Goal: Information Seeking & Learning: Learn about a topic

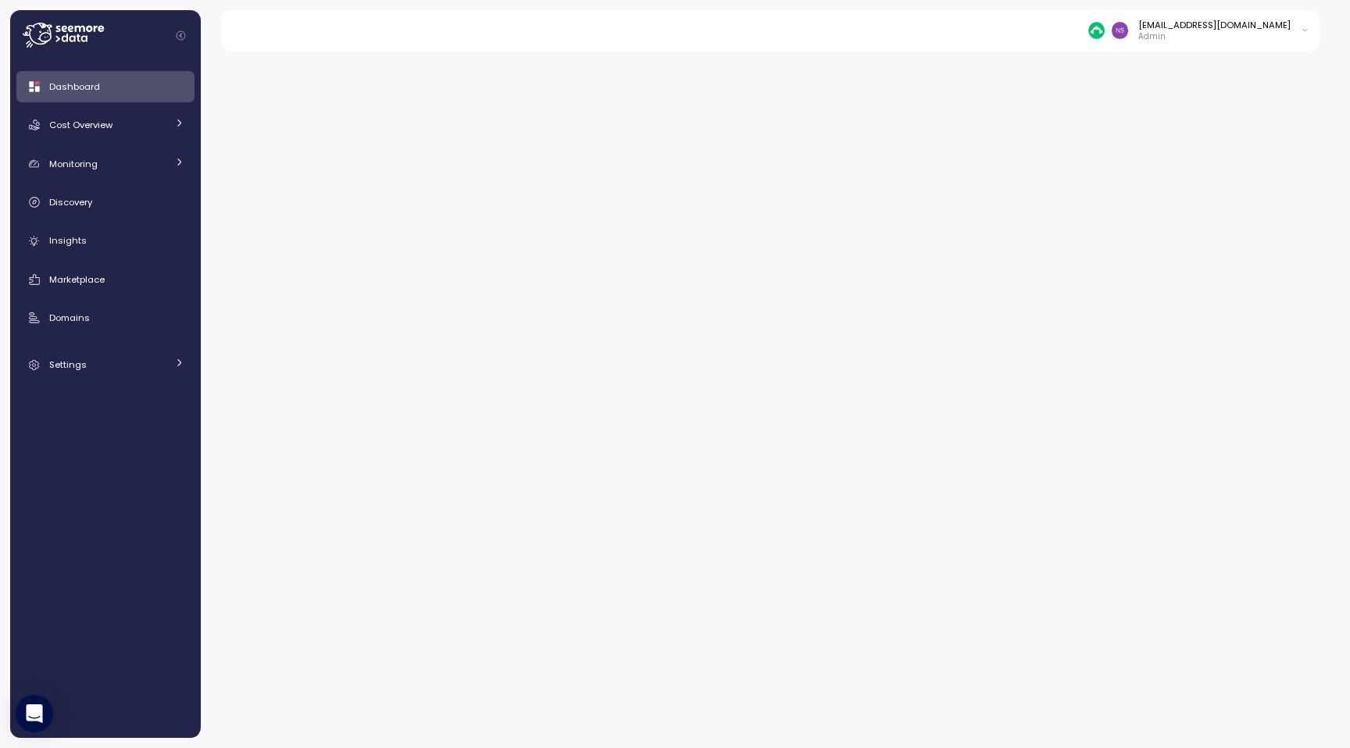
click at [135, 300] on div "Dashboard Cost Overview Compute Workloads Storage Cloud Services Clustering col…" at bounding box center [105, 225] width 178 height 309
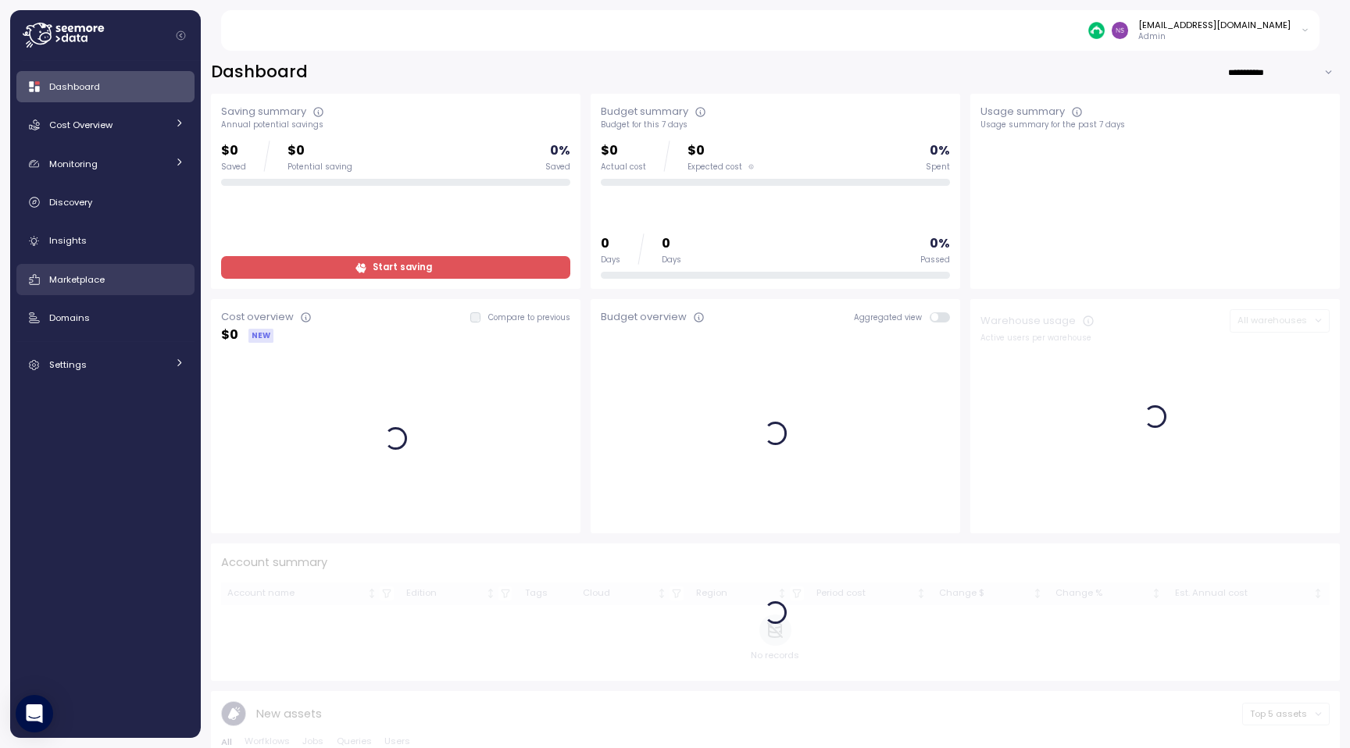
click at [119, 287] on link "Marketplace" at bounding box center [105, 279] width 178 height 31
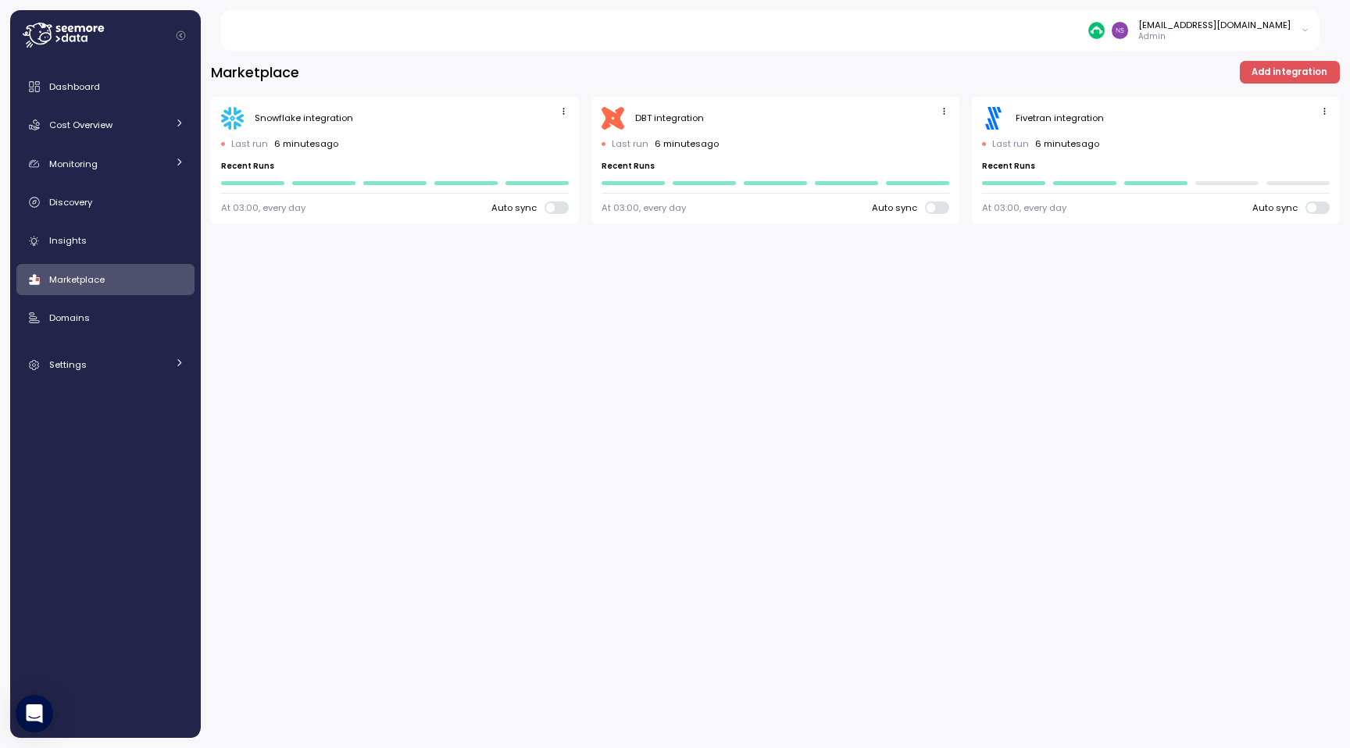
click at [1291, 77] on span "Add integration" at bounding box center [1289, 72] width 76 height 21
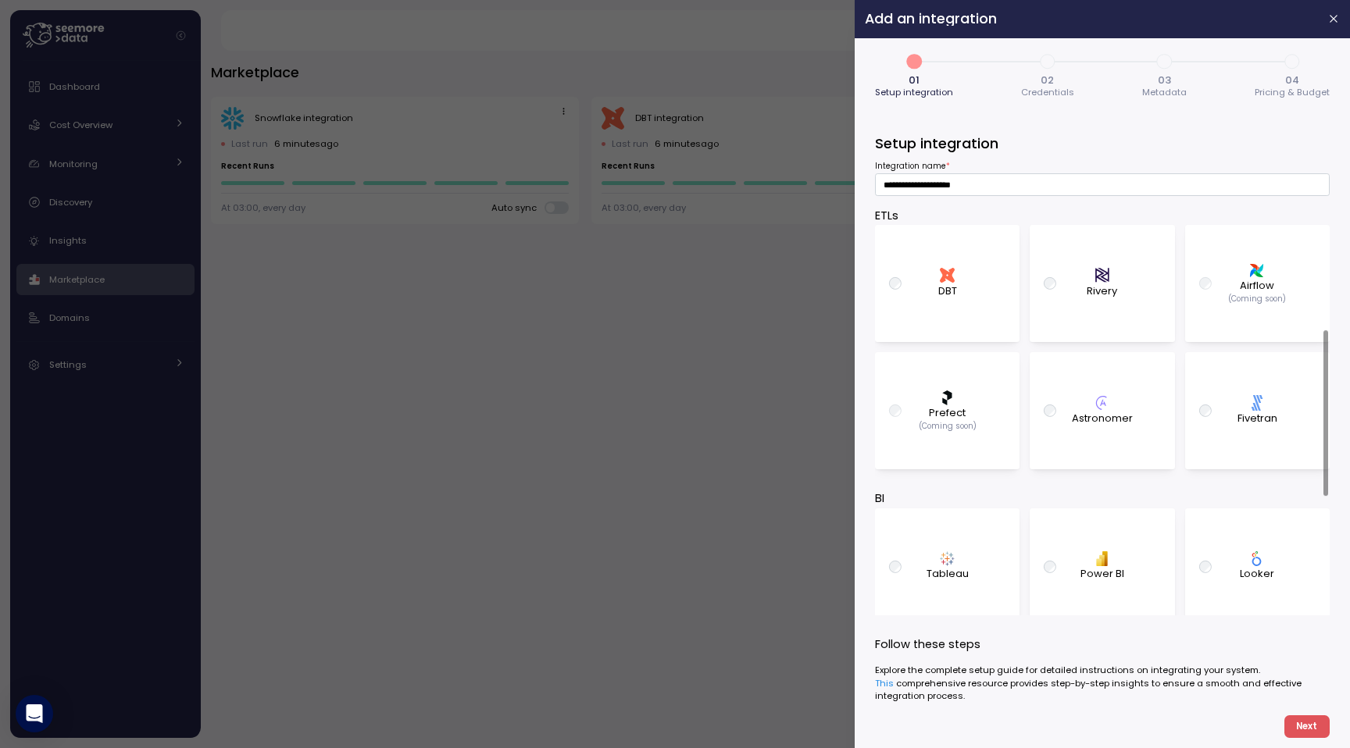
scroll to position [337, 0]
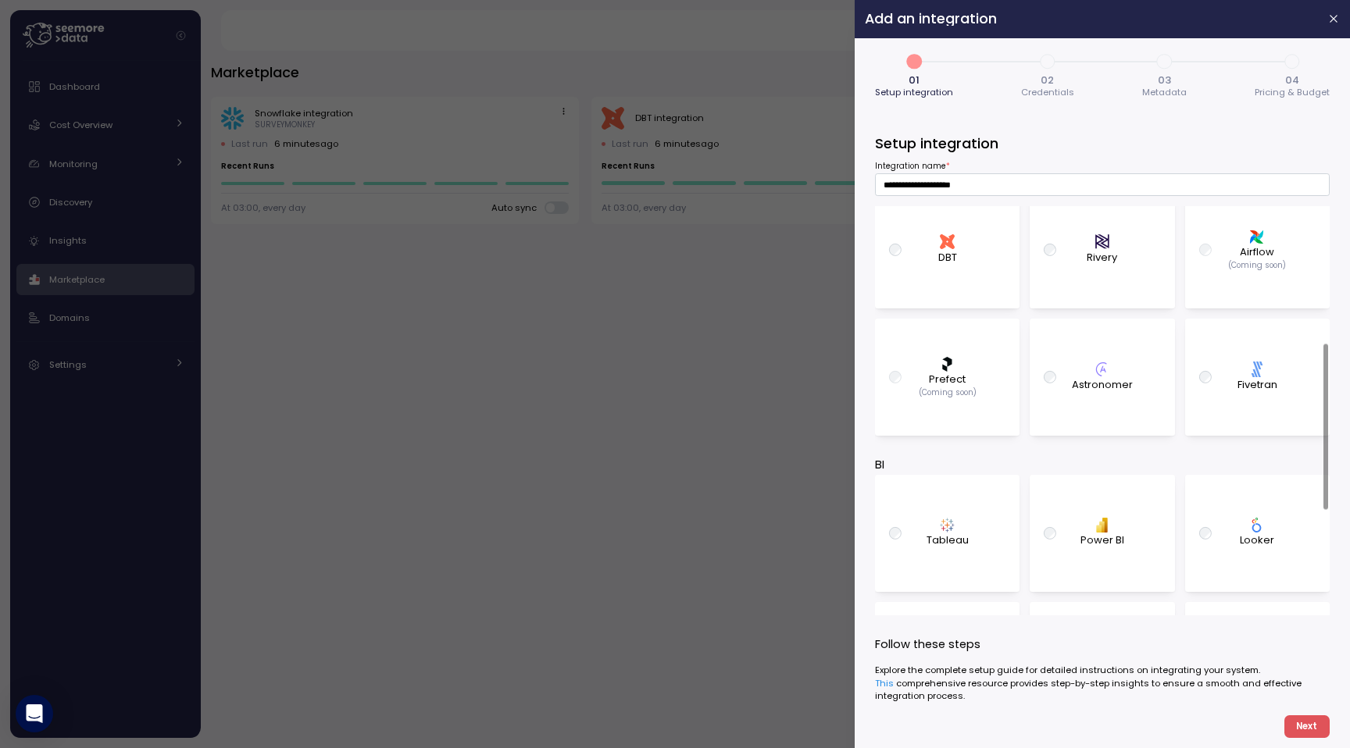
click at [955, 533] on p "Tableau" at bounding box center [947, 541] width 42 height 16
type input "**********"
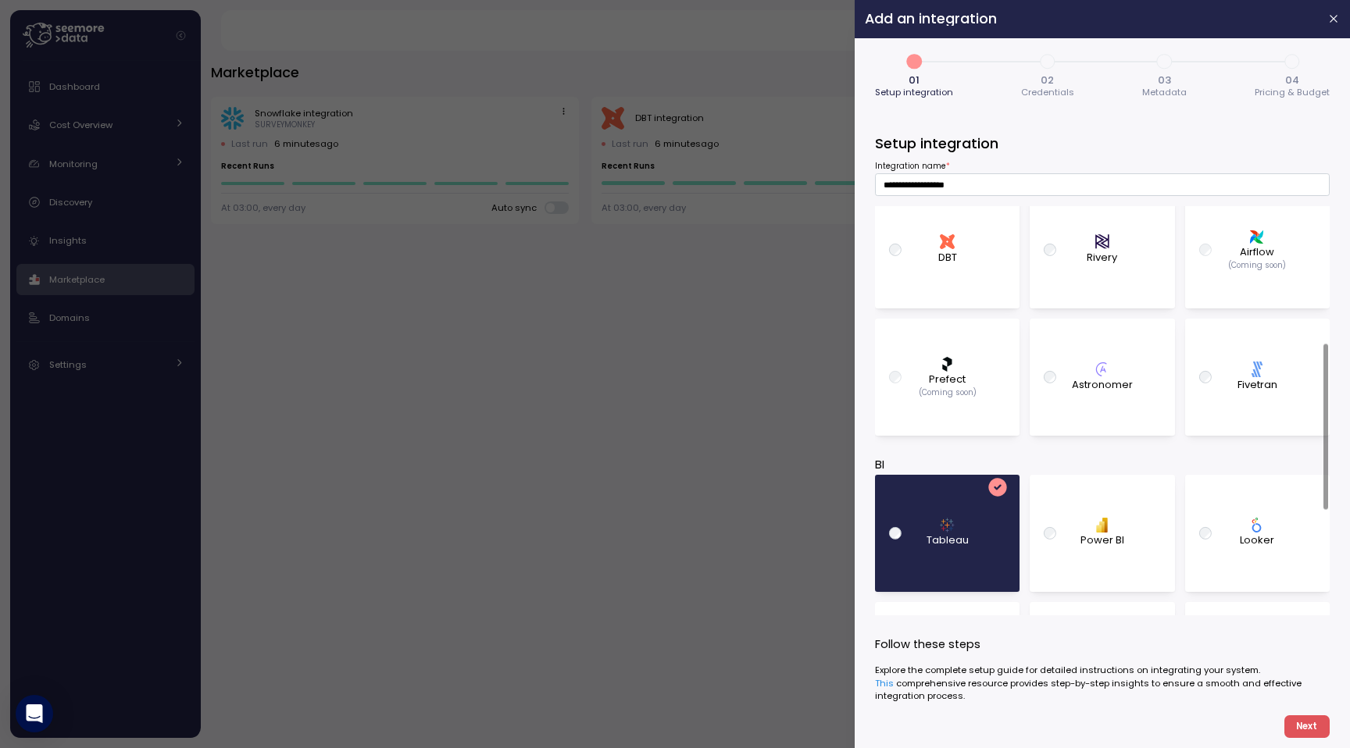
click at [1304, 733] on span "Next" at bounding box center [1306, 726] width 21 height 21
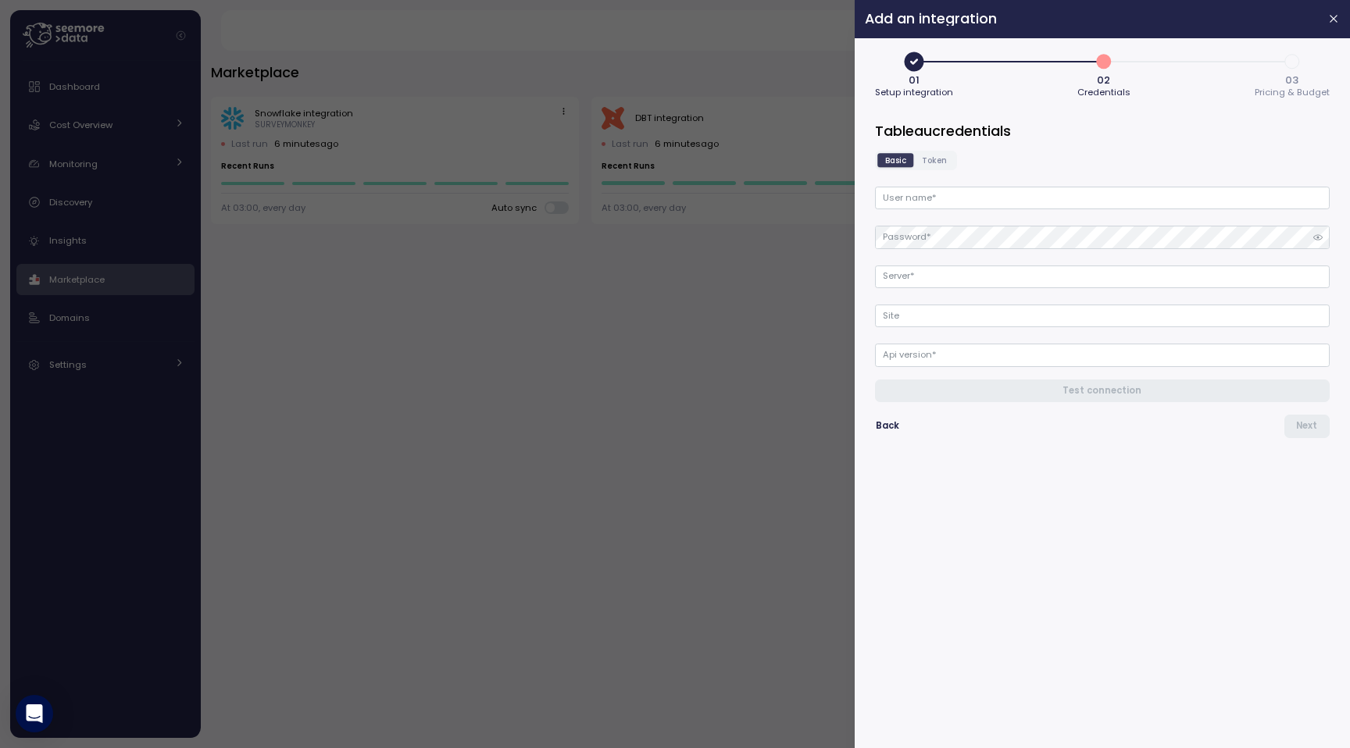
click at [928, 157] on span "Token" at bounding box center [934, 161] width 25 height 12
click at [938, 188] on input "Personal access token name *" at bounding box center [1102, 198] width 455 height 23
paste input "**********"
type input "**********"
click at [947, 266] on input "Server *" at bounding box center [1102, 277] width 455 height 23
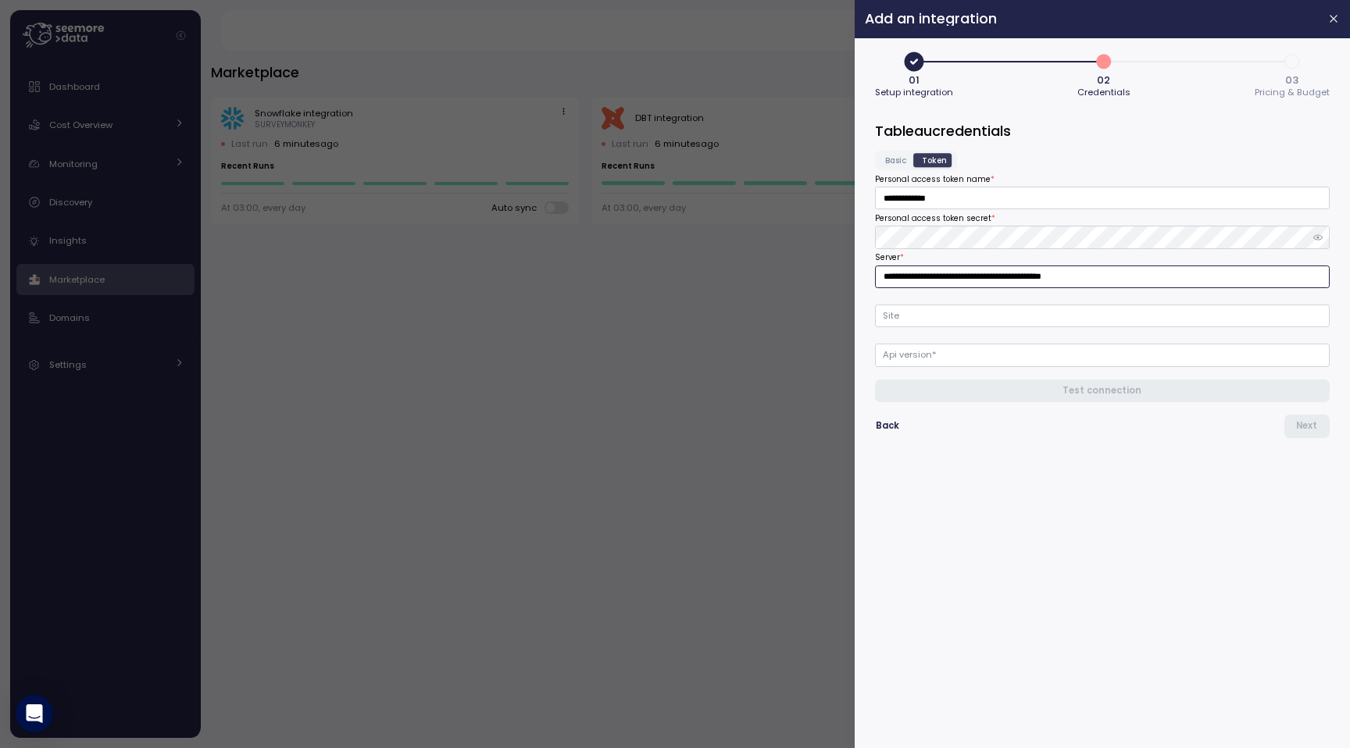
click at [1080, 279] on input "**********" at bounding box center [1102, 277] width 455 height 23
drag, startPoint x: 1026, startPoint y: 280, endPoint x: 1139, endPoint y: 280, distance: 112.5
click at [1139, 280] on input "**********" at bounding box center [1102, 277] width 455 height 23
click at [1136, 284] on input "**********" at bounding box center [1102, 277] width 455 height 23
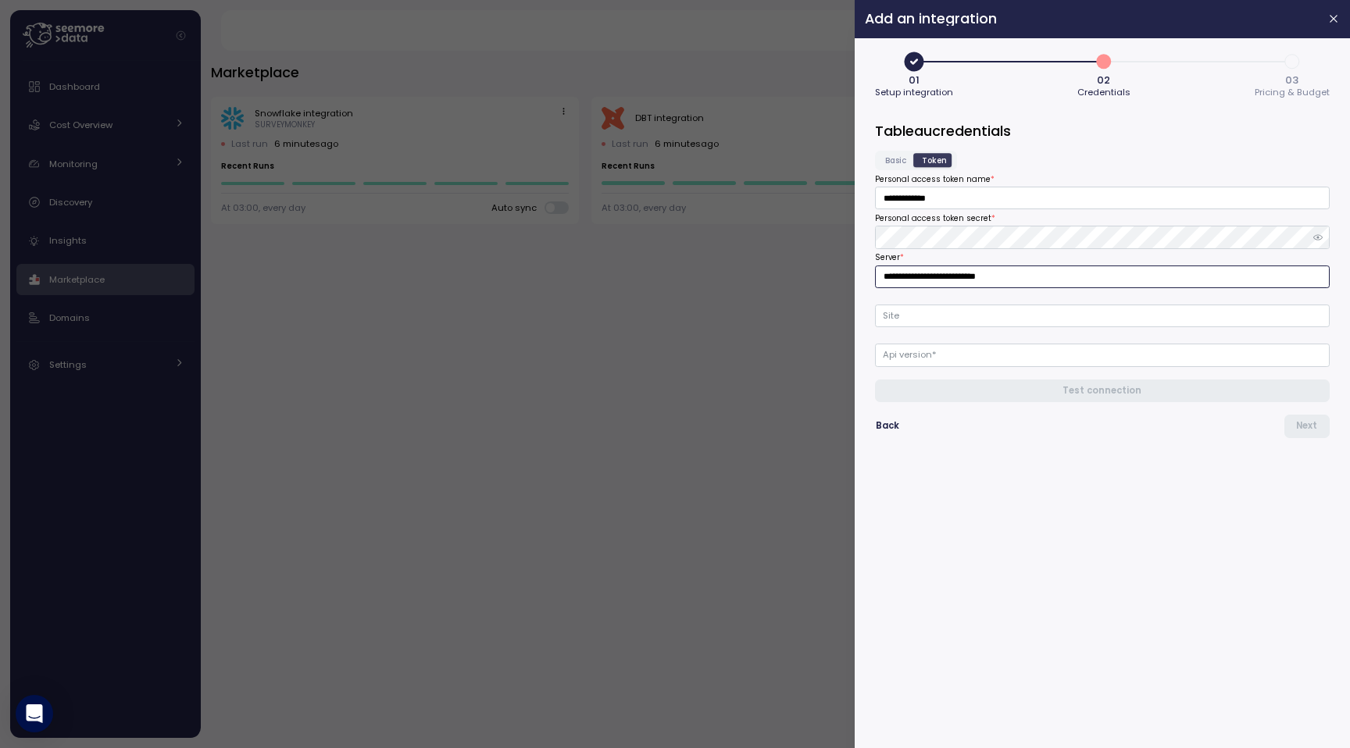
type input "**********"
click at [926, 313] on input "Site" at bounding box center [1102, 316] width 455 height 23
paste input "**********"
type input "**********"
click at [926, 355] on input "Api version *" at bounding box center [1102, 355] width 455 height 23
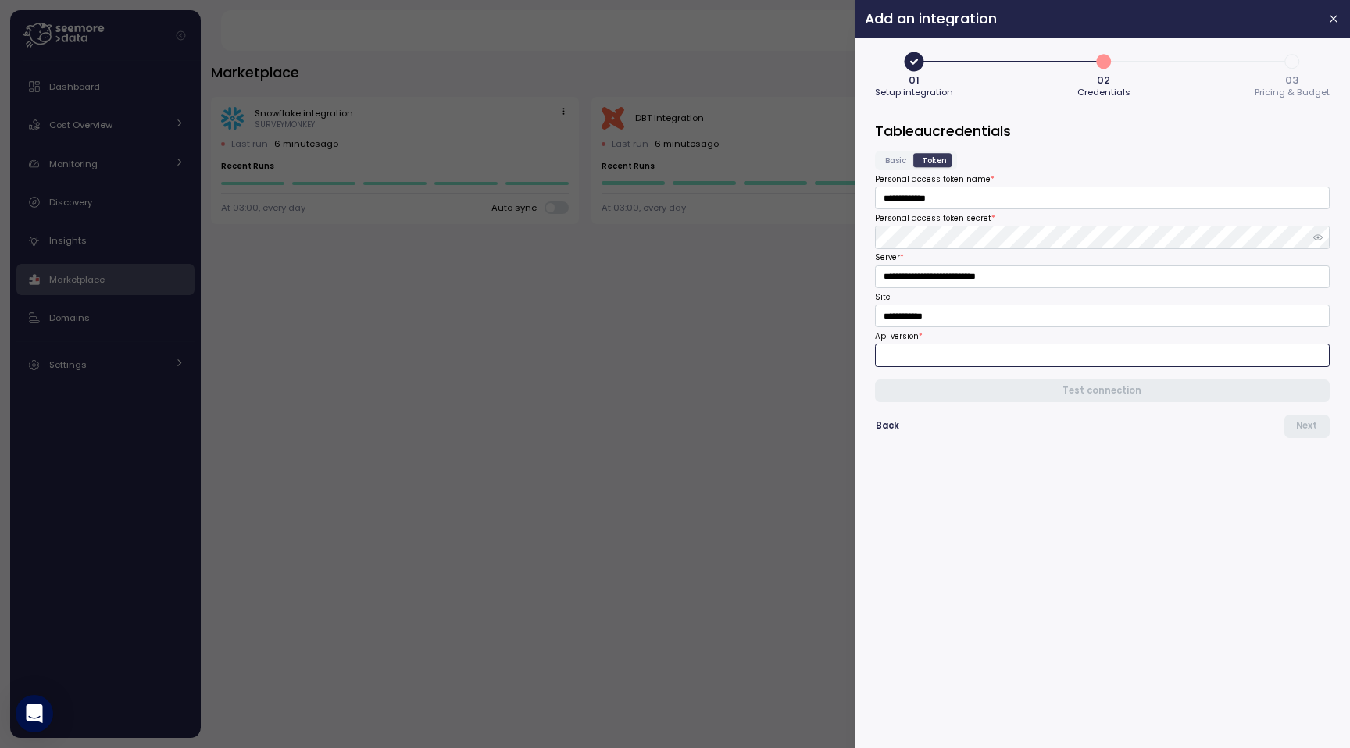
type input "****"
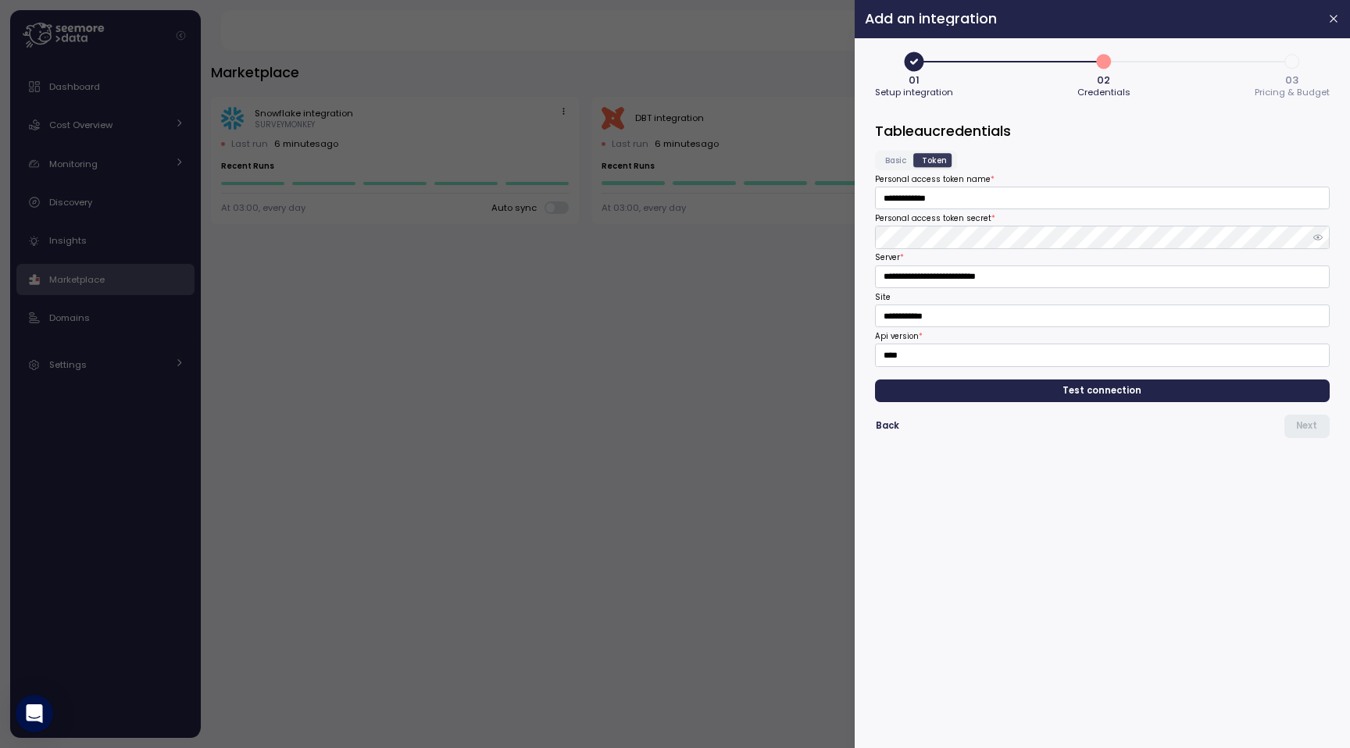
click at [976, 394] on span "Test connection" at bounding box center [1102, 390] width 430 height 21
click at [1301, 427] on span "Next" at bounding box center [1306, 426] width 21 height 21
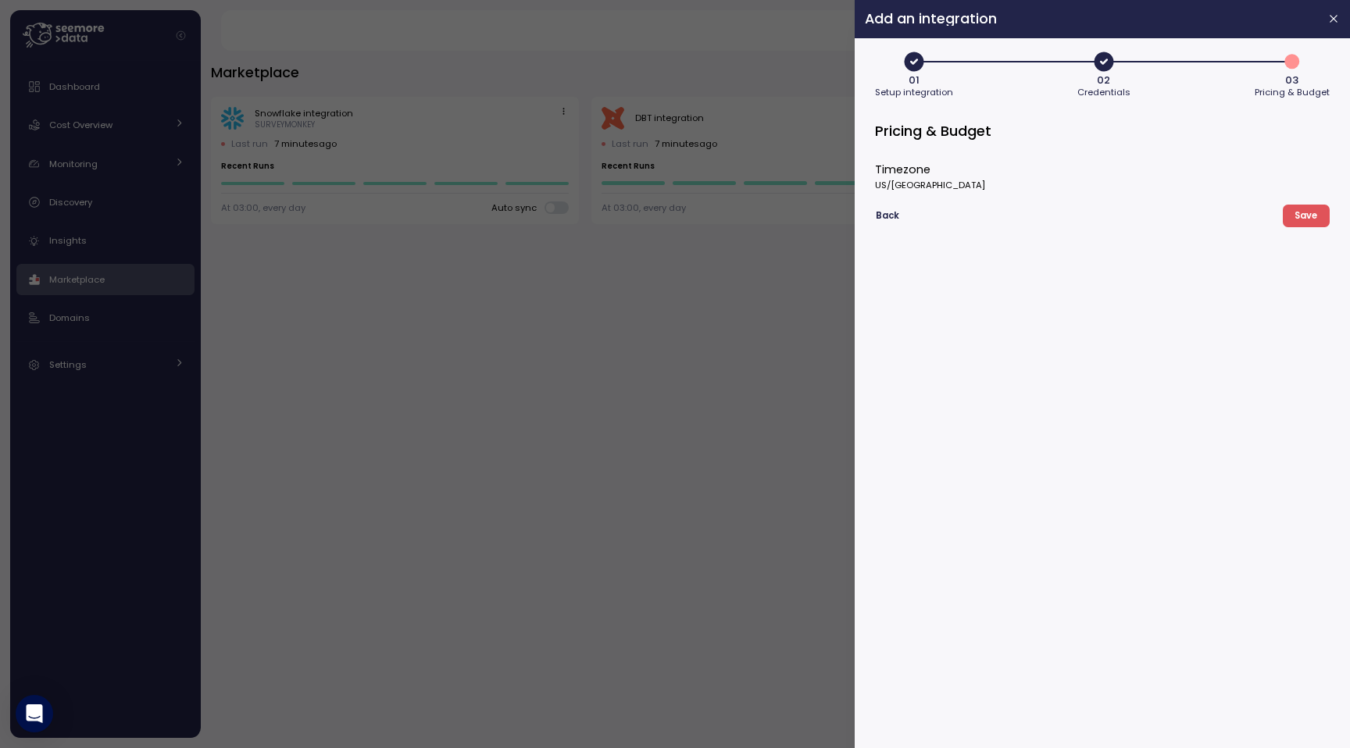
click at [1317, 219] on span "Save" at bounding box center [1305, 215] width 23 height 21
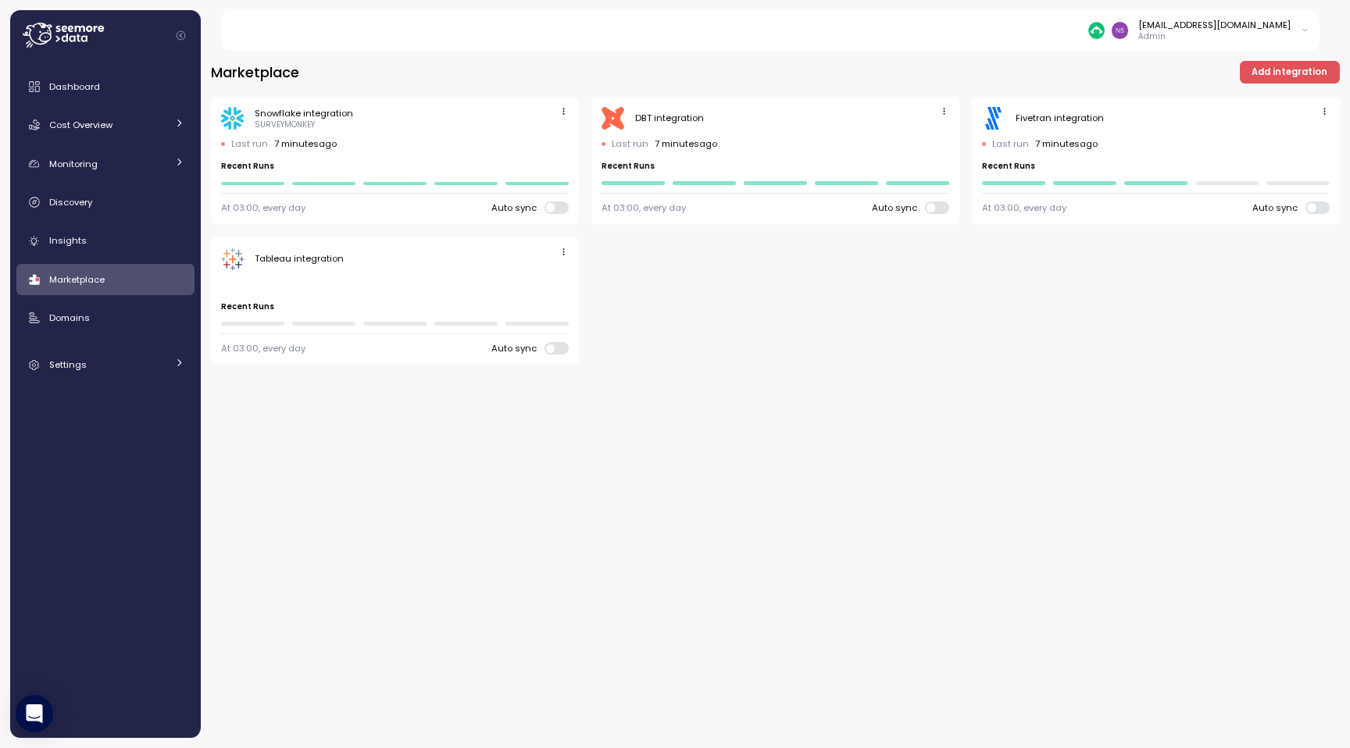
click at [565, 251] on icon "button" at bounding box center [563, 252] width 10 height 10
click at [569, 256] on span "button" at bounding box center [563, 252] width 16 height 16
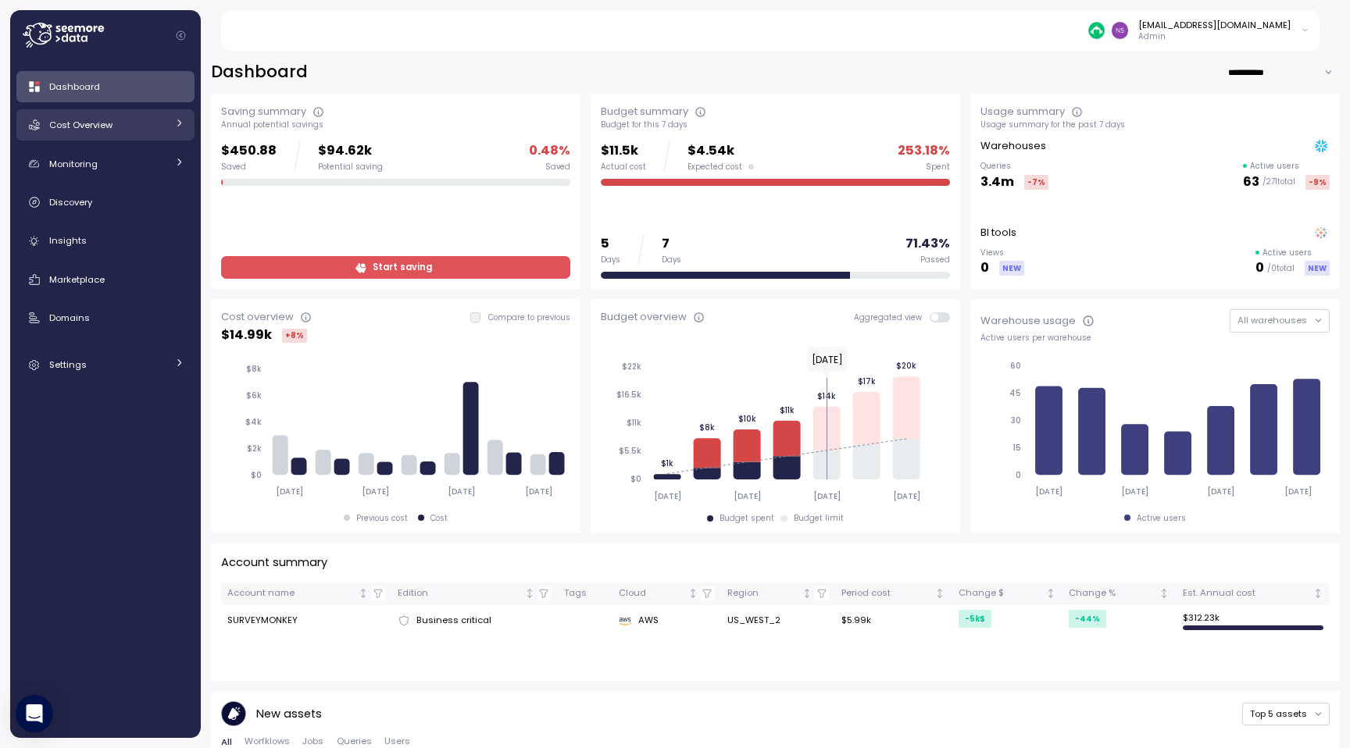
click at [163, 133] on link "Cost Overview" at bounding box center [105, 124] width 178 height 31
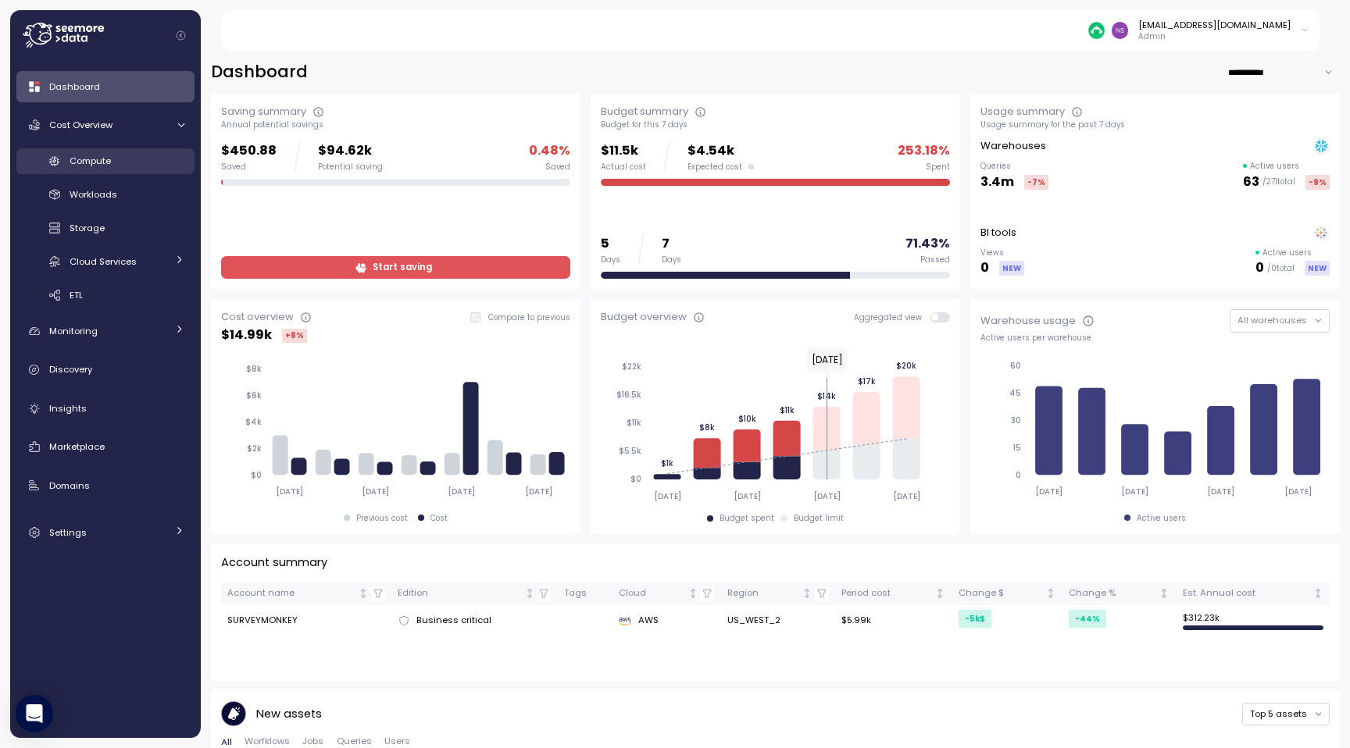
click at [162, 155] on div "Compute" at bounding box center [127, 161] width 115 height 16
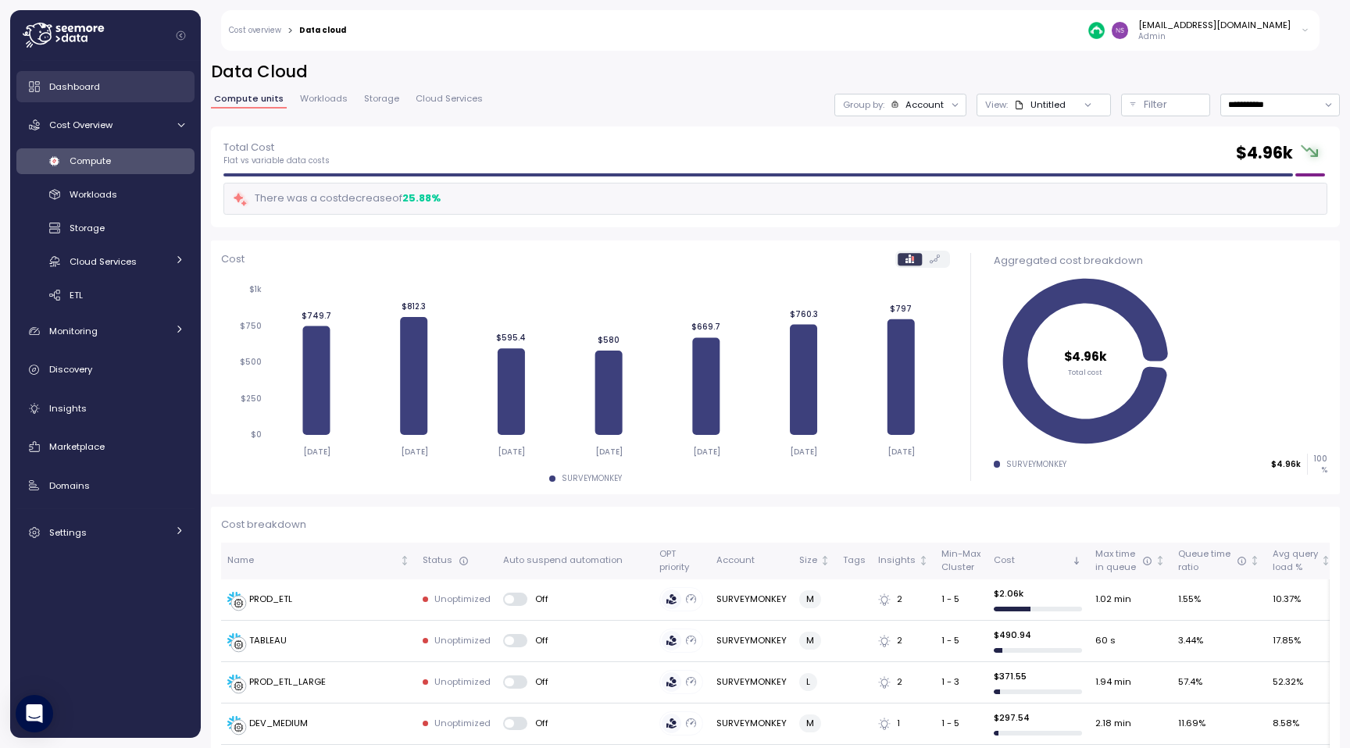
click at [108, 91] on div "Dashboard" at bounding box center [116, 87] width 135 height 16
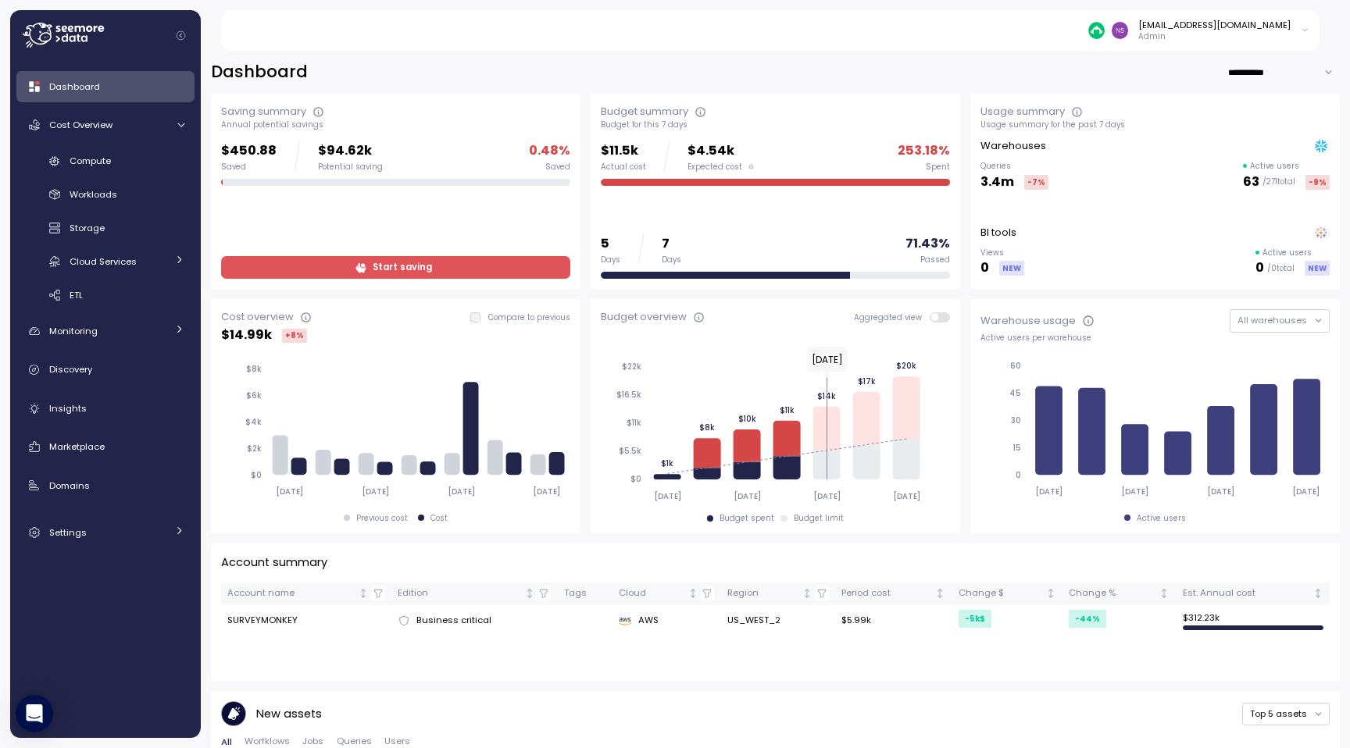
click at [470, 265] on span "Start saving" at bounding box center [394, 267] width 329 height 21
click at [164, 162] on div "Compute" at bounding box center [127, 161] width 115 height 16
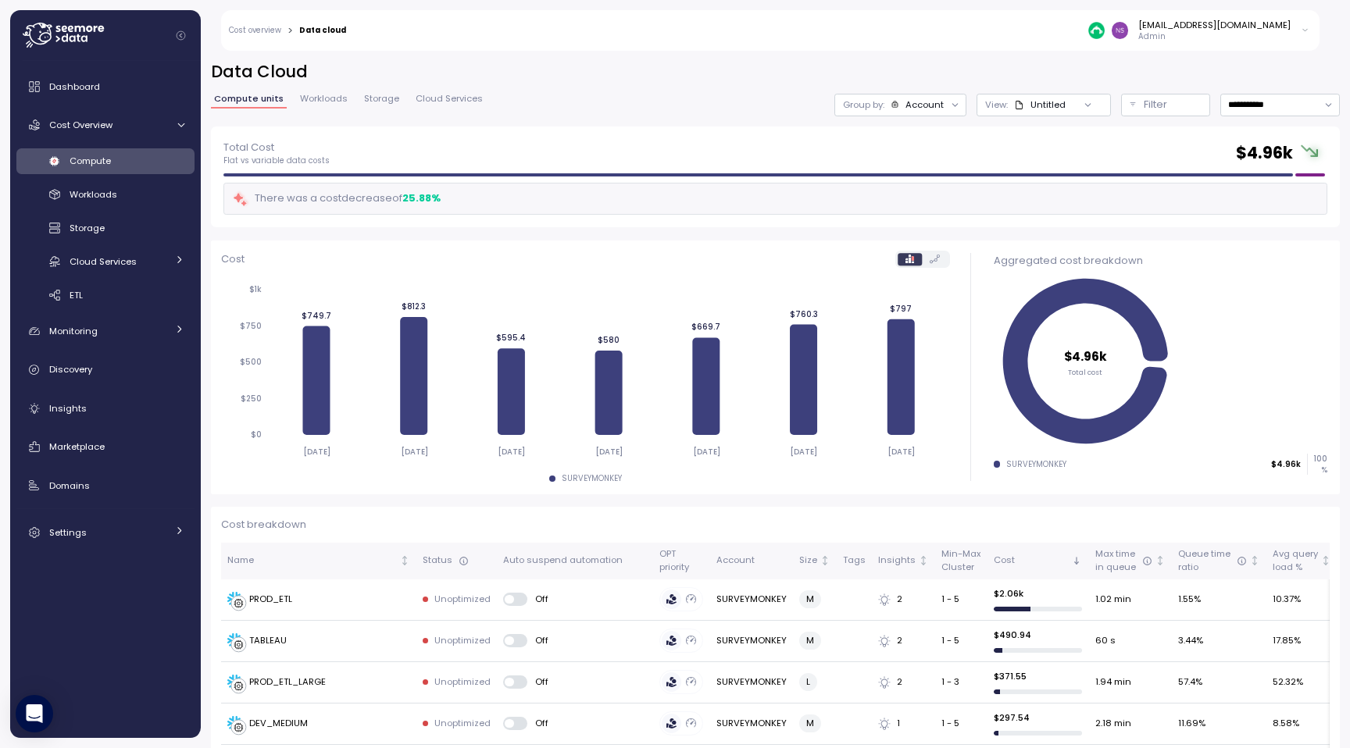
click at [306, 97] on span "Workloads" at bounding box center [324, 99] width 48 height 9
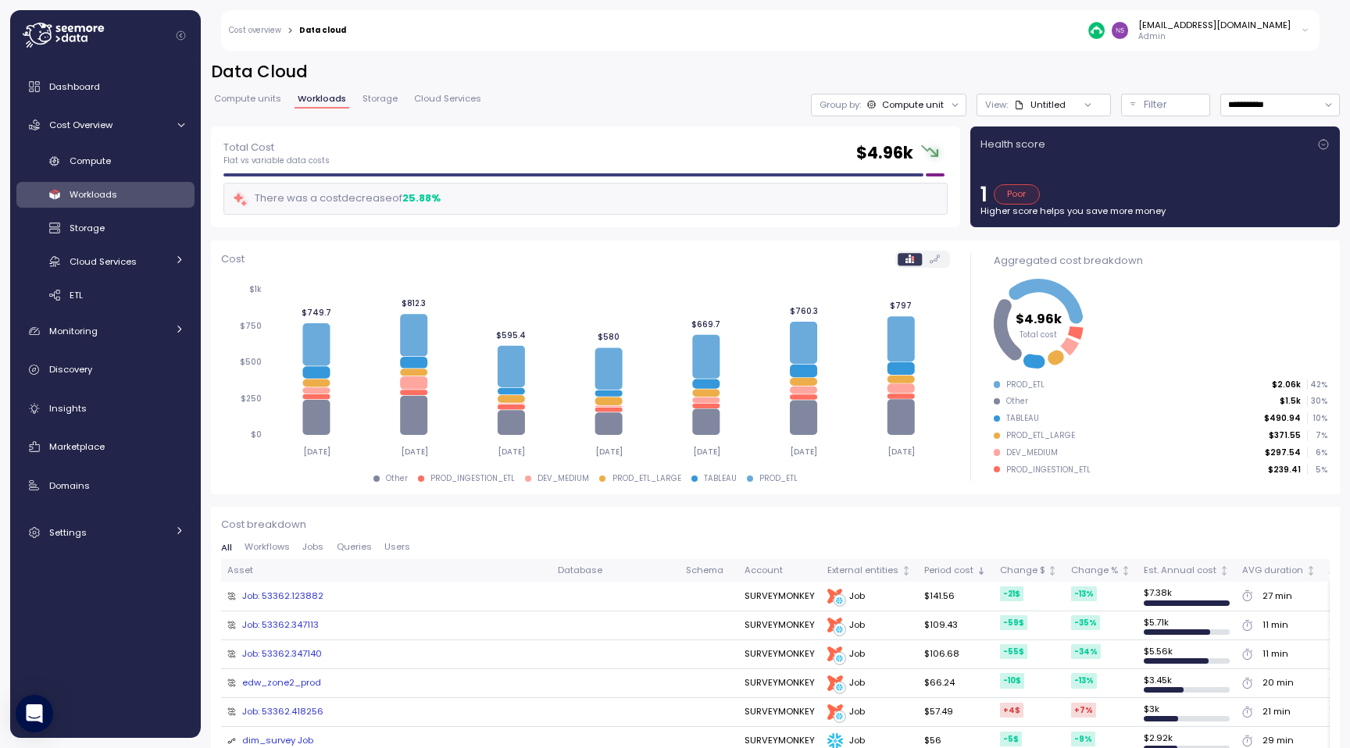
click at [995, 202] on div "Poor" at bounding box center [1017, 194] width 46 height 20
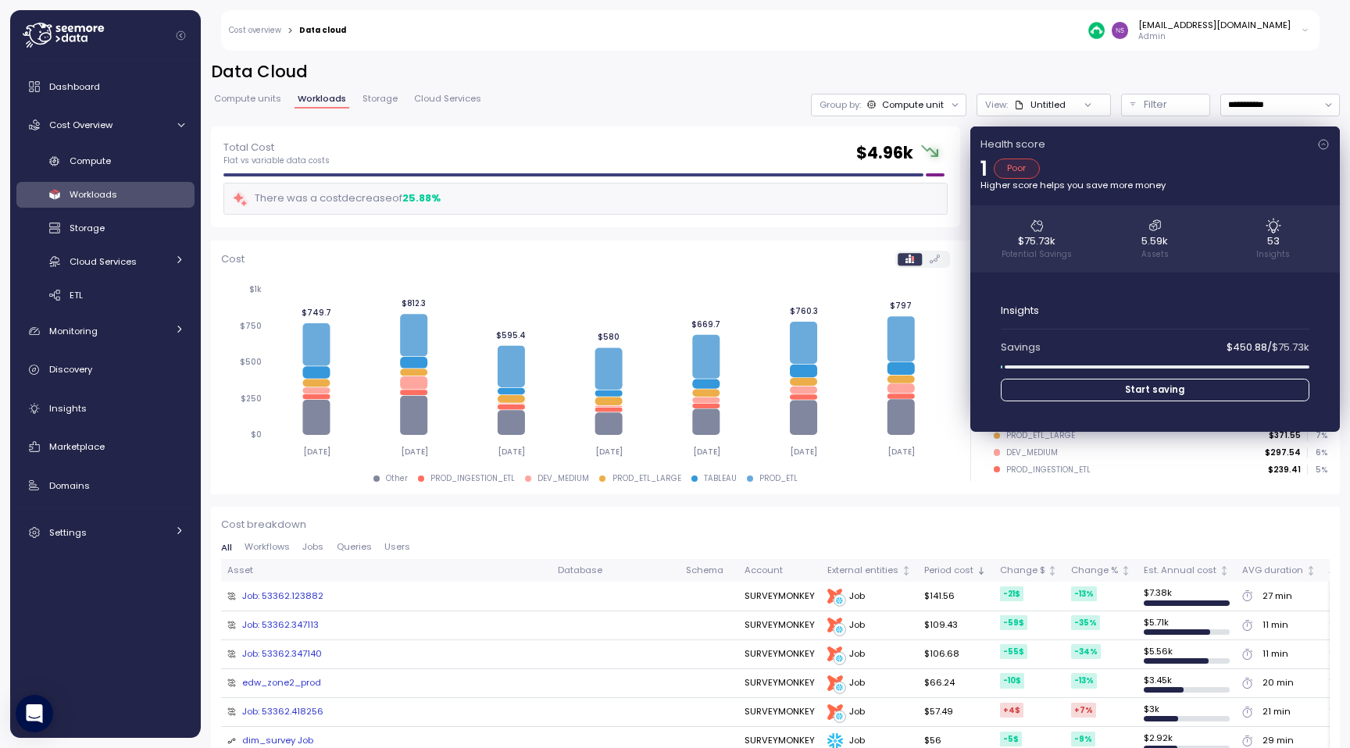
click at [1209, 386] on span "Start saving" at bounding box center [1155, 390] width 284 height 21
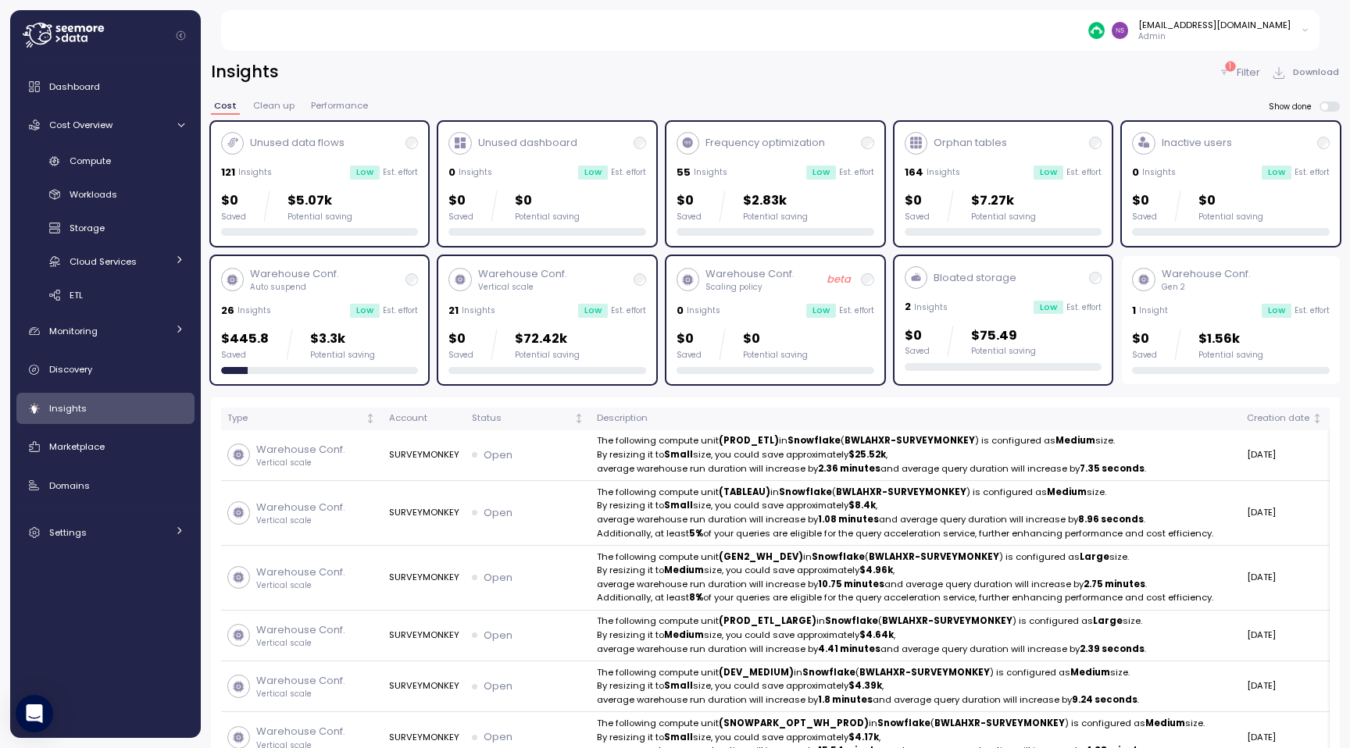
click at [331, 148] on p "Unused data flows" at bounding box center [297, 143] width 95 height 16
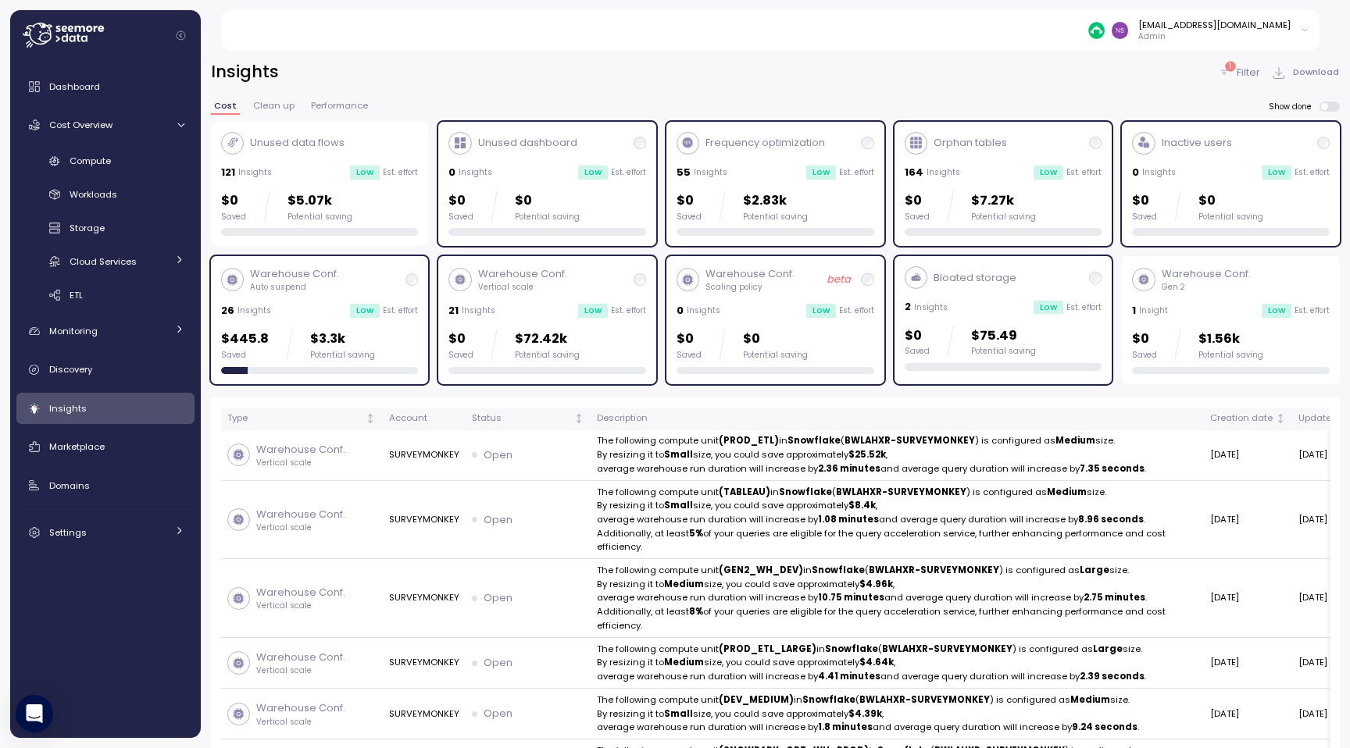
click at [284, 159] on div "Unused data flows 121 Insights Low Est. effort $0 Saved $5.07k Potential saving" at bounding box center [320, 184] width 198 height 105
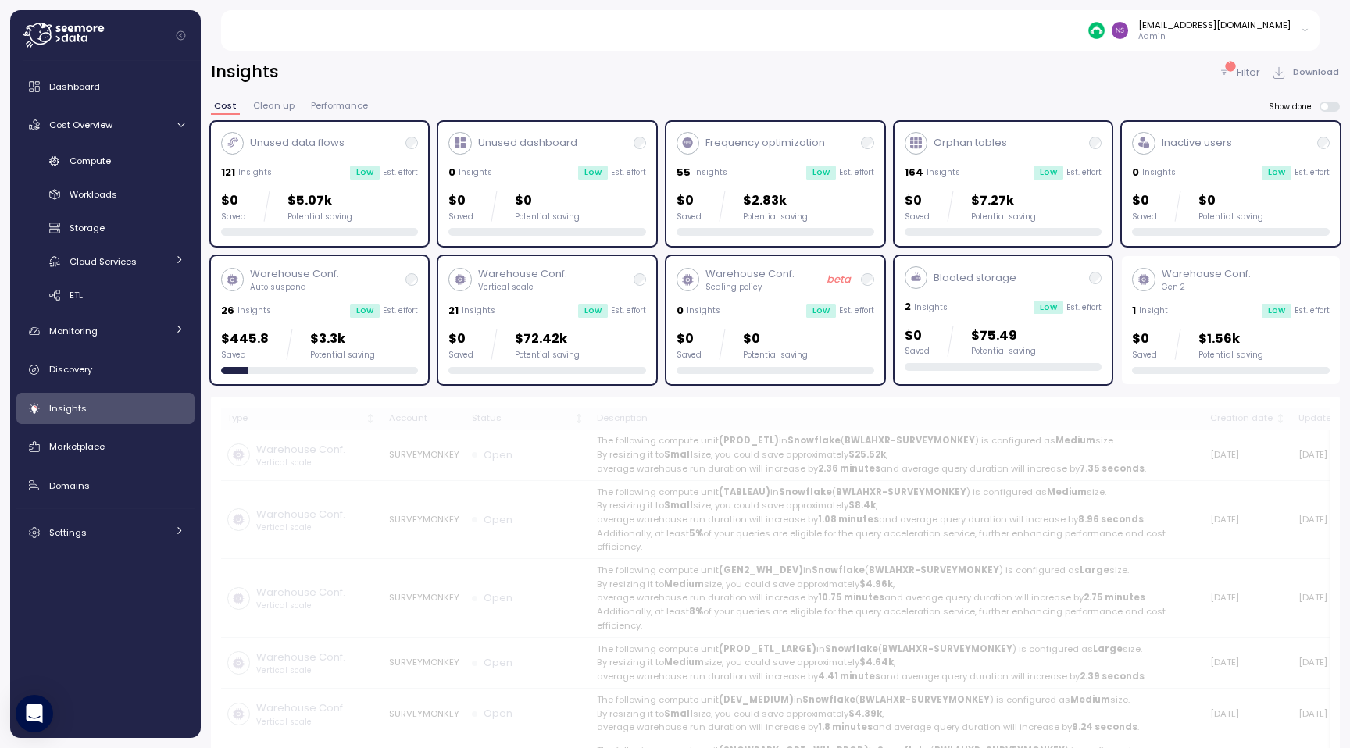
click at [304, 238] on div "Unused data flows 121 Insights Low Est. effort $0 Saved $5.07k Potential saving" at bounding box center [320, 184] width 218 height 125
click at [304, 309] on div "26 Insights Low Est. effort" at bounding box center [320, 311] width 198 height 16
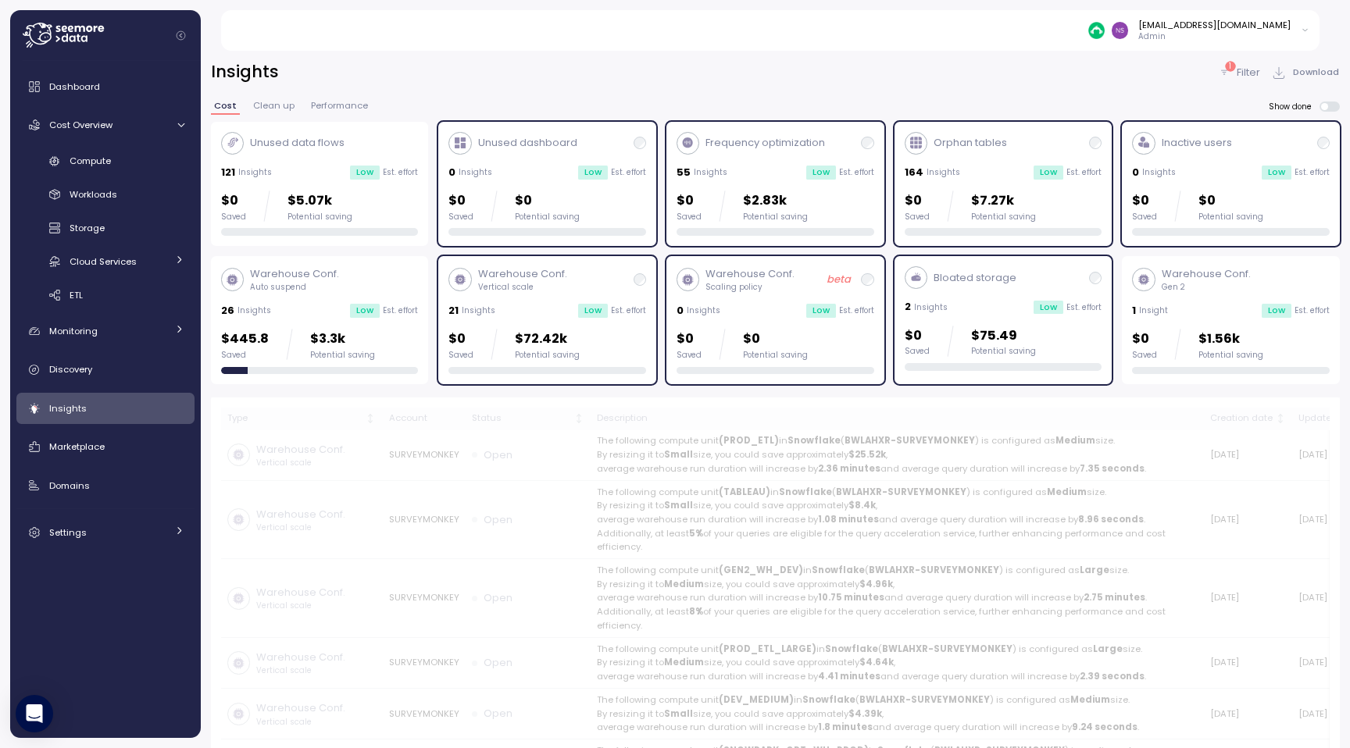
click at [302, 192] on p "$5.07k" at bounding box center [319, 201] width 65 height 21
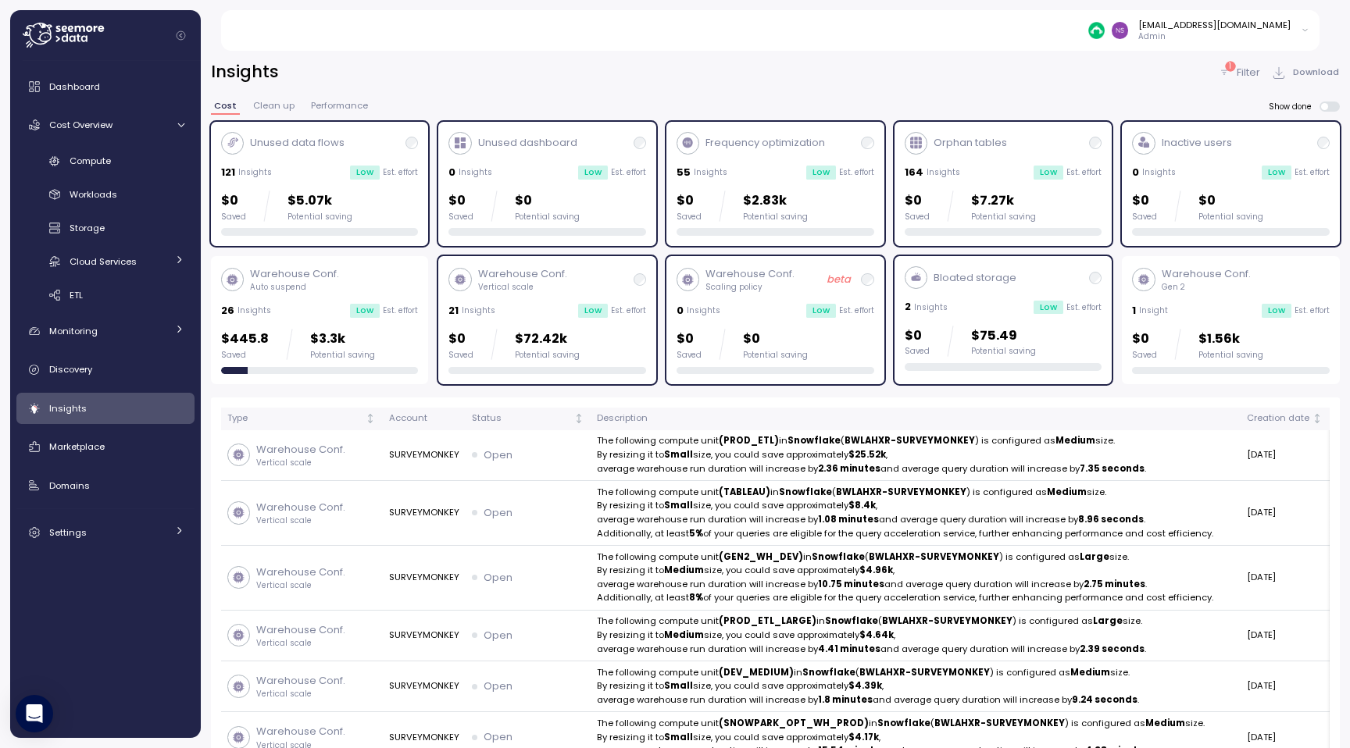
click at [568, 337] on p "$72.42k" at bounding box center [547, 339] width 65 height 21
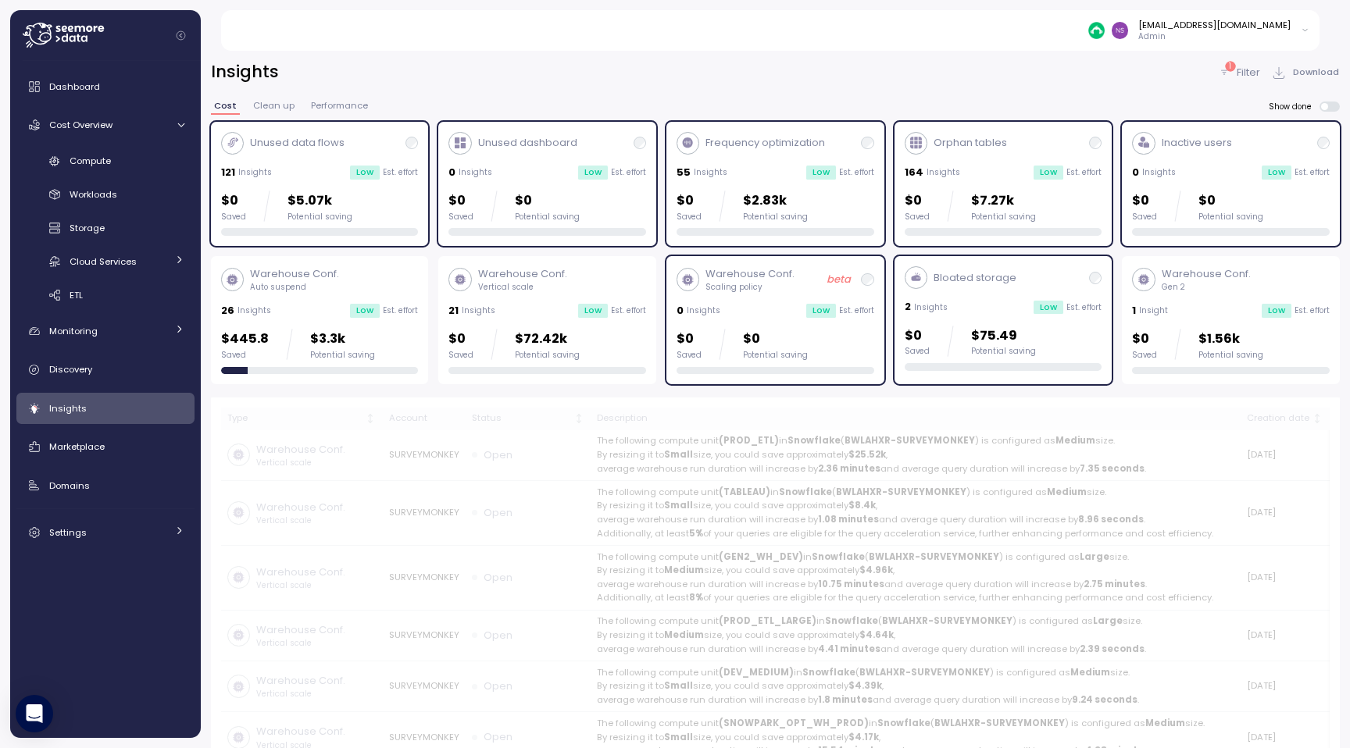
click at [565, 164] on div "Unused dashboard 0 Insights Low Est. effort $0 Saved $0 Potential saving" at bounding box center [547, 184] width 198 height 105
click at [840, 188] on div "Frequency optimization 55 Insights Low Est. effort $0 Saved $2.83k Potential sa…" at bounding box center [775, 184] width 198 height 105
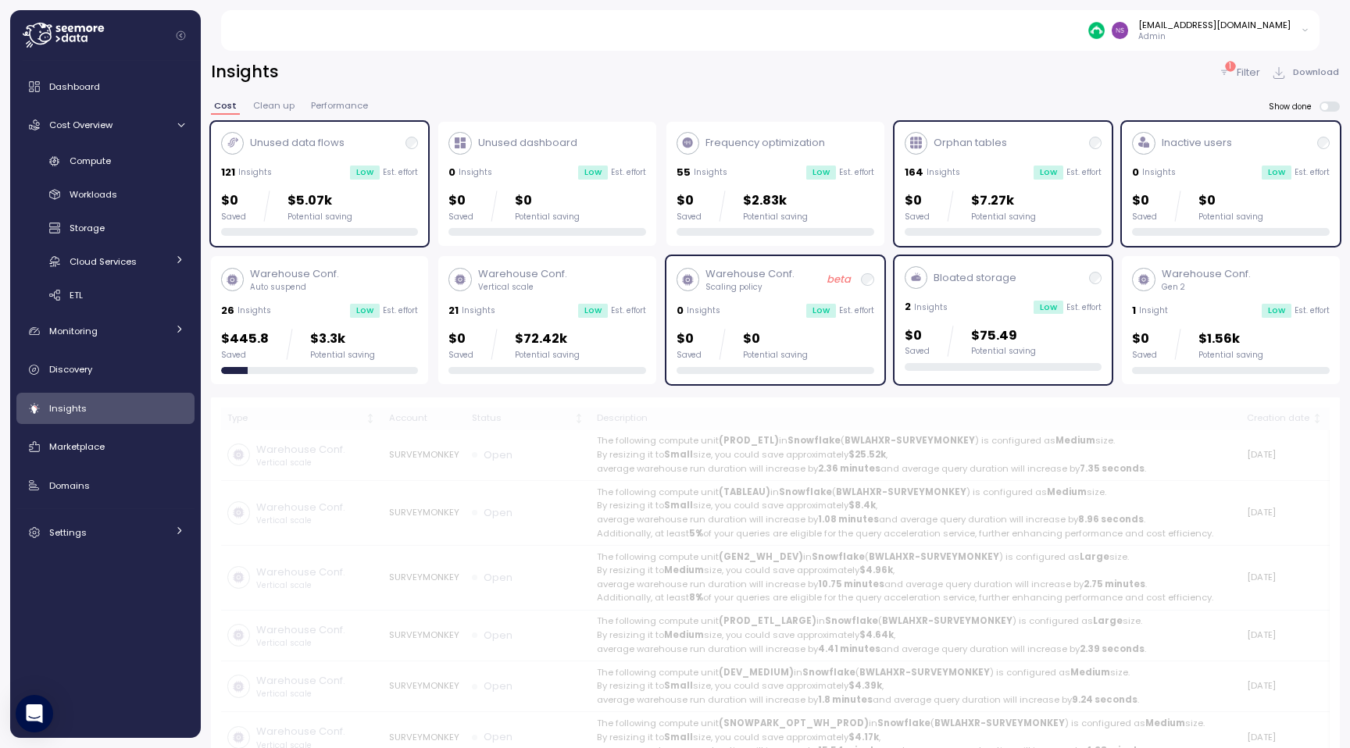
click at [967, 188] on div "Orphan tables 164 Insights Low Est. effort $0 Saved $7.27k Potential saving" at bounding box center [1003, 184] width 198 height 105
click at [772, 330] on p "$0" at bounding box center [775, 339] width 65 height 21
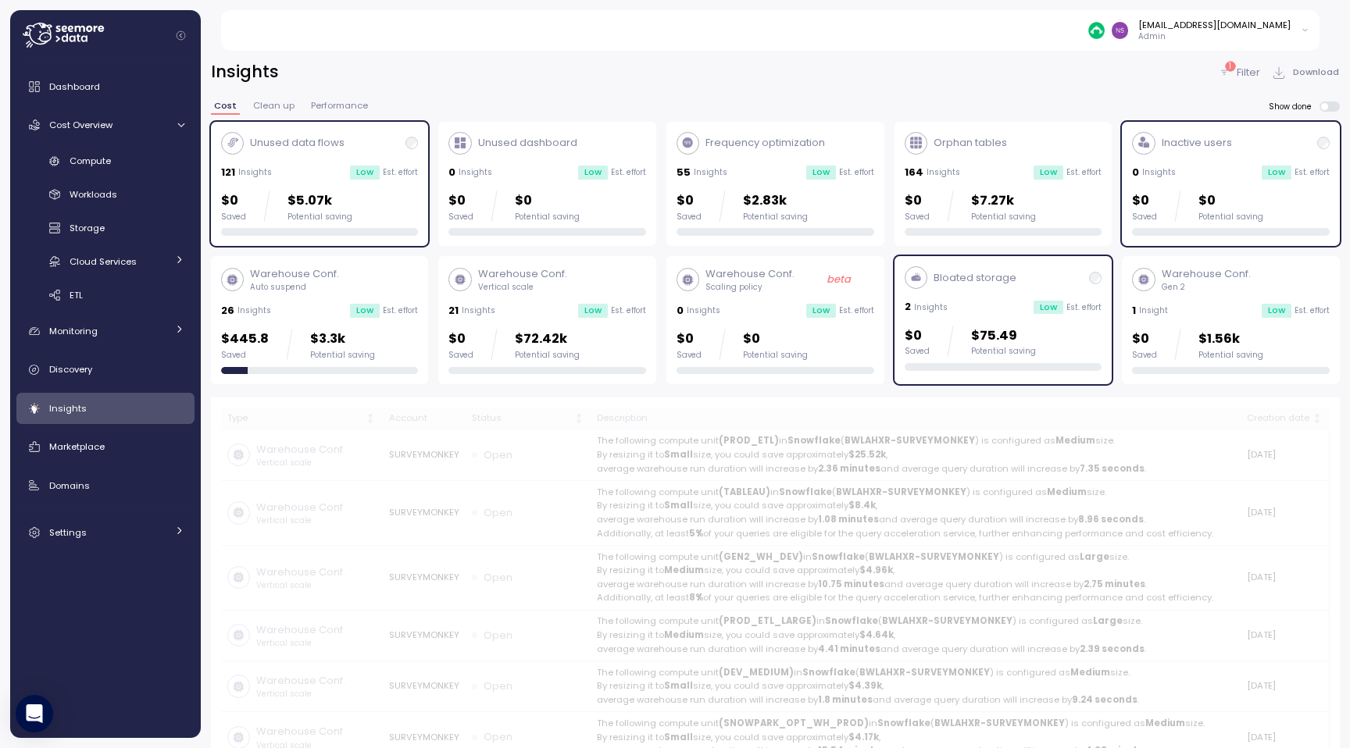
click at [1029, 330] on p "$75.49" at bounding box center [1003, 336] width 65 height 21
click at [1237, 201] on p "$0" at bounding box center [1230, 201] width 65 height 21
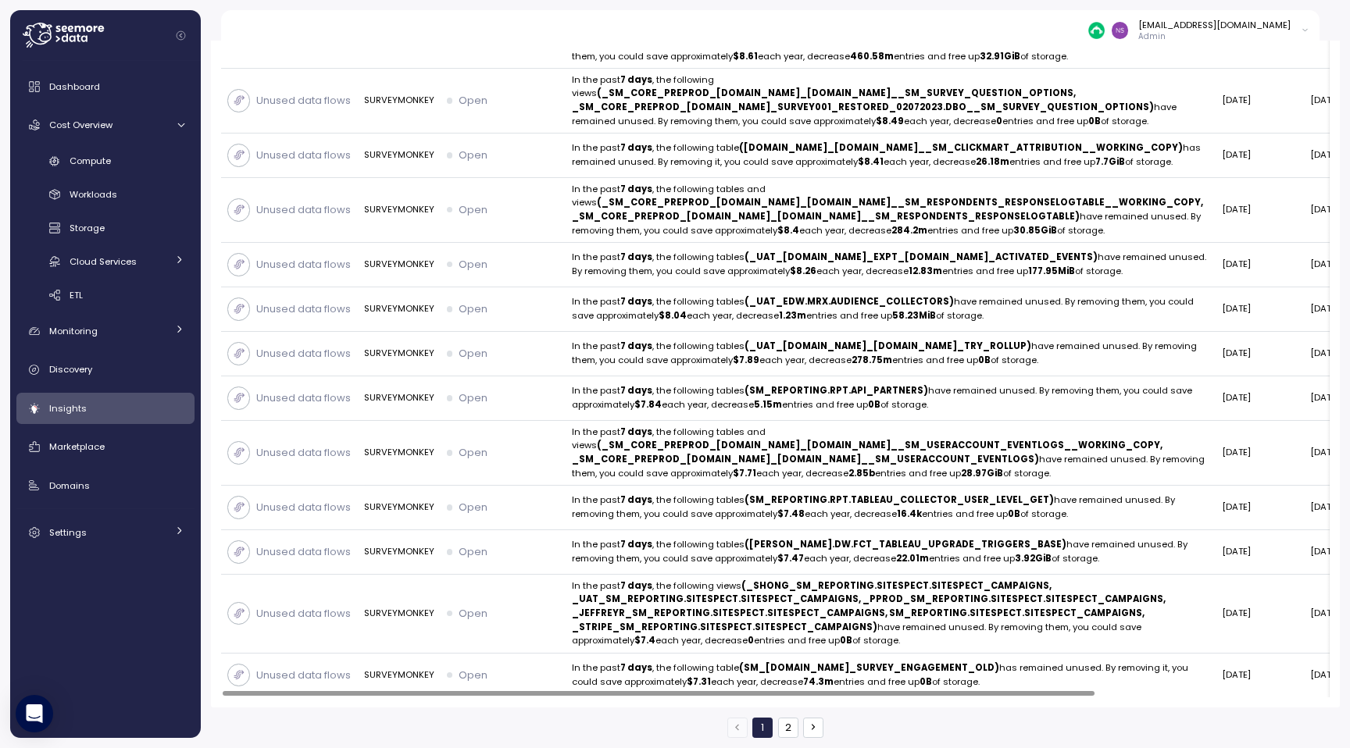
scroll to position [41, 0]
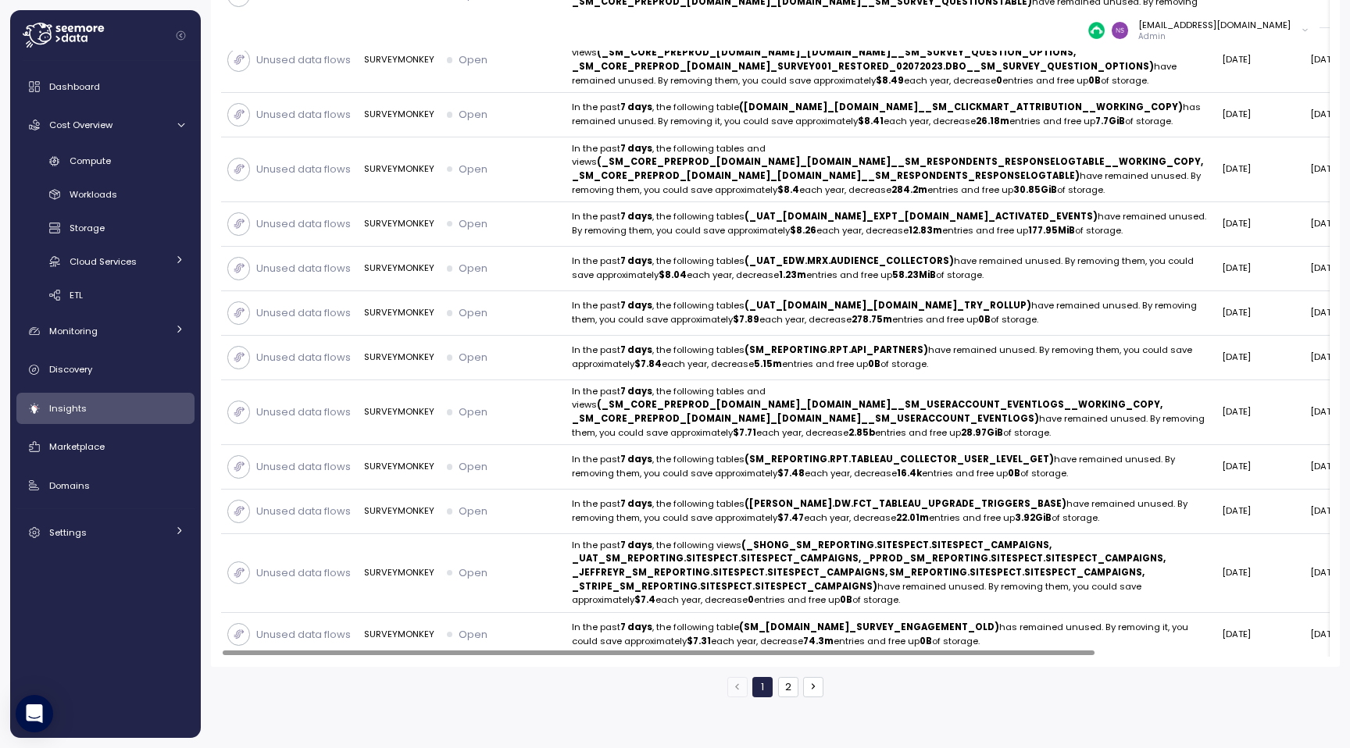
click at [788, 694] on button "2" at bounding box center [788, 687] width 20 height 20
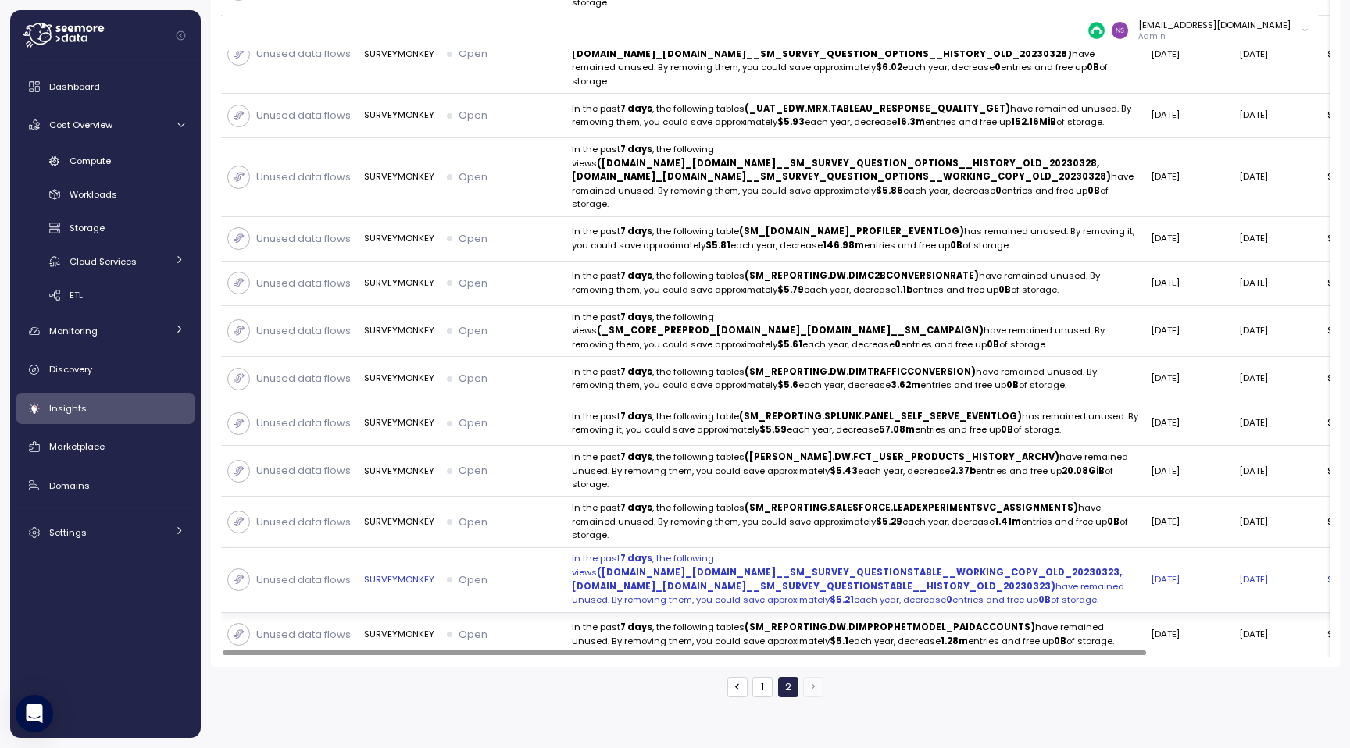
scroll to position [730, 0]
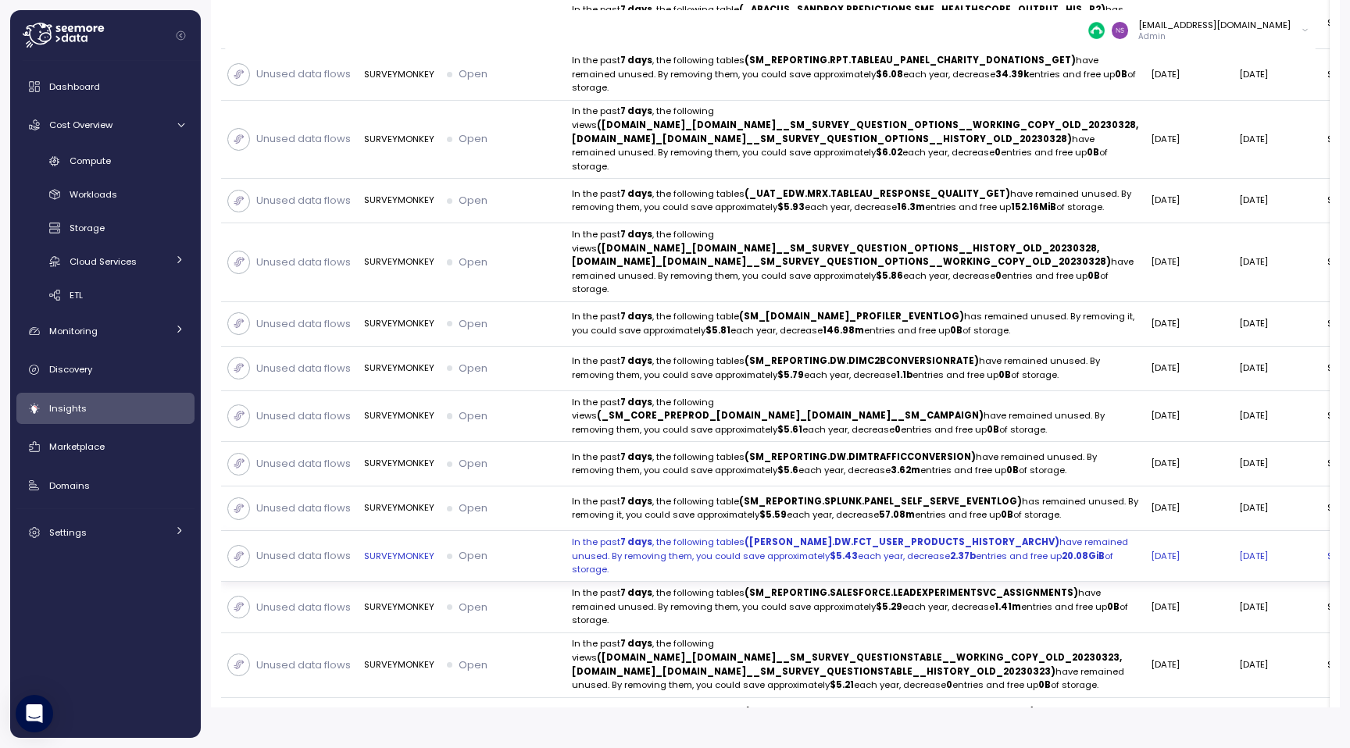
drag, startPoint x: 698, startPoint y: 665, endPoint x: 569, endPoint y: 637, distance: 132.7
click at [572, 577] on p "In the past 7 days , the following tables (EDW.DW.FCT_USER_PRODUCTS_HISTORY_ARC…" at bounding box center [855, 556] width 566 height 41
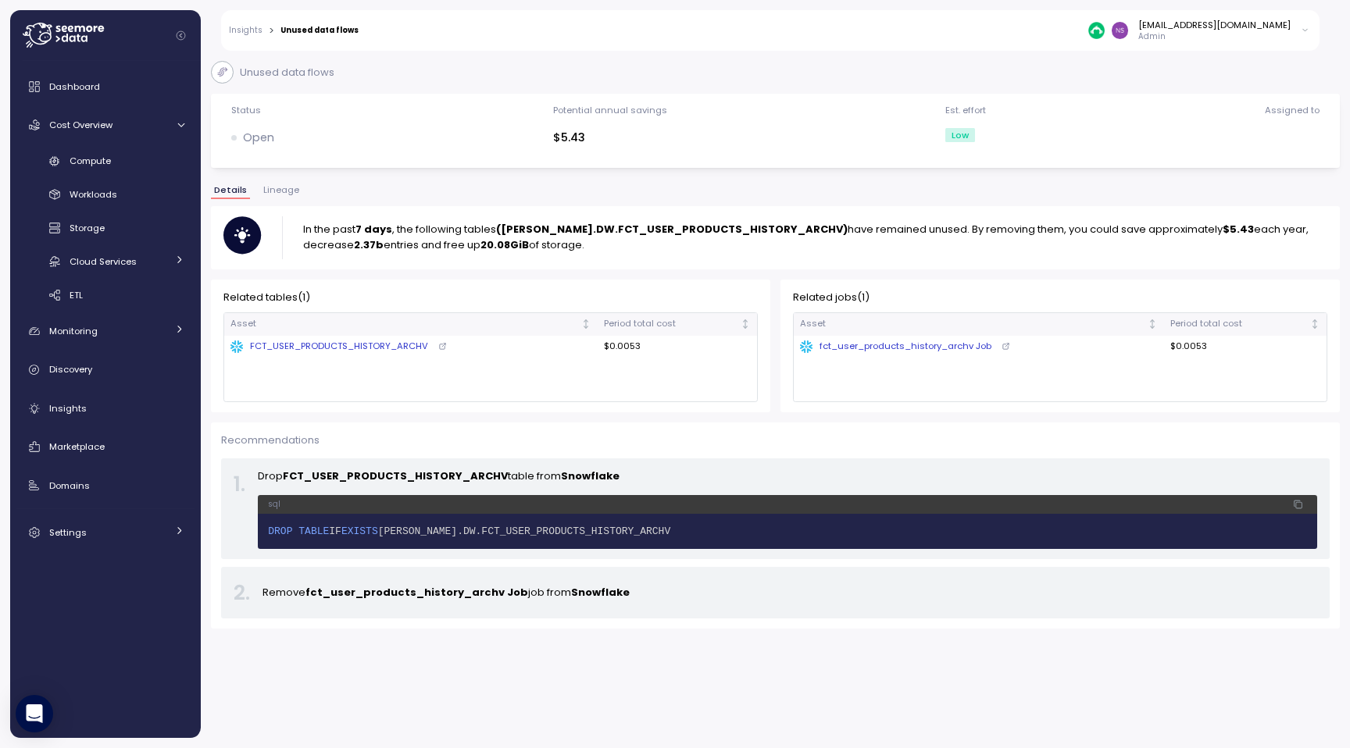
drag, startPoint x: 303, startPoint y: 231, endPoint x: 564, endPoint y: 245, distance: 261.3
click at [564, 245] on p "In the past 7 days , the following tables (EDW.DW.FCT_USER_PRODUCTS_HISTORY_ARC…" at bounding box center [815, 237] width 1024 height 31
copy p "In the past 7 days , the following tables (EDW.DW.FCT_USER_PRODUCTS_HISTORY_ARC…"
click at [247, 31] on link "Insights" at bounding box center [246, 31] width 34 height 8
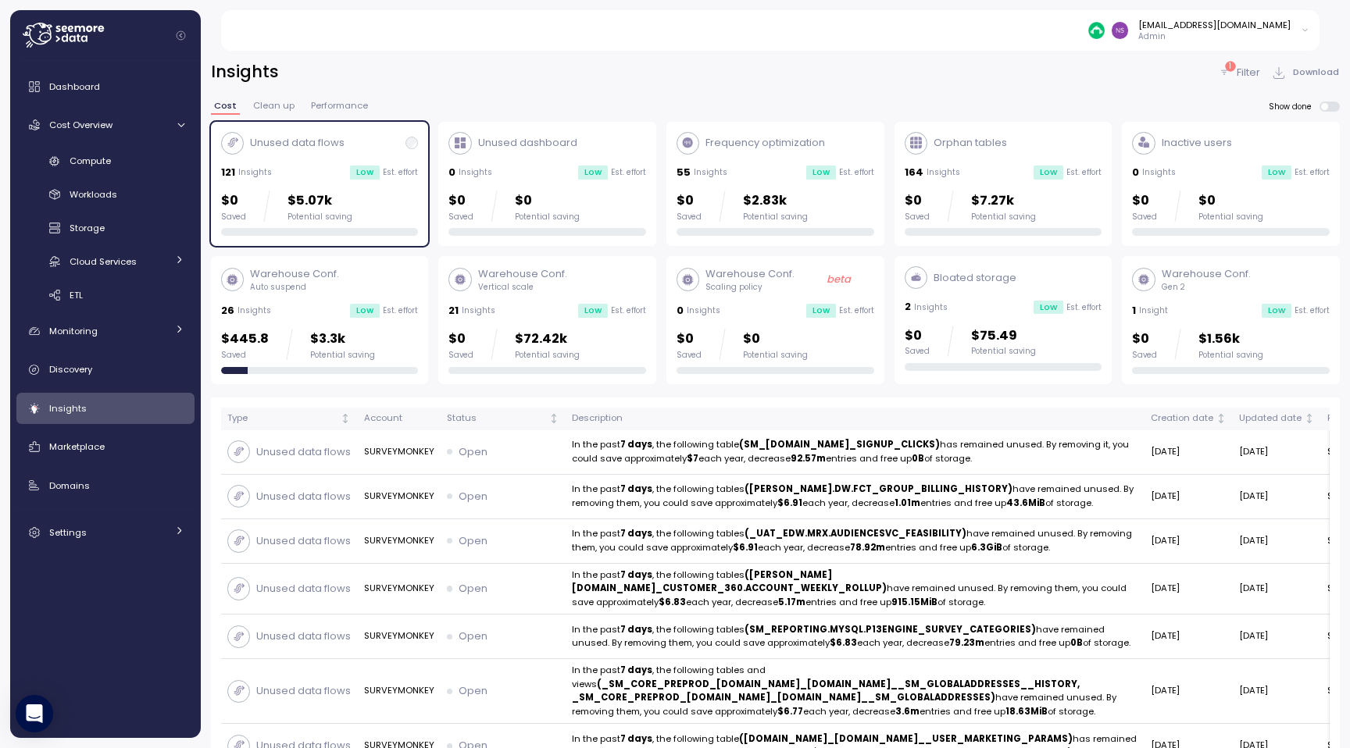
click at [832, 455] on p "In the past 7 days , the following table (SM_REPORTING.SPLUNK.SM_SIGNUP_CLICKS)…" at bounding box center [855, 451] width 566 height 27
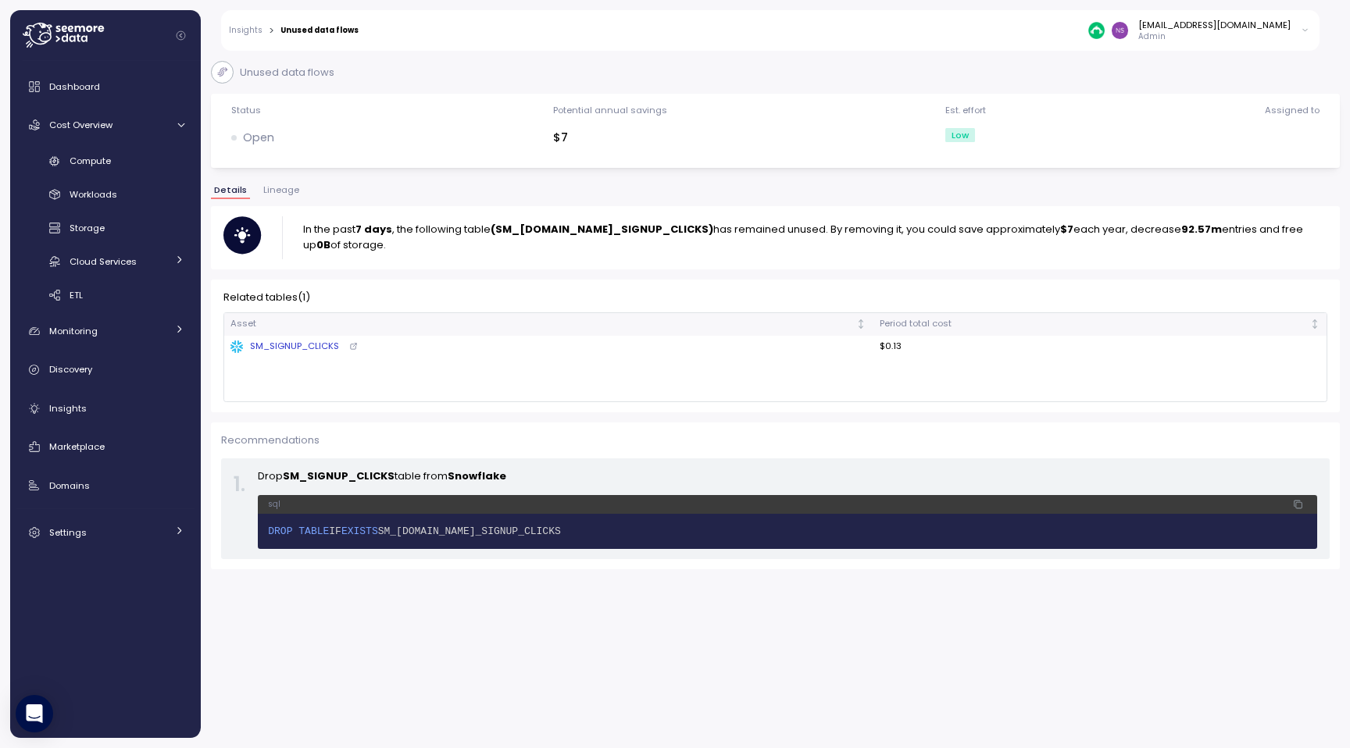
drag, startPoint x: 269, startPoint y: 528, endPoint x: 808, endPoint y: 528, distance: 538.9
click at [808, 528] on span "1 DROP TABLE IF EXISTS SM_REPORTING.SPLUNK.SM_SIGNUP_CLICKS" at bounding box center [787, 532] width 1039 height 16
copy span "DROP TABLE IF EXISTS SM_REPORTING.SPLUNK.SM_SIGNUP_CLICKS"
click at [244, 37] on div "Insights > Unused data flows nsrinivas@surveymonkey.com Admin" at bounding box center [770, 30] width 1098 height 41
click at [244, 30] on link "Insights" at bounding box center [246, 31] width 34 height 8
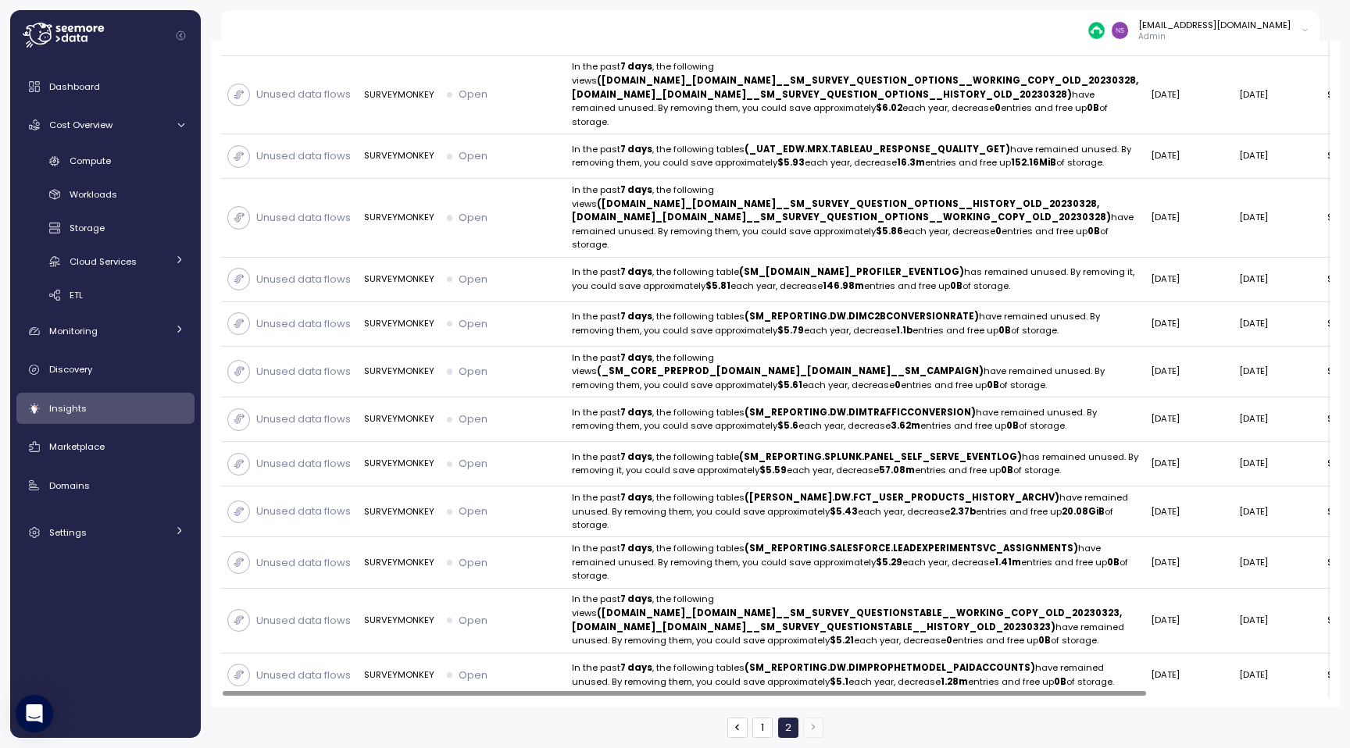
scroll to position [932, 0]
click at [759, 731] on button "1" at bounding box center [762, 728] width 20 height 20
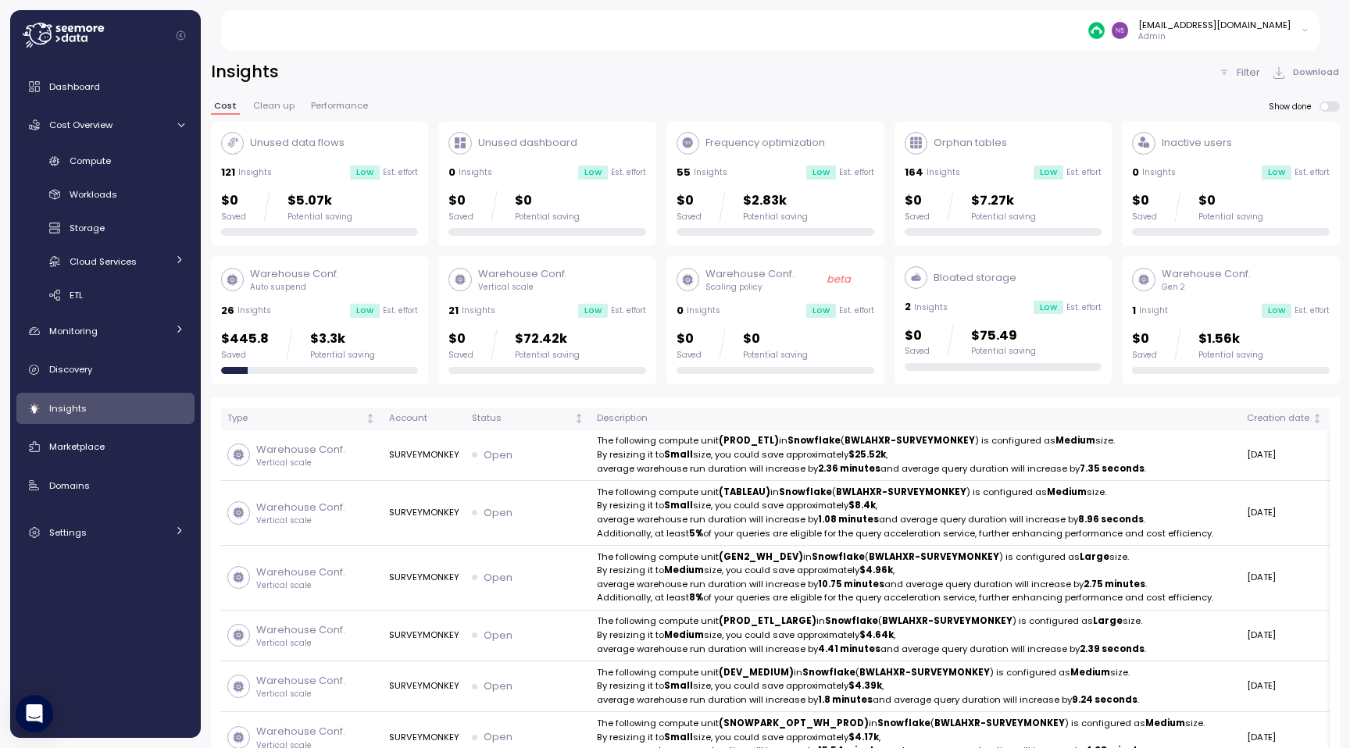
click at [735, 148] on p "Frequency optimization" at bounding box center [765, 143] width 120 height 16
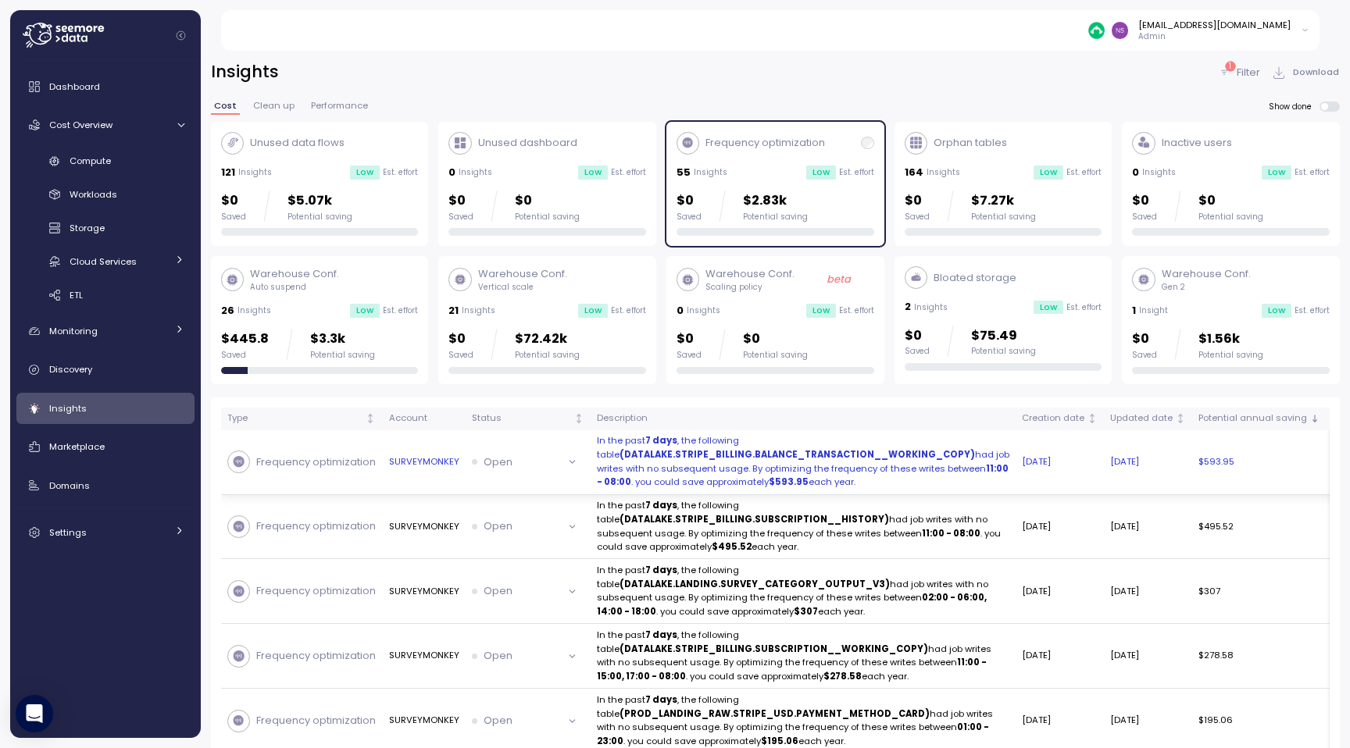
click at [751, 477] on p "In the past 7 days , the following table (DATALAKE.STRIPE_BILLING.BALANCE_TRANS…" at bounding box center [803, 461] width 412 height 55
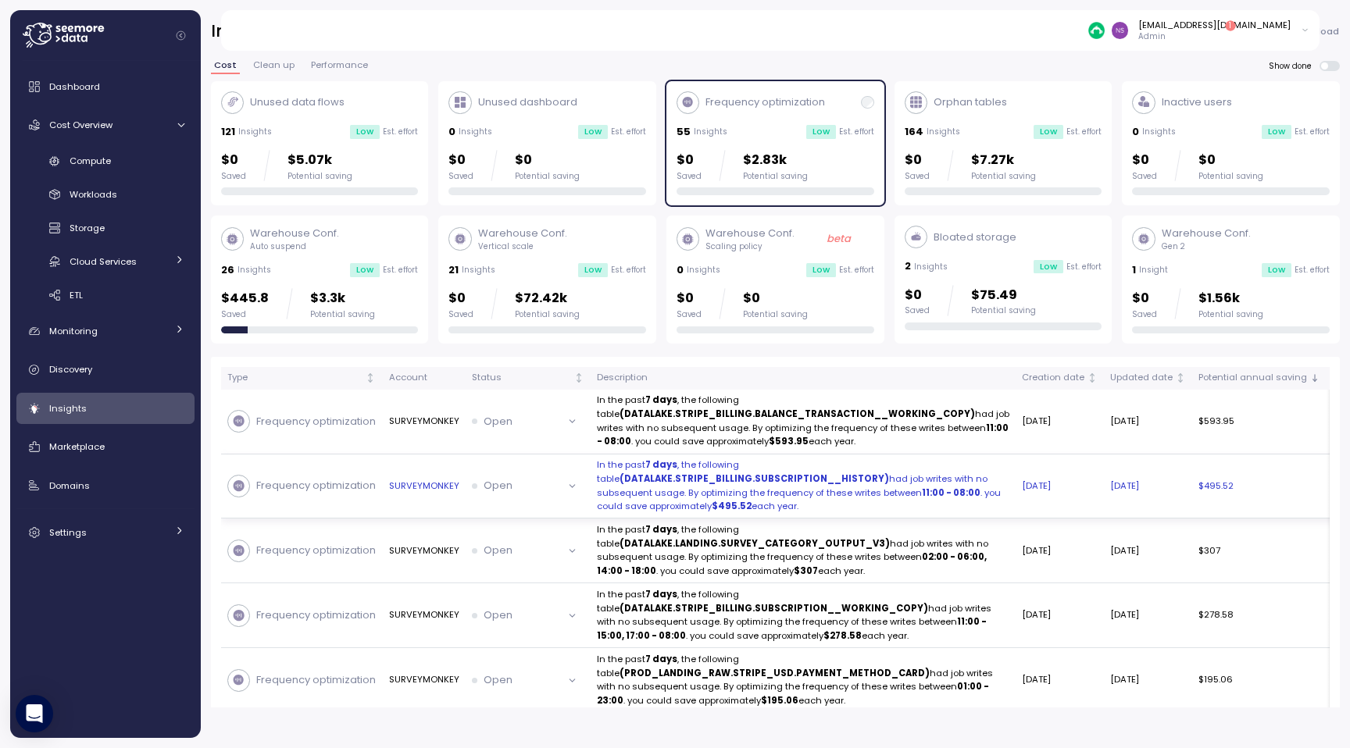
click at [804, 485] on strong "(DATALAKE.STRIPE_BILLING.SUBSCRIPTION__HISTORY)" at bounding box center [753, 479] width 269 height 12
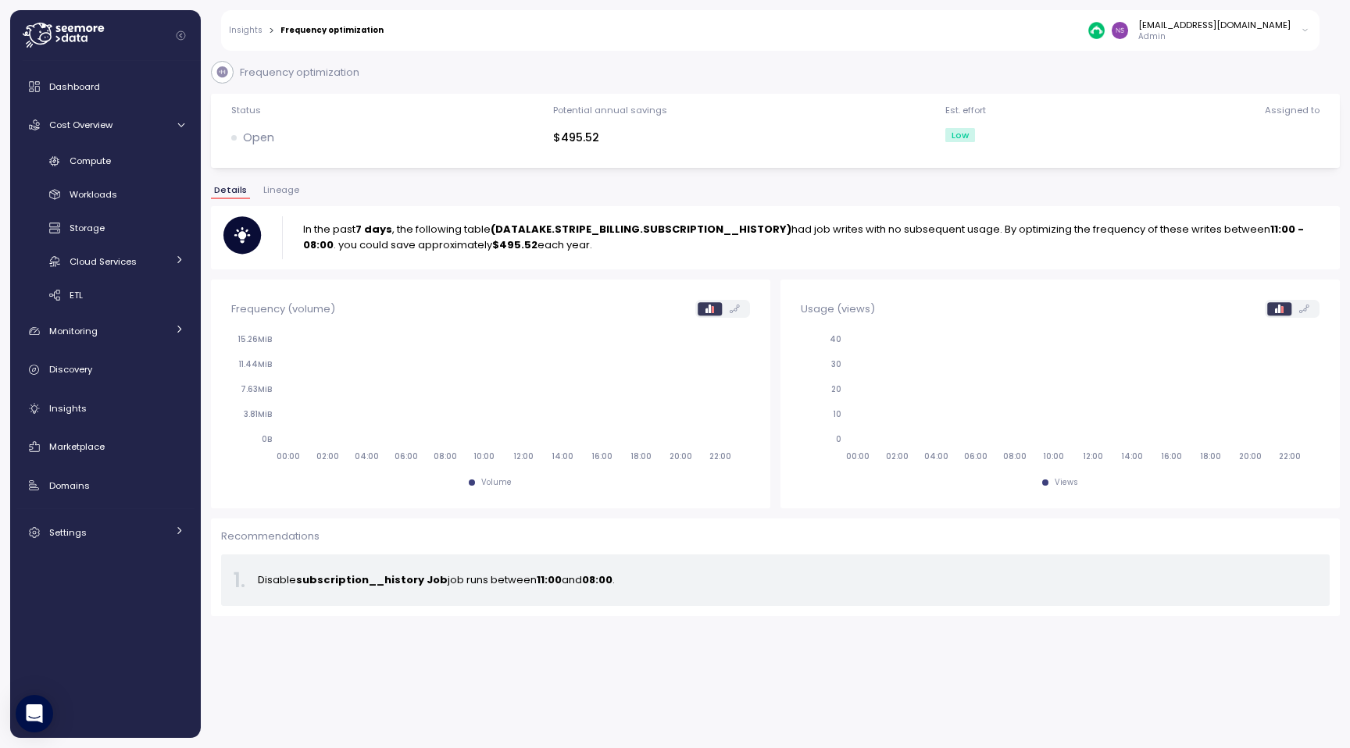
drag, startPoint x: 304, startPoint y: 226, endPoint x: 744, endPoint y: 246, distance: 440.2
click at [744, 246] on p "In the past 7 days , the following table (DATALAKE.STRIPE_BILLING.SUBSCRIPTION_…" at bounding box center [815, 237] width 1024 height 31
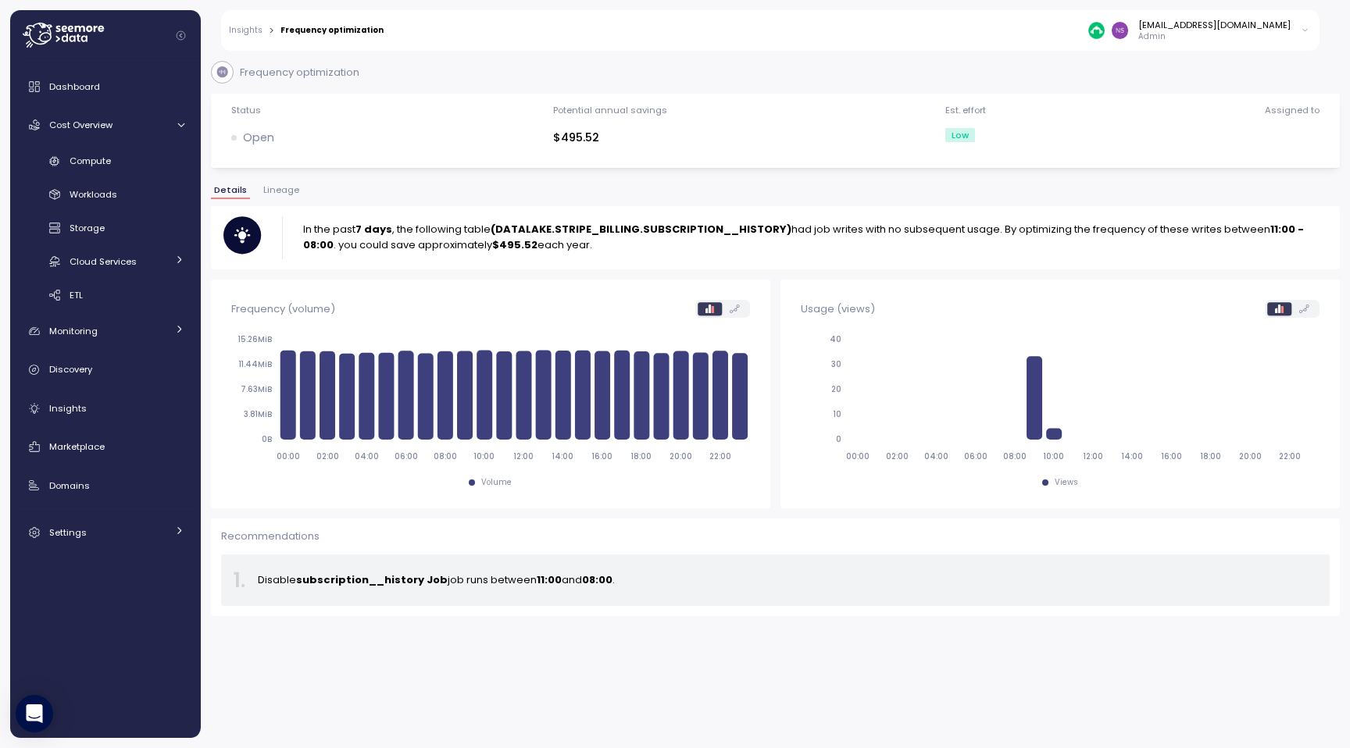
copy p "n the past 7 days , the following table (DATALAKE.STRIPE_BILLING.SUBSCRIPTION__…"
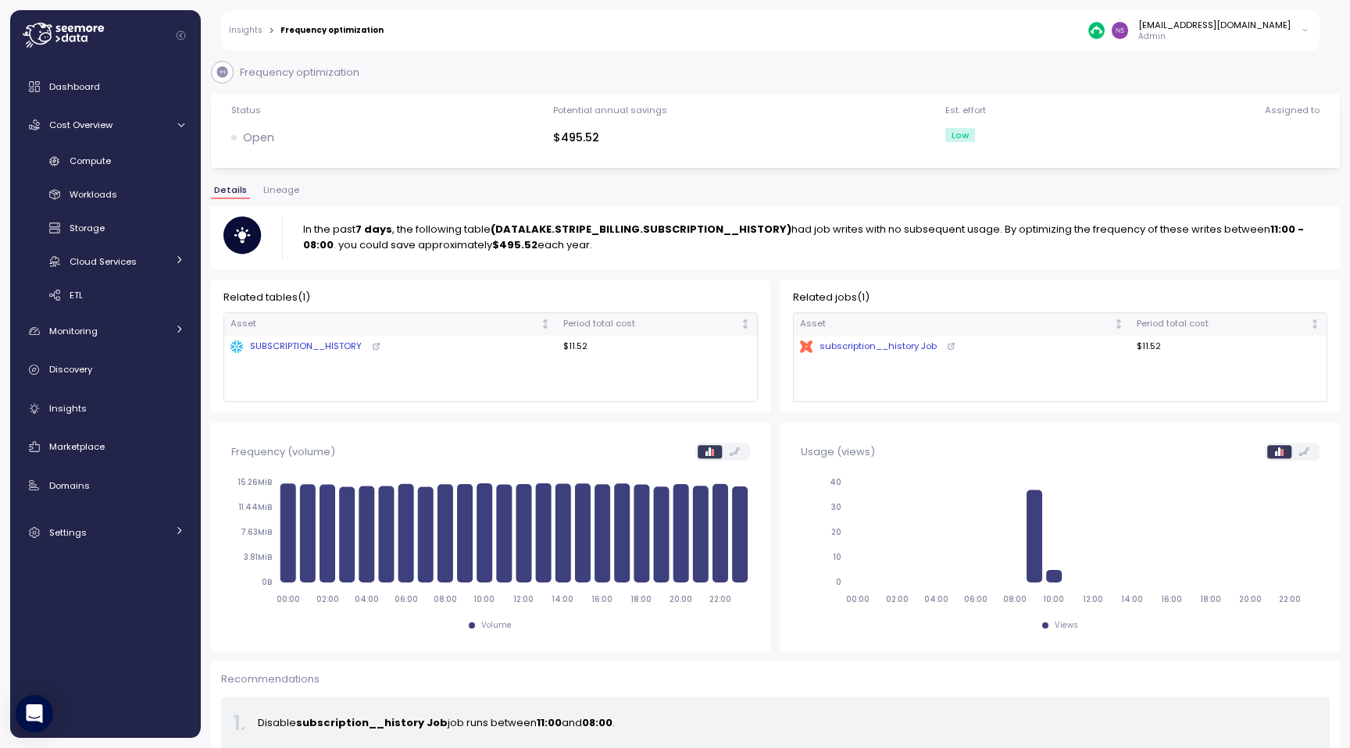
click at [744, 248] on p "In the past 7 days , the following table (DATALAKE.STRIPE_BILLING.SUBSCRIPTION_…" at bounding box center [815, 237] width 1024 height 31
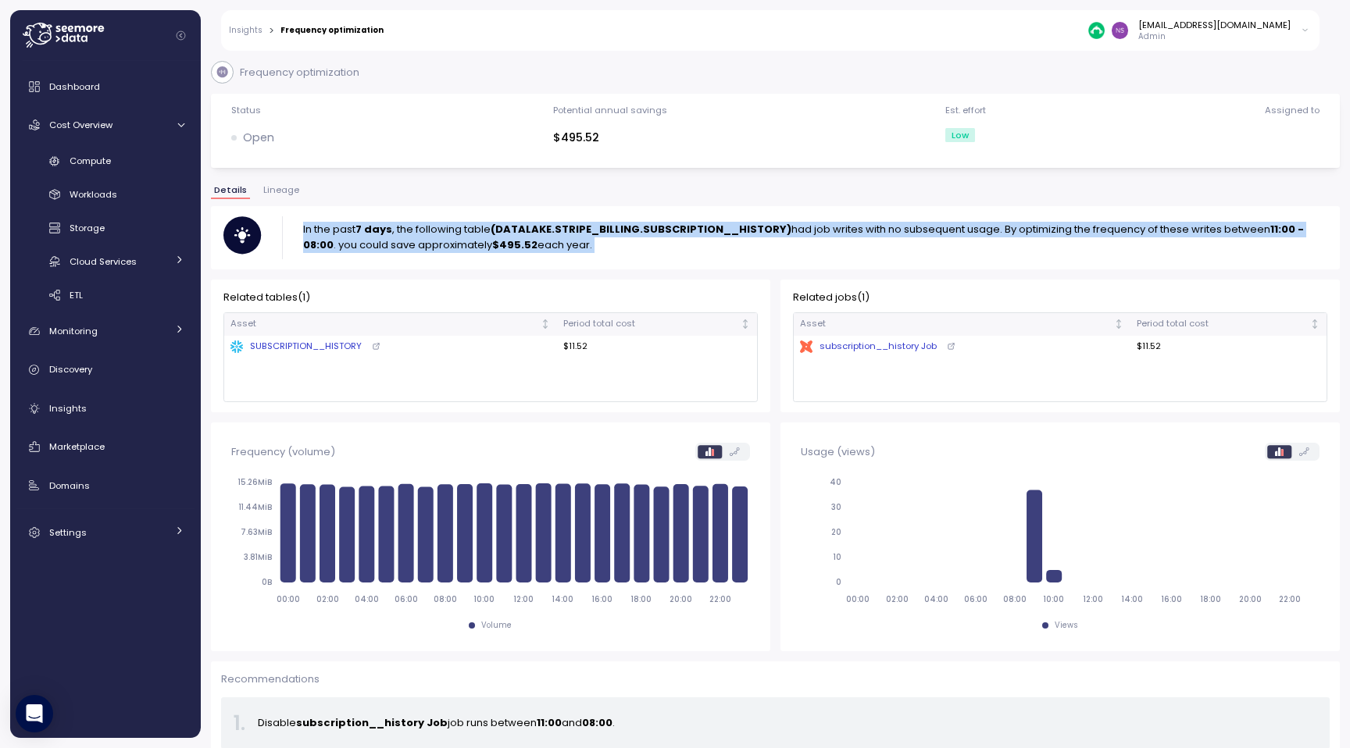
drag, startPoint x: 744, startPoint y: 248, endPoint x: 303, endPoint y: 227, distance: 441.0
click at [303, 227] on p "In the past 7 days , the following table (DATALAKE.STRIPE_BILLING.SUBSCRIPTION_…" at bounding box center [815, 237] width 1024 height 31
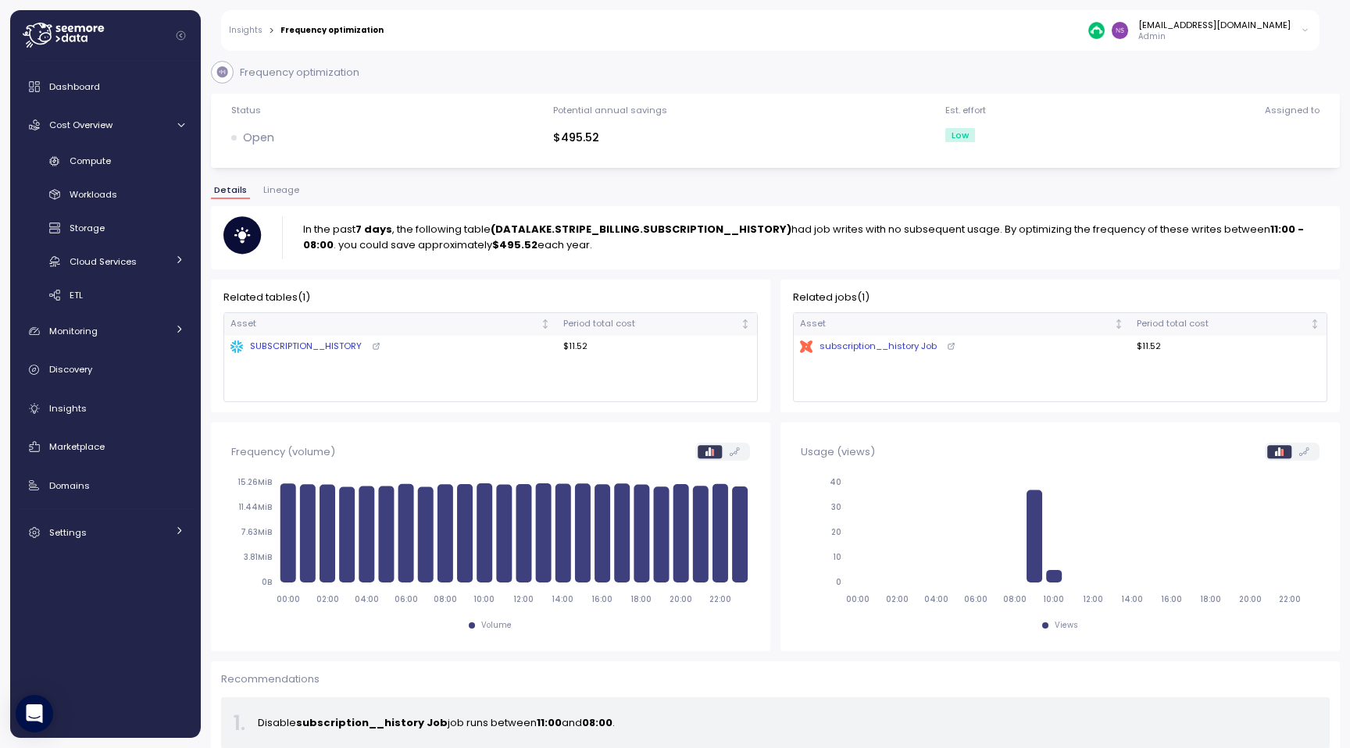
click at [448, 264] on div "In the past 7 days , the following table (DATALAKE.STRIPE_BILLING.SUBSCRIPTION_…" at bounding box center [775, 238] width 1129 height 64
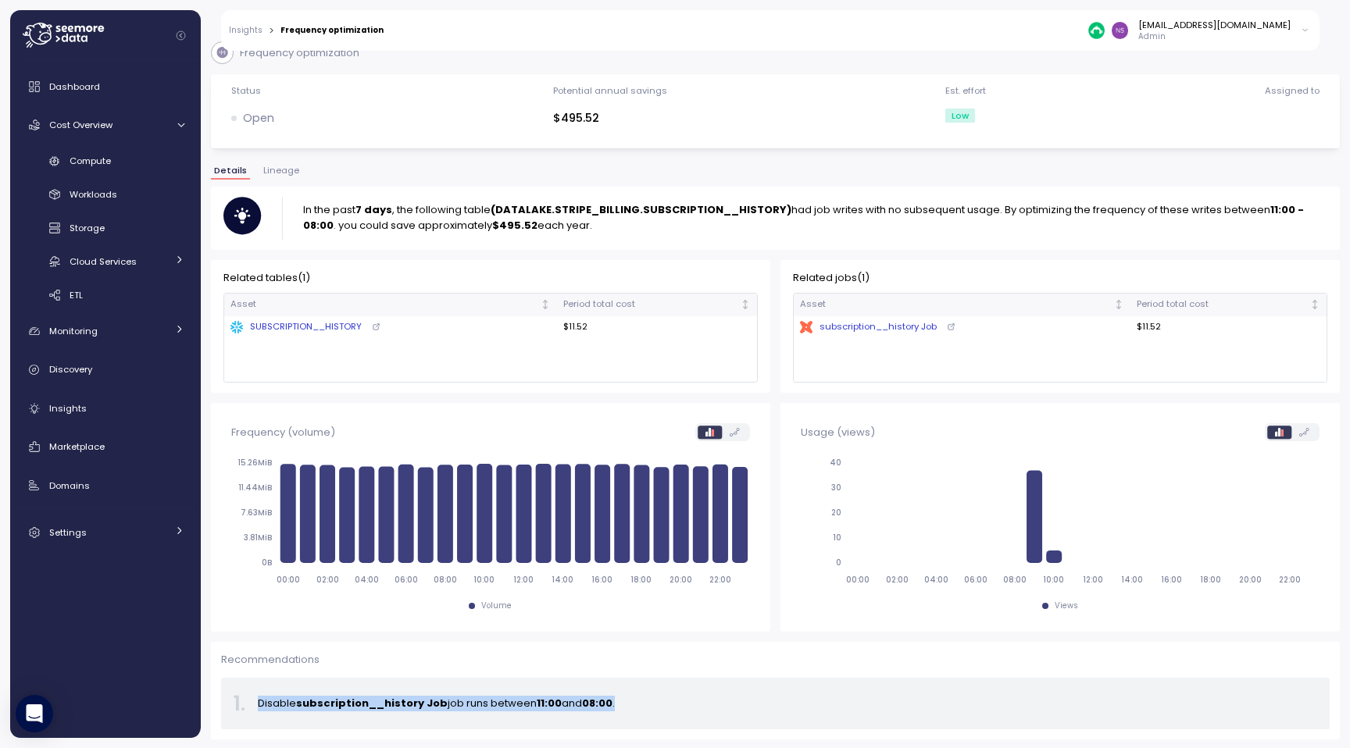
drag, startPoint x: 256, startPoint y: 703, endPoint x: 616, endPoint y: 698, distance: 360.1
click at [617, 698] on div "1 . Disable subscription__history Job job runs between 11:00 and 08:00 ." at bounding box center [775, 704] width 1108 height 52
copy p "Disable subscription__history Job job runs between 11:00 and 08:00 ."
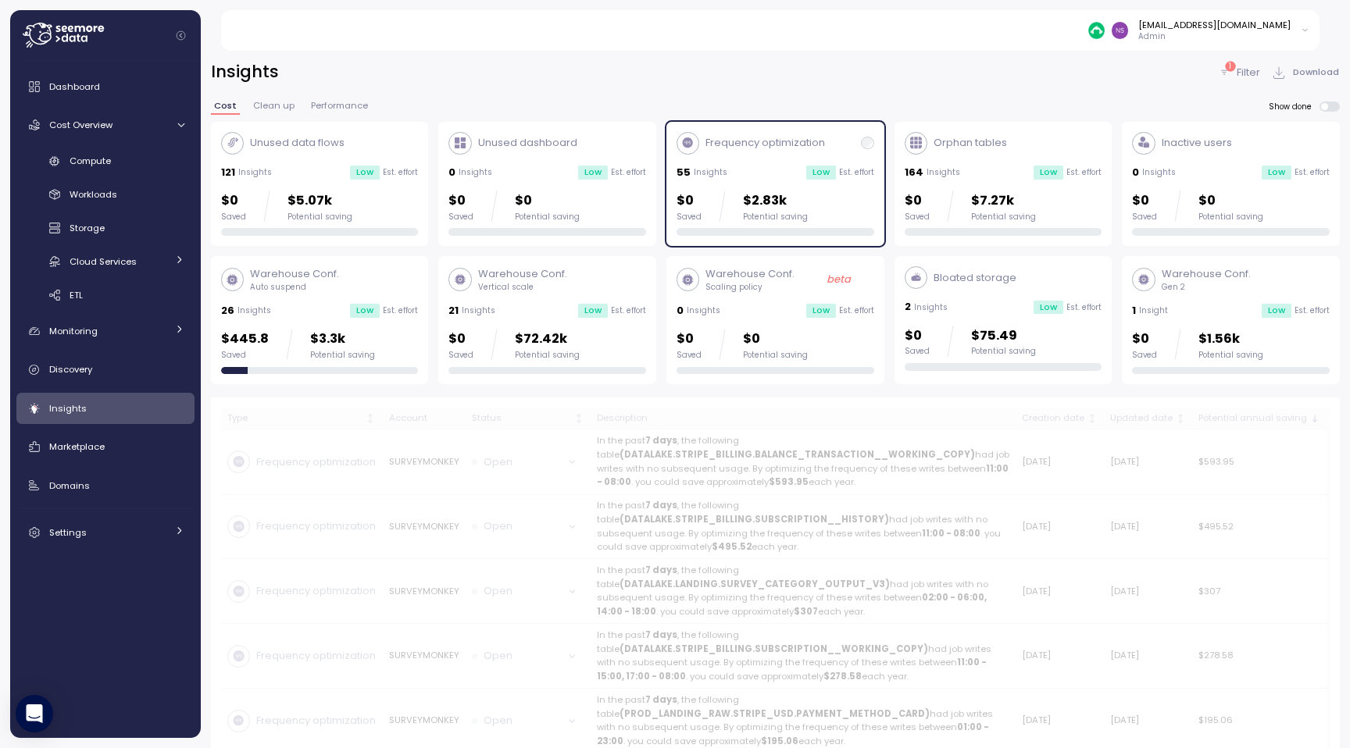
scroll to position [41, 0]
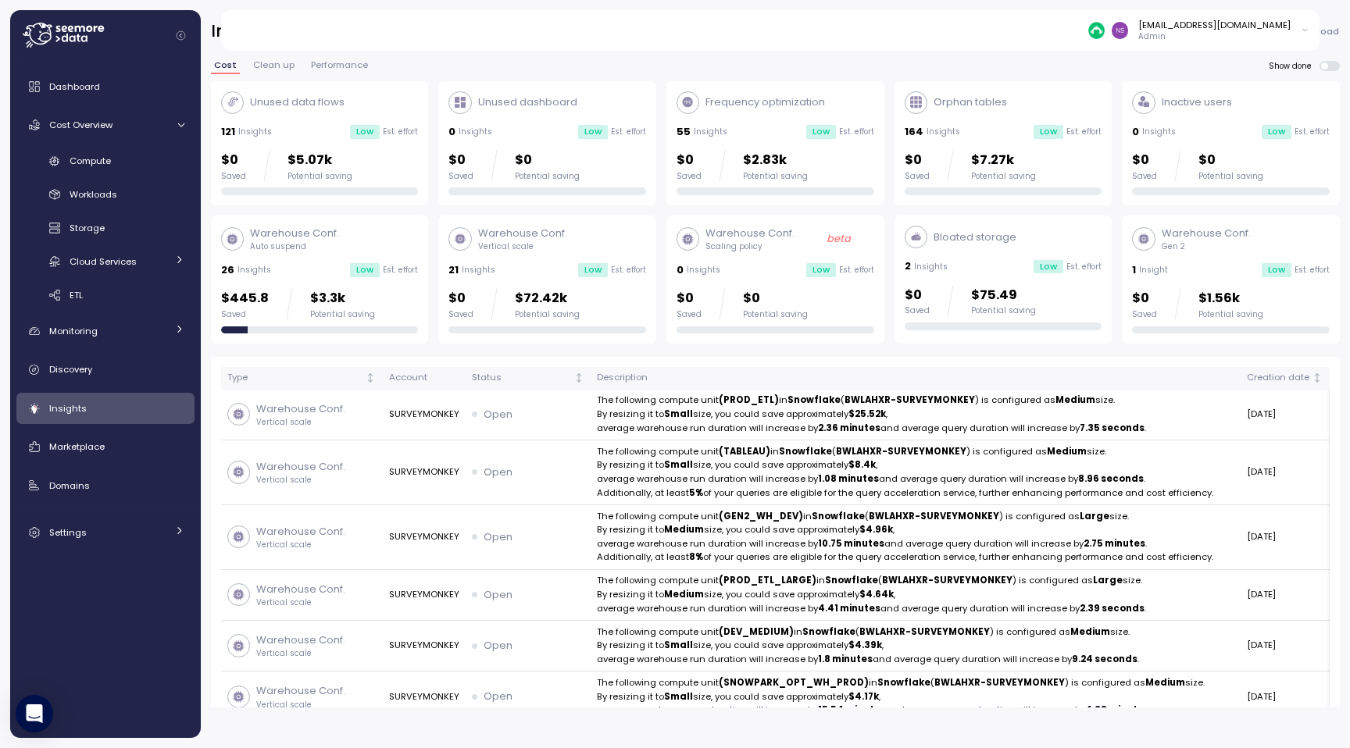
click at [969, 106] on p "Orphan tables" at bounding box center [969, 103] width 73 height 16
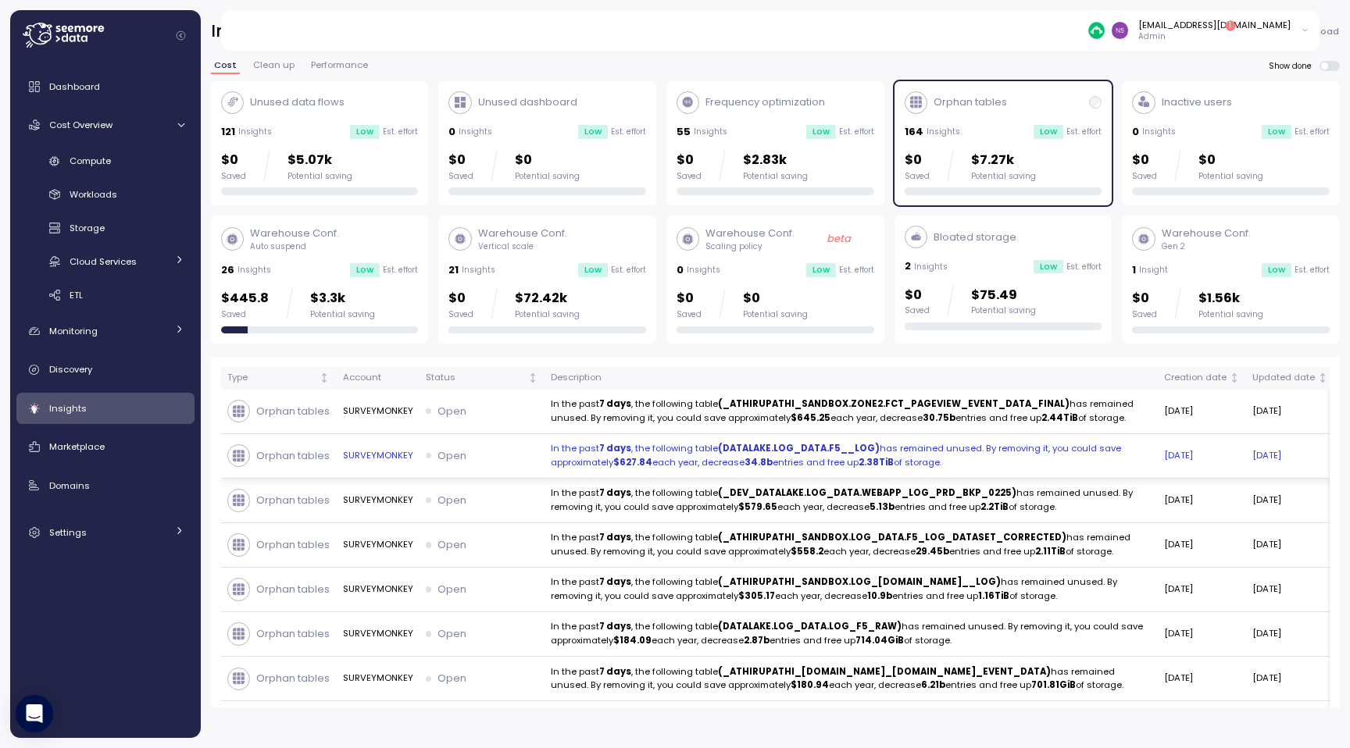
drag, startPoint x: 1029, startPoint y: 467, endPoint x: 494, endPoint y: 456, distance: 535.1
click at [494, 456] on tr "Orphan tables SURVEYMONKEY Open In the past 7 days , the following table (DATAL…" at bounding box center [939, 456] width 1436 height 45
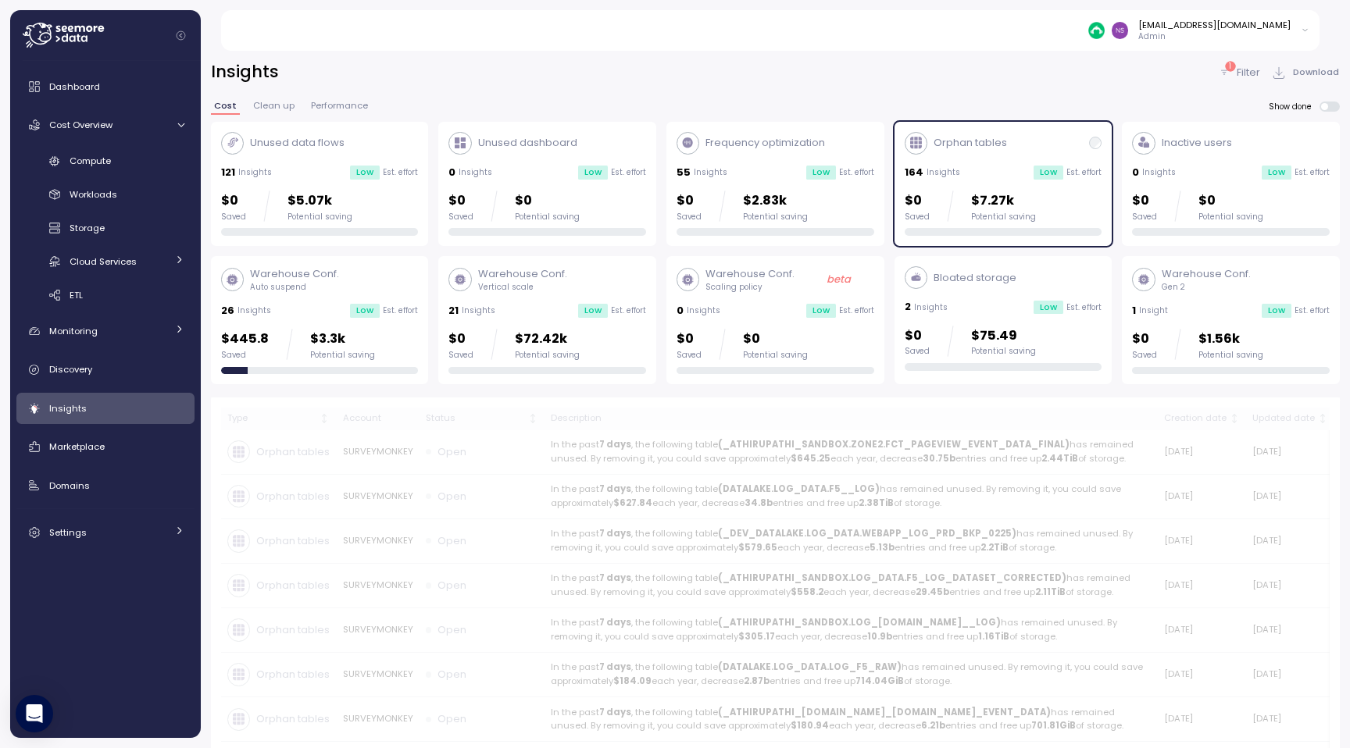
scroll to position [41, 0]
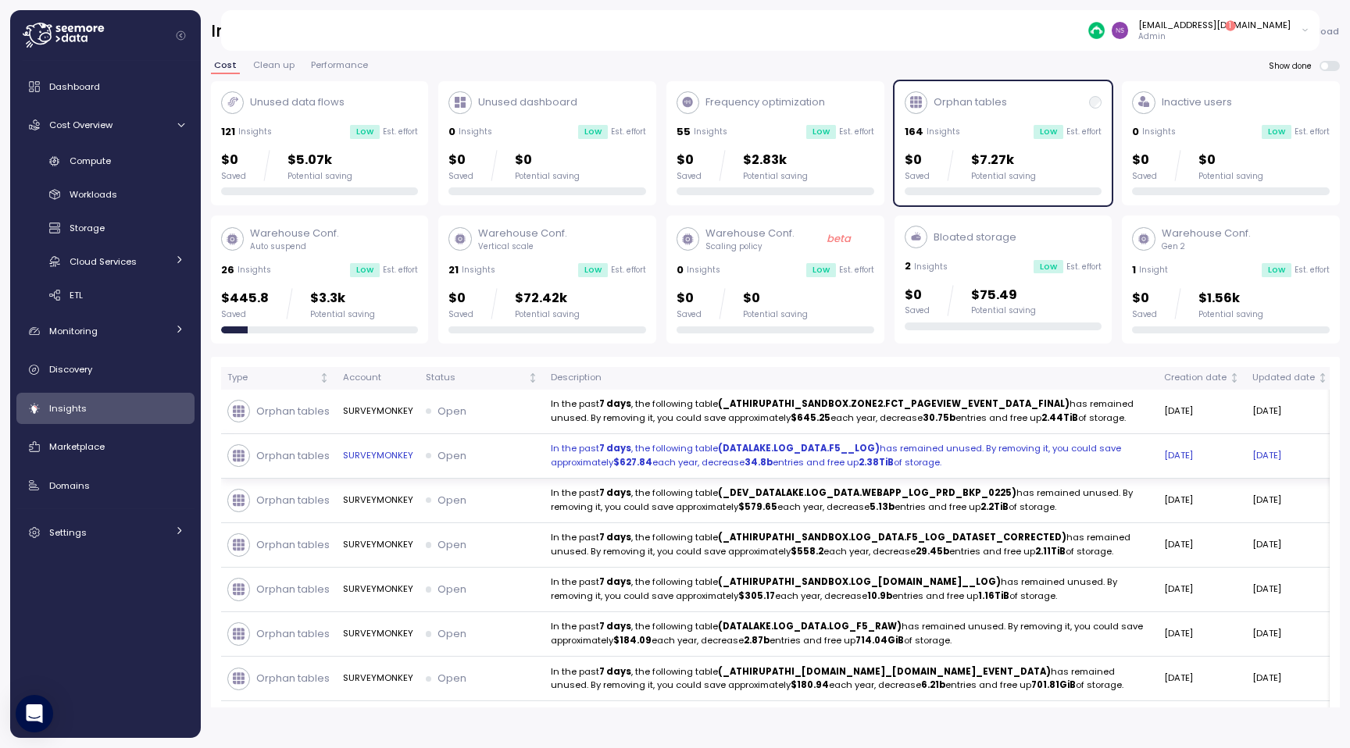
drag, startPoint x: 1026, startPoint y: 472, endPoint x: 537, endPoint y: 458, distance: 489.9
click at [537, 458] on tr "Orphan tables SURVEYMONKEY Open In the past 7 days , the following table (DATAL…" at bounding box center [939, 456] width 1436 height 45
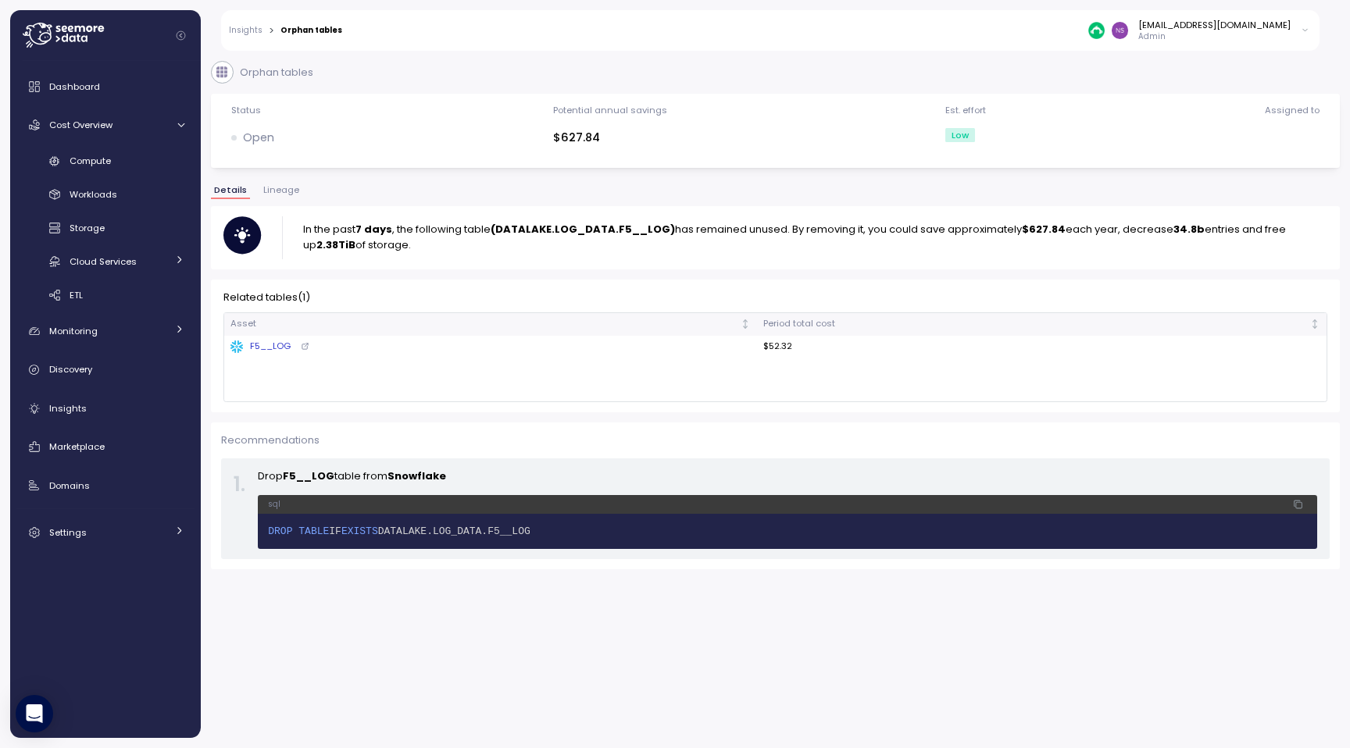
click at [484, 253] on p "In the past 7 days , the following table (DATALAKE.LOG_DATA.F5__LOG) has remain…" at bounding box center [815, 237] width 1024 height 31
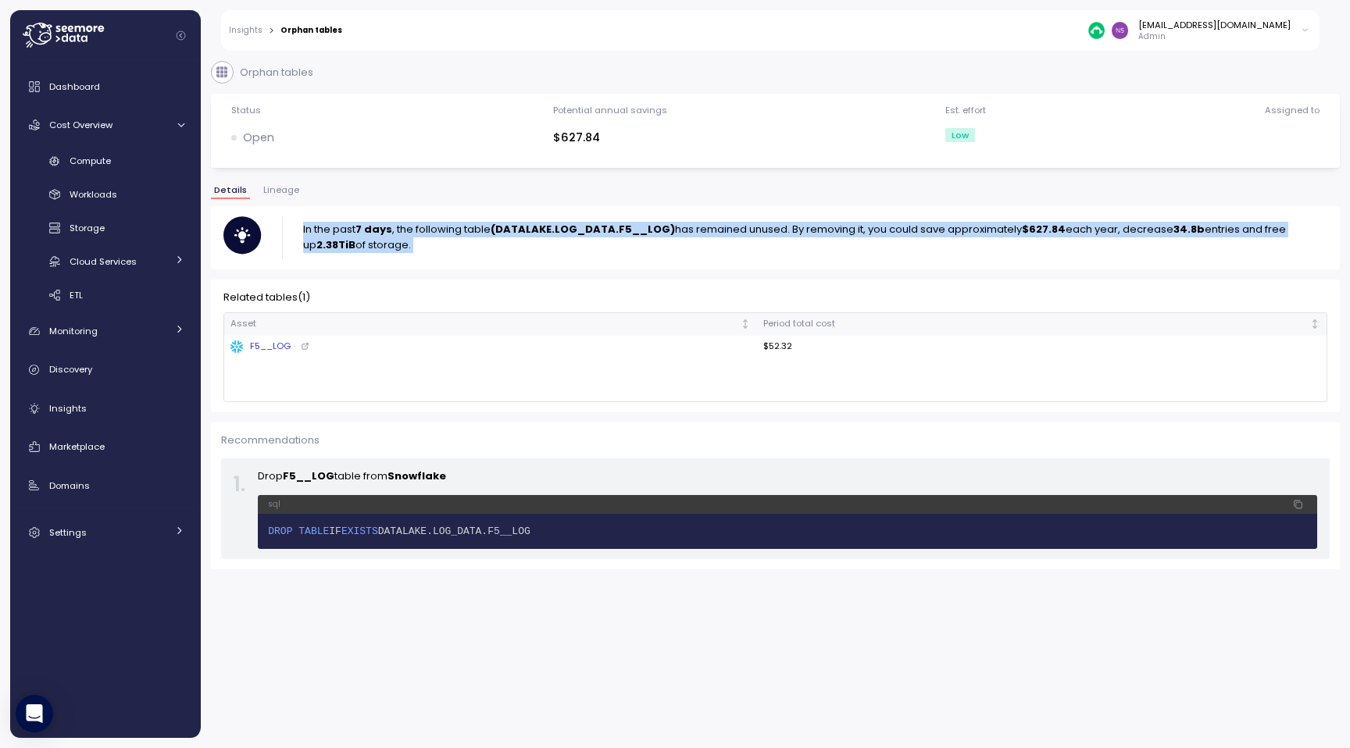
drag, startPoint x: 484, startPoint y: 253, endPoint x: 285, endPoint y: 242, distance: 199.5
click at [285, 242] on div "In the past 7 days , the following table (DATALAKE.LOG_DATA.F5__LOG) has remain…" at bounding box center [775, 238] width 1104 height 44
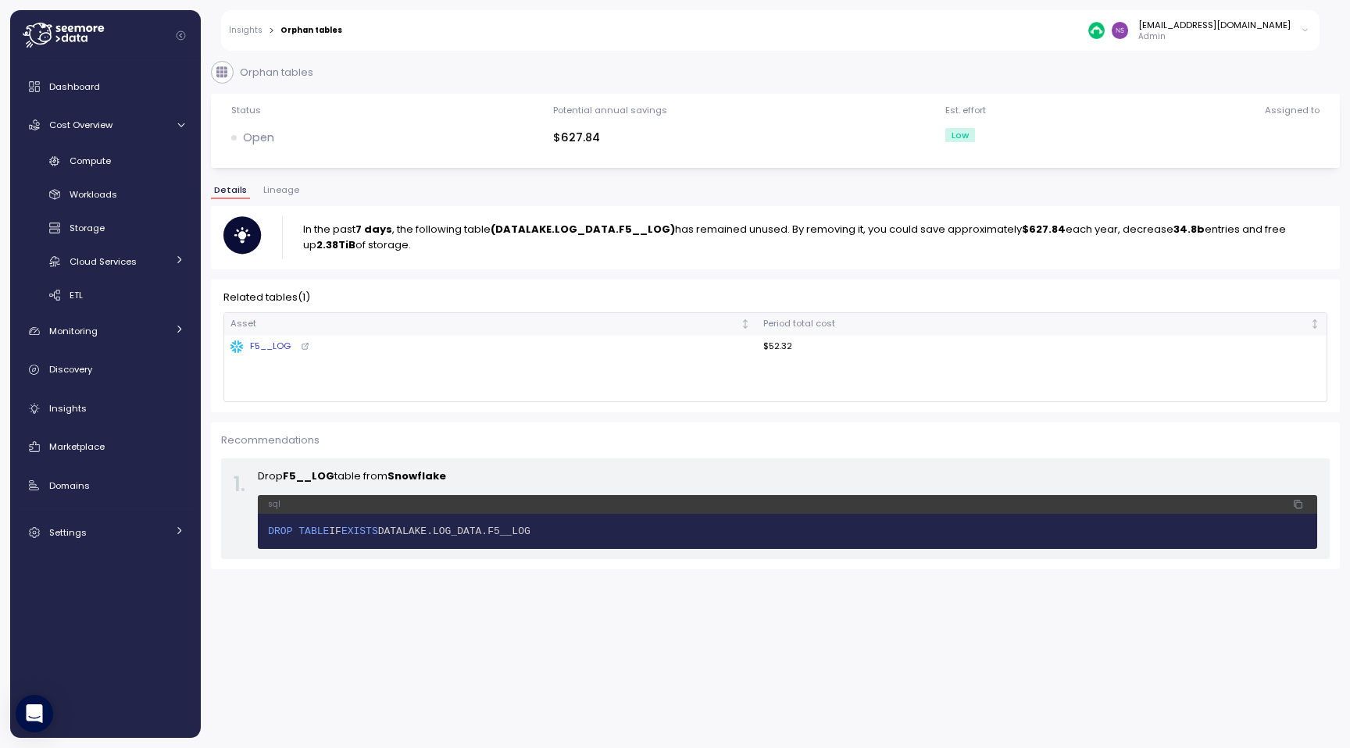
click at [247, 35] on div "Insights > Orphan tables nsrinivas@surveymonkey.com Admin" at bounding box center [770, 30] width 1098 height 41
click at [246, 30] on link "Insights" at bounding box center [246, 31] width 34 height 8
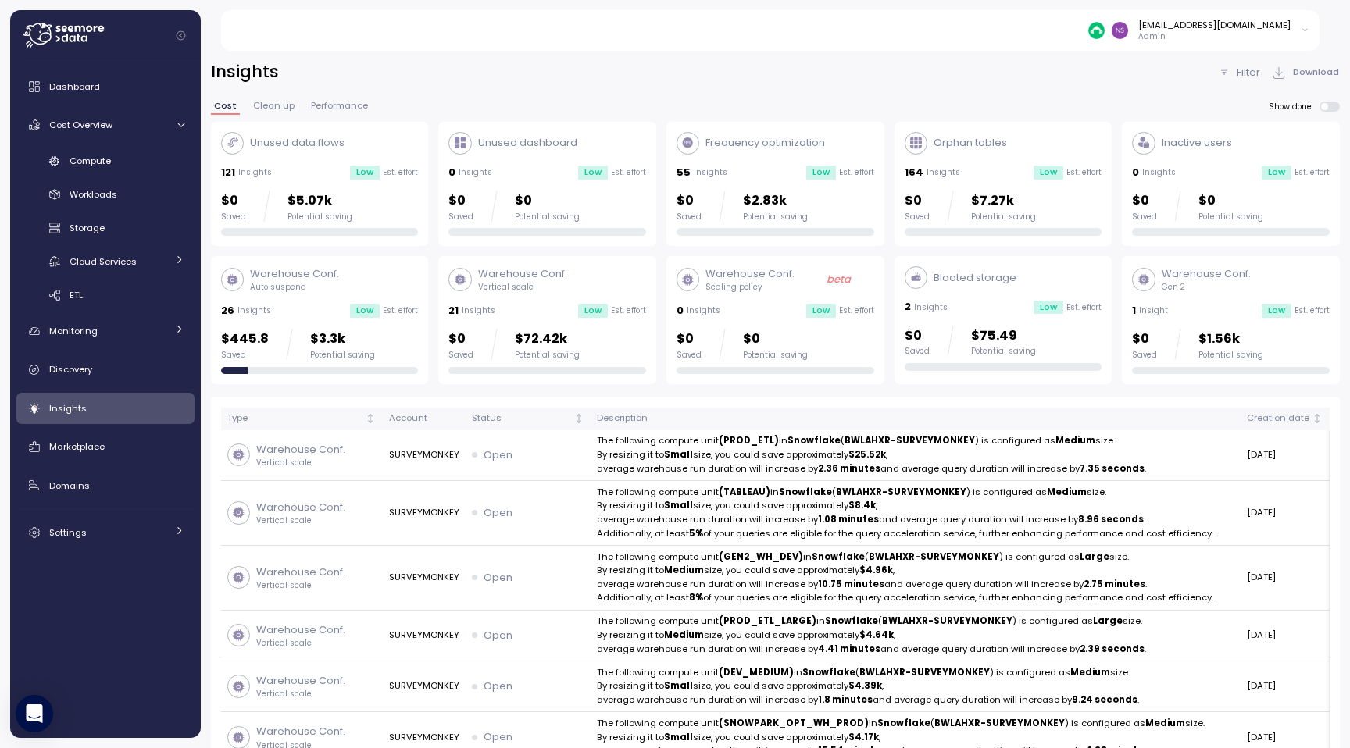
click at [309, 300] on div "Warehouse Conf. Auto suspend 26 Insights Low Est. effort $445.8 Saved $3.3k Pot…" at bounding box center [320, 320] width 198 height 108
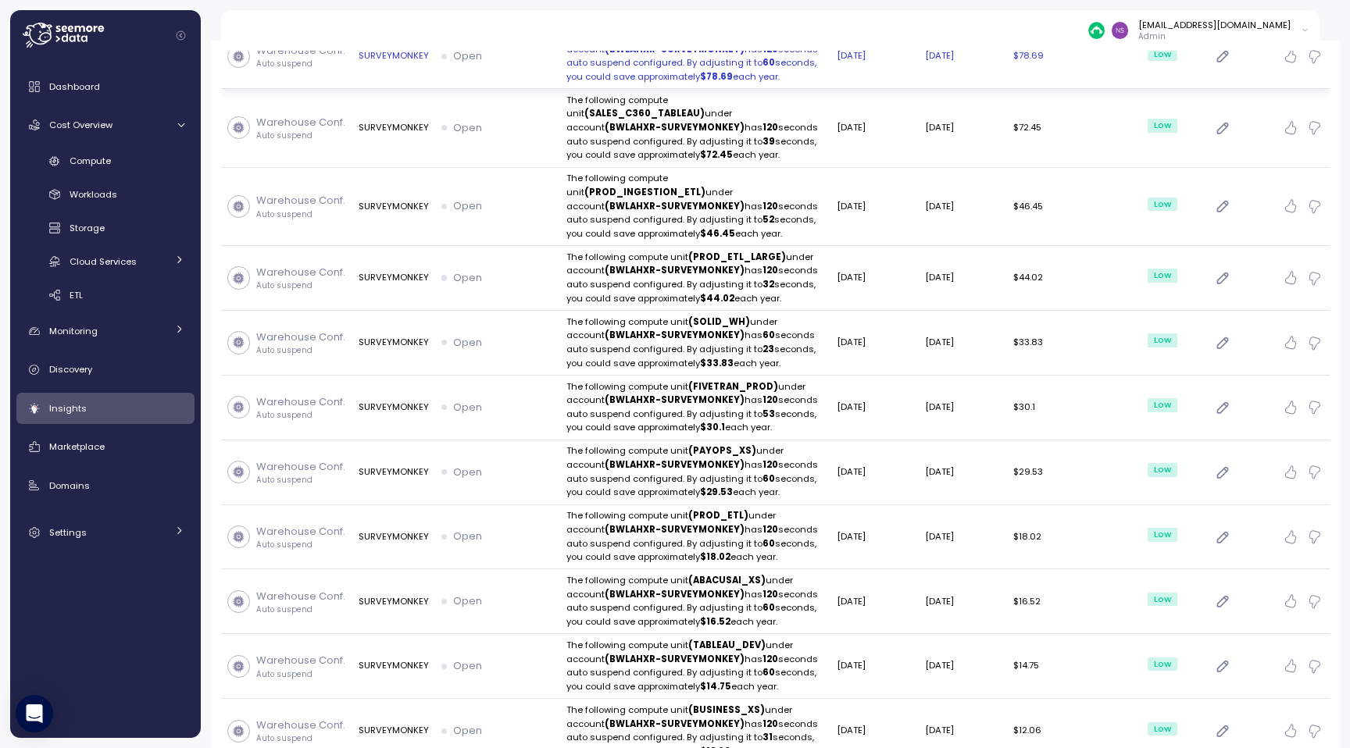
scroll to position [954, 0]
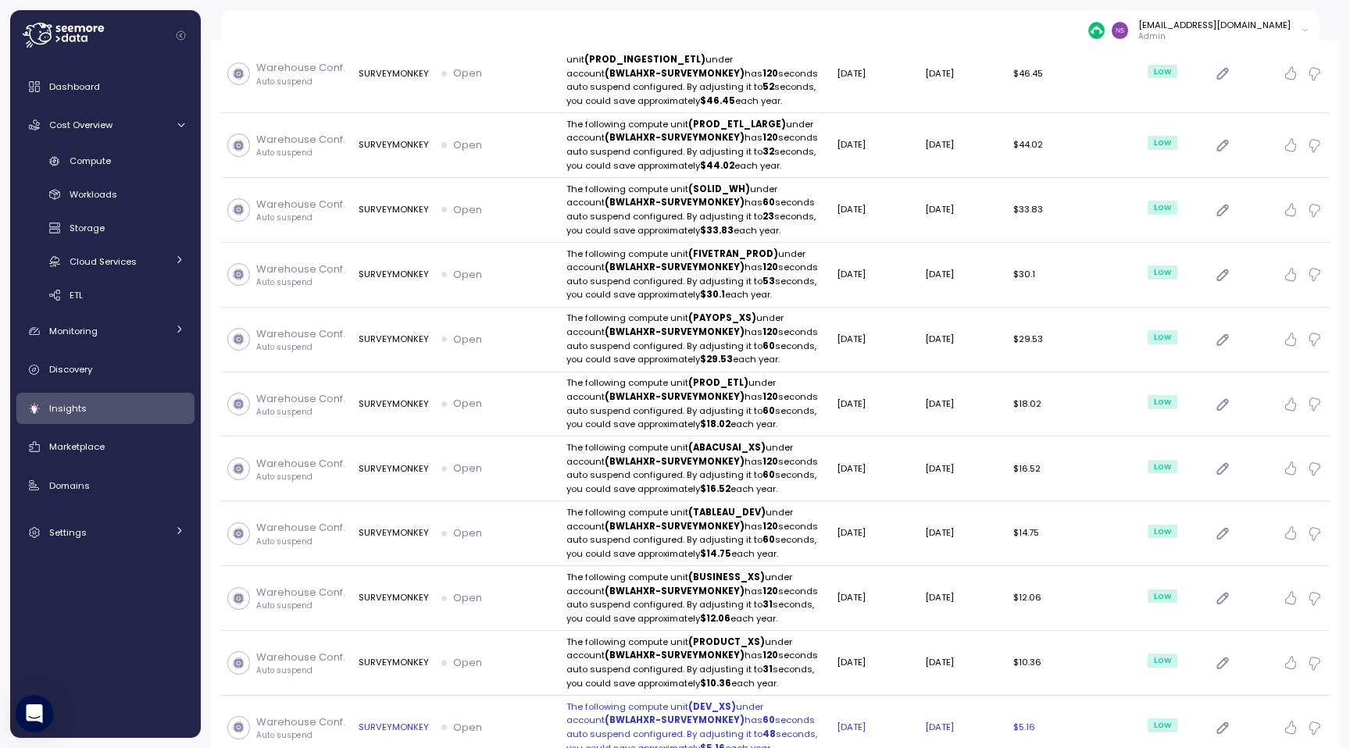
click at [709, 701] on p "The following compute unit (DEV_XS) under account (BWLAHXR-SURVEYMONKEY) has 60…" at bounding box center [695, 728] width 258 height 55
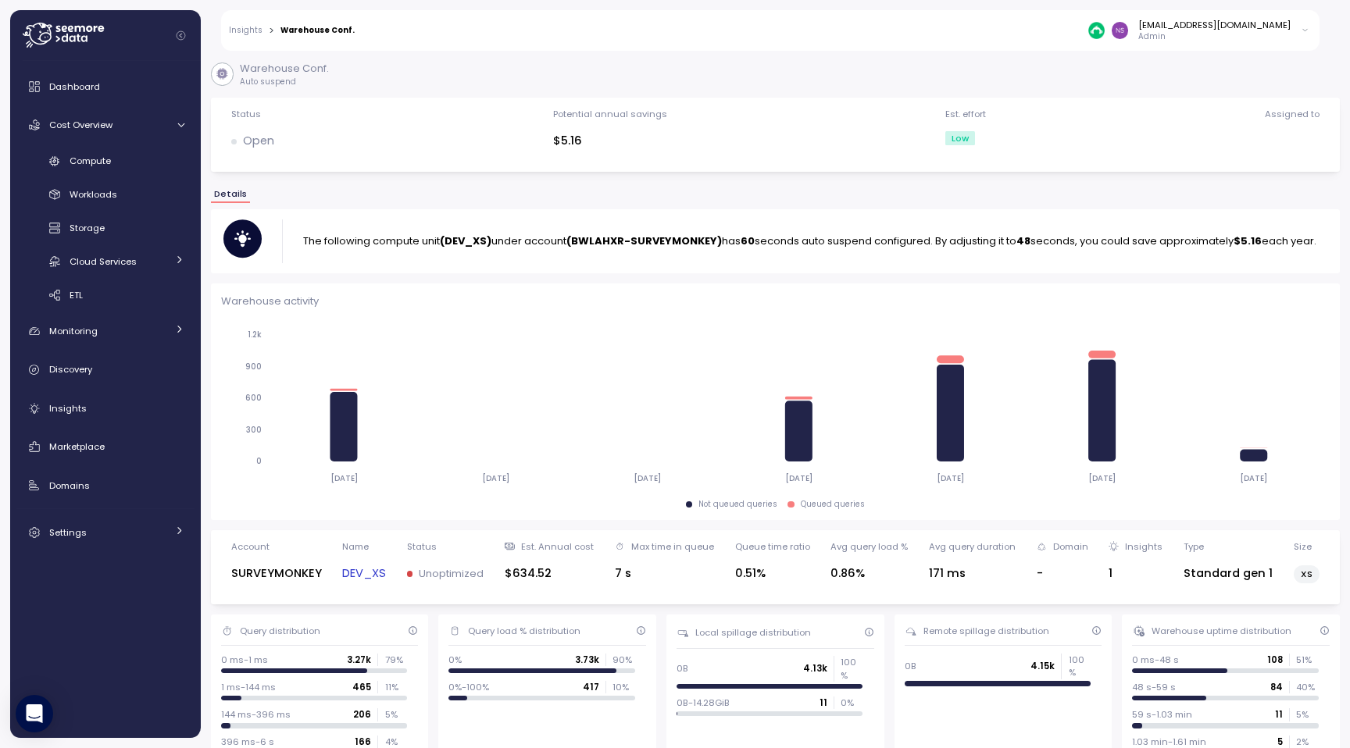
drag, startPoint x: 302, startPoint y: 233, endPoint x: 383, endPoint y: 247, distance: 81.7
click at [383, 247] on p "The following compute unit (DEV_XS) under account (BWLAHXR-SURVEYMONKEY) has 60…" at bounding box center [809, 242] width 1013 height 16
copy p "The following compute unit (DEV_XS) under account (BWLAHXR-SURVEYMONKEY) has 60…"
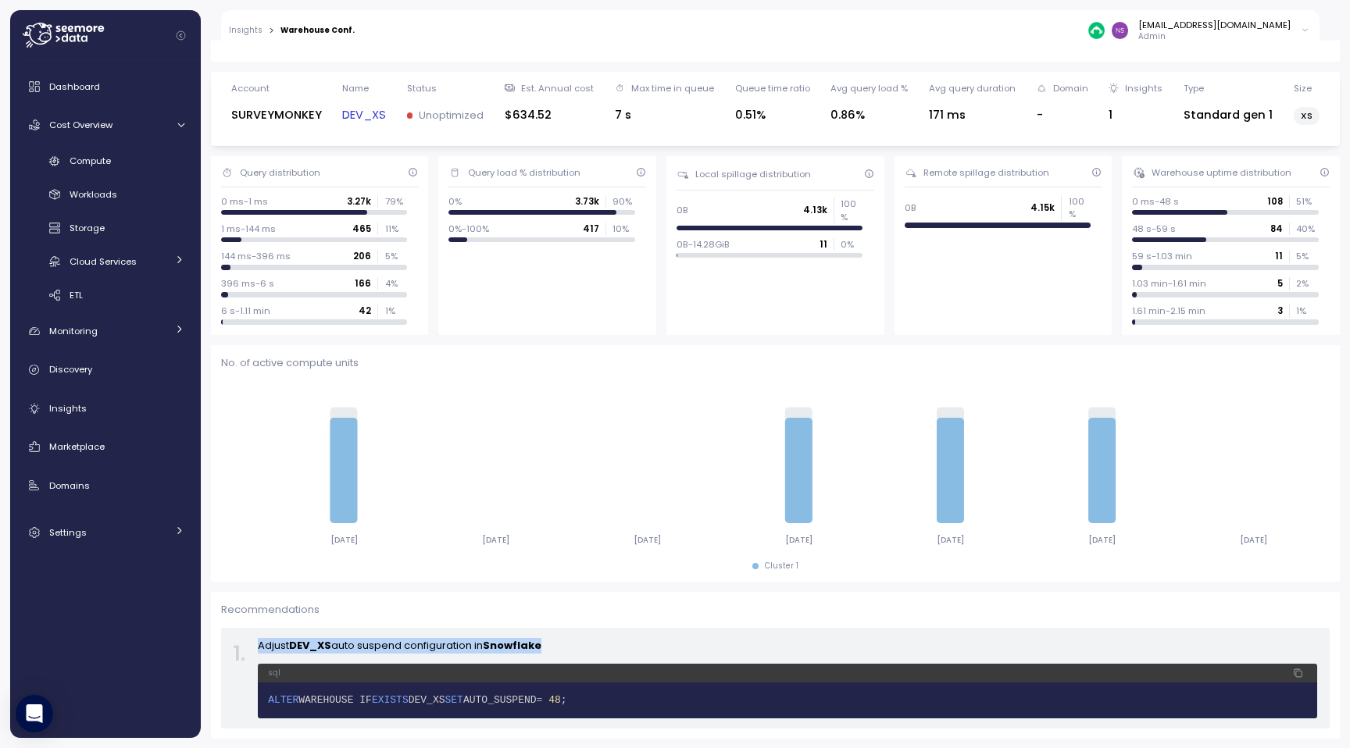
drag, startPoint x: 259, startPoint y: 644, endPoint x: 571, endPoint y: 644, distance: 311.6
click at [571, 644] on p "Adjust DEV_XS auto suspend configuration in Snowflake" at bounding box center [787, 646] width 1059 height 16
copy p "Adjust DEV_XS auto suspend configuration in Snowflake"
click at [1300, 676] on icon "button" at bounding box center [1298, 673] width 10 height 19
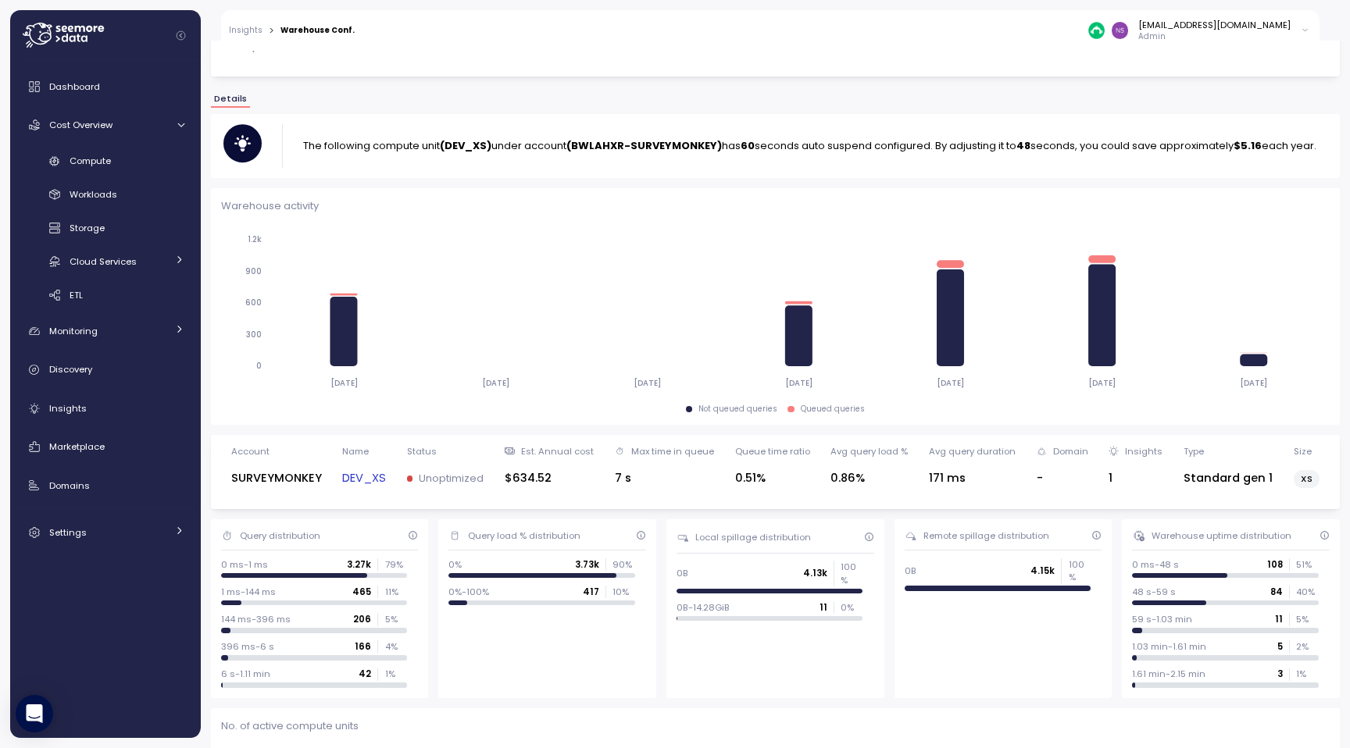
scroll to position [0, 0]
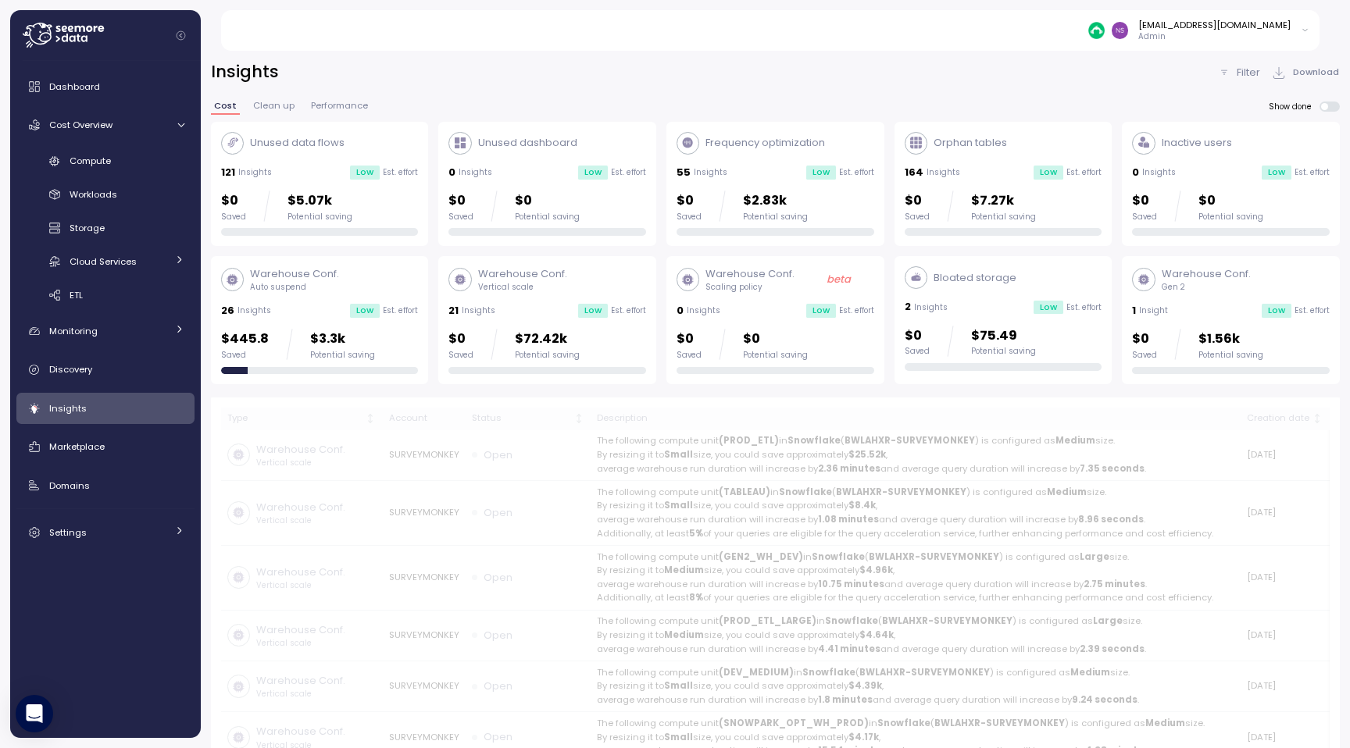
click at [560, 287] on p "Vertical scale" at bounding box center [522, 287] width 89 height 11
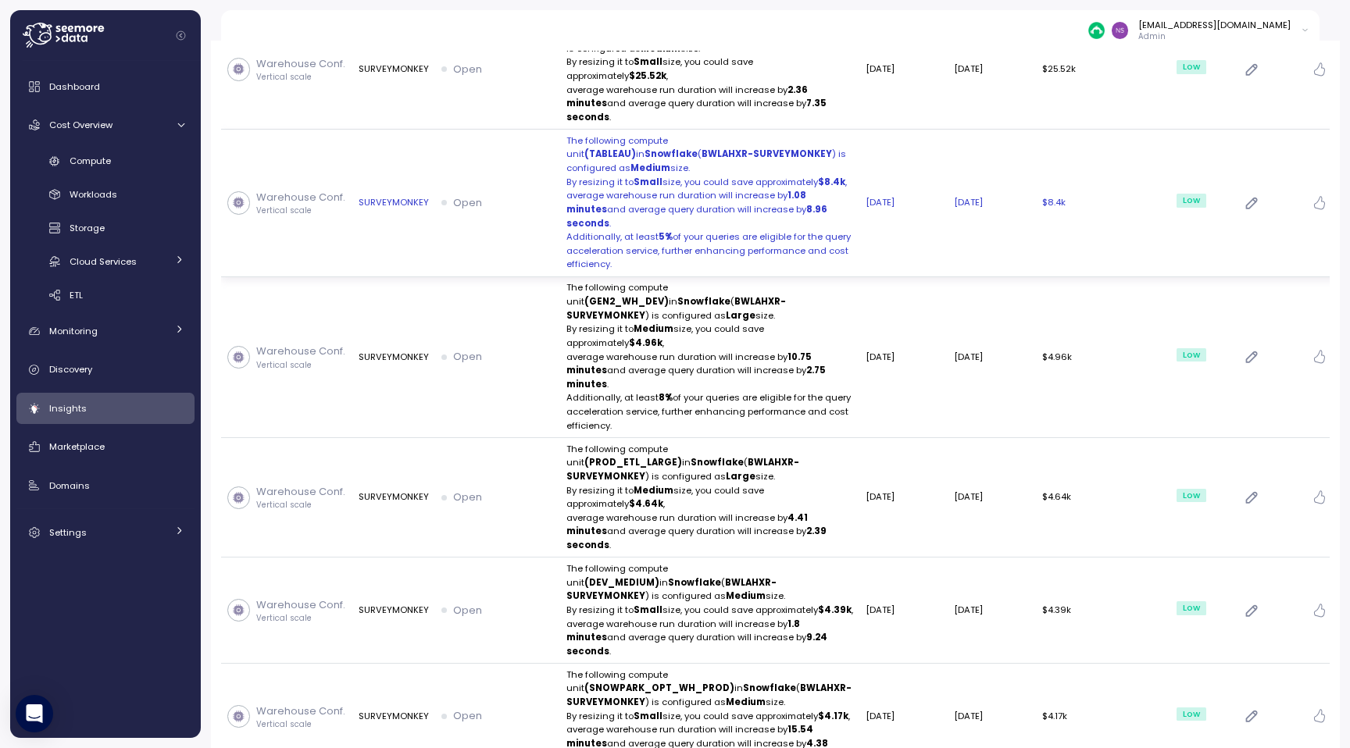
scroll to position [423, 0]
click at [677, 190] on p "average warehouse run duration will increase by 1.08 minutes and average query …" at bounding box center [709, 207] width 287 height 41
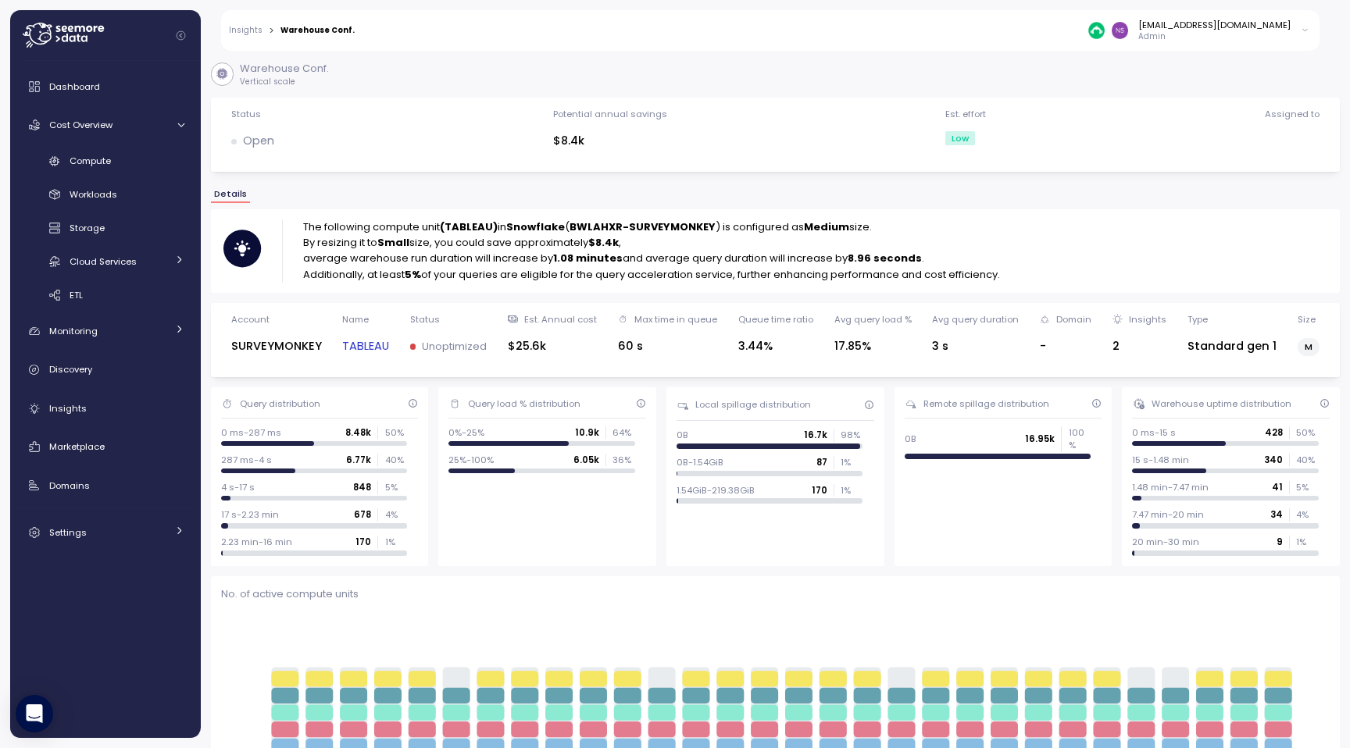
drag, startPoint x: 1038, startPoint y: 273, endPoint x: 330, endPoint y: 204, distance: 711.1
copy div "The following compute unit (TABLEAU) in Snowflake ( BWLAHXR-SURVEYMONKEY ) is c…"
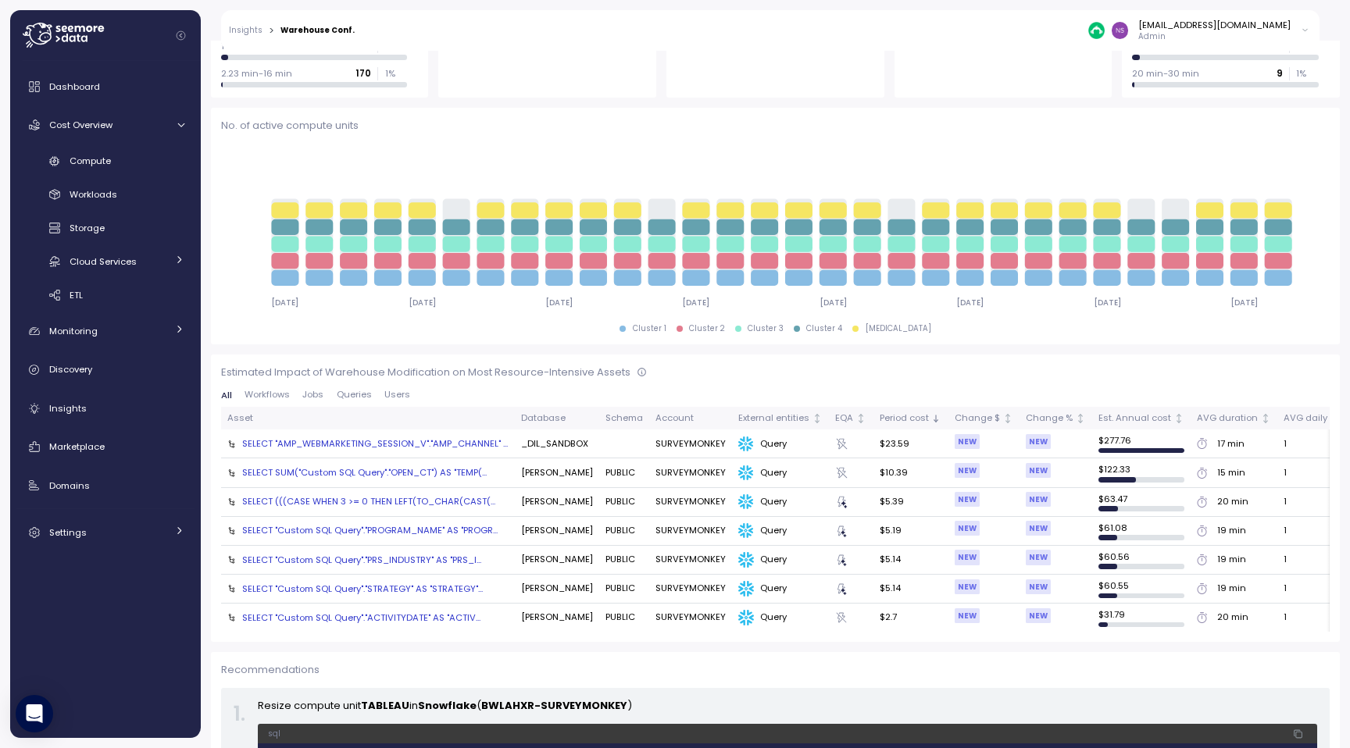
scroll to position [678, 0]
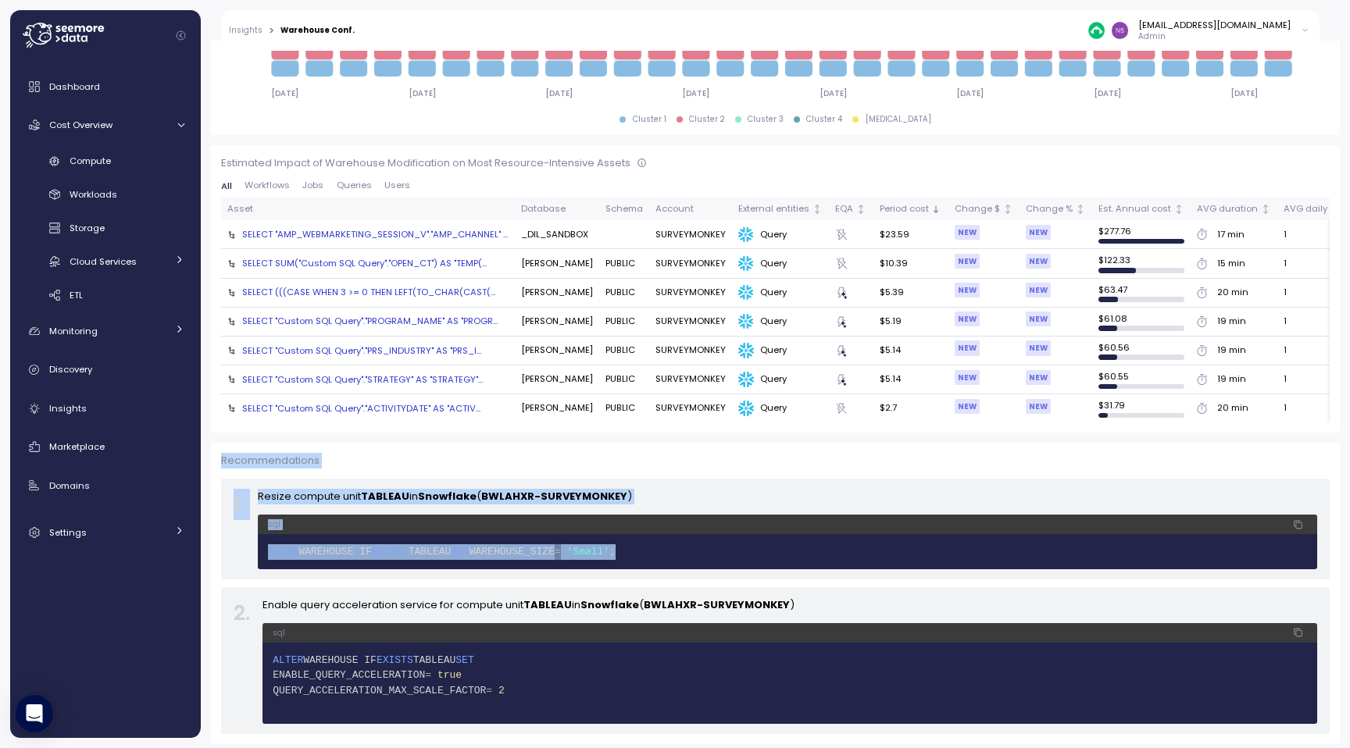
drag, startPoint x: 223, startPoint y: 454, endPoint x: 748, endPoint y: 567, distance: 537.7
click at [748, 566] on div "Recommendations 1 . Resize compute unit TABLEAU in Snowflake ( BWLAHXR-SURVEYMO…" at bounding box center [775, 593] width 1108 height 280
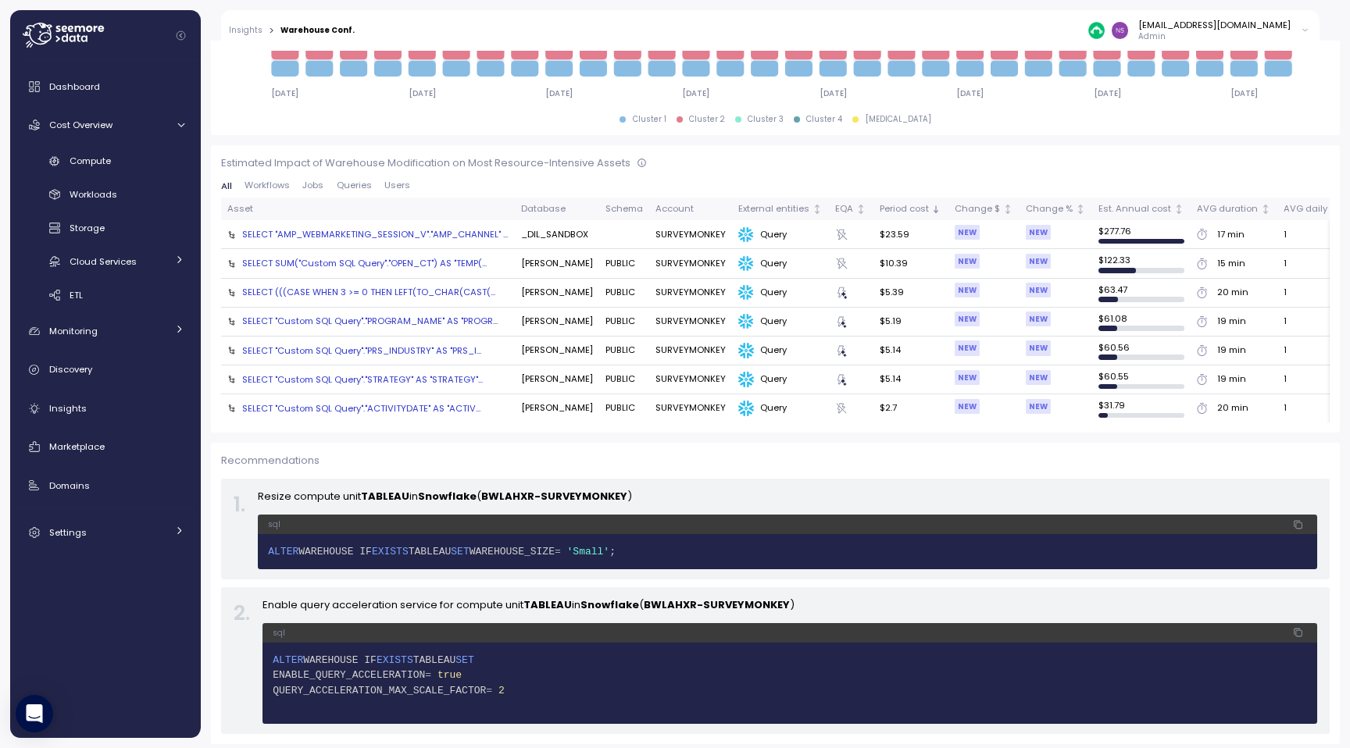
click at [748, 567] on div "1 . Resize compute unit TABLEAU in Snowflake ( BWLAHXR-SURVEYMONKEY ) sql 1 ALT…" at bounding box center [775, 529] width 1108 height 101
click at [511, 489] on strong "BWLAHXR-SURVEYMONKEY" at bounding box center [554, 496] width 146 height 15
copy p "Resize compute unit TABLEAU in Snowflake ( BWLAHXR-SURVEYMONKEY )"
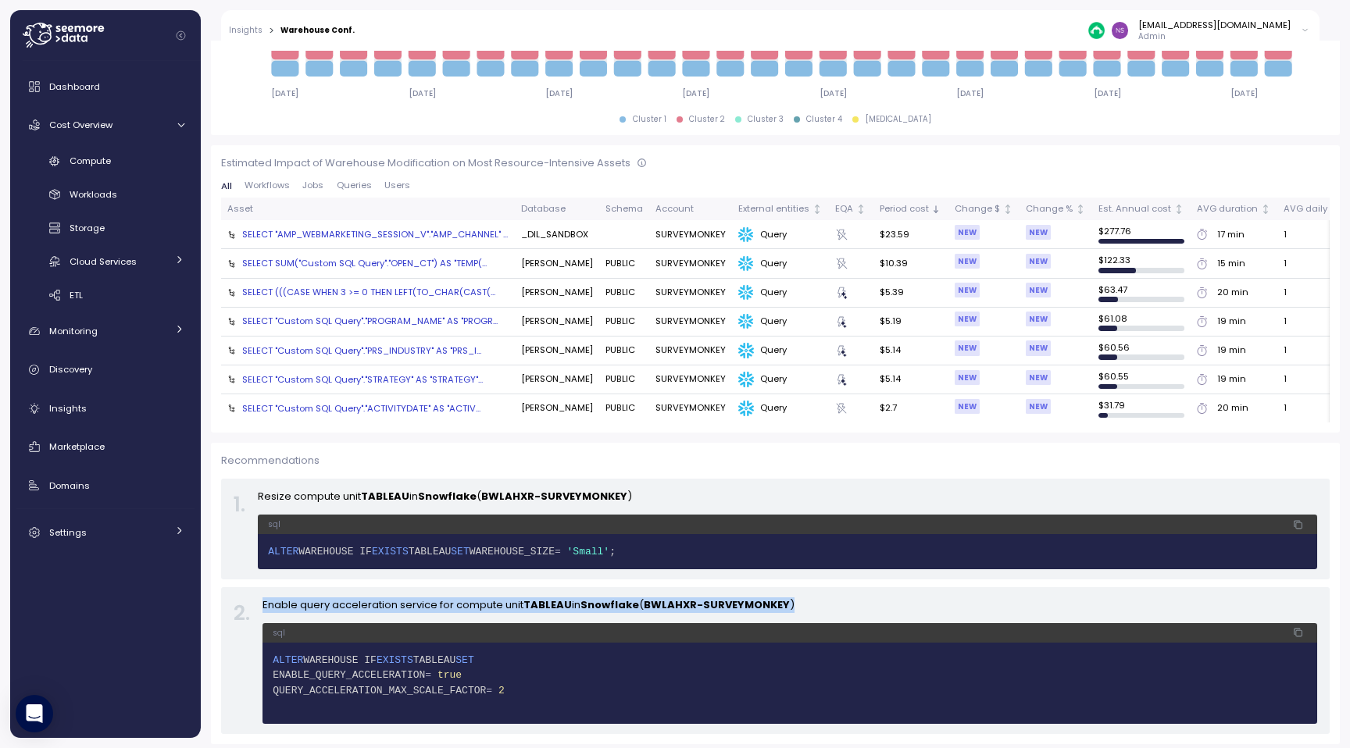
drag, startPoint x: 262, startPoint y: 599, endPoint x: 897, endPoint y: 600, distance: 635.8
click at [897, 600] on div "2 . Enable query acceleration service for compute unit TABLEAU in Snowflake ( B…" at bounding box center [775, 660] width 1108 height 147
copy p "Enable query acceleration service for compute unit TABLEAU in Snowflake ( BWLAH…"
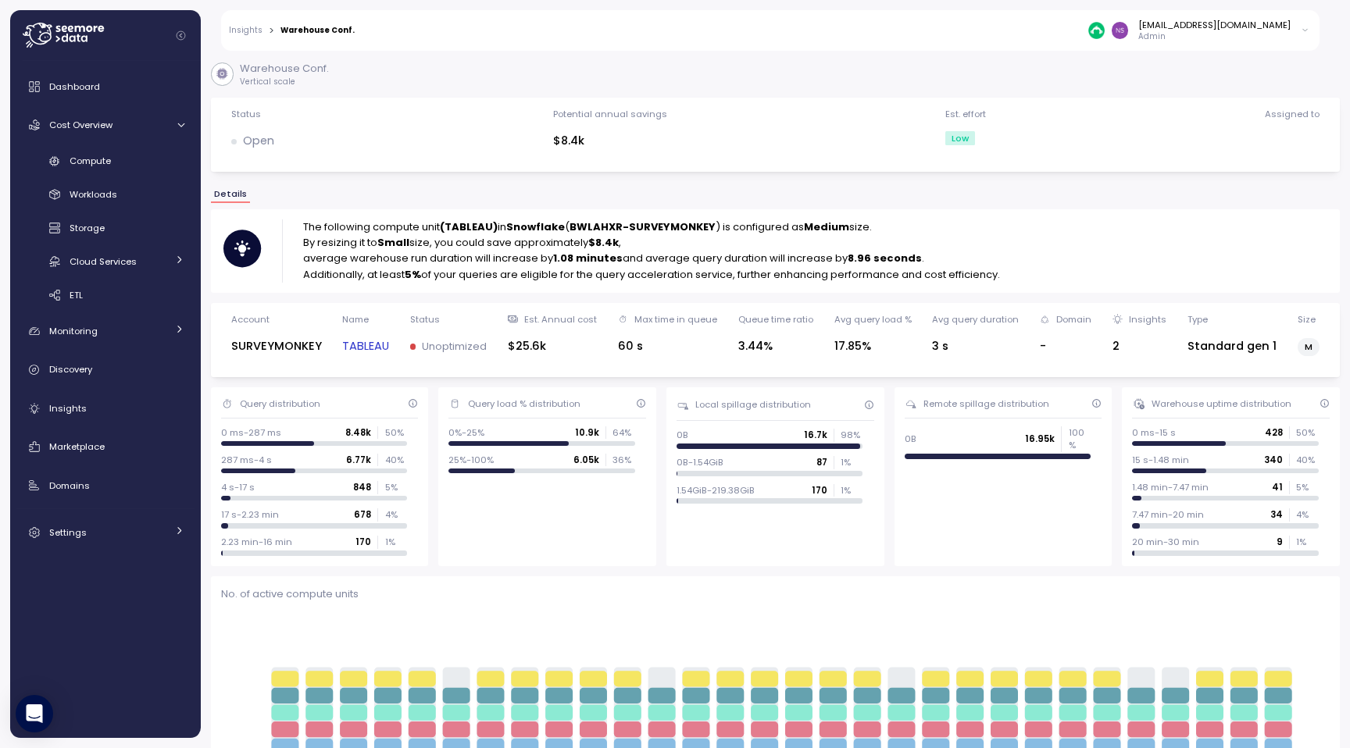
click at [241, 33] on link "Insights" at bounding box center [246, 31] width 34 height 8
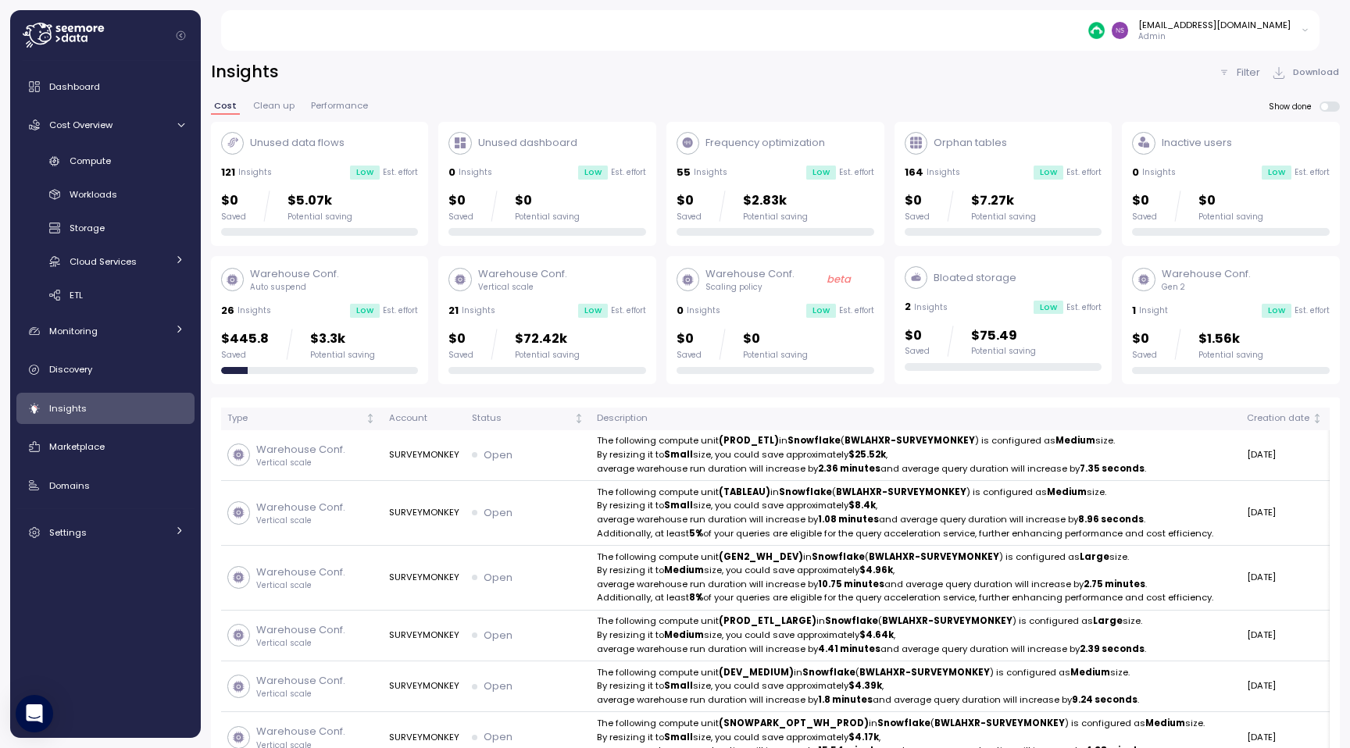
click at [796, 293] on div "Warehouse Conf. Scaling policy beta 0 Insights Low Est. effort $0 Saved $0 Pote…" at bounding box center [775, 320] width 198 height 108
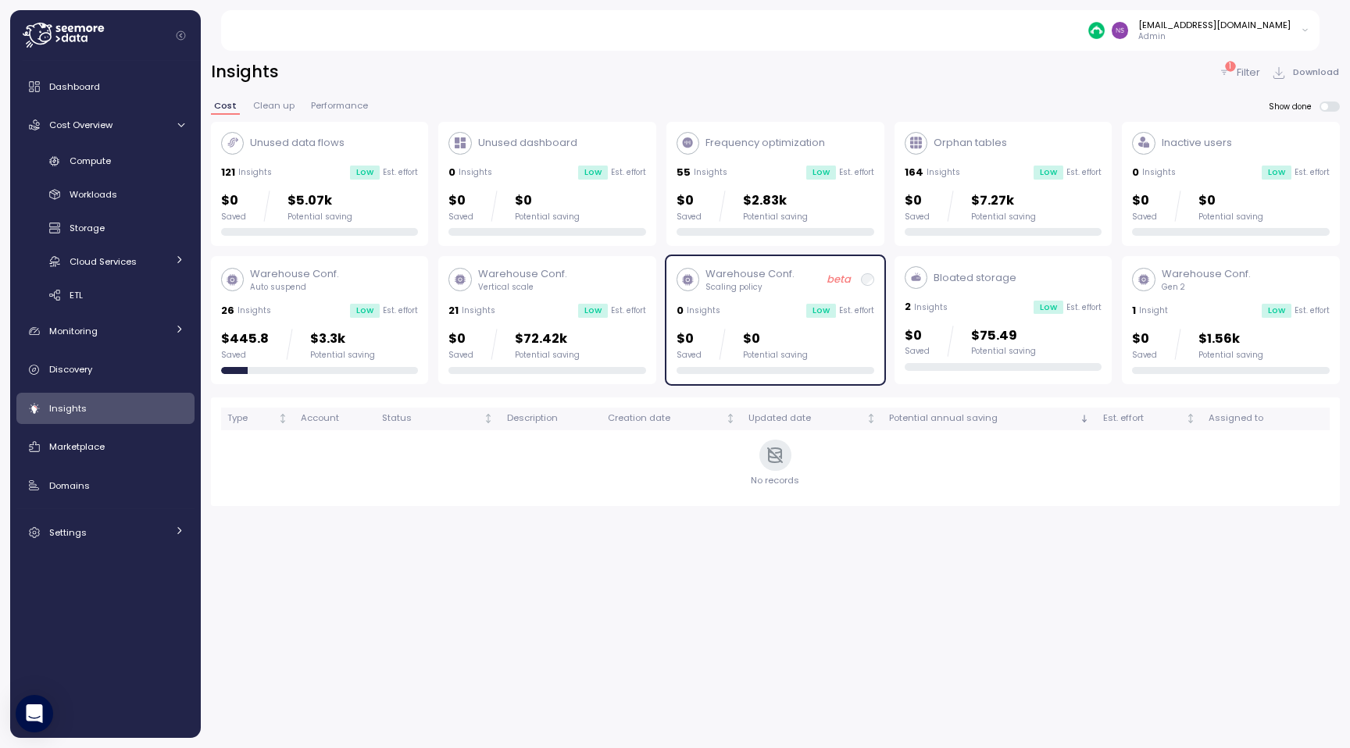
scroll to position [41, 0]
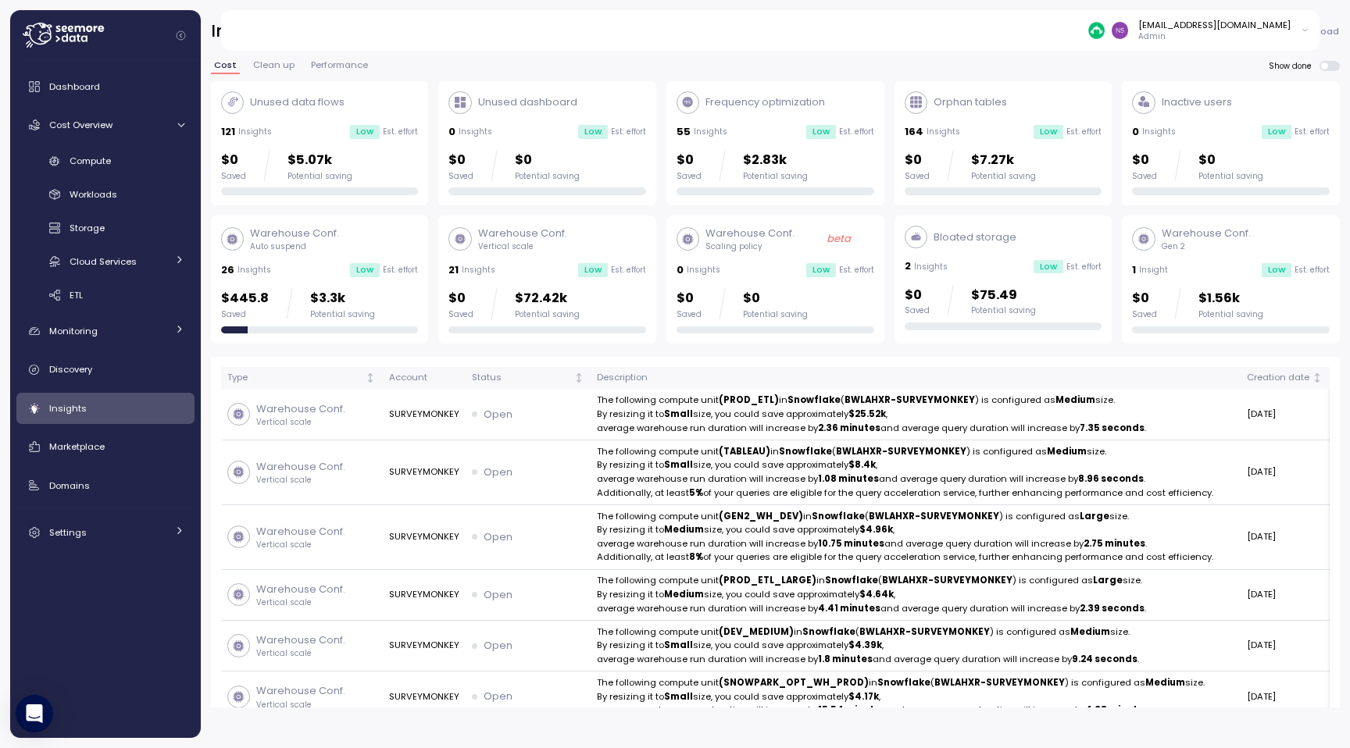
click at [1051, 234] on div "Bloated storage" at bounding box center [1003, 237] width 198 height 23
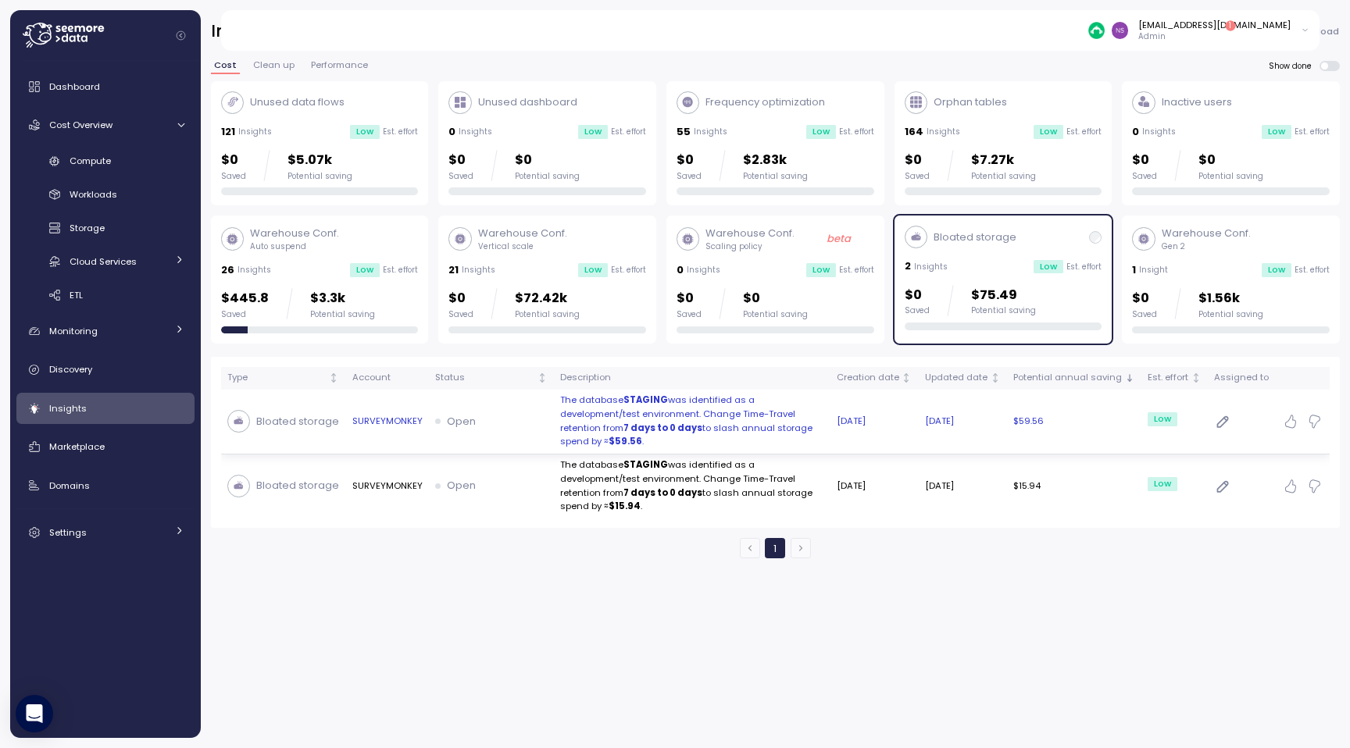
click at [544, 409] on td "Open" at bounding box center [491, 422] width 125 height 65
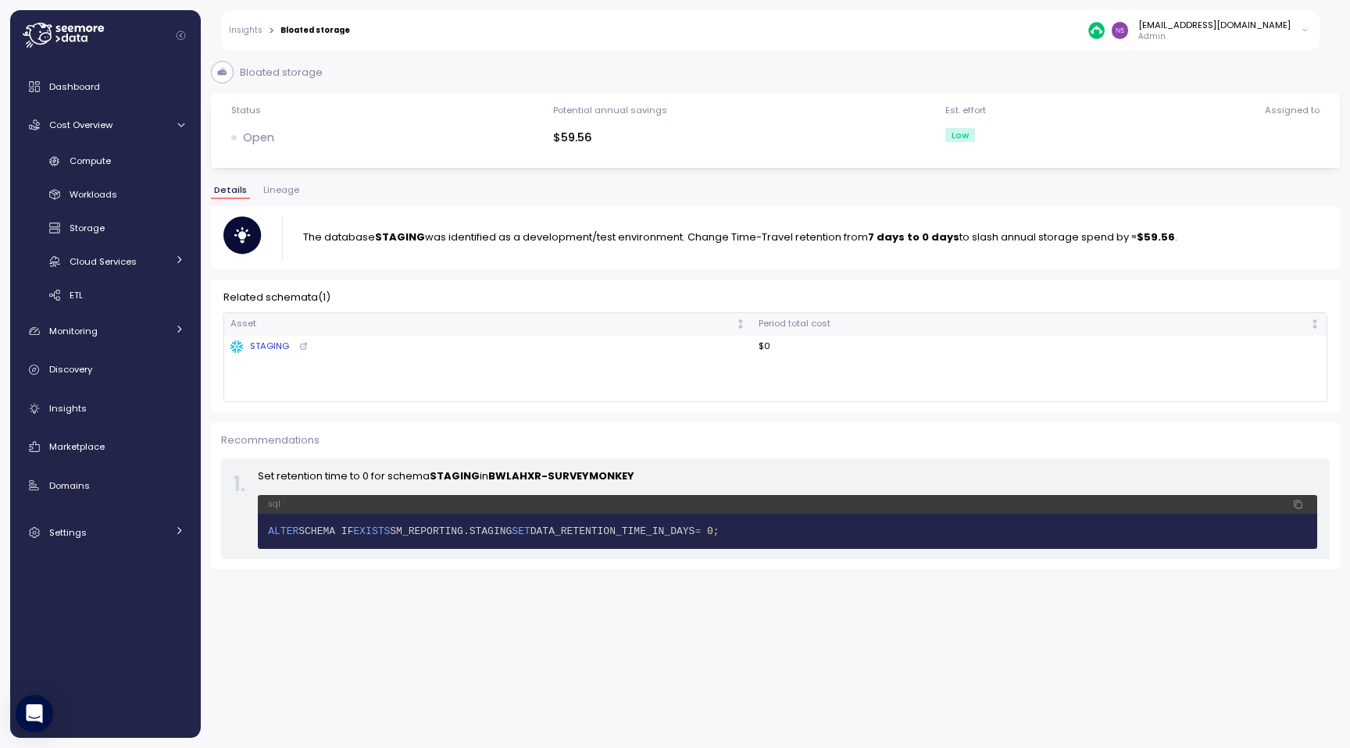
click at [367, 234] on p "The database STAGING was identified as a development/test environment. Change T…" at bounding box center [740, 238] width 874 height 16
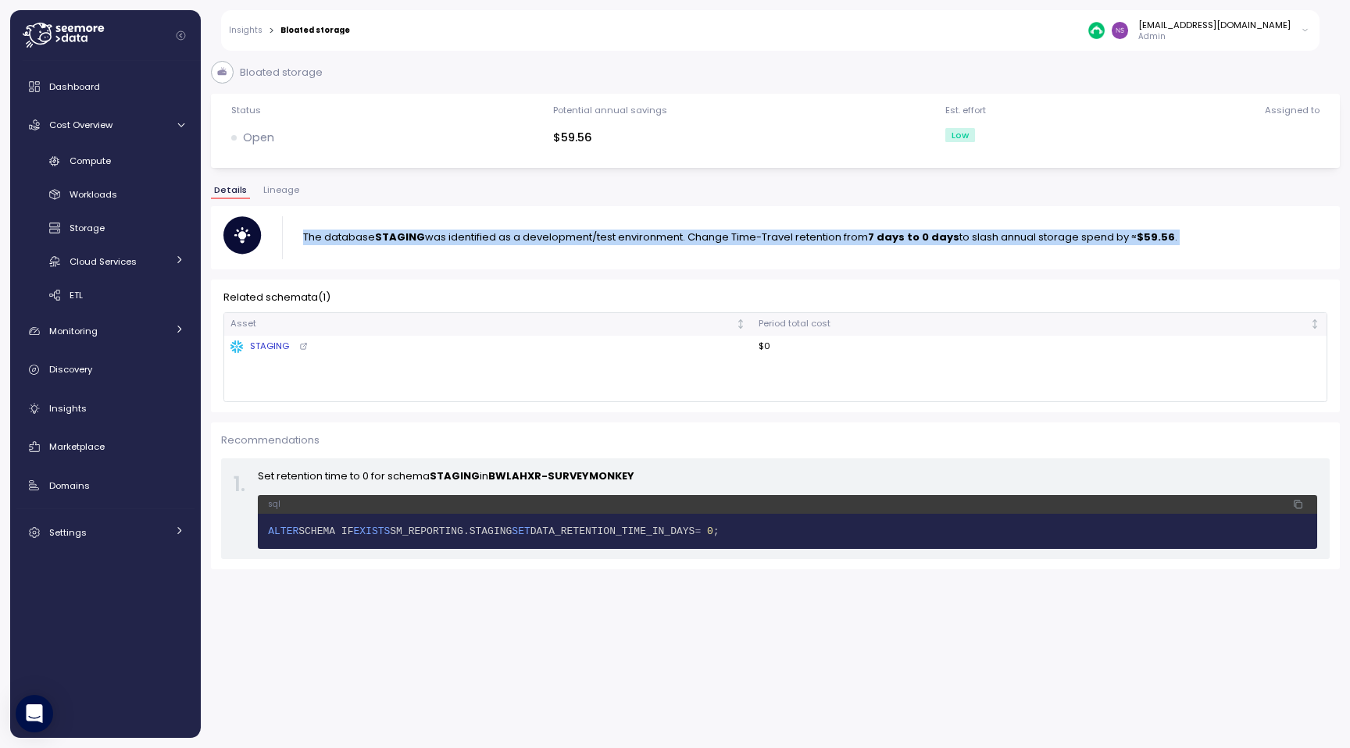
click at [367, 234] on p "The database STAGING was identified as a development/test environment. Change T…" at bounding box center [740, 238] width 874 height 16
copy p "database"
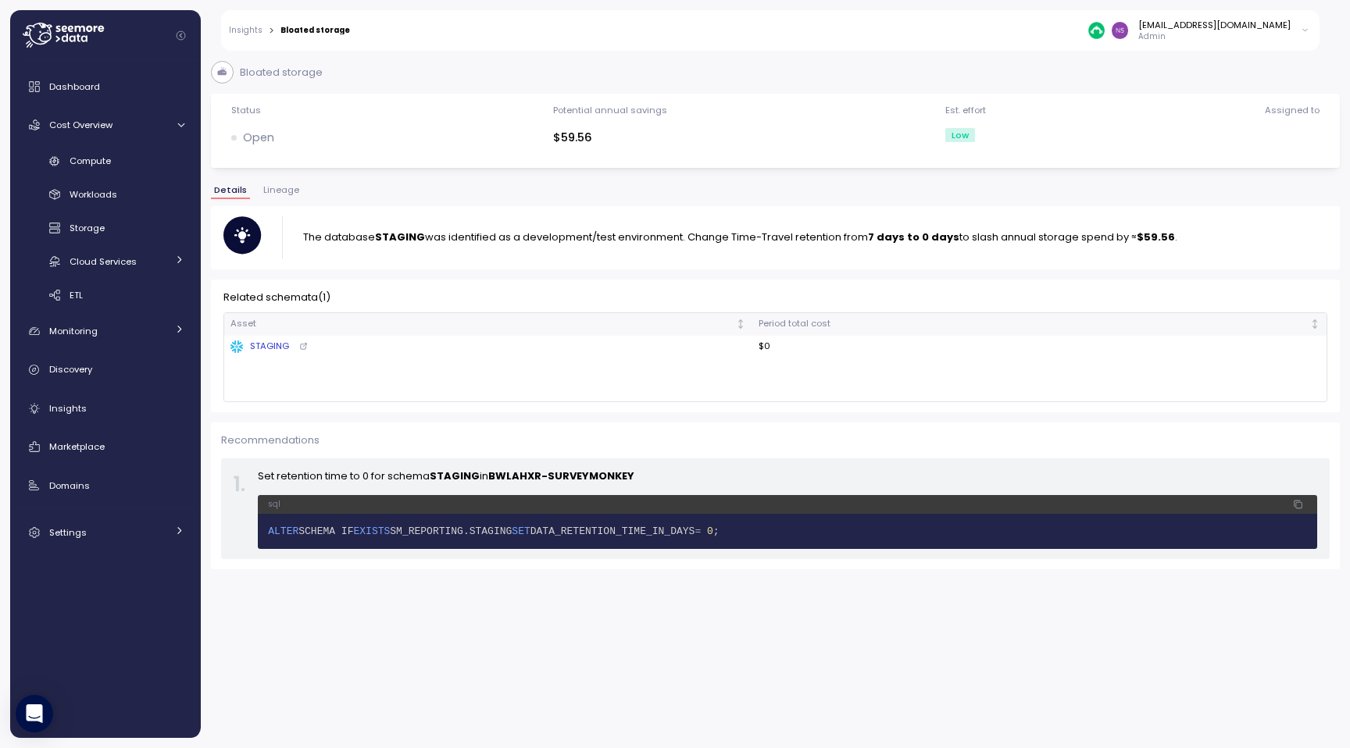
click at [401, 473] on p "Set retention time to 0 for schema STAGING in BWLAHXR-SURVEYMONKEY" at bounding box center [787, 477] width 1059 height 16
copy p "Set retention time to 0 for schema STAGING in BWLAHXR-SURVEYMONKEY"
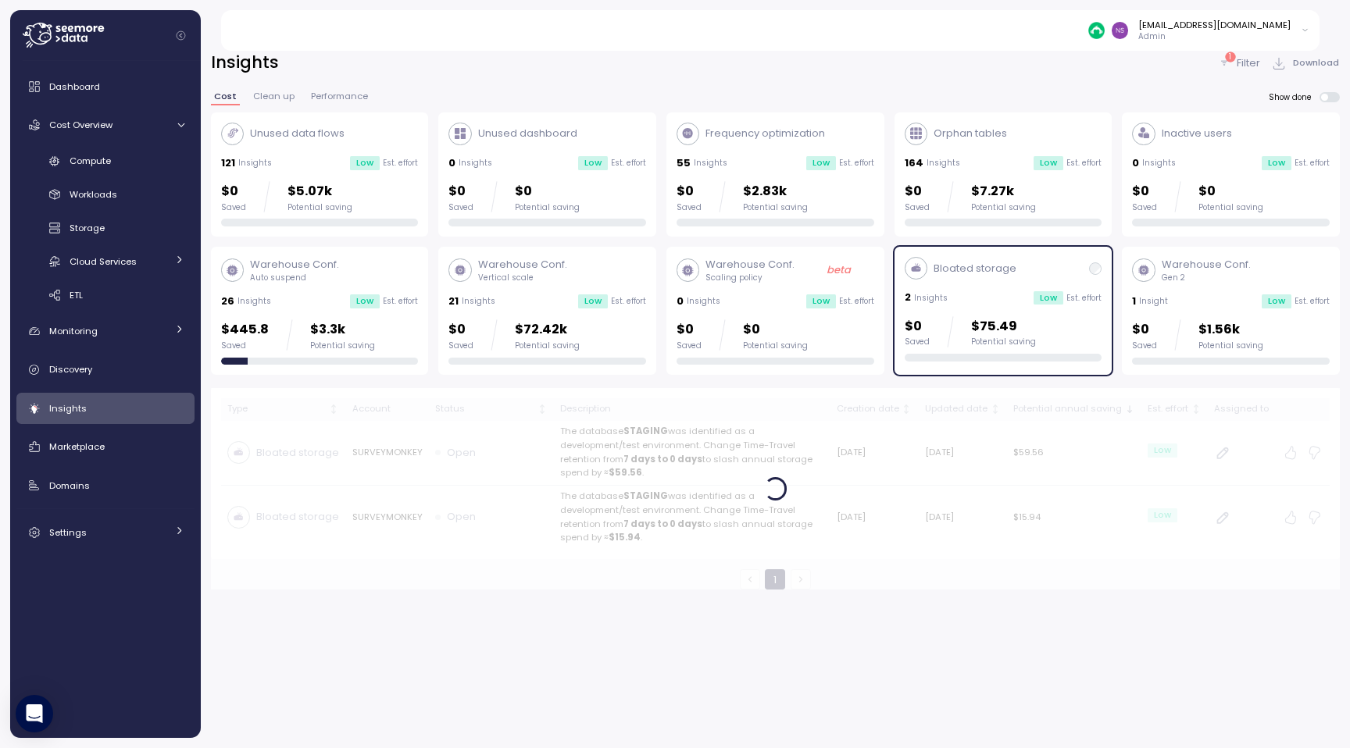
scroll to position [41, 0]
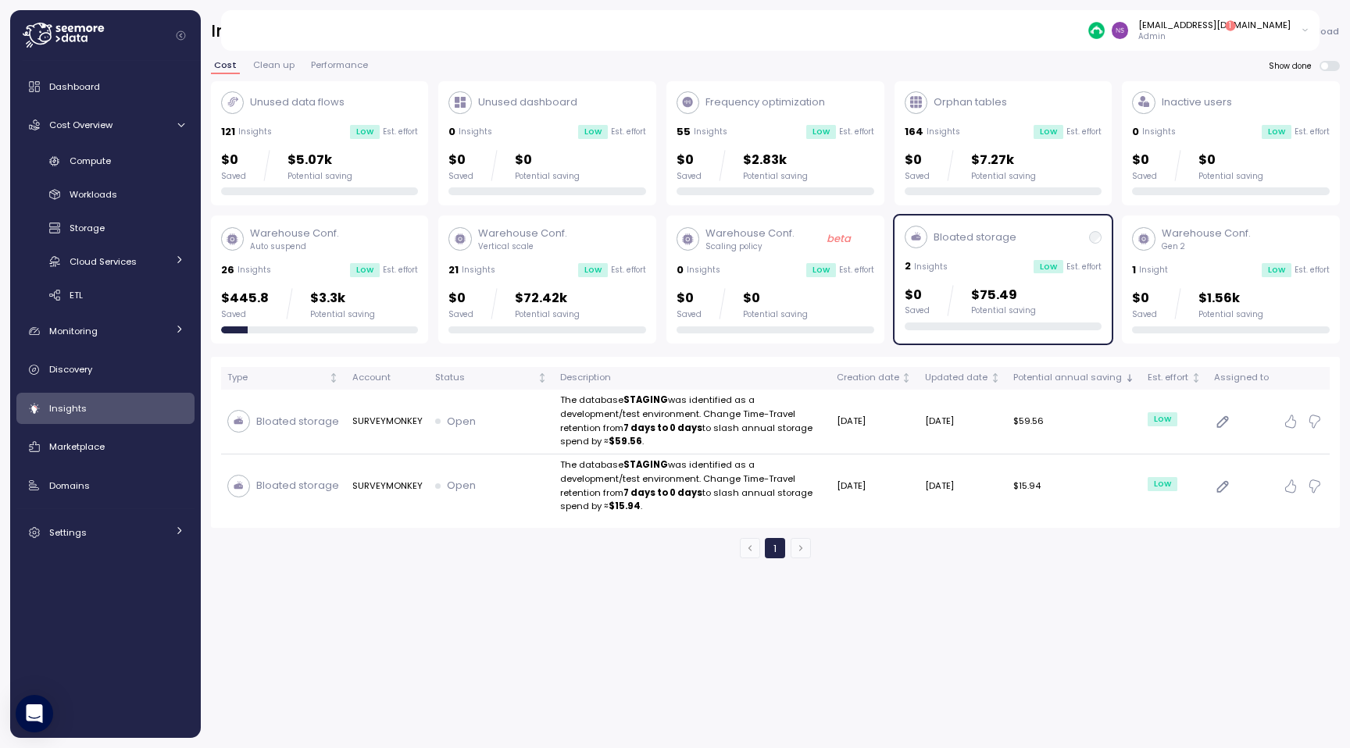
click at [1242, 265] on div "1 Insight Low Est. effort" at bounding box center [1231, 270] width 198 height 16
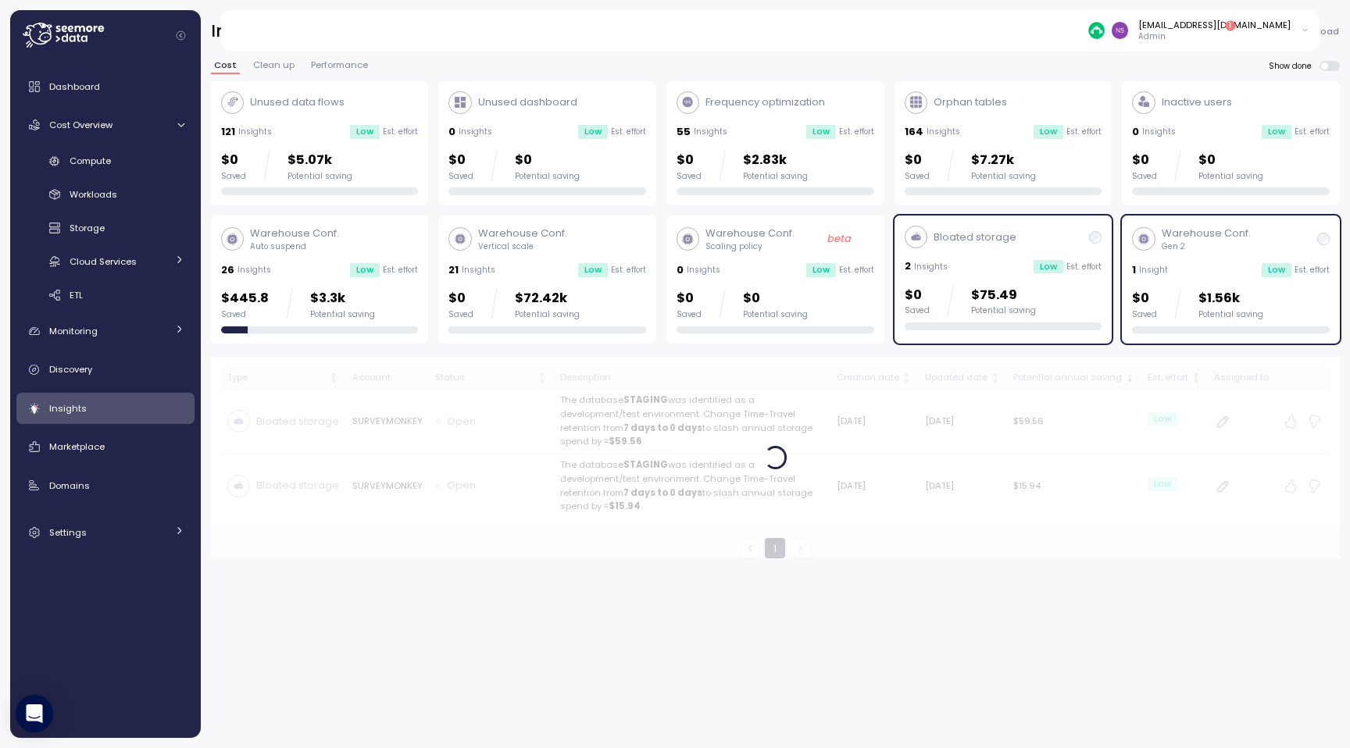
click at [988, 278] on div "Bloated storage 2 Insights Low Est. effort $0 Saved $75.49 Potential saving" at bounding box center [1003, 278] width 198 height 105
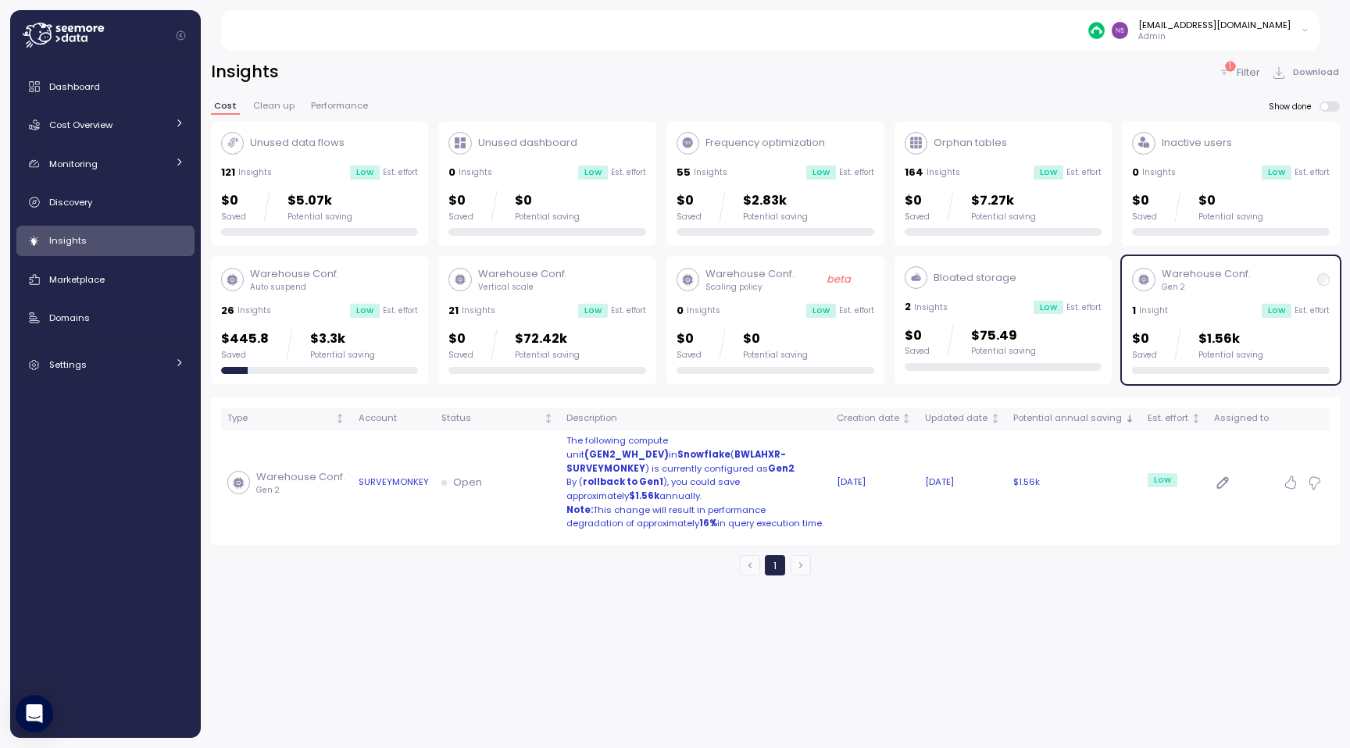
drag, startPoint x: 819, startPoint y: 529, endPoint x: 563, endPoint y: 439, distance: 271.5
click at [566, 439] on div "The following compute unit (GEN2_WH_DEV) in [GEOGRAPHIC_DATA] ( BWLAHXR-SURVEYM…" at bounding box center [695, 482] width 258 height 96
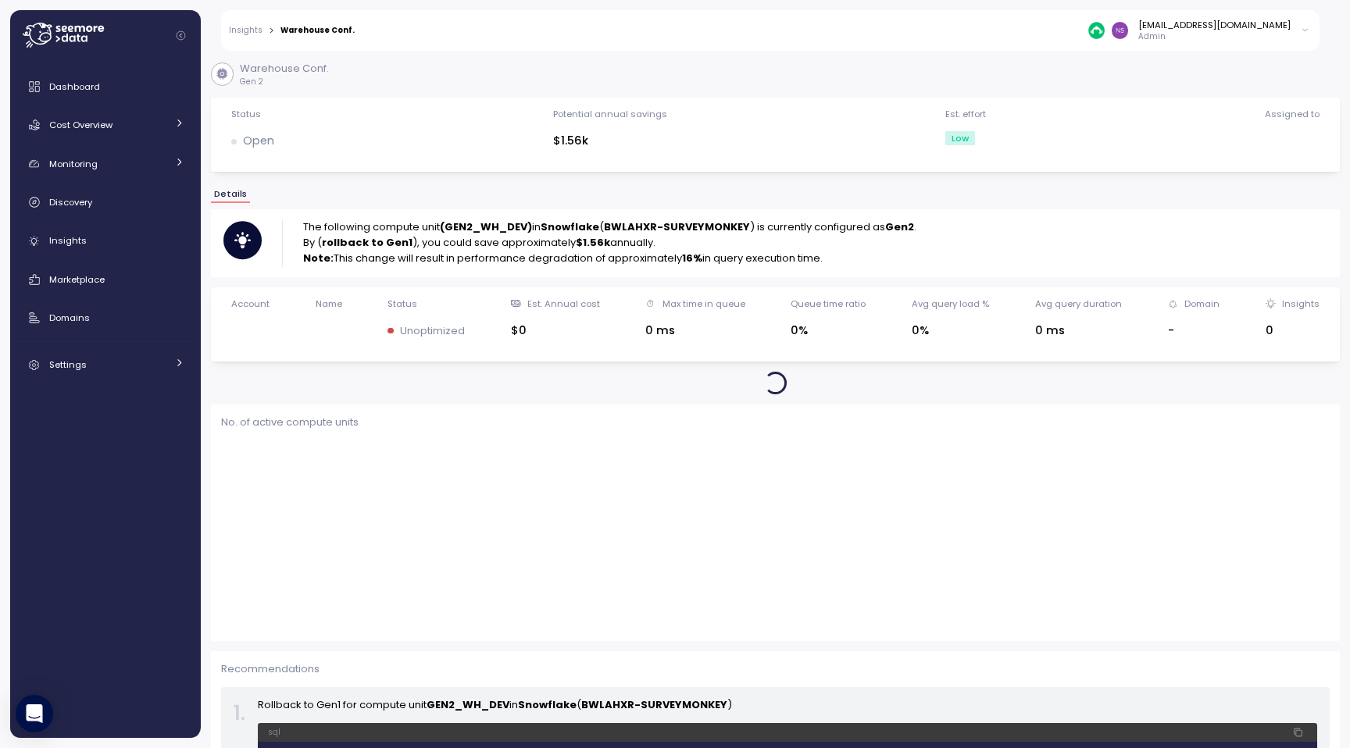
click at [519, 234] on p "The following compute unit (GEN2_WH_DEV) in [GEOGRAPHIC_DATA] ( BWLAHXR-SURVEYM…" at bounding box center [609, 227] width 613 height 16
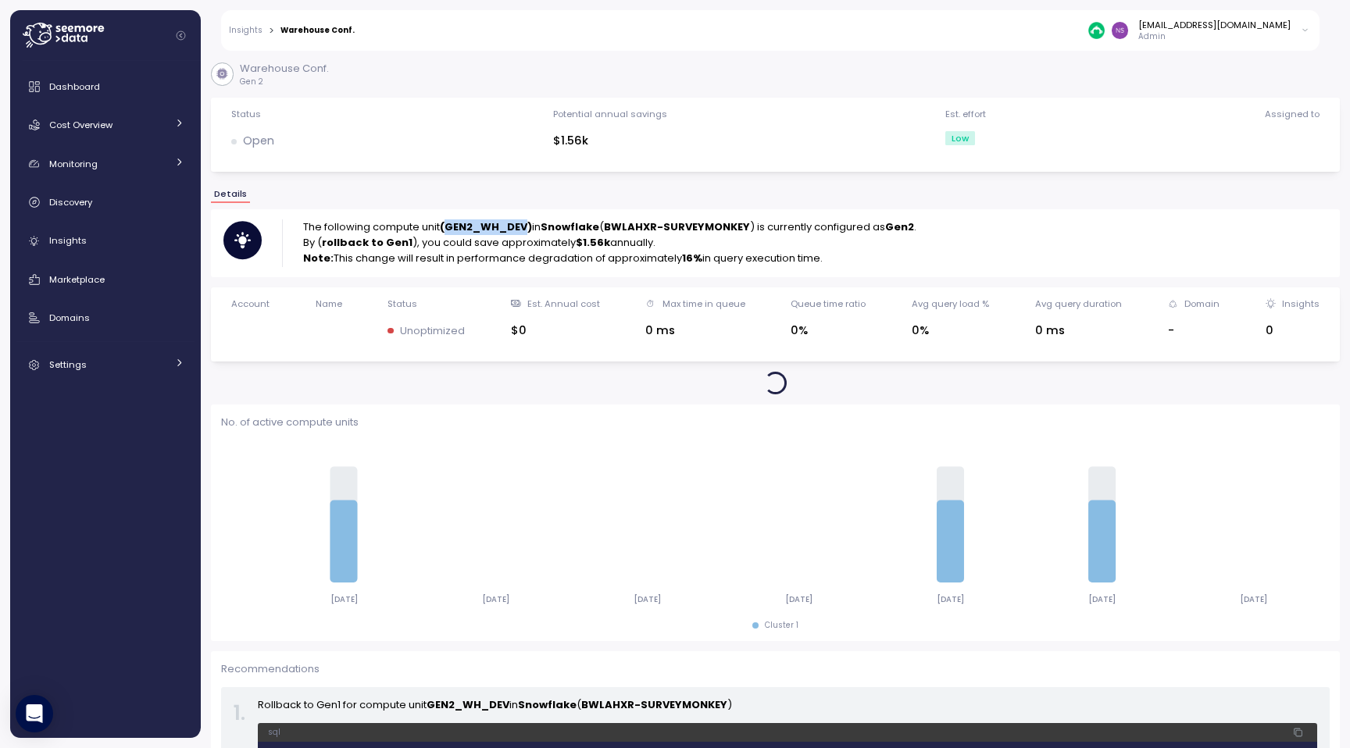
click at [519, 234] on p "The following compute unit (GEN2_WH_DEV) in [GEOGRAPHIC_DATA] ( BWLAHXR-SURVEYM…" at bounding box center [609, 227] width 613 height 16
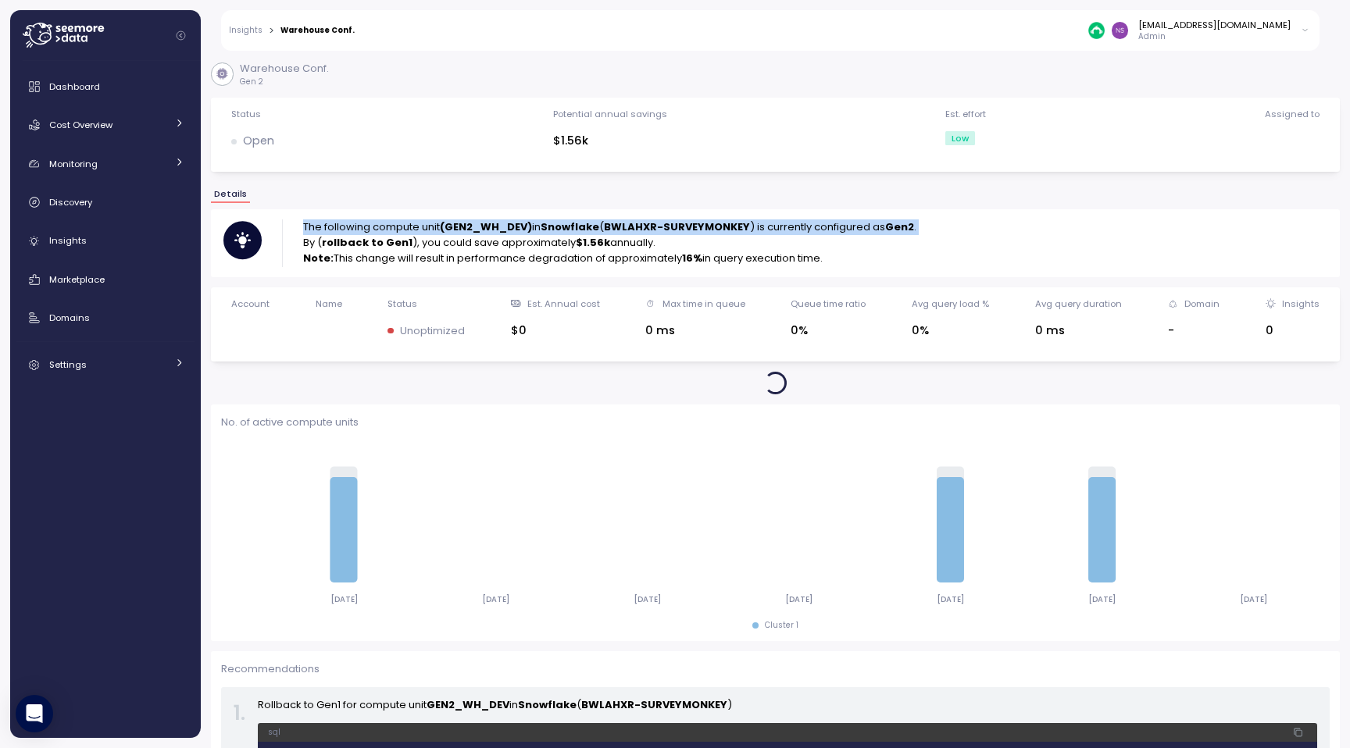
click at [519, 234] on p "The following compute unit (GEN2_WH_DEV) in [GEOGRAPHIC_DATA] ( BWLAHXR-SURVEYM…" at bounding box center [609, 227] width 613 height 16
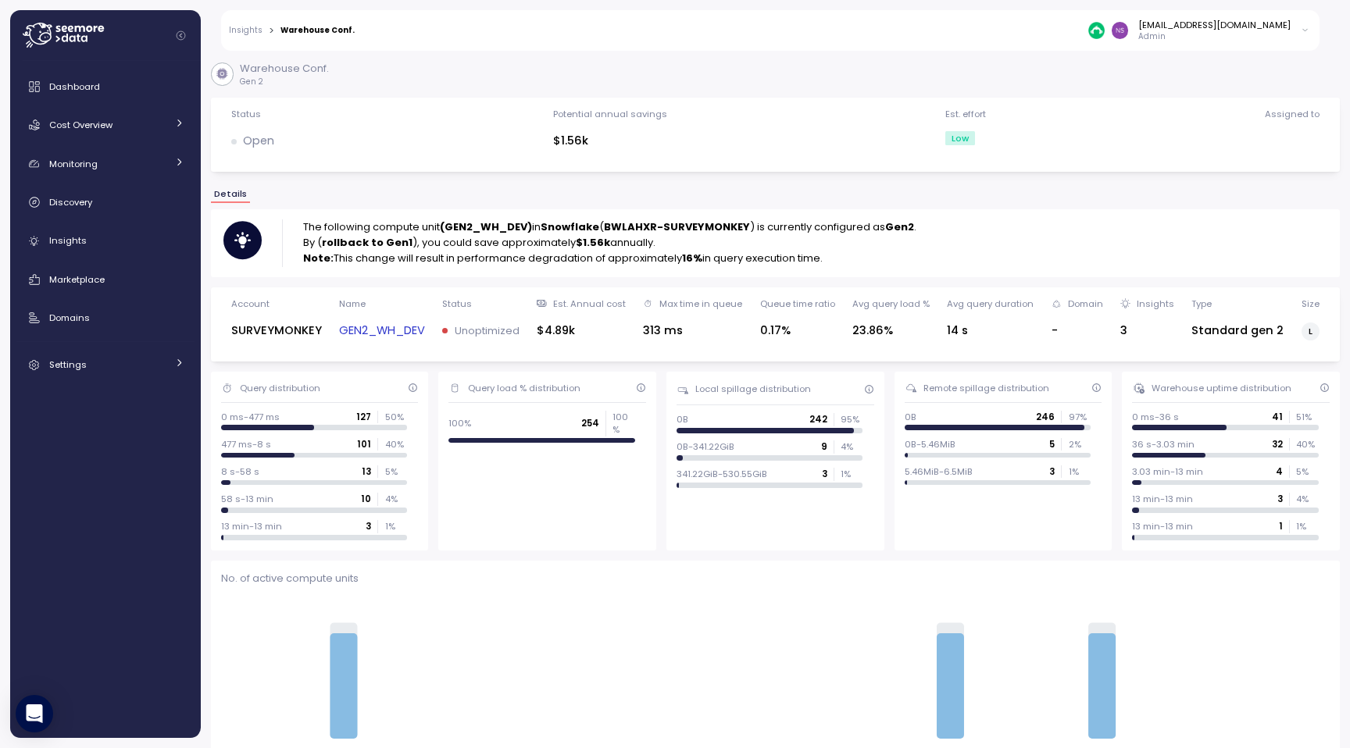
click at [727, 269] on div "The following compute unit (GEN2_WH_DEV) in [GEOGRAPHIC_DATA] ( BWLAHXR-SURVEYM…" at bounding box center [775, 242] width 1129 height 67
drag, startPoint x: 861, startPoint y: 258, endPoint x: 294, endPoint y: 231, distance: 566.9
click at [294, 231] on div "The following compute unit (GEN2_WH_DEV) in [GEOGRAPHIC_DATA] ( BWLAHXR-SURVEYM…" at bounding box center [775, 242] width 1104 height 47
copy div "The following compute unit (GEN2_WH_DEV) in [GEOGRAPHIC_DATA] ( BWLAHXR-SURVEYM…"
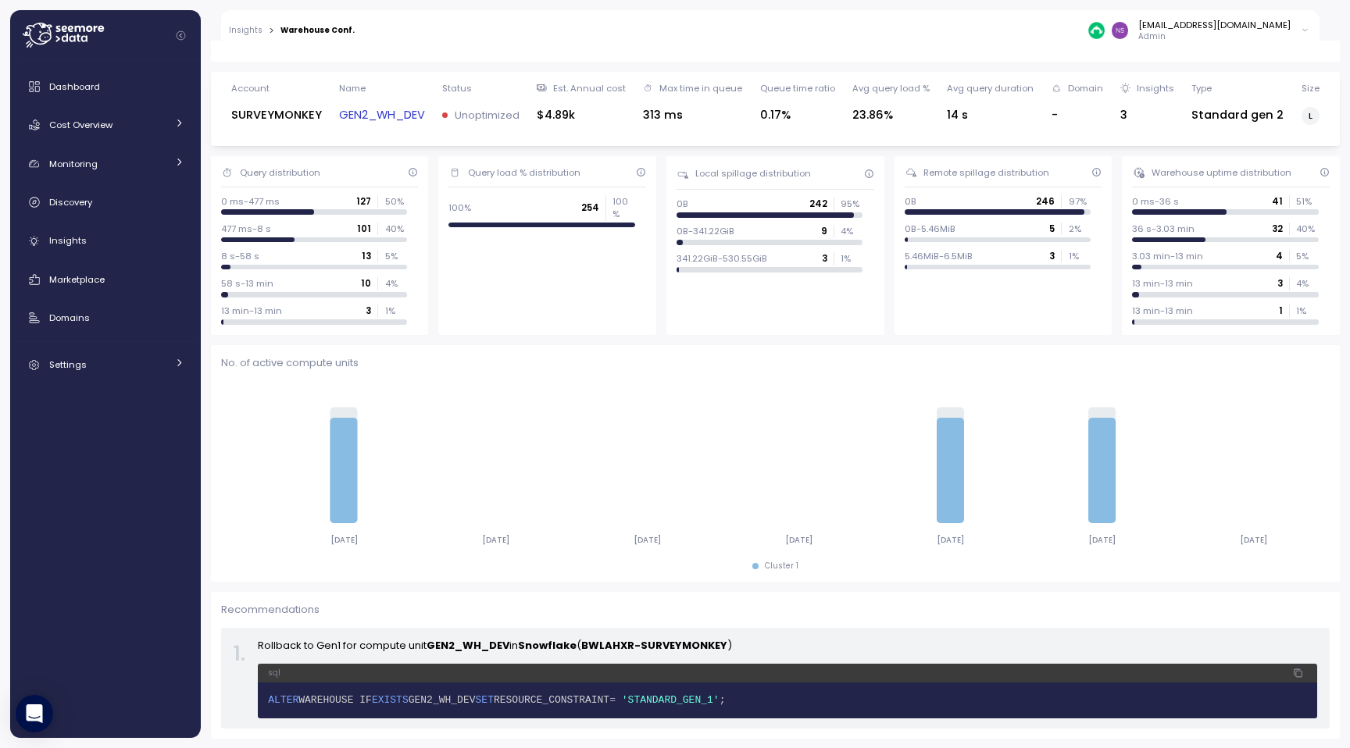
click at [534, 705] on span "RESOURCE_CONSTRAINT" at bounding box center [552, 700] width 116 height 12
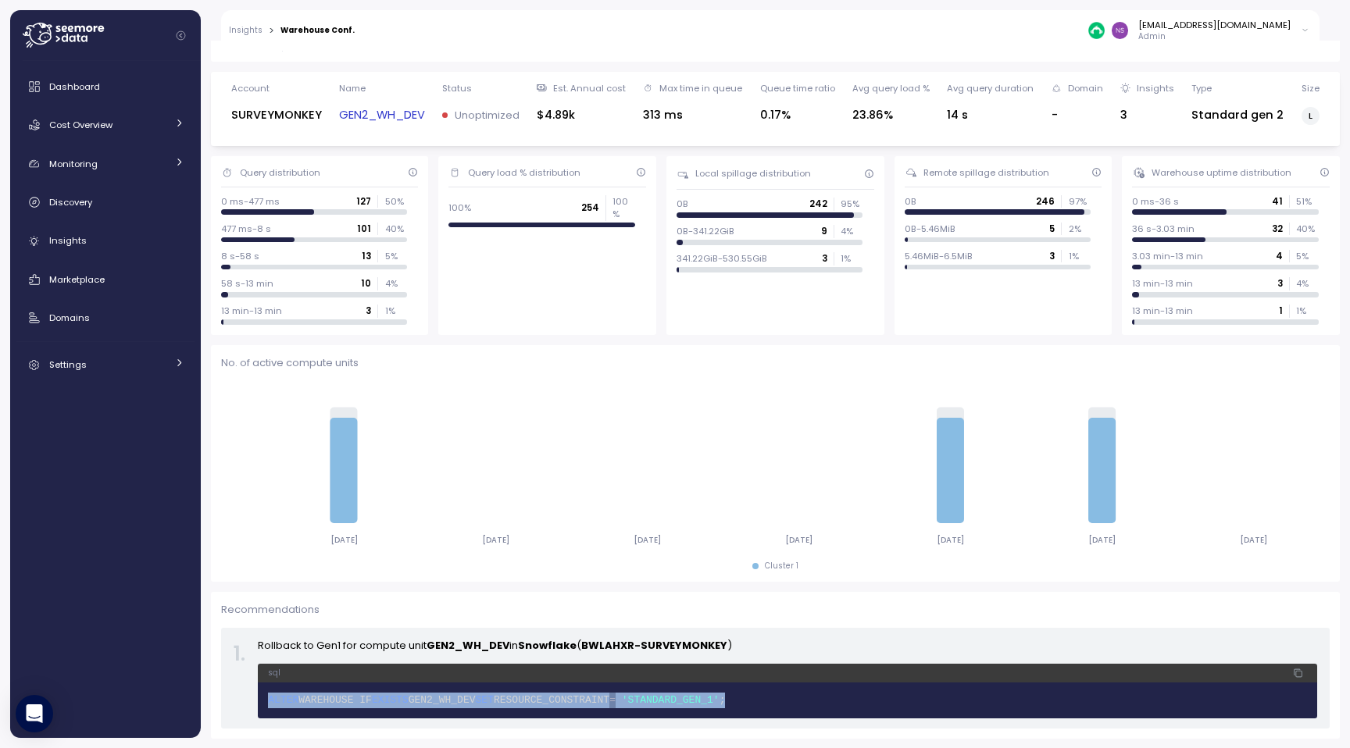
click at [534, 705] on span "RESOURCE_CONSTRAINT" at bounding box center [552, 700] width 116 height 12
copy body "ALTER WAREHOUSE IF EXISTS GEN2_WH_DEV SET RESOURCE_CONSTRAINT = 'STANDARD_GEN_1…"
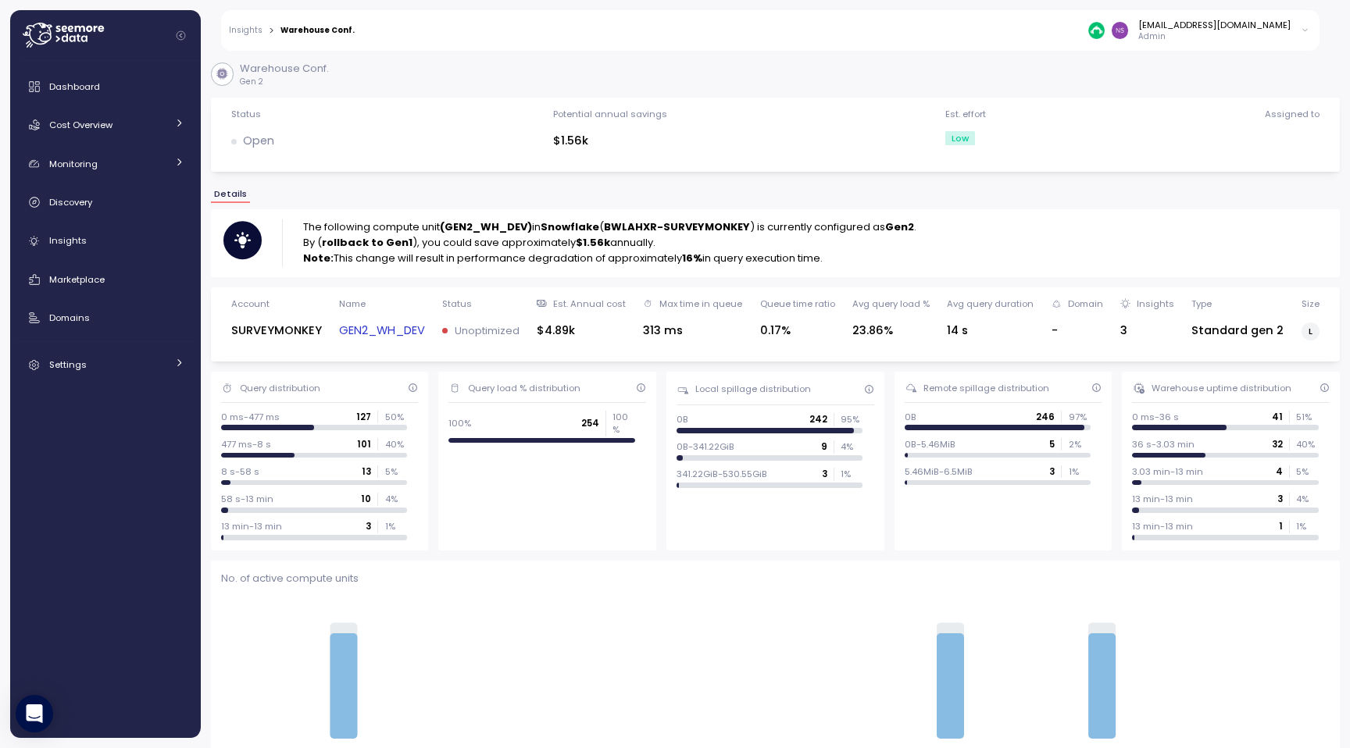
click at [247, 30] on link "Insights" at bounding box center [246, 31] width 34 height 8
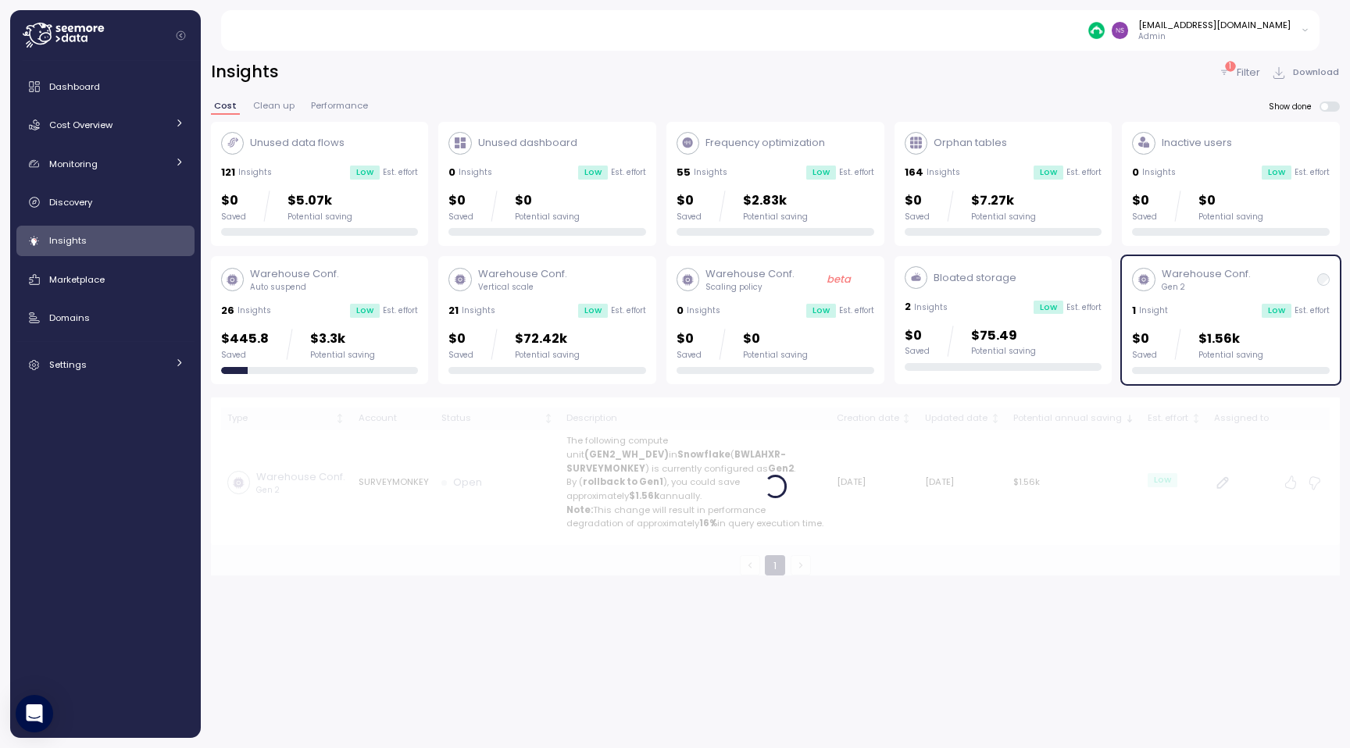
click at [387, 80] on div "Insights 1 Filter Download" at bounding box center [775, 72] width 1129 height 23
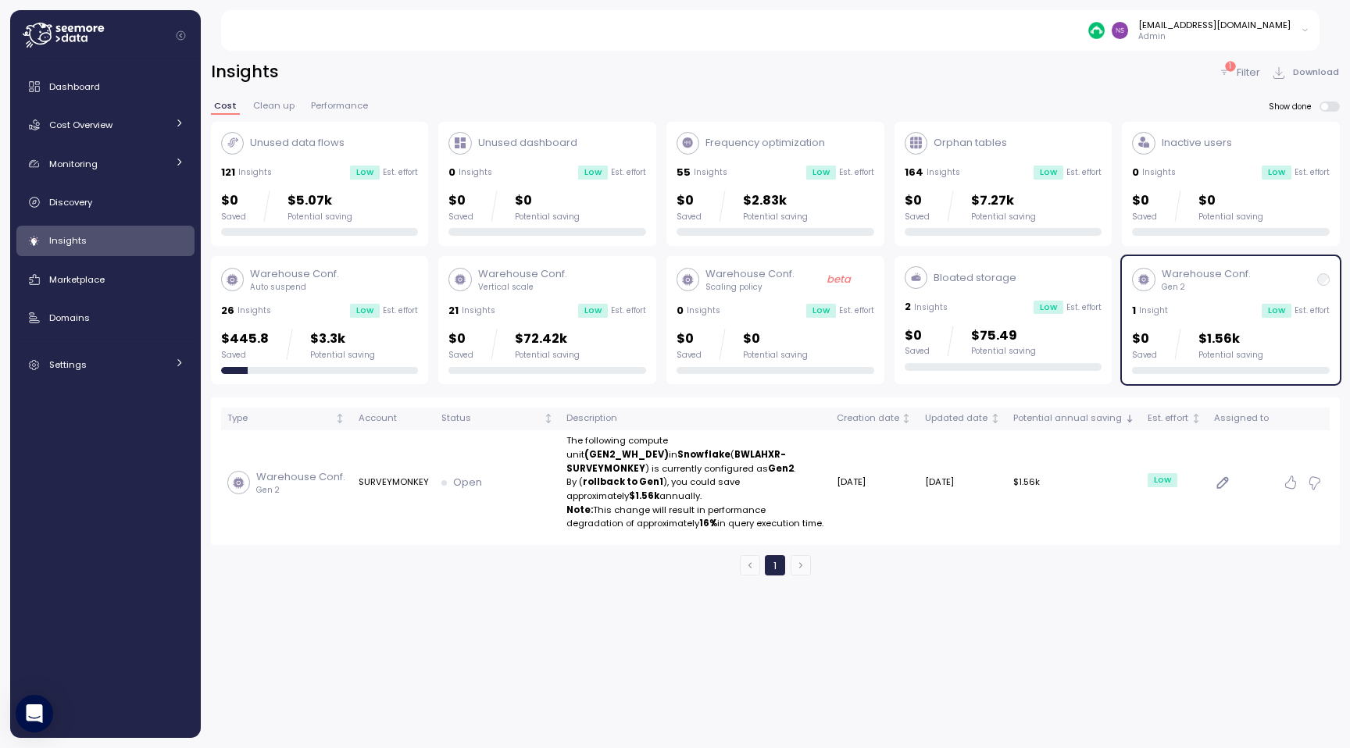
click at [275, 109] on span "Clean up" at bounding box center [273, 106] width 41 height 9
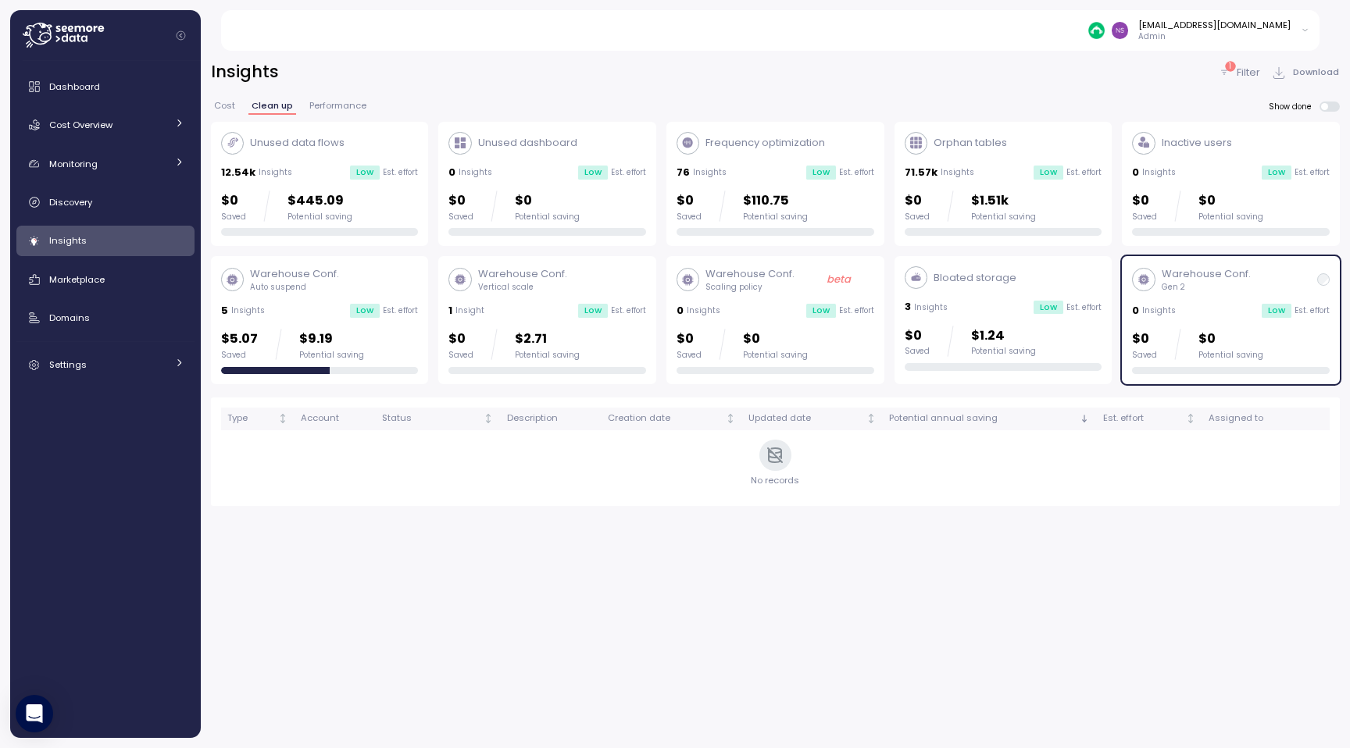
click at [226, 106] on span "Cost" at bounding box center [224, 106] width 21 height 9
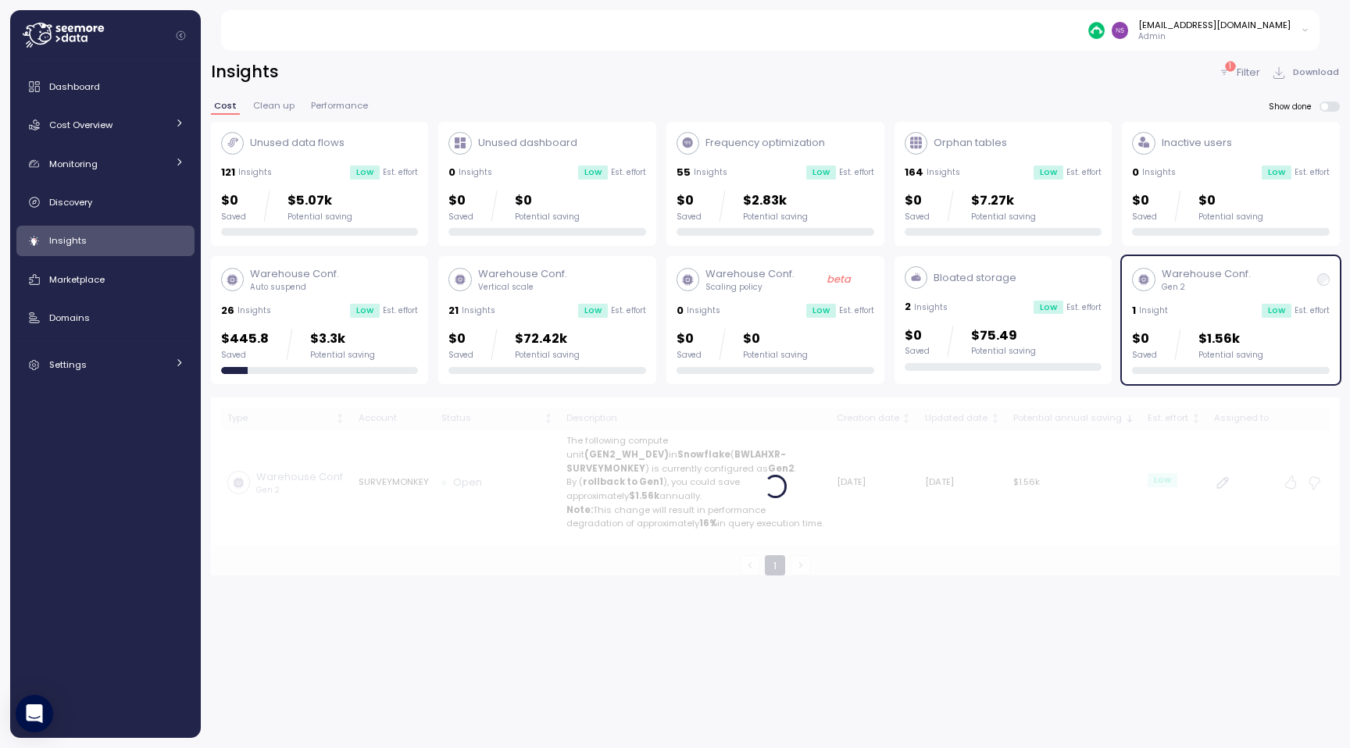
click at [276, 105] on span "Clean up" at bounding box center [273, 106] width 41 height 9
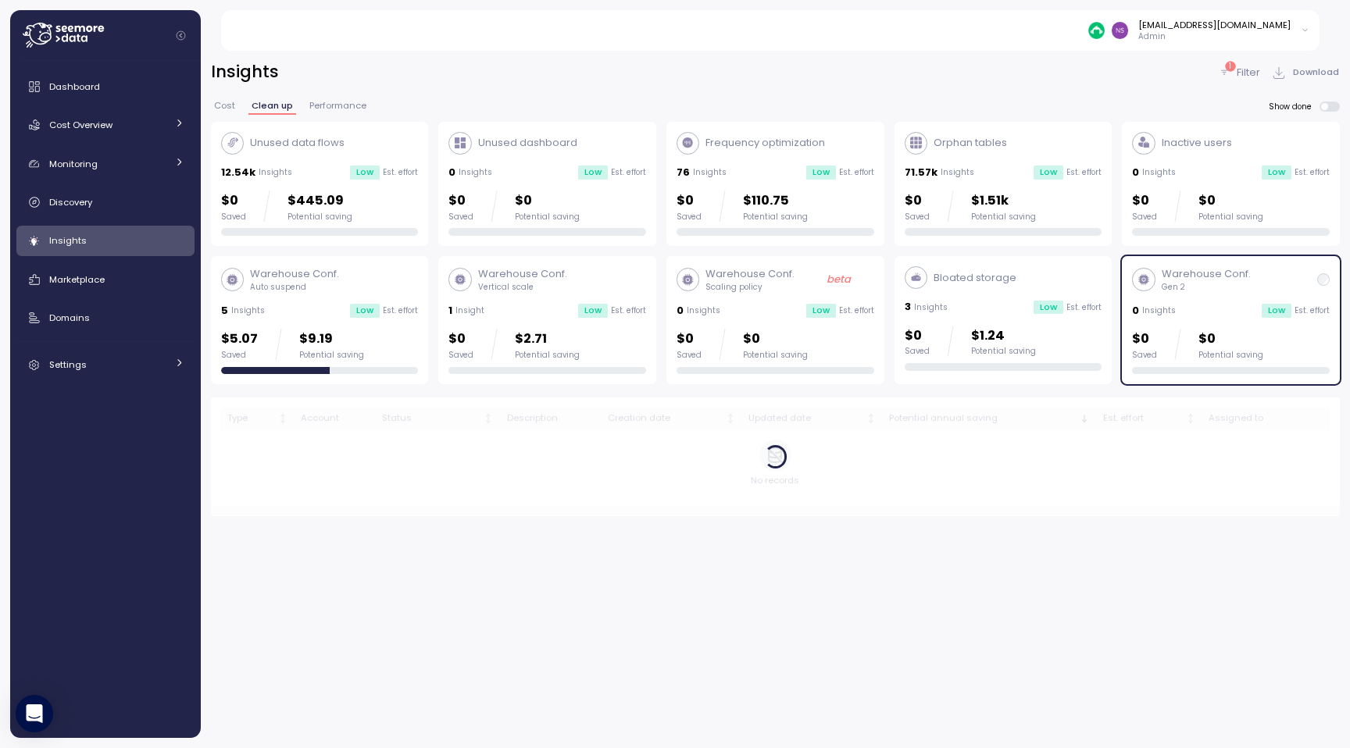
click at [228, 107] on span "Cost" at bounding box center [224, 106] width 21 height 9
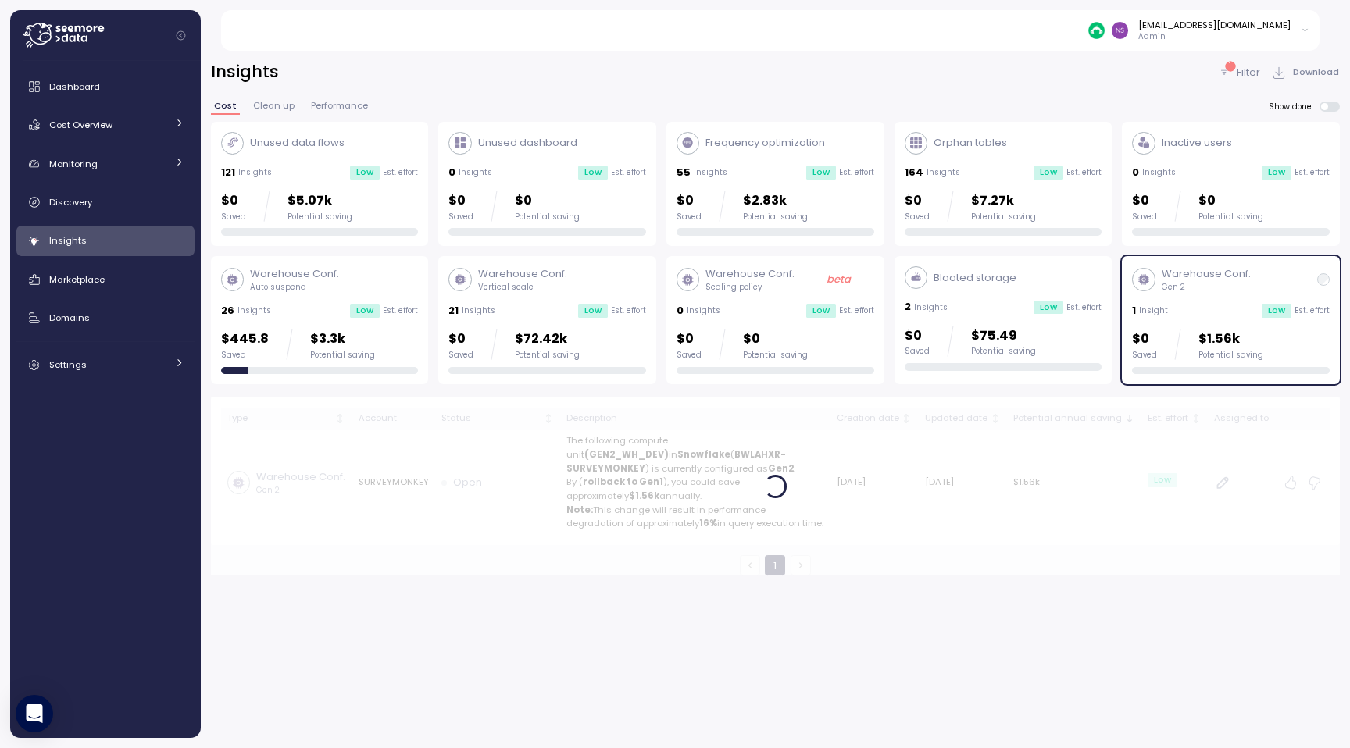
click at [250, 107] on button "Clean up" at bounding box center [274, 108] width 48 height 13
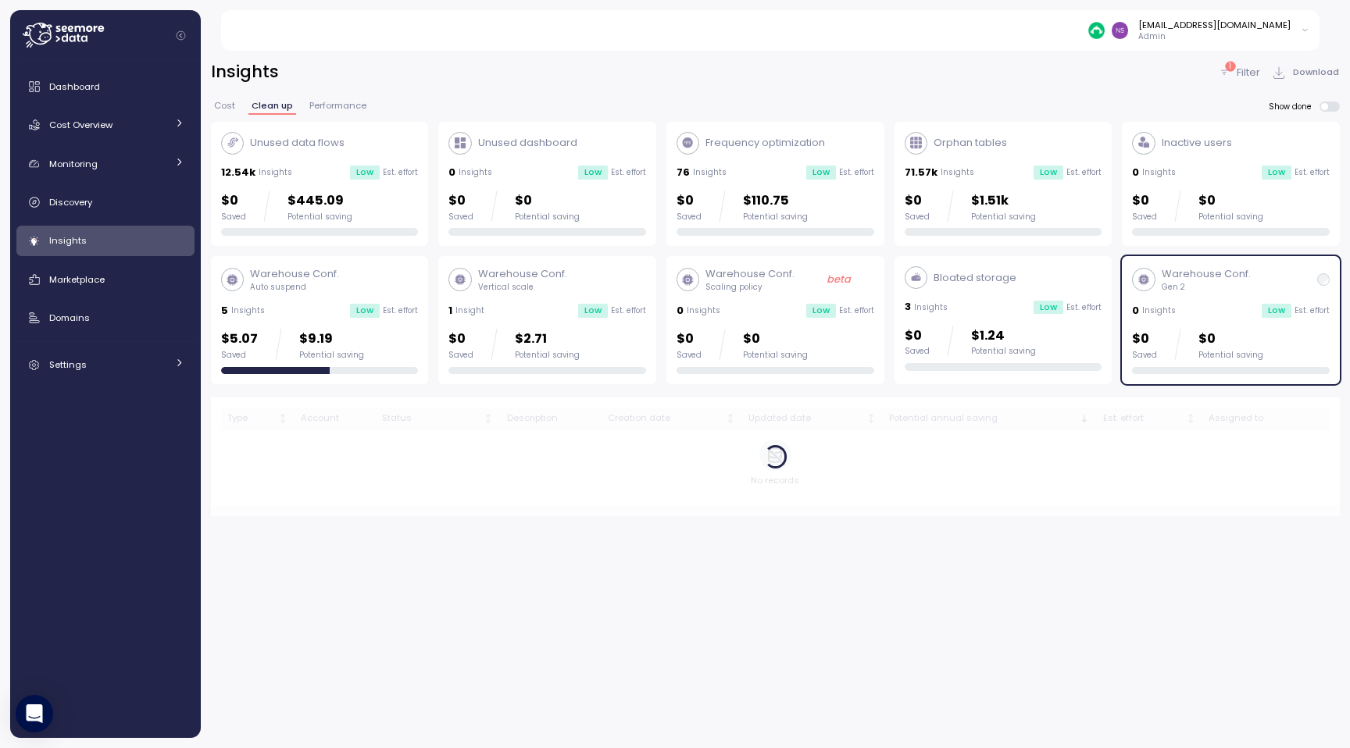
click at [312, 154] on div "Unused data flows" at bounding box center [282, 143] width 123 height 23
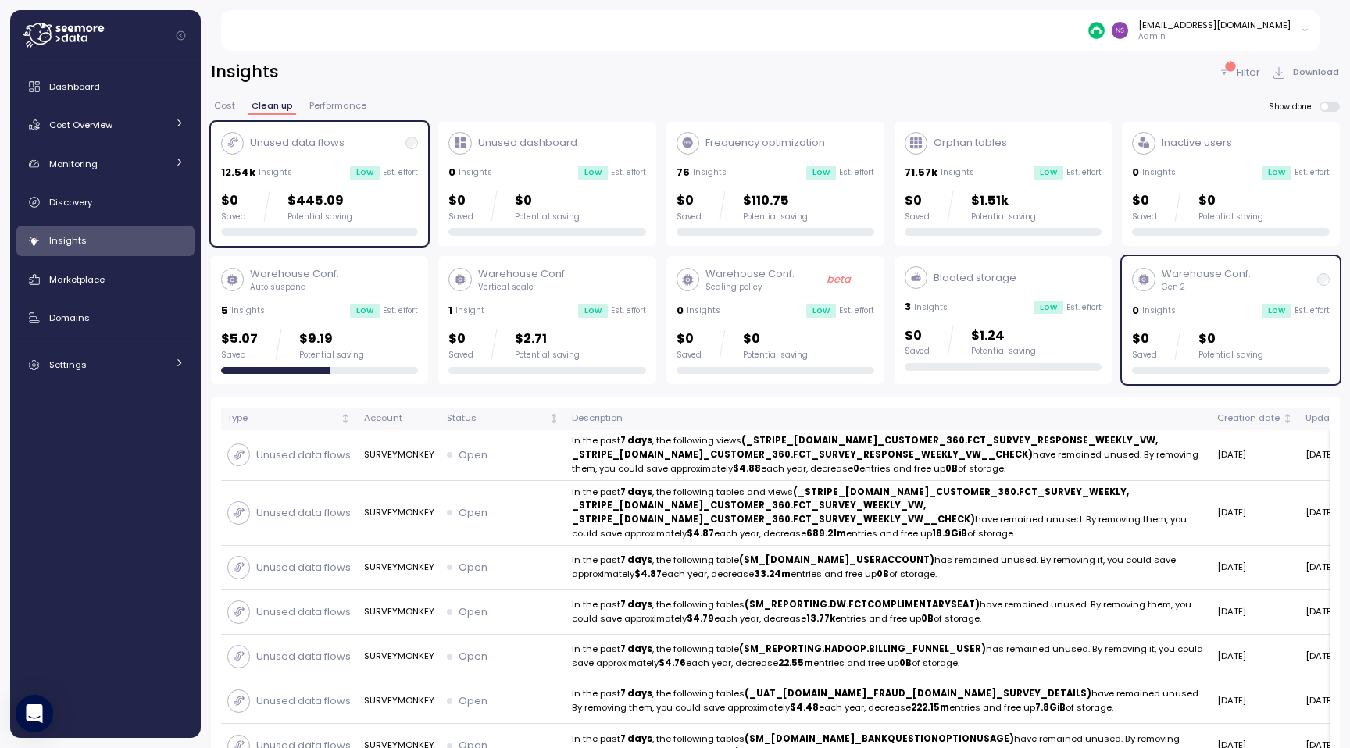
click at [224, 105] on span "Cost" at bounding box center [224, 106] width 21 height 9
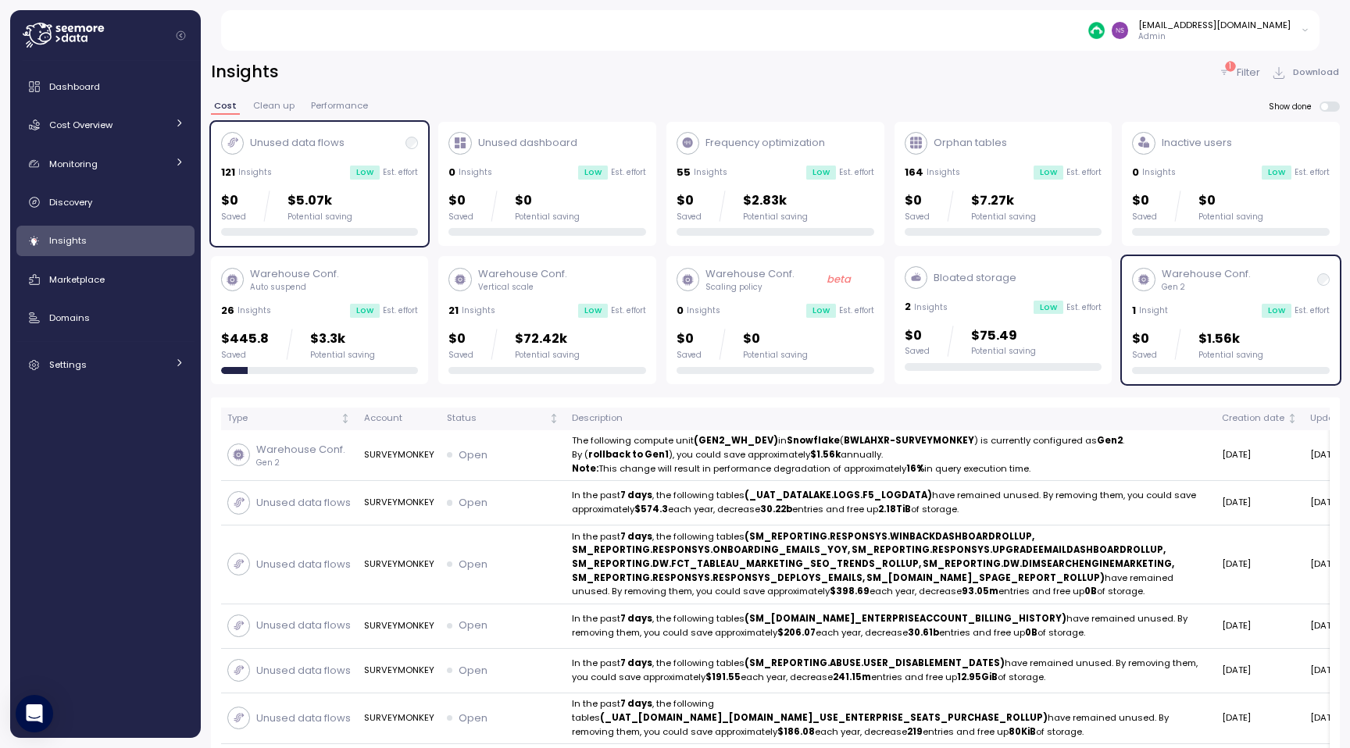
click at [264, 105] on span "Clean up" at bounding box center [273, 106] width 41 height 9
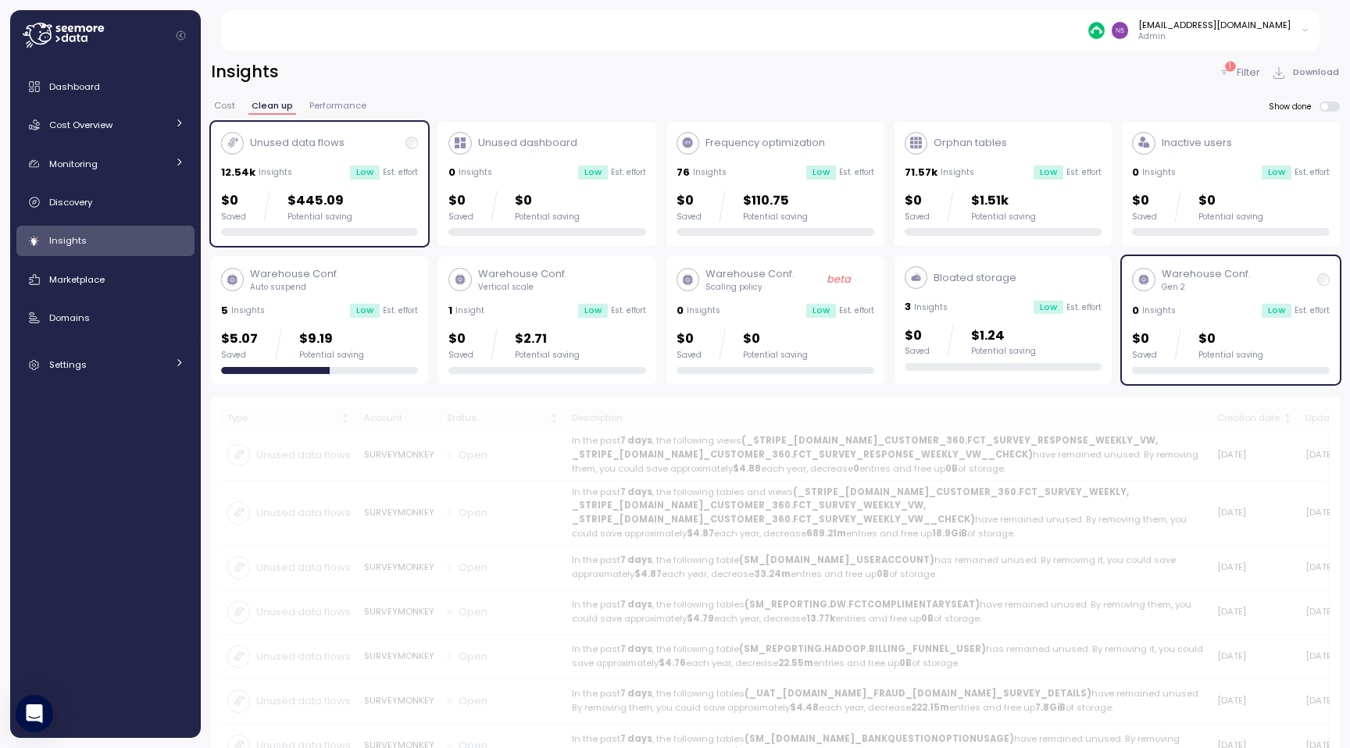
click at [223, 105] on span "Cost" at bounding box center [224, 106] width 21 height 9
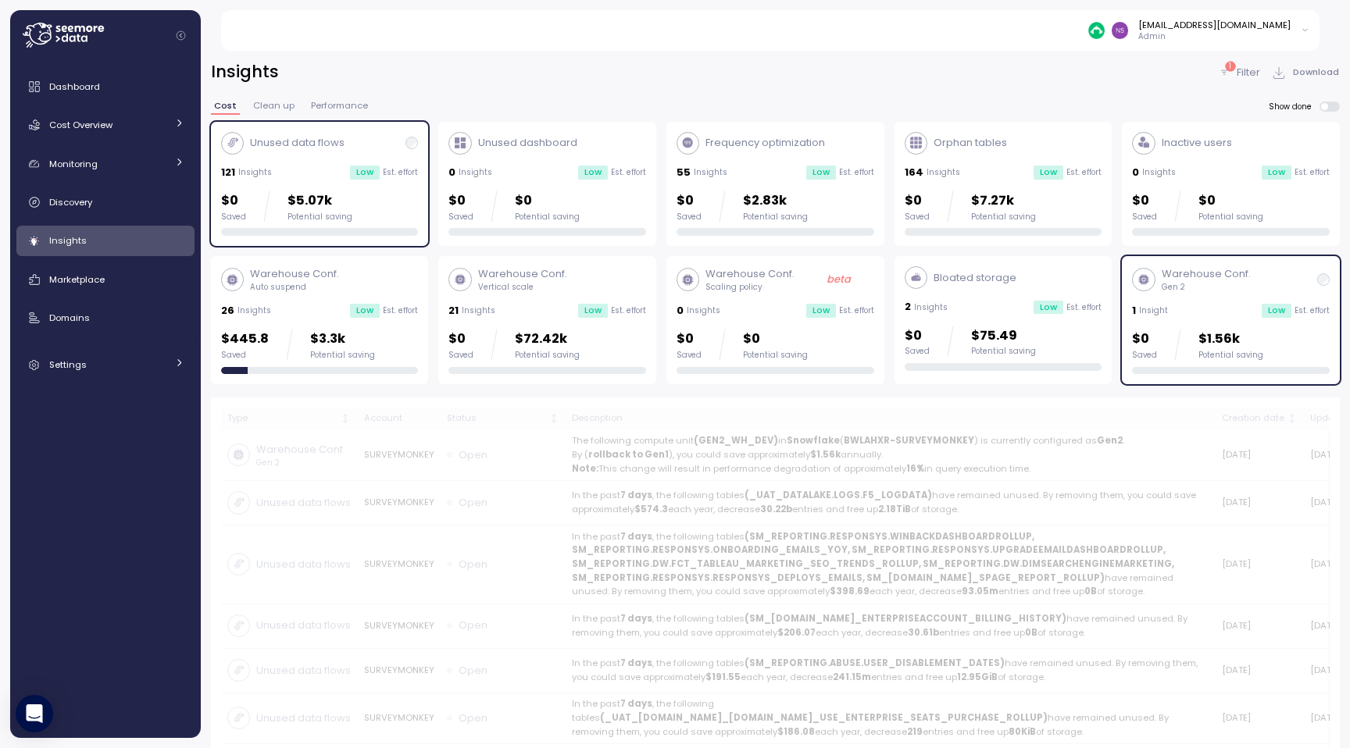
click at [273, 103] on span "Clean up" at bounding box center [273, 106] width 41 height 9
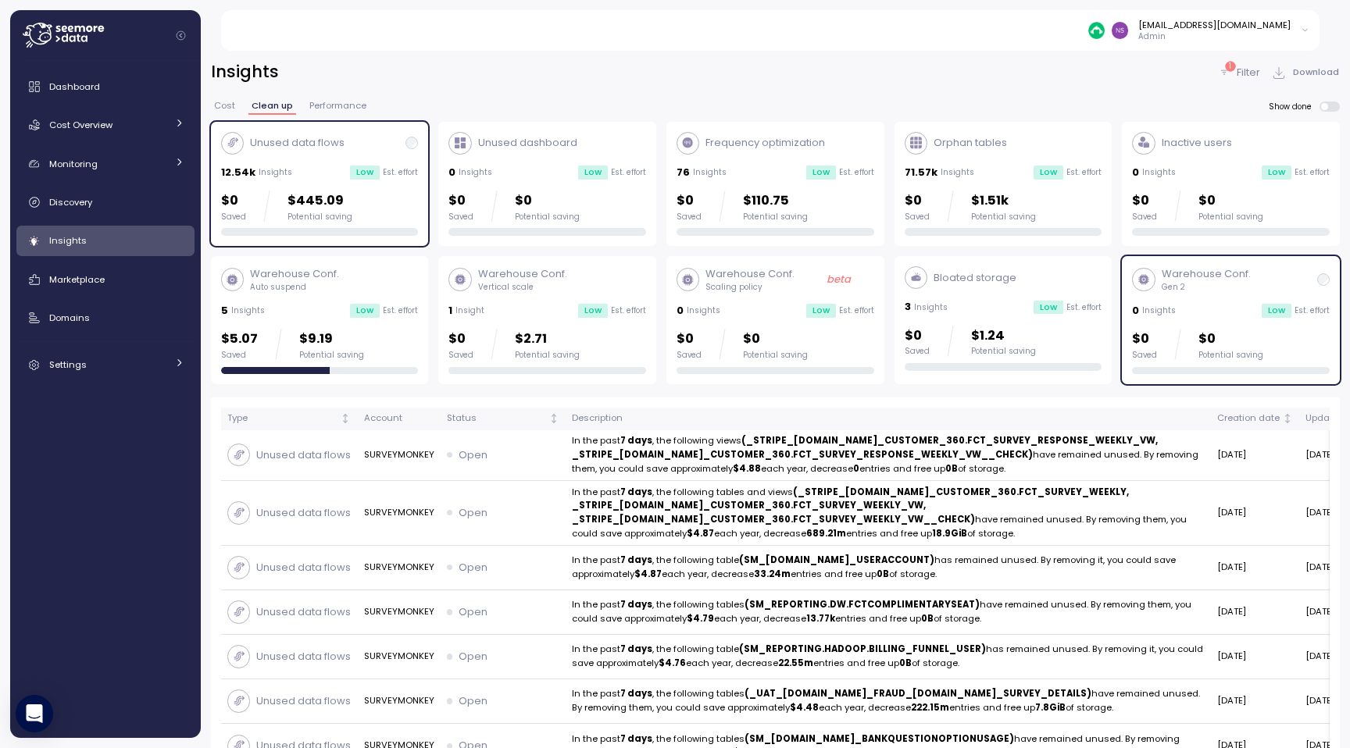
click at [222, 105] on span "Cost" at bounding box center [224, 106] width 21 height 9
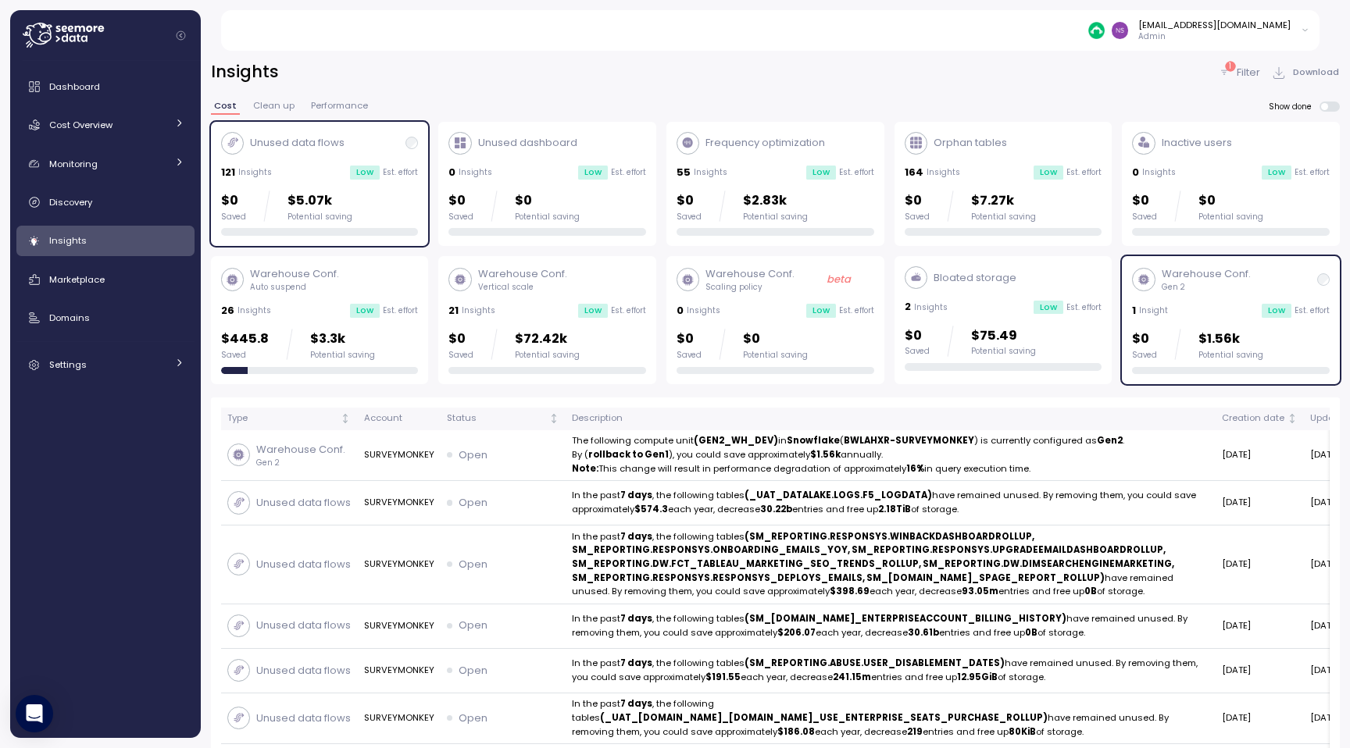
click at [1251, 310] on div "1 Insight Low Est. effort" at bounding box center [1231, 311] width 198 height 16
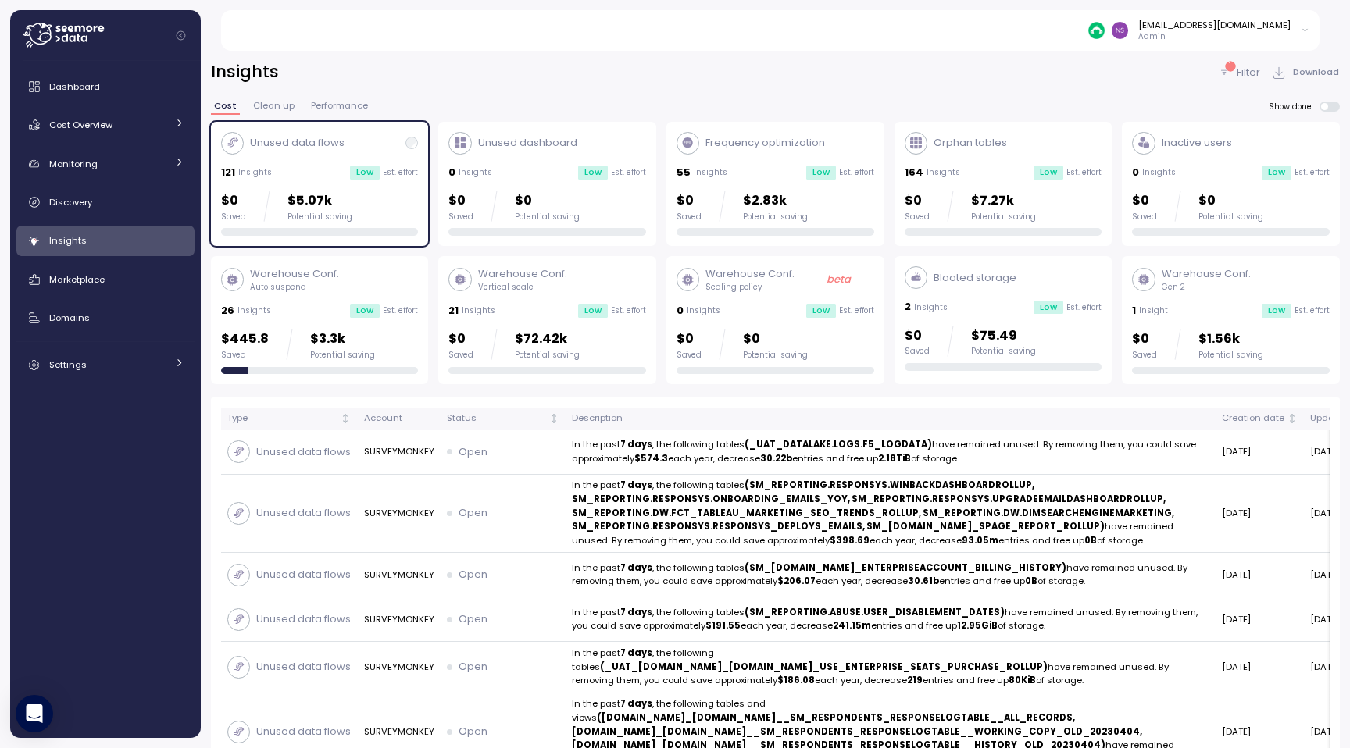
click at [284, 110] on span "Clean up" at bounding box center [273, 106] width 41 height 9
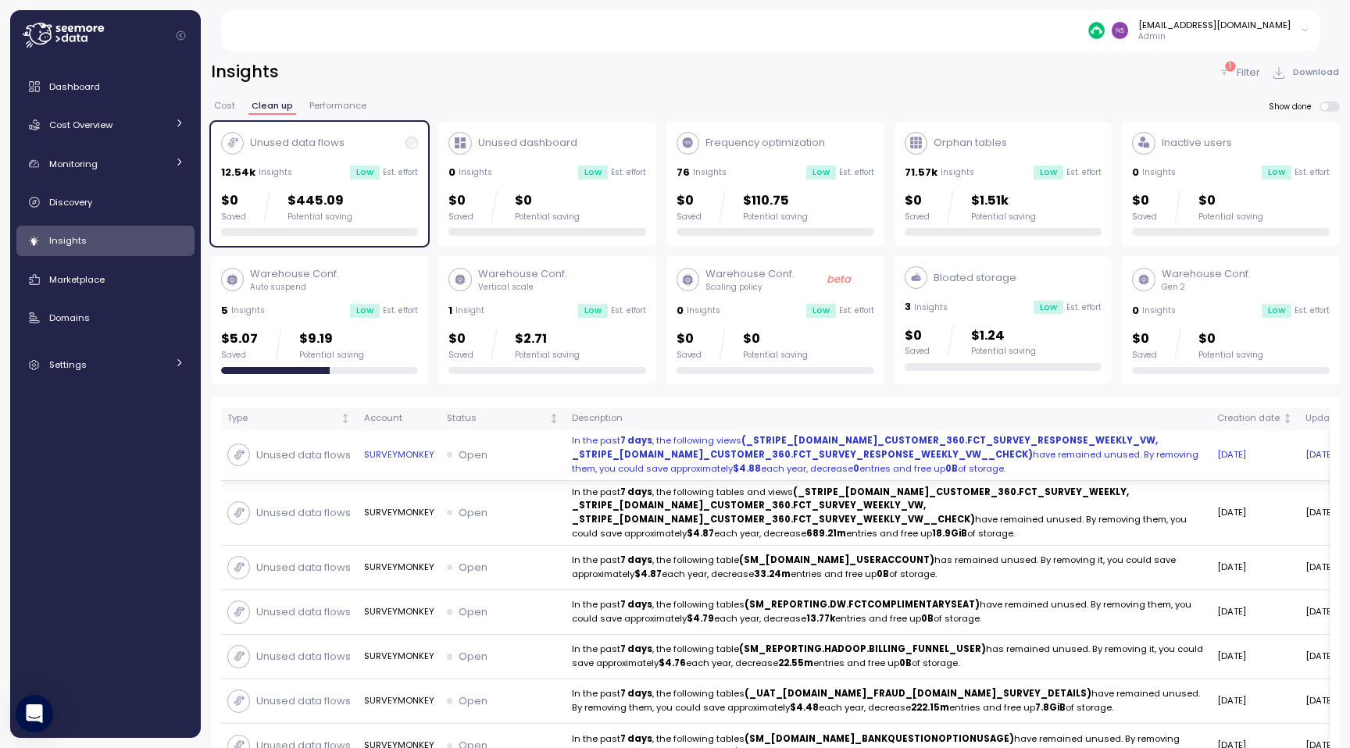
click at [681, 451] on strong "(_STRIPE_EDW.DM_CUSTOMER_360.FCT_SURVEY_RESPONSE_WEEKLY_VW, _STRIPE_EDW.DM_CUST…" at bounding box center [865, 447] width 586 height 27
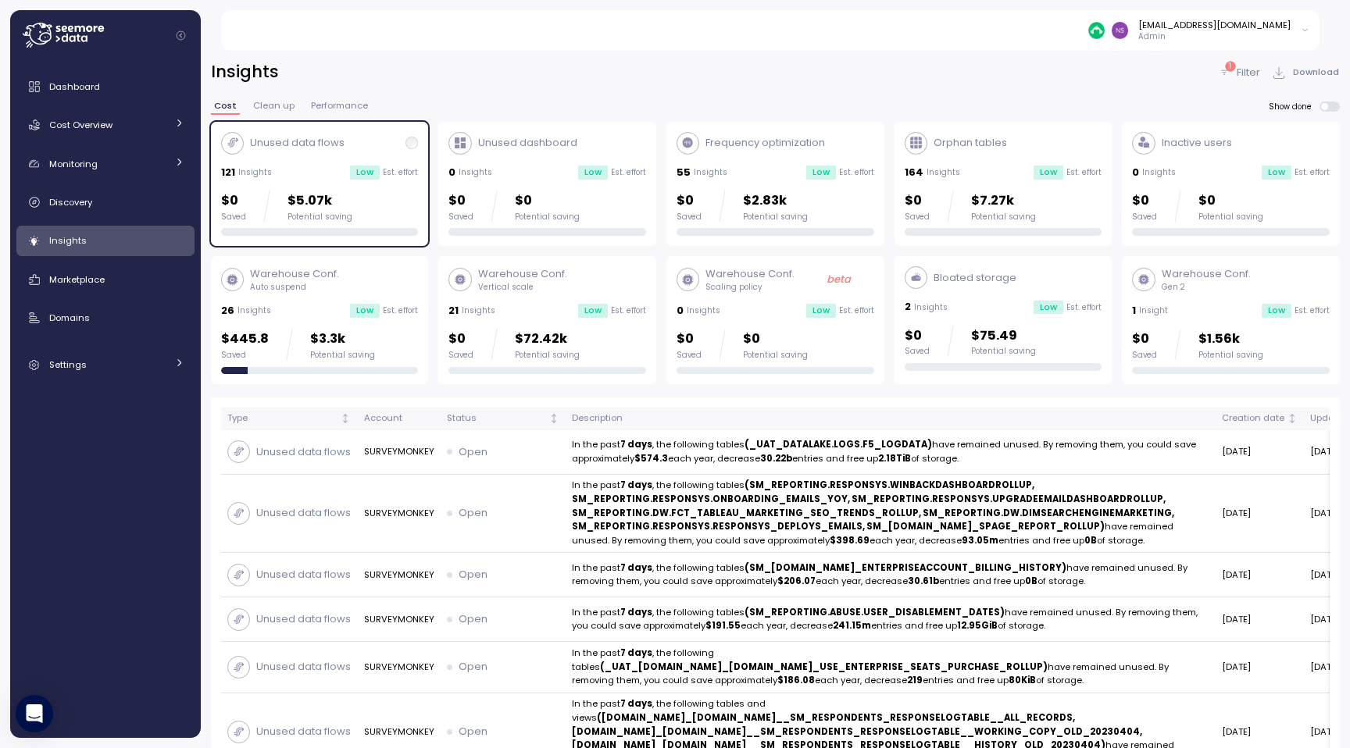
click at [273, 104] on span "Clean up" at bounding box center [273, 106] width 41 height 9
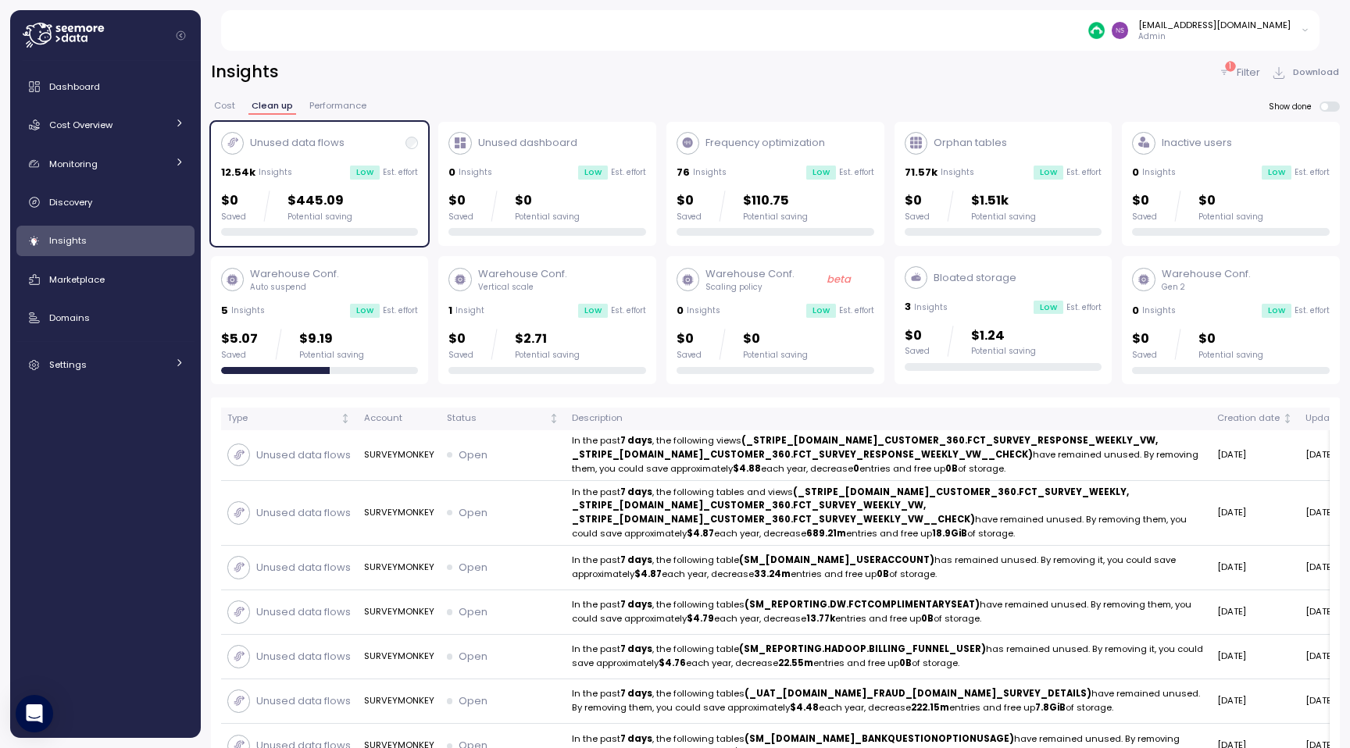
click at [223, 103] on span "Cost" at bounding box center [224, 106] width 21 height 9
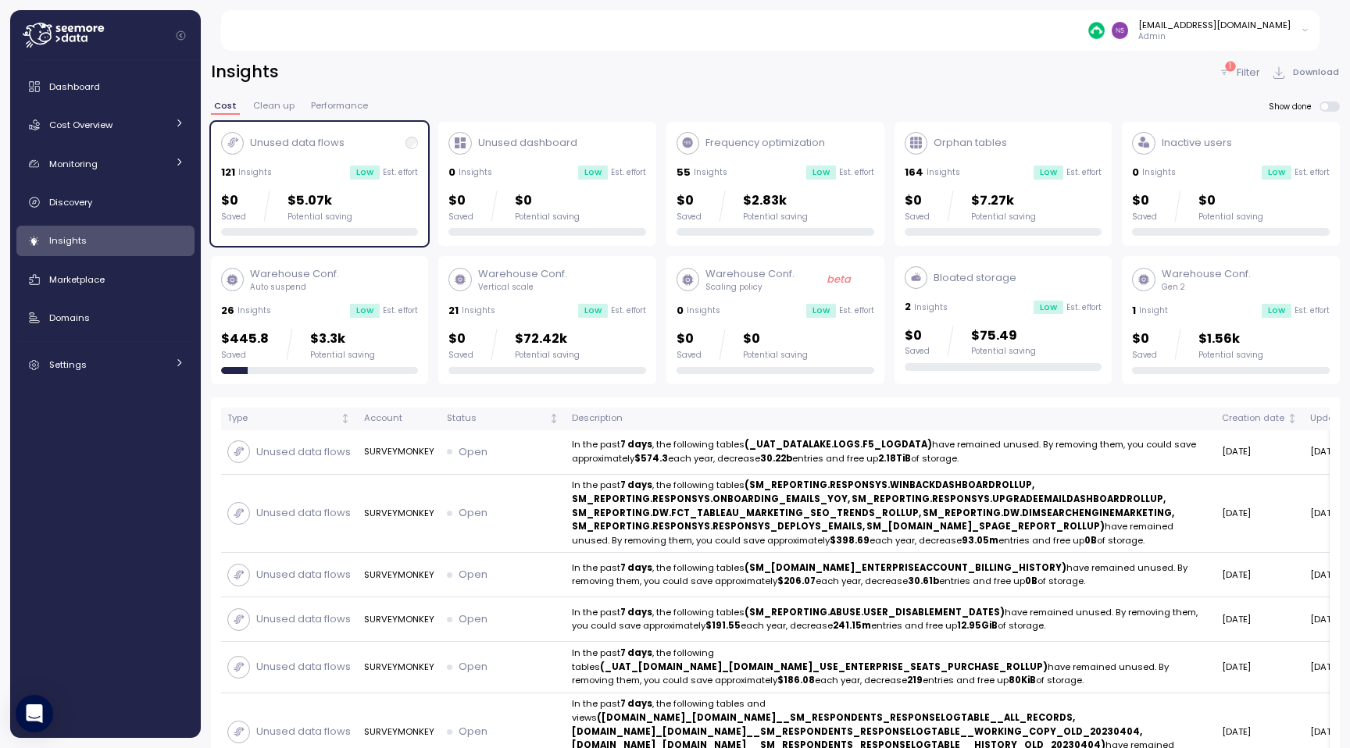
click at [267, 105] on span "Clean up" at bounding box center [273, 106] width 41 height 9
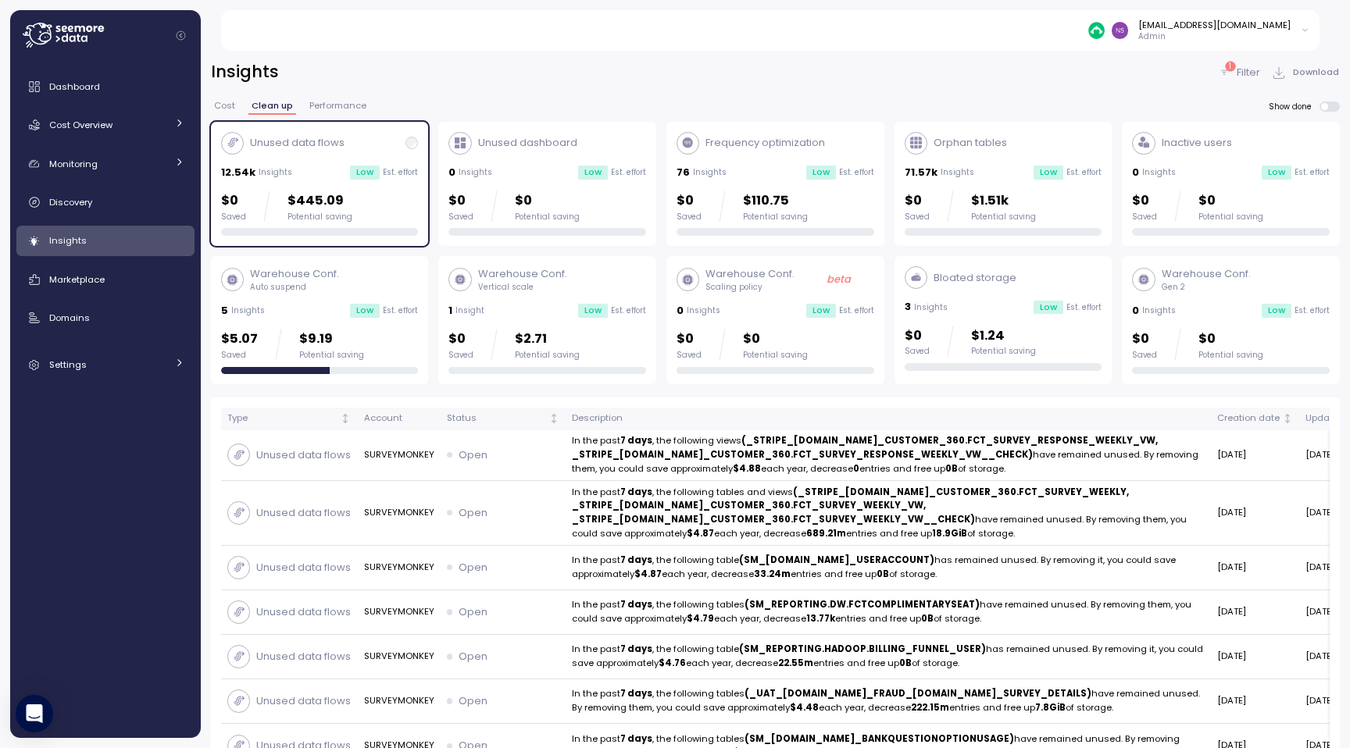
click at [972, 282] on p "Bloated storage" at bounding box center [974, 278] width 83 height 16
click at [320, 186] on div "Unused data flows 12.54k Insights Low Est. effort $0 Saved $445.09 Potential sa…" at bounding box center [320, 184] width 198 height 105
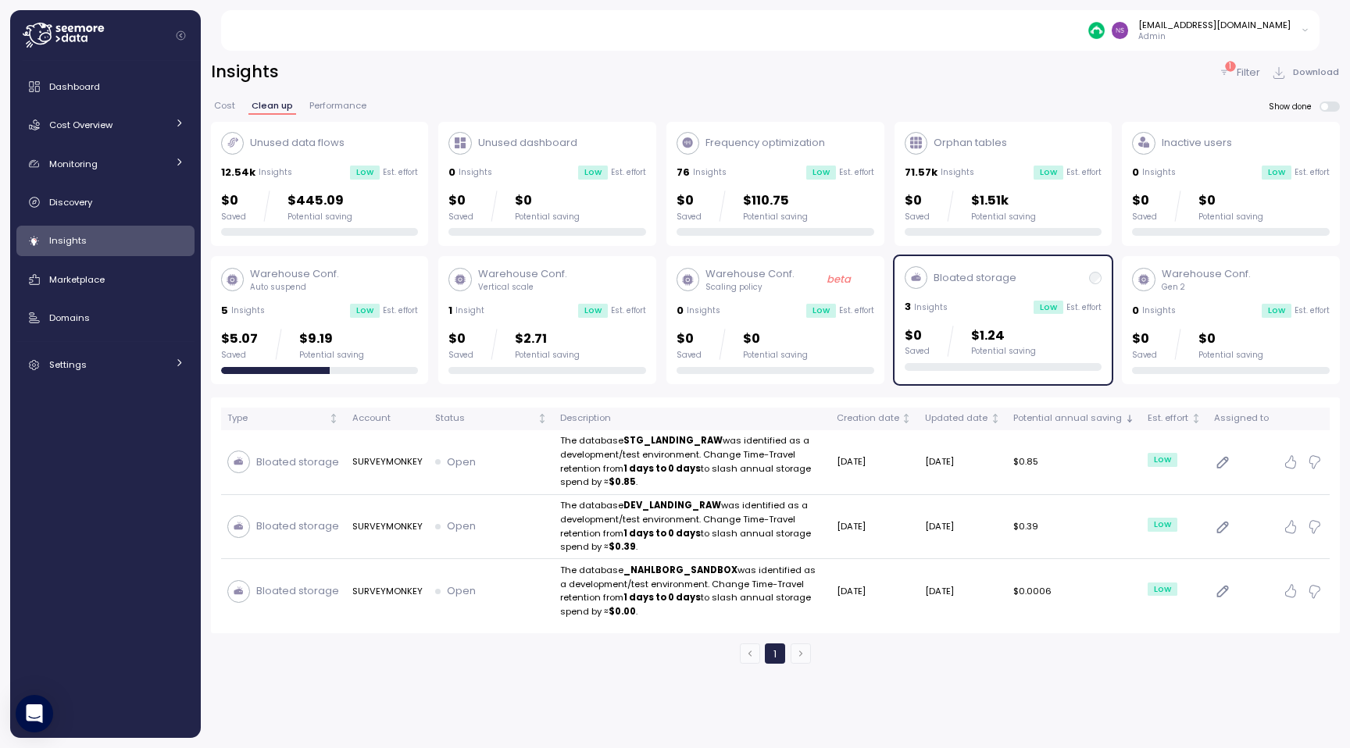
click at [1051, 339] on div "$0 Saved $1.24 Potential saving" at bounding box center [1003, 341] width 198 height 31
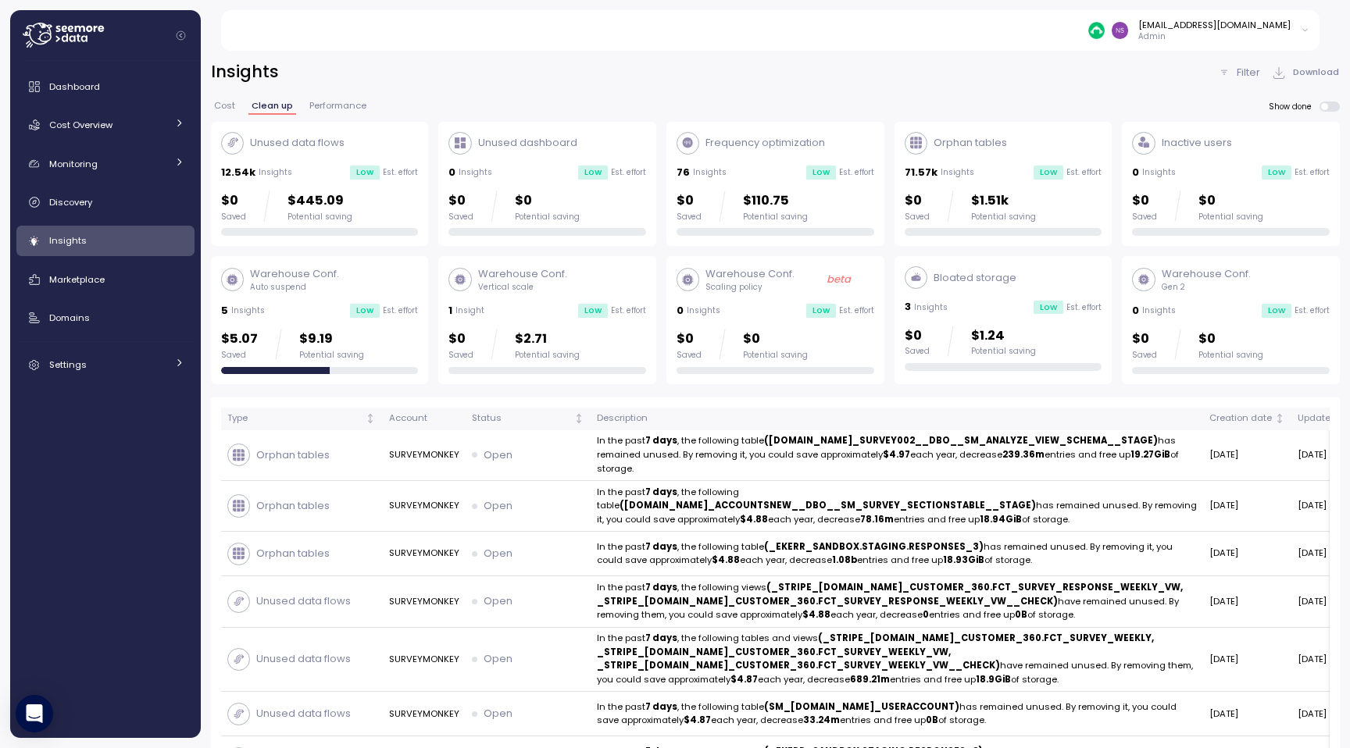
click at [350, 104] on span "Performance" at bounding box center [337, 106] width 57 height 9
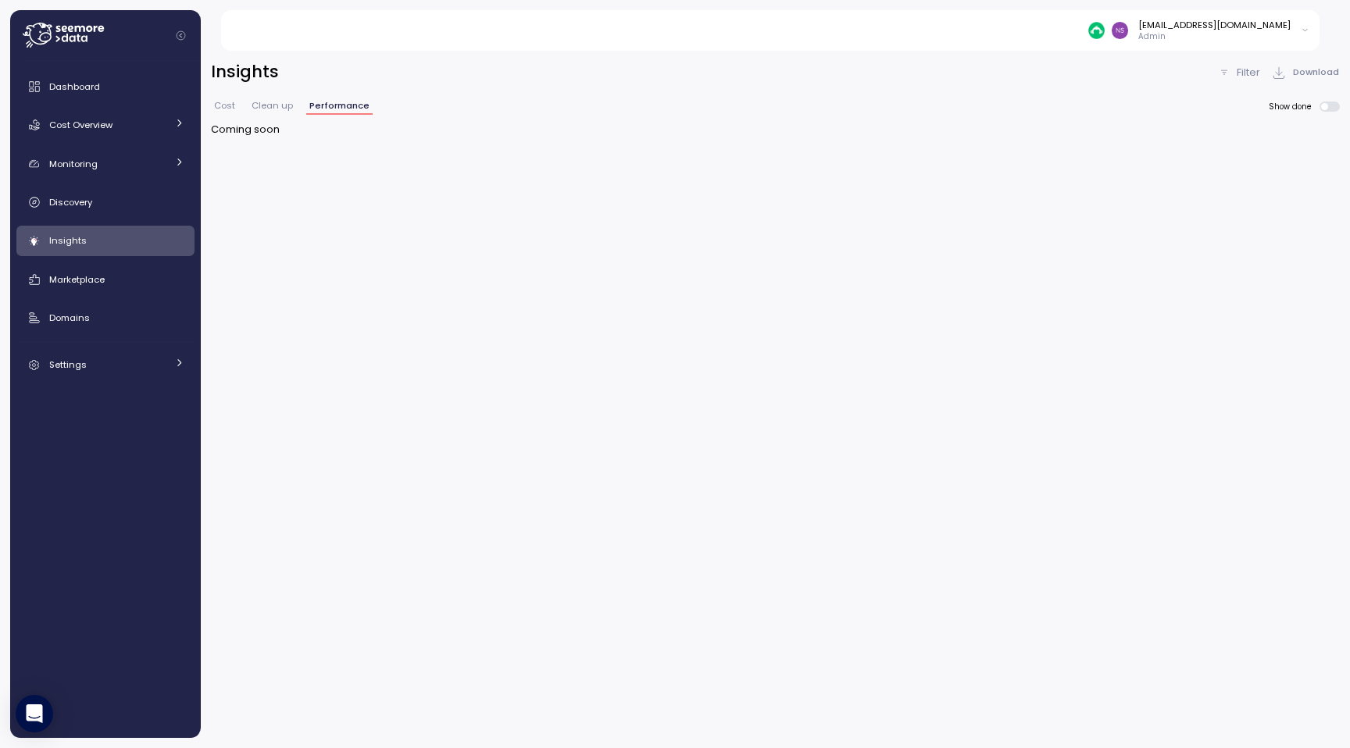
click at [291, 106] on button "Clean up" at bounding box center [272, 108] width 48 height 13
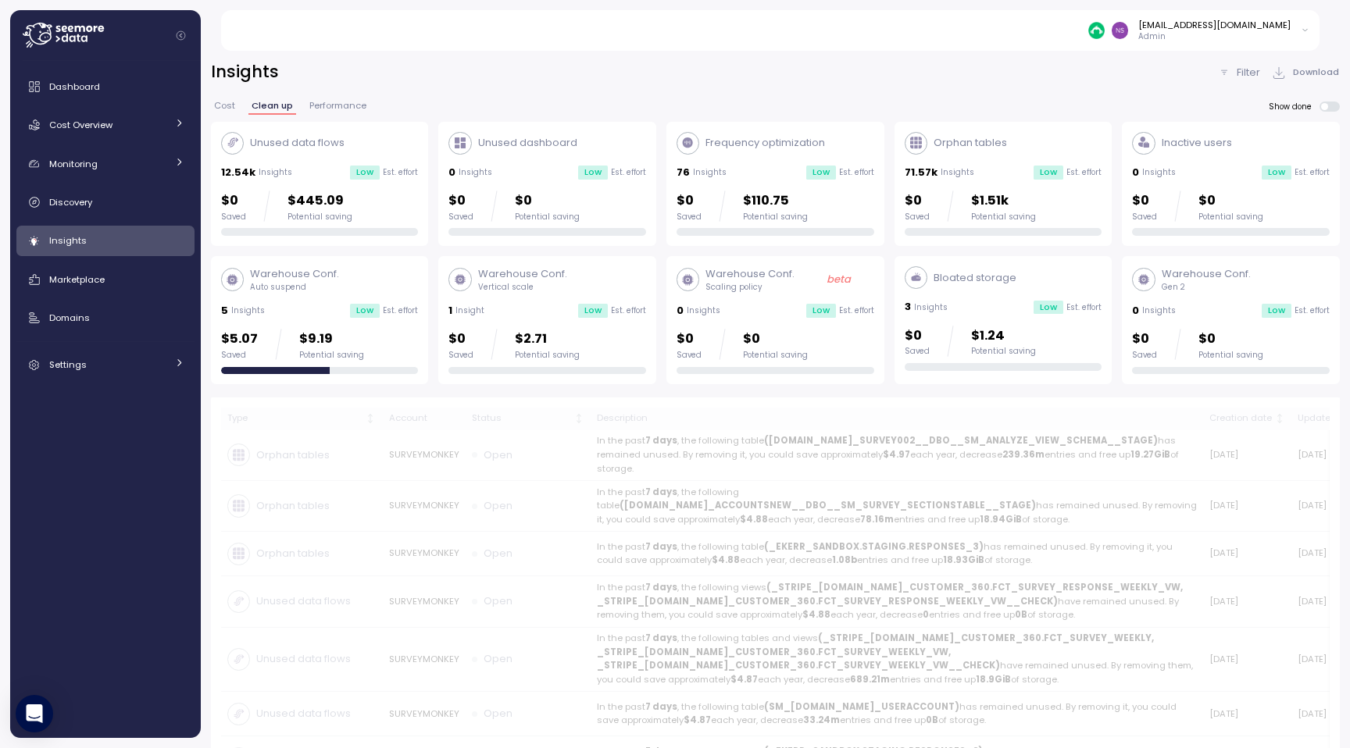
click at [220, 106] on span "Cost" at bounding box center [224, 106] width 21 height 9
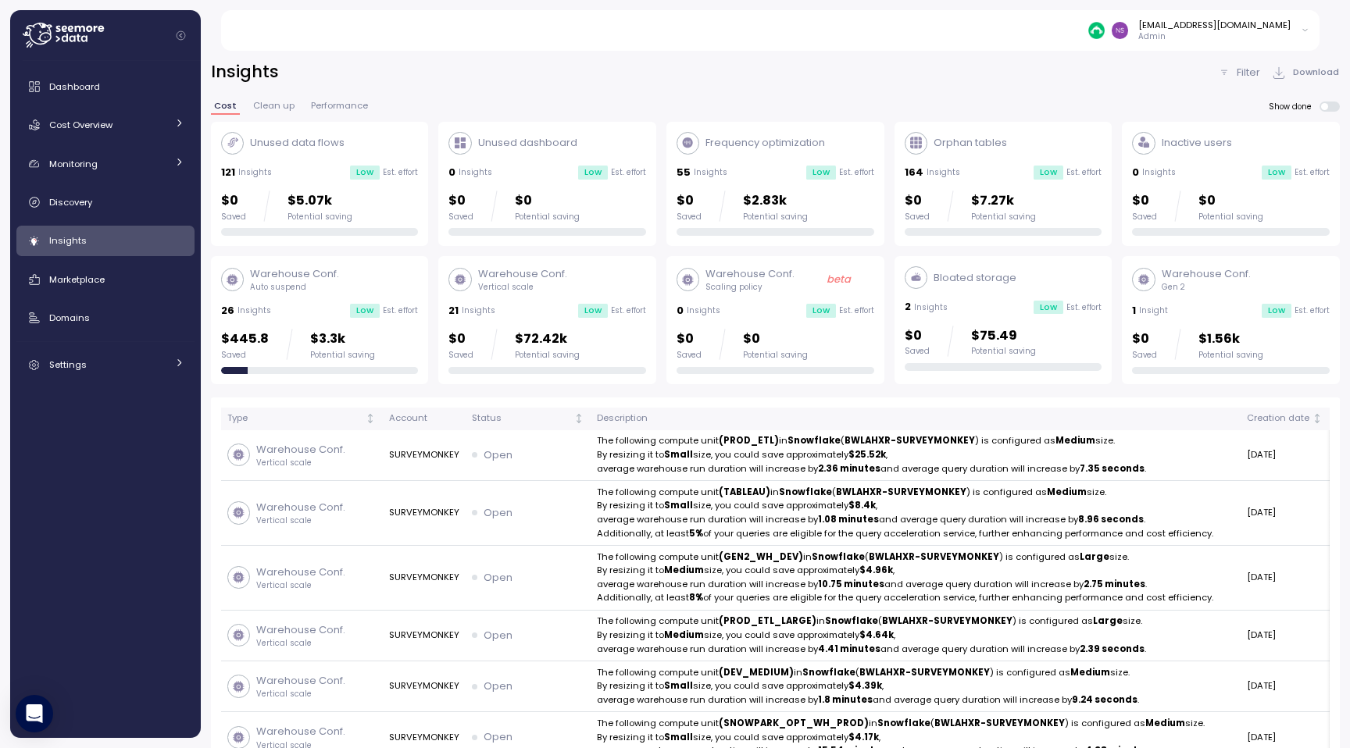
click at [289, 137] on p "Unused data flows" at bounding box center [297, 143] width 95 height 16
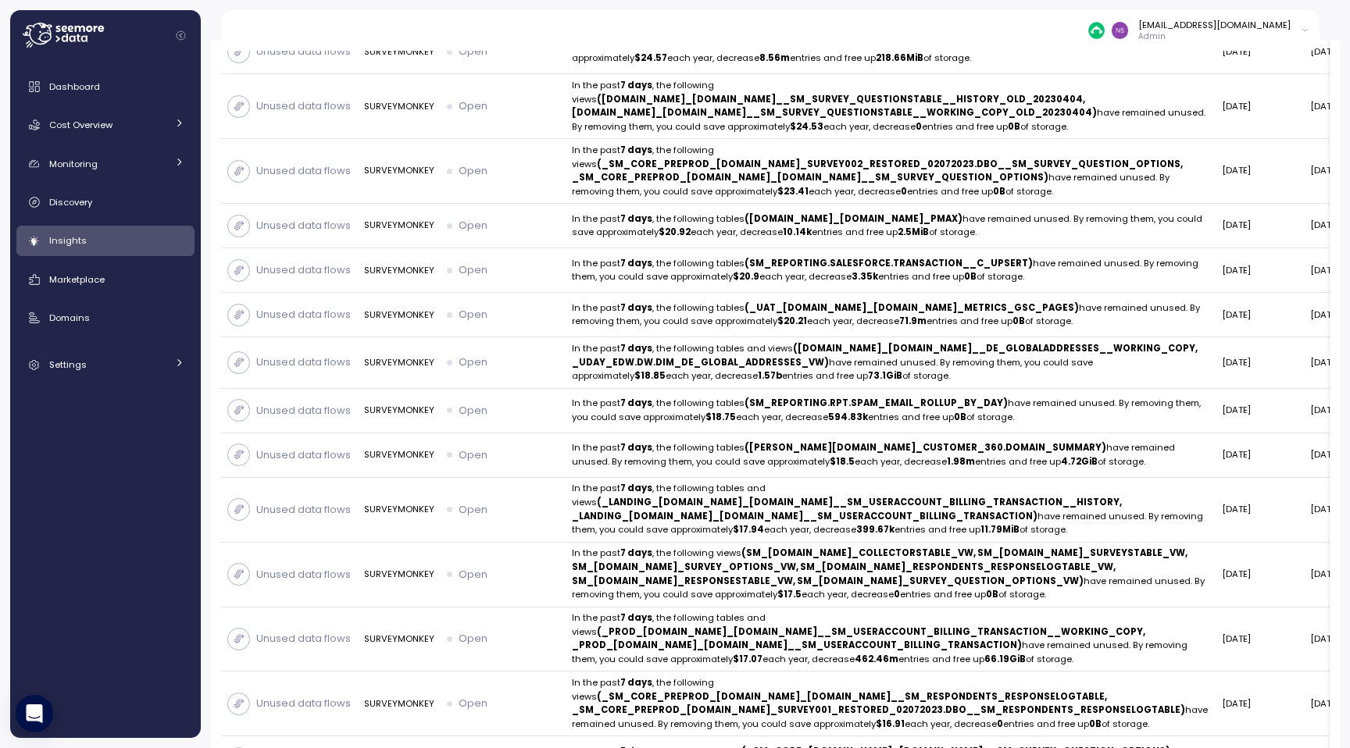
scroll to position [5233, 0]
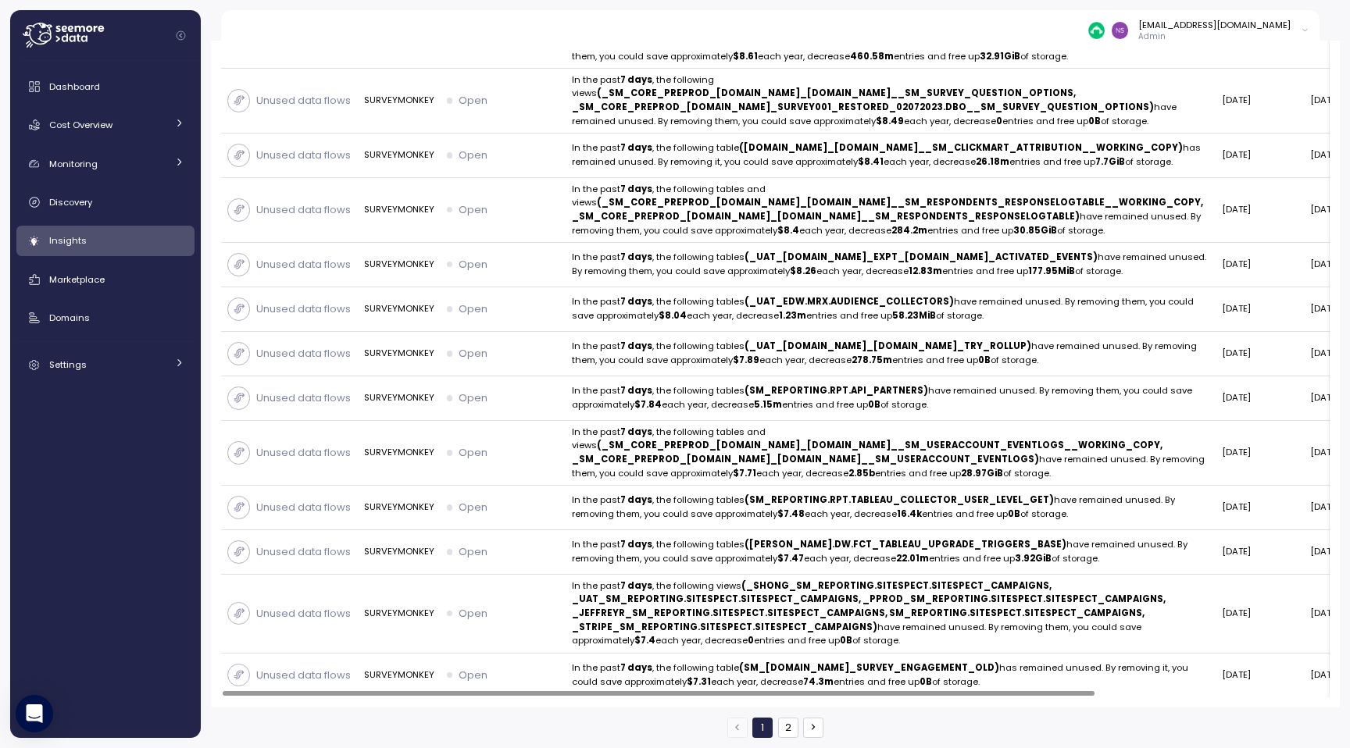
click at [790, 728] on button "2" at bounding box center [788, 728] width 20 height 20
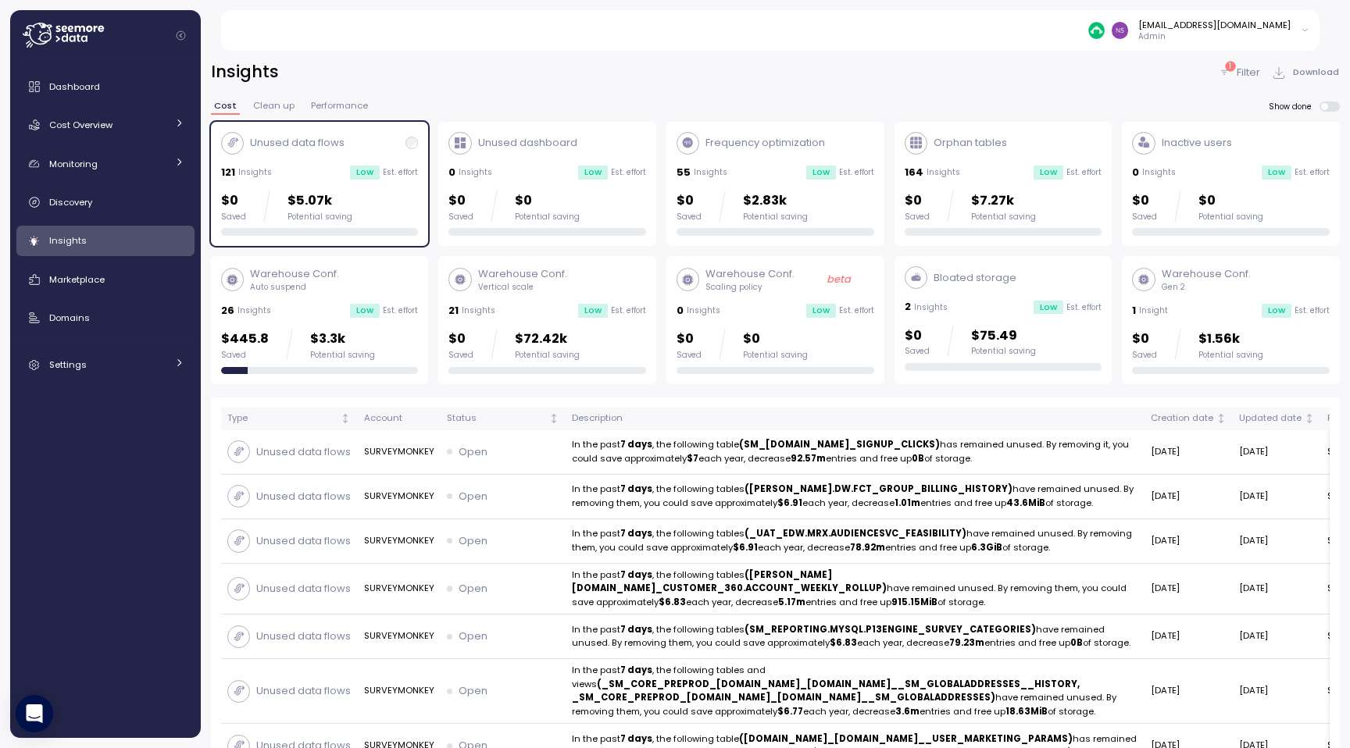
scroll to position [932, 0]
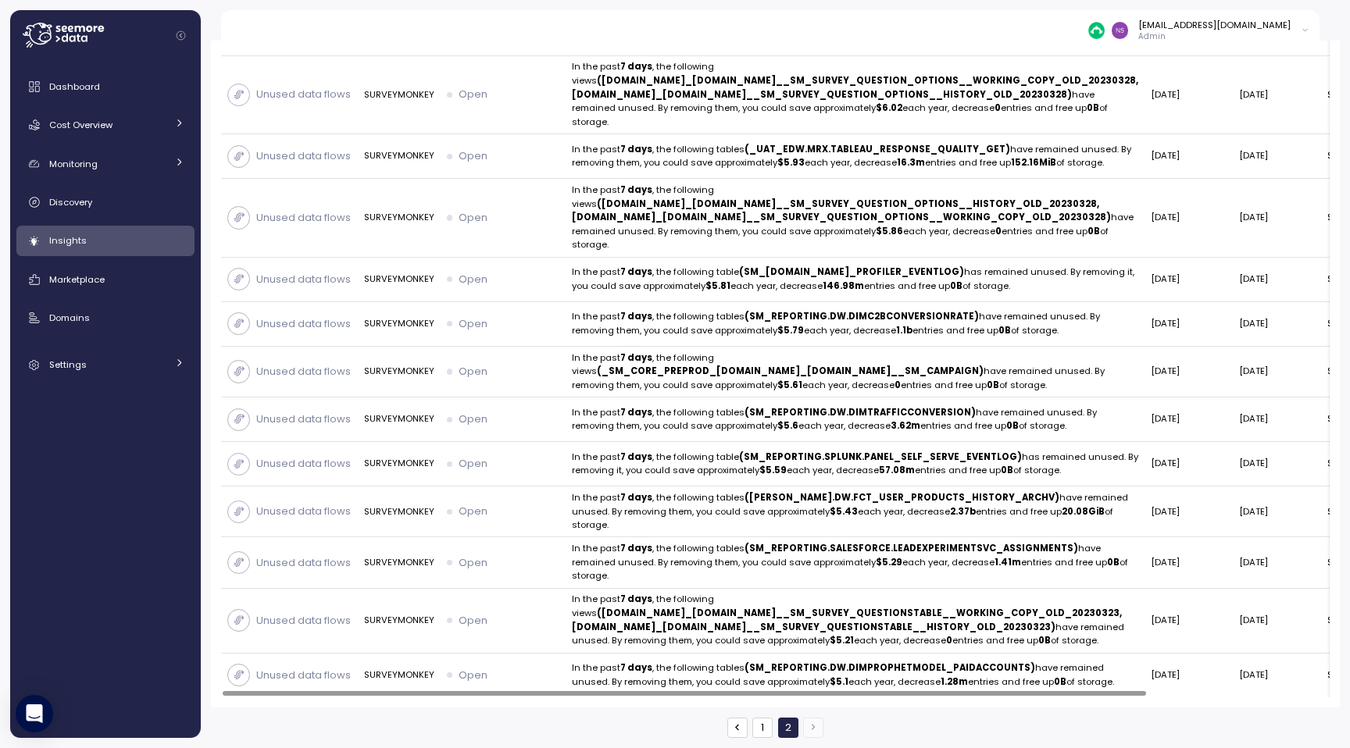
click at [763, 726] on button "1" at bounding box center [762, 728] width 20 height 20
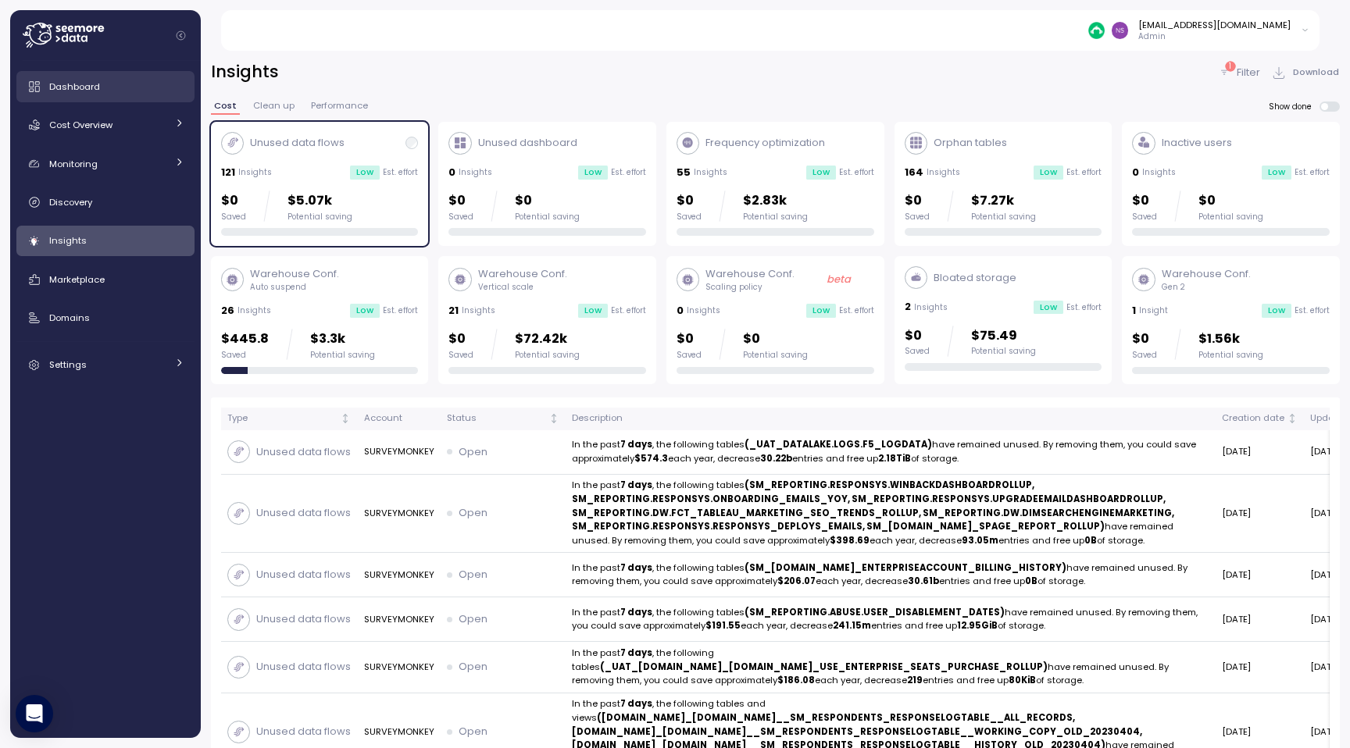
click at [151, 84] on div "Dashboard" at bounding box center [116, 87] width 135 height 16
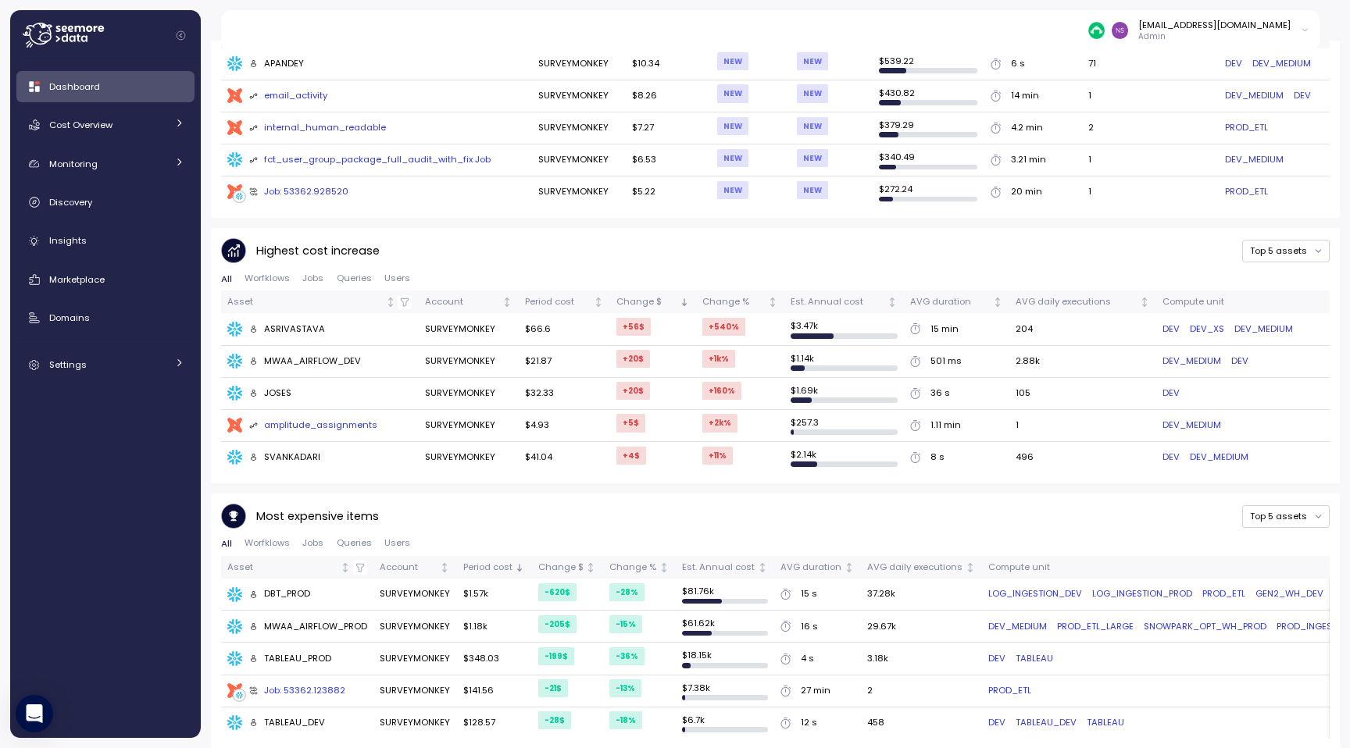
scroll to position [727, 0]
click at [96, 157] on div "Monitoring" at bounding box center [107, 164] width 117 height 16
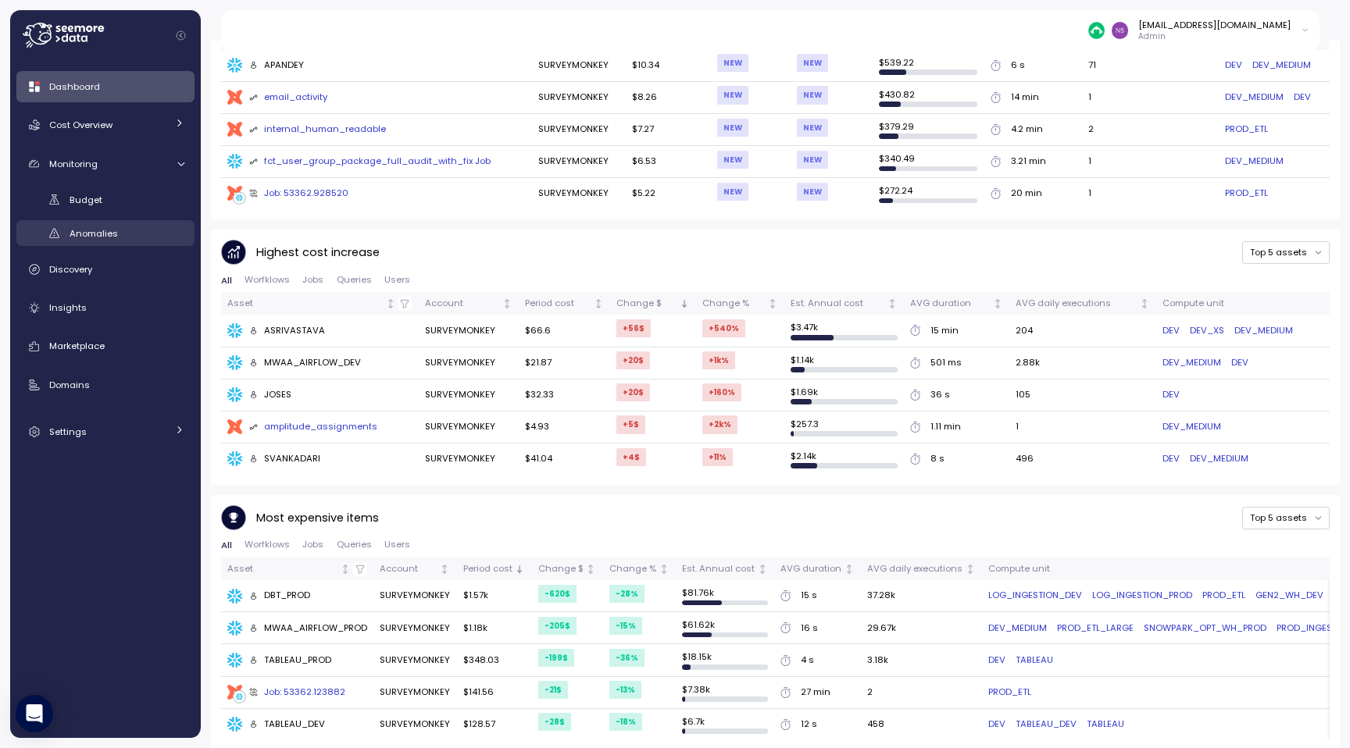
click at [113, 234] on span "Anomalies" at bounding box center [94, 233] width 48 height 12
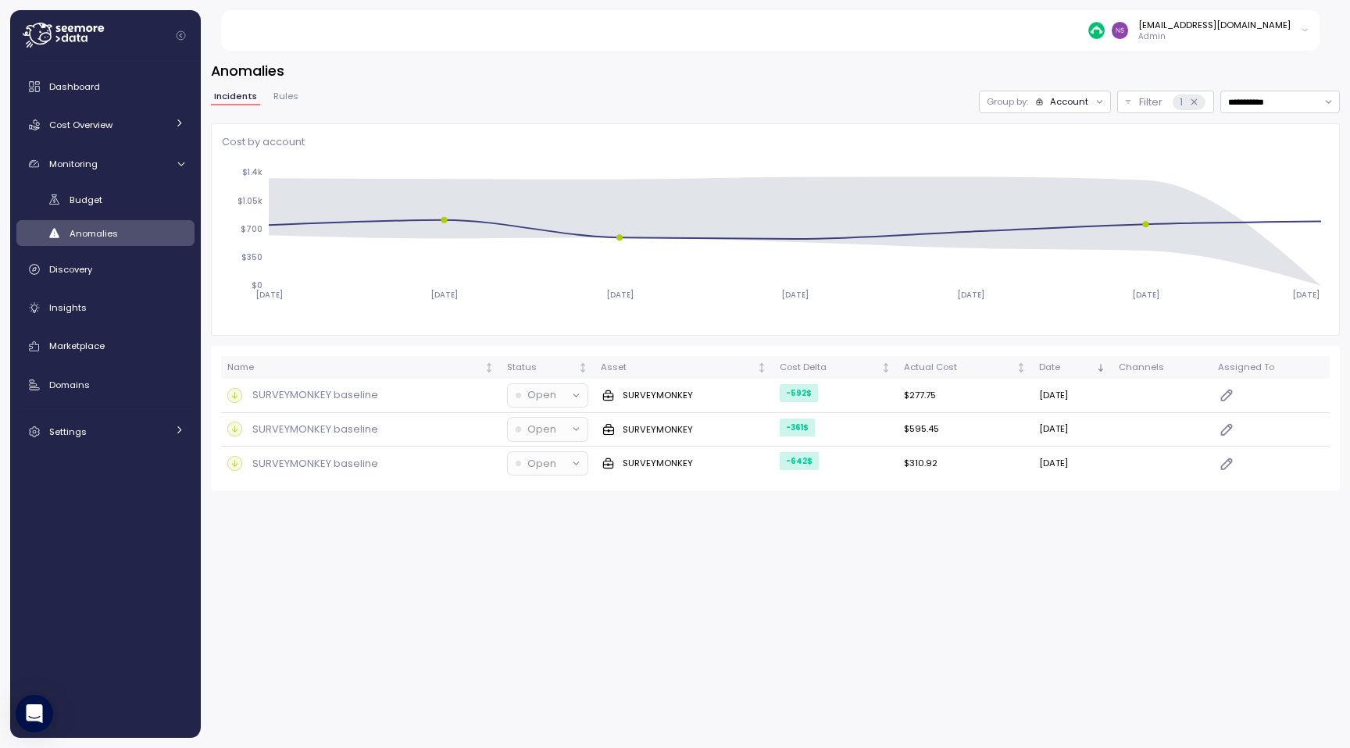
click at [270, 103] on button "Rules" at bounding box center [285, 98] width 31 height 13
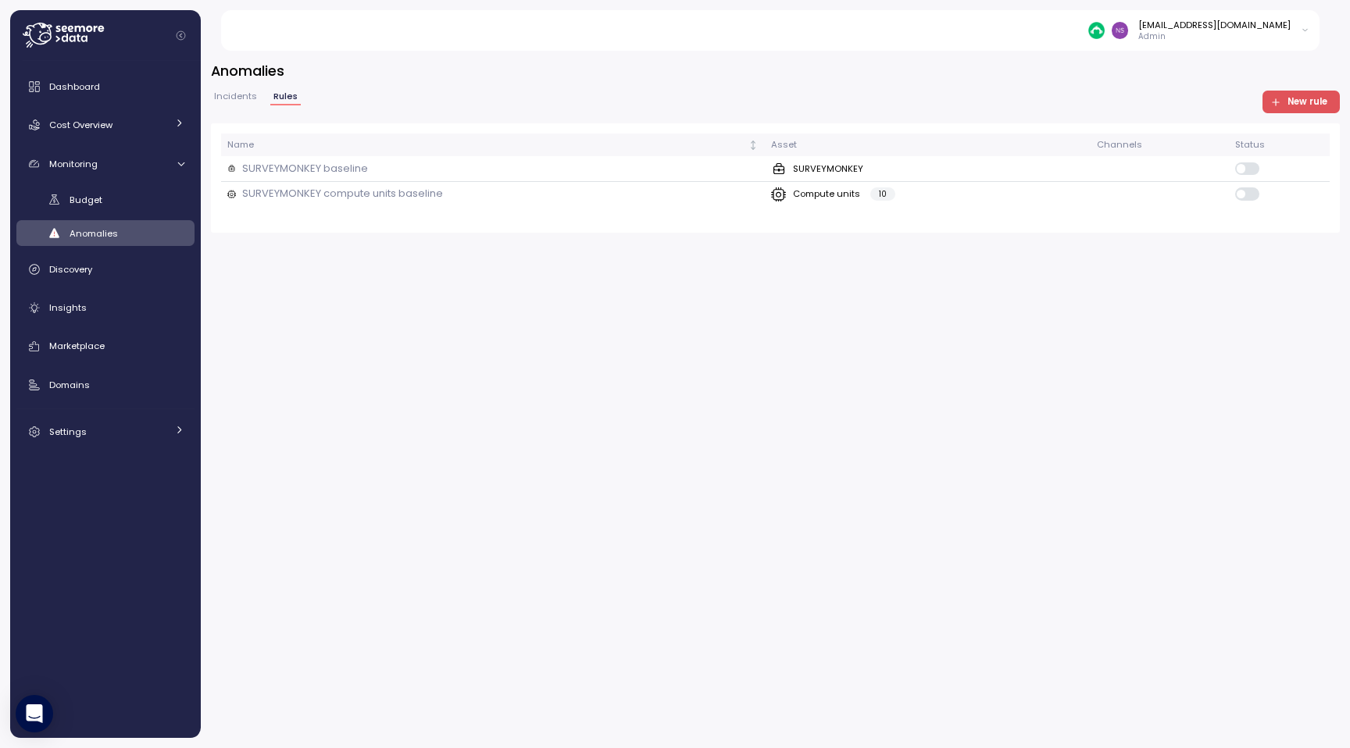
click at [225, 98] on span "Incidents" at bounding box center [235, 96] width 43 height 9
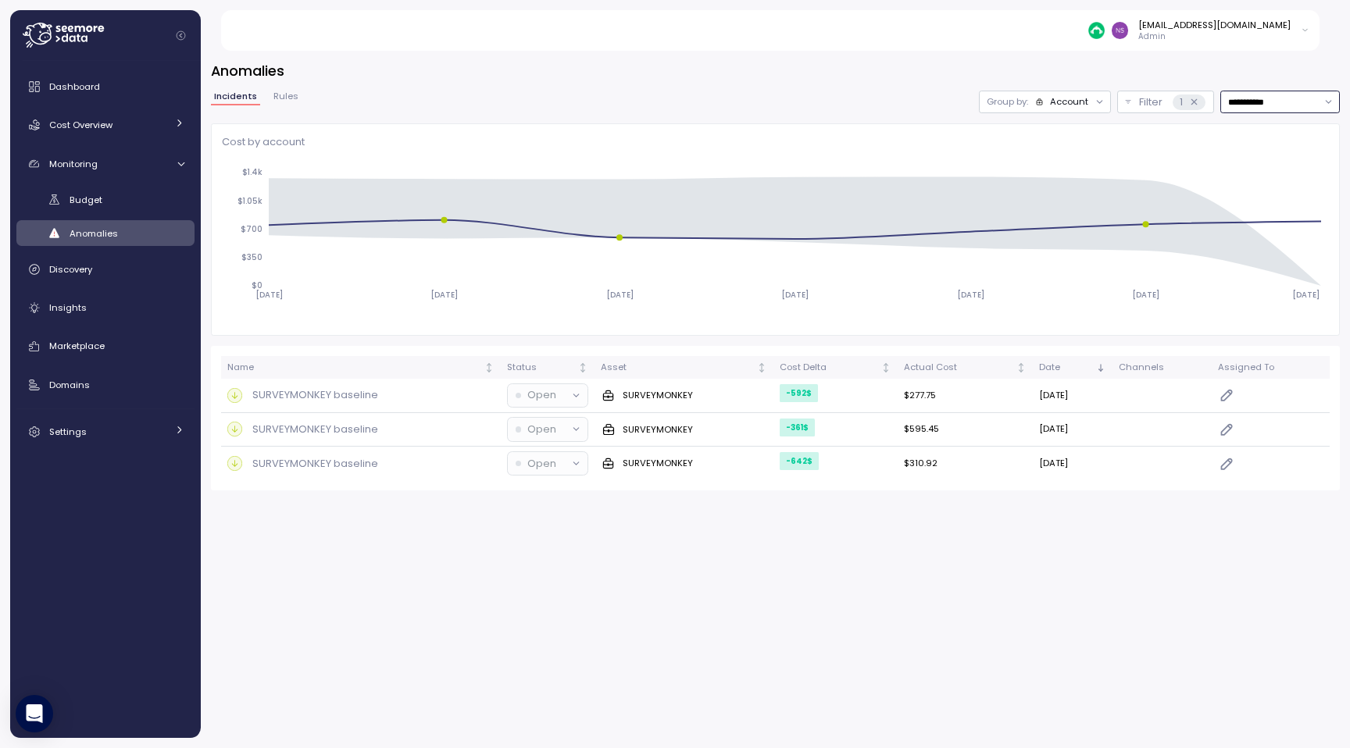
click at [1270, 103] on input "**********" at bounding box center [1280, 102] width 120 height 23
click at [1279, 197] on div "Last 14 days" at bounding box center [1273, 194] width 55 height 12
type input "**********"
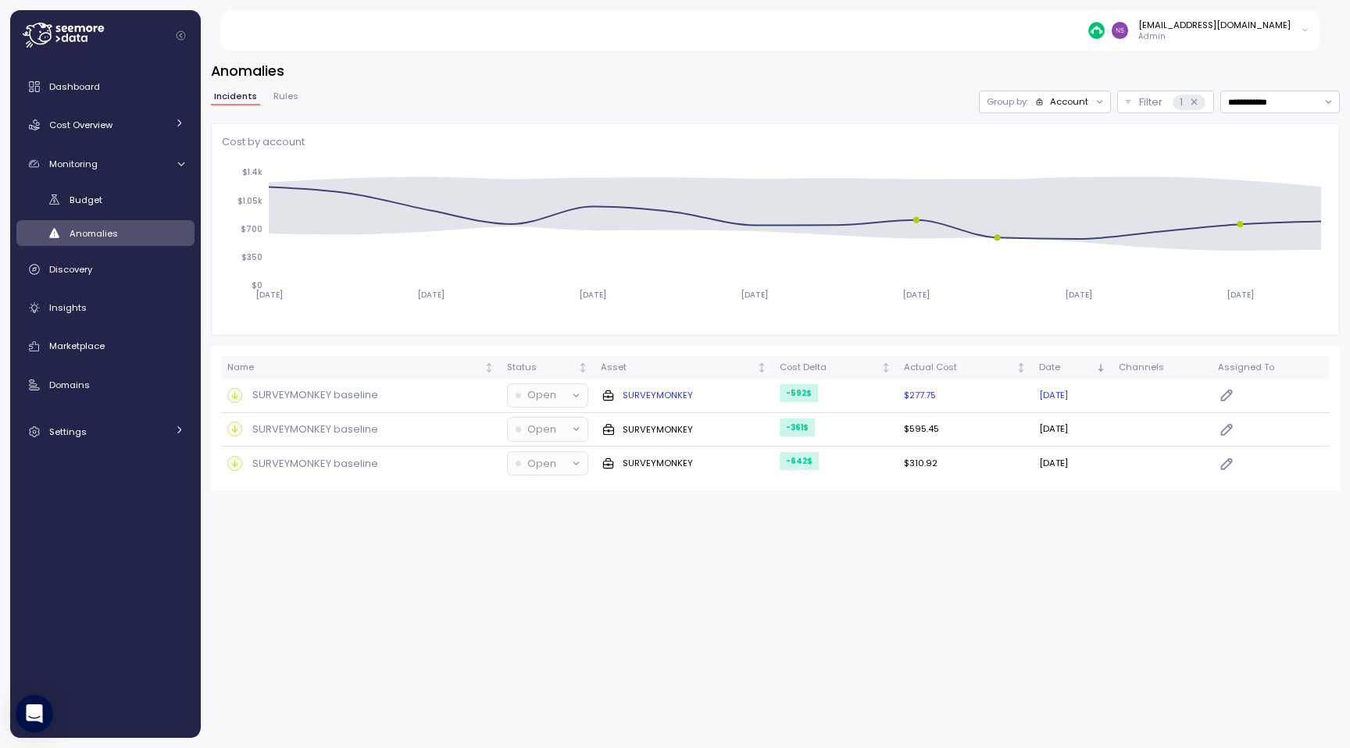
click at [565, 398] on div at bounding box center [576, 396] width 22 height 22
click at [527, 395] on p "Open" at bounding box center [541, 395] width 29 height 16
click at [1090, 100] on div at bounding box center [1099, 102] width 22 height 22
click at [94, 195] on span "Budget" at bounding box center [86, 200] width 33 height 12
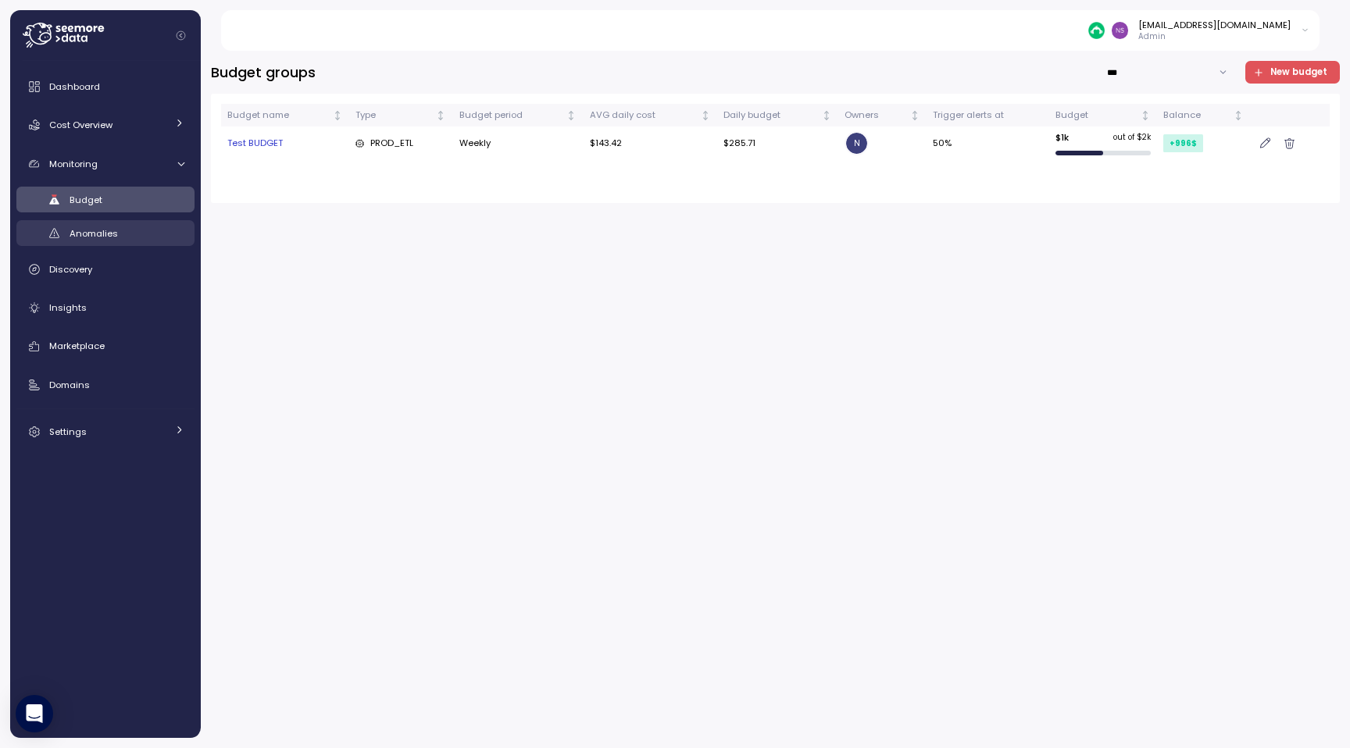
click at [106, 224] on link "Anomalies" at bounding box center [105, 233] width 178 height 26
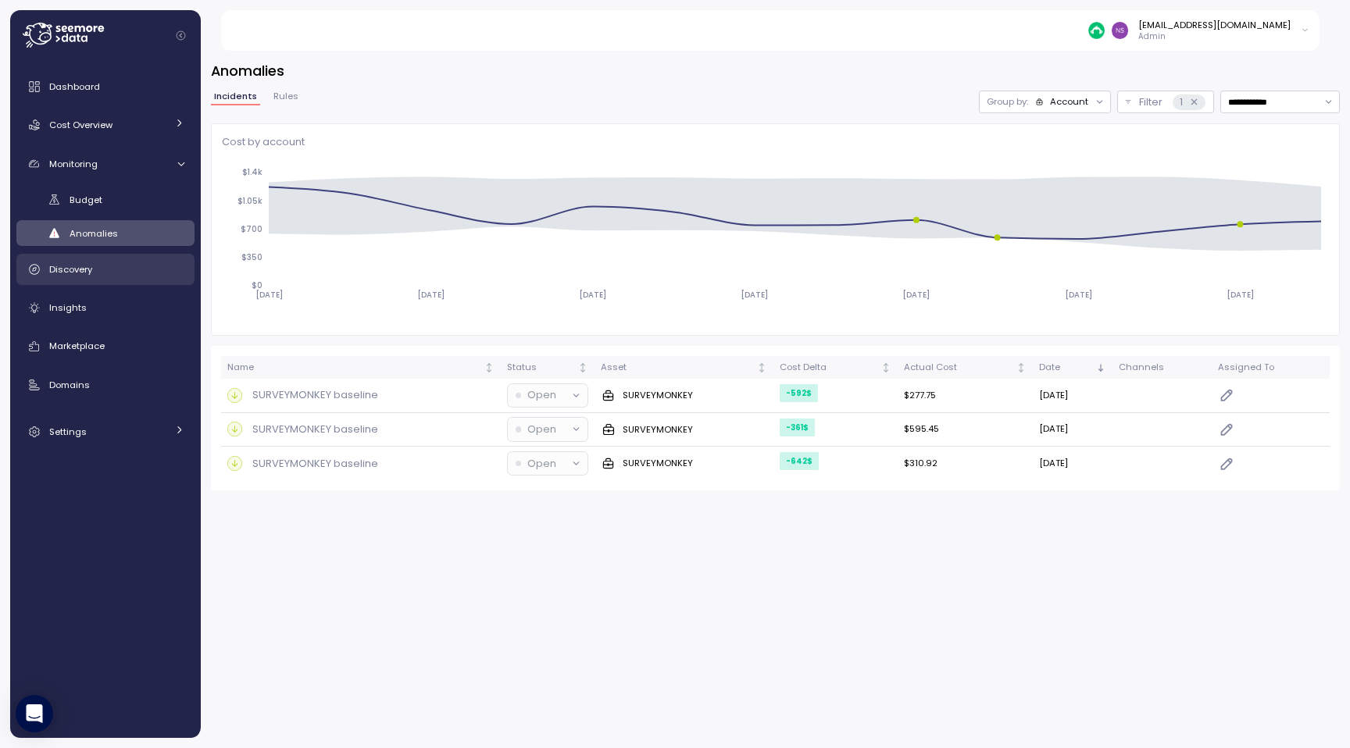
click at [94, 269] on div "Discovery" at bounding box center [116, 270] width 135 height 16
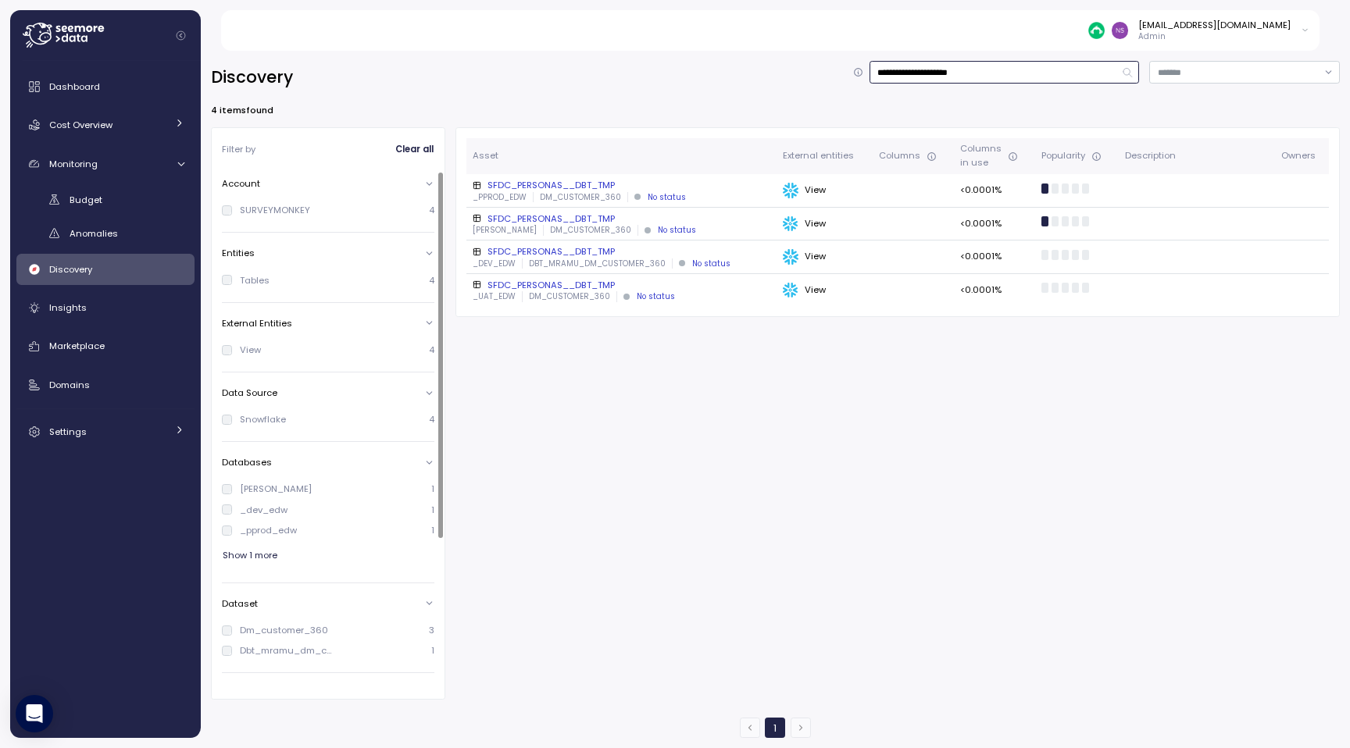
click at [1069, 73] on input "**********" at bounding box center [1004, 72] width 270 height 23
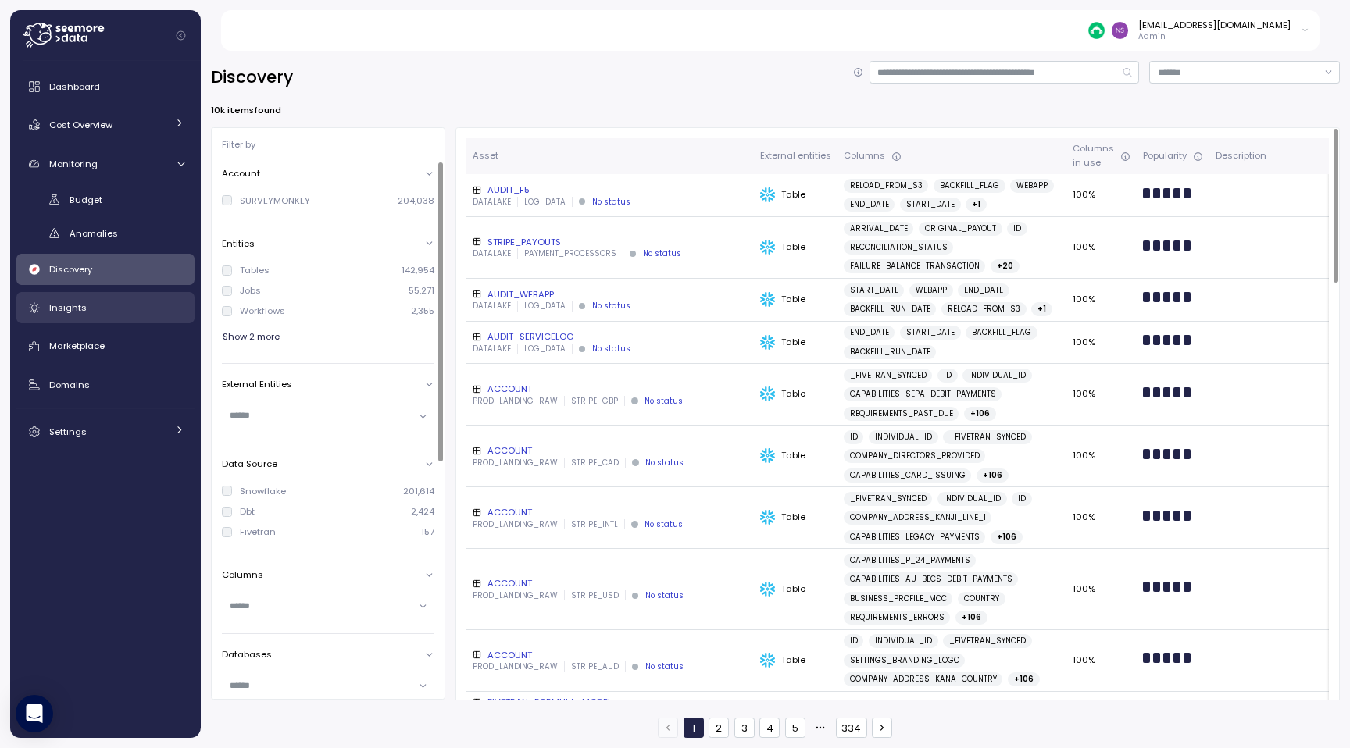
click at [91, 315] on div "Insights" at bounding box center [116, 308] width 135 height 16
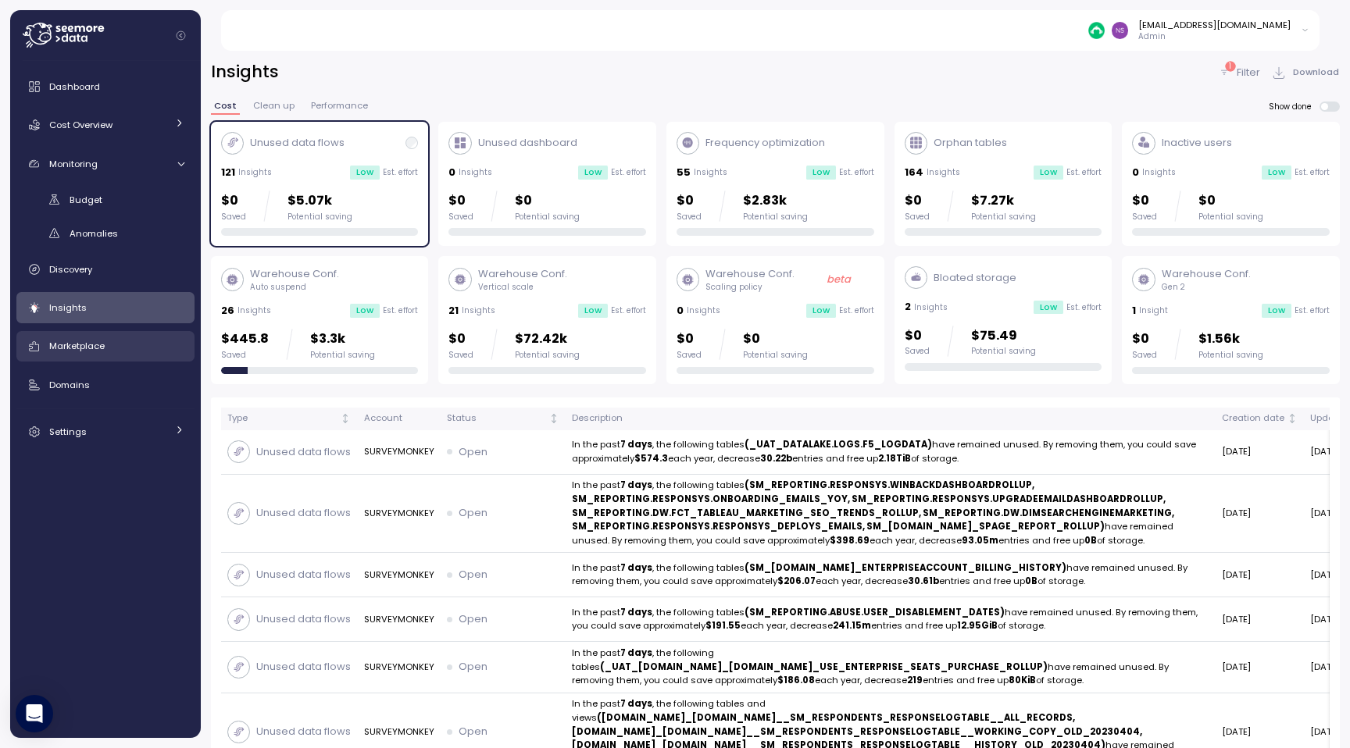
click at [95, 347] on span "Marketplace" at bounding box center [76, 346] width 55 height 12
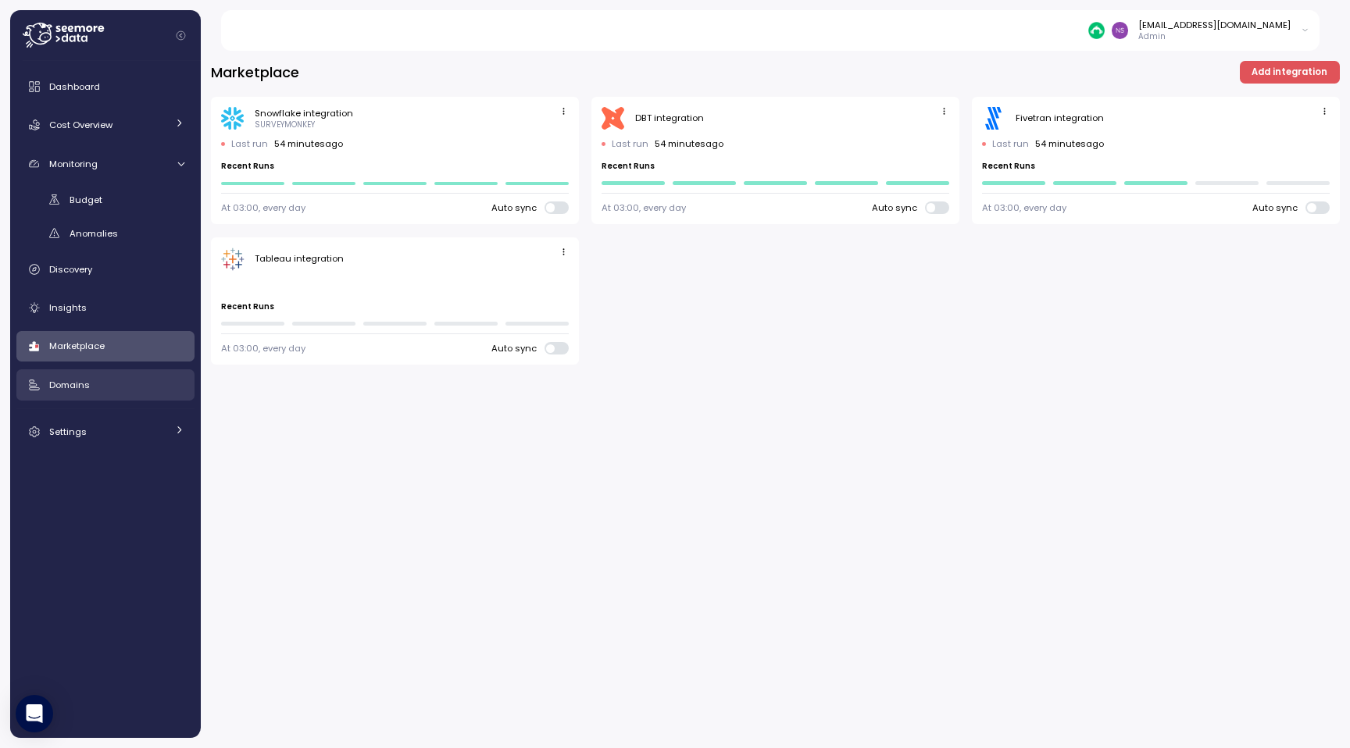
click at [98, 384] on div "Domains" at bounding box center [116, 385] width 135 height 16
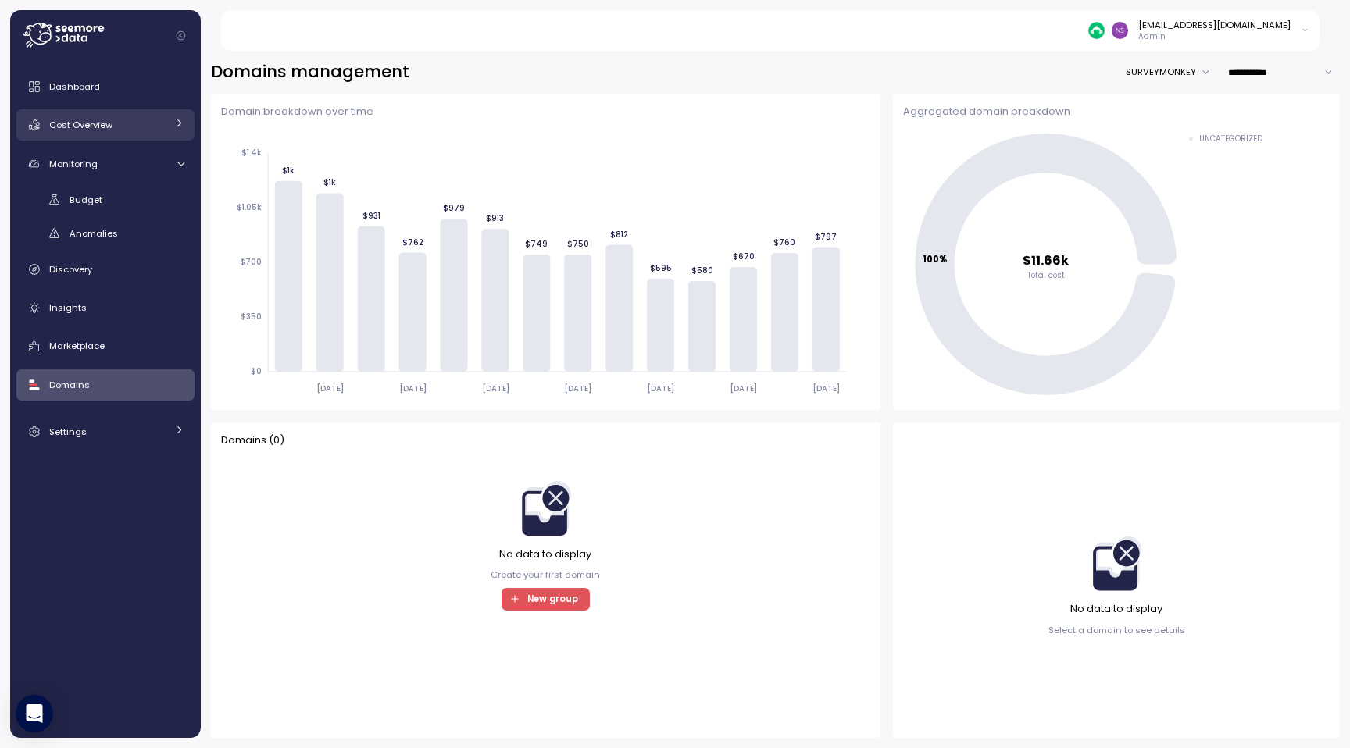
click at [109, 132] on div "Cost Overview" at bounding box center [107, 125] width 117 height 16
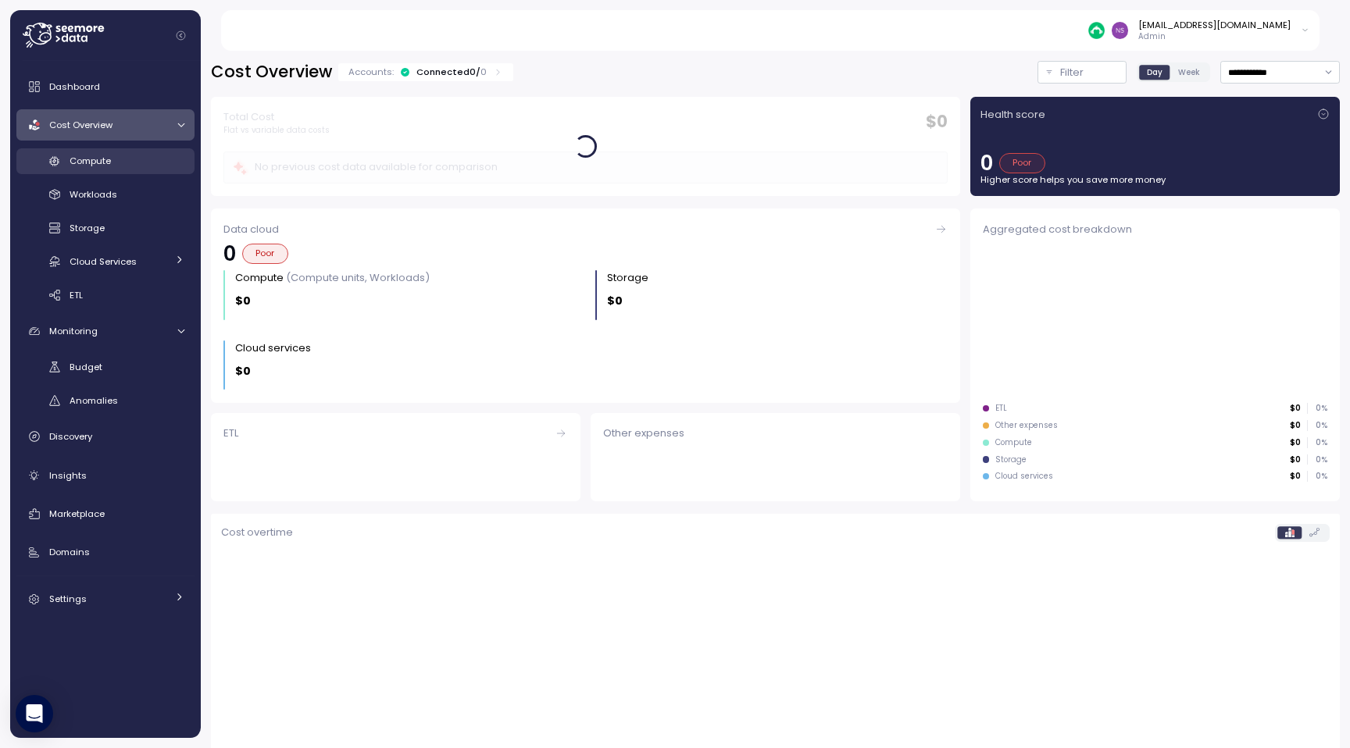
click at [109, 171] on link "Compute" at bounding box center [105, 161] width 178 height 26
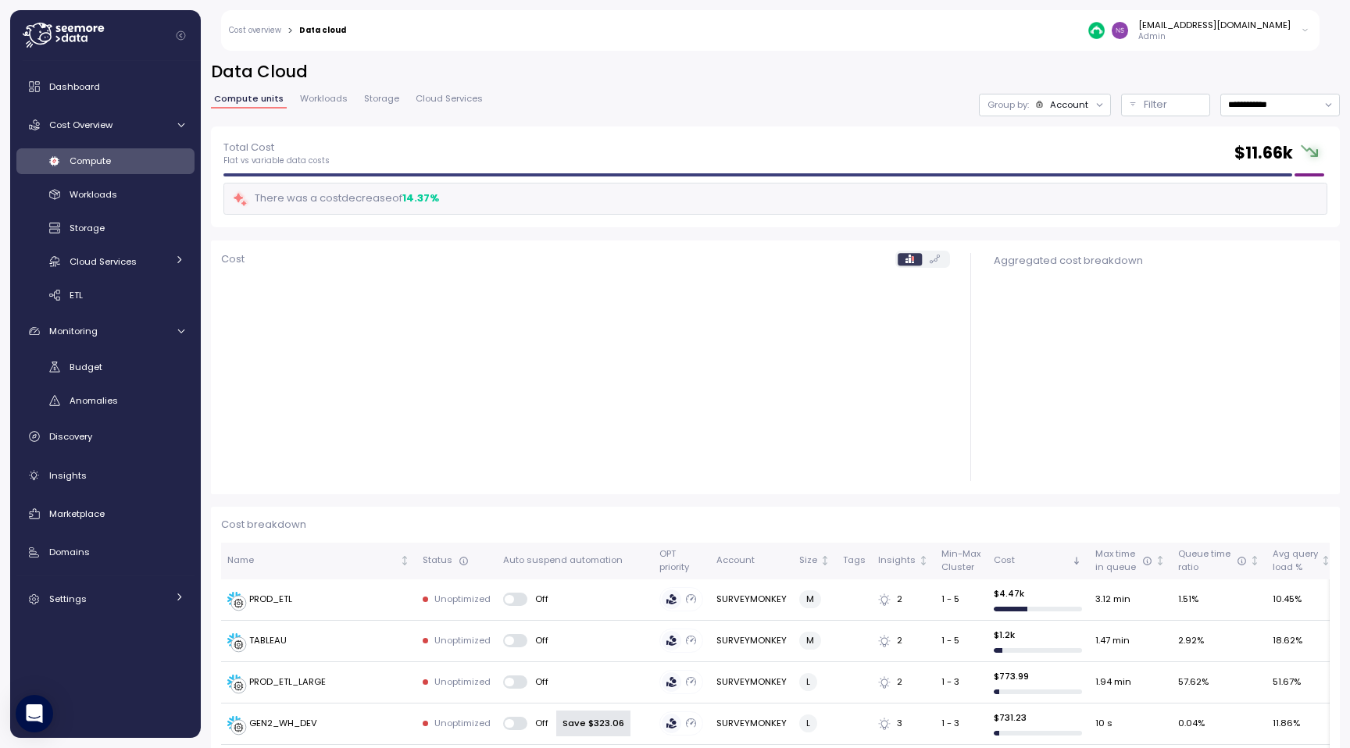
click at [316, 96] on span "Workloads" at bounding box center [324, 99] width 48 height 9
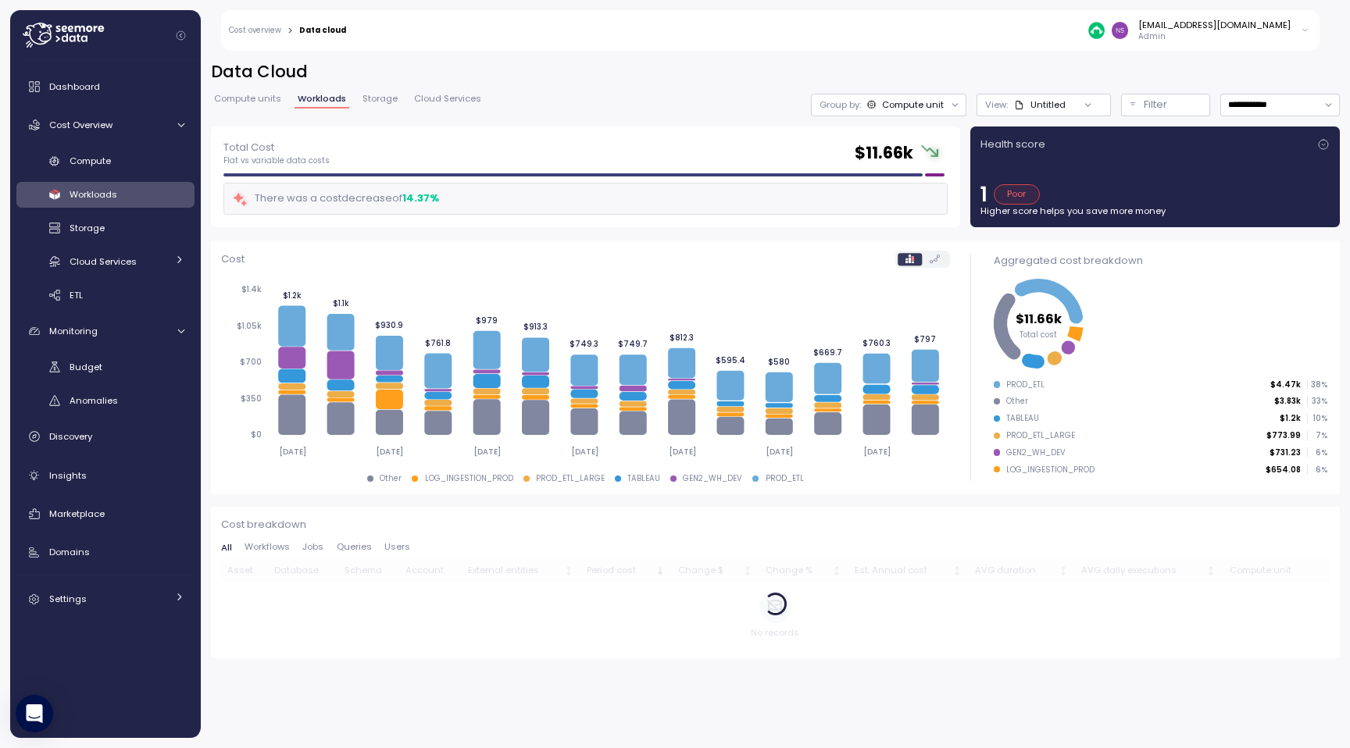
click at [1019, 196] on div "Poor" at bounding box center [1017, 194] width 46 height 20
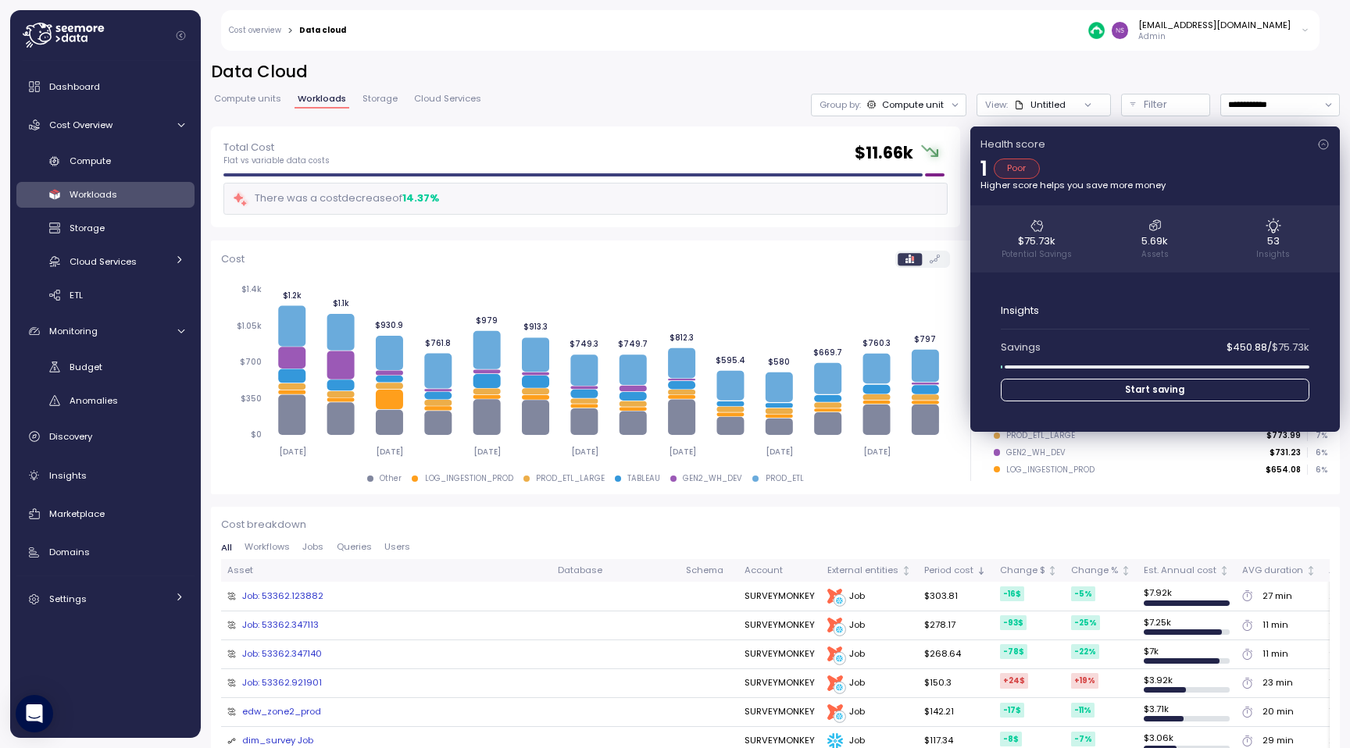
click at [1129, 391] on span "Start saving" at bounding box center [1154, 390] width 59 height 21
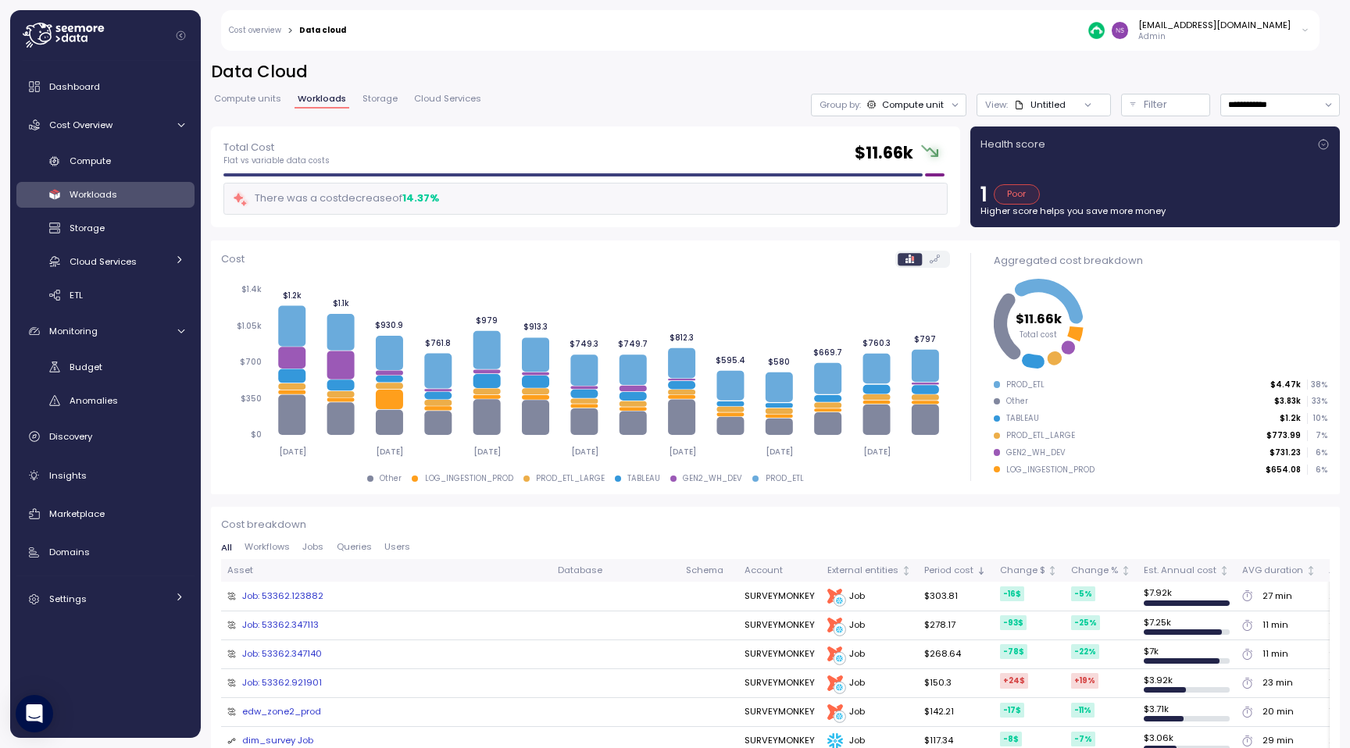
click at [263, 102] on span "Compute units" at bounding box center [247, 99] width 67 height 9
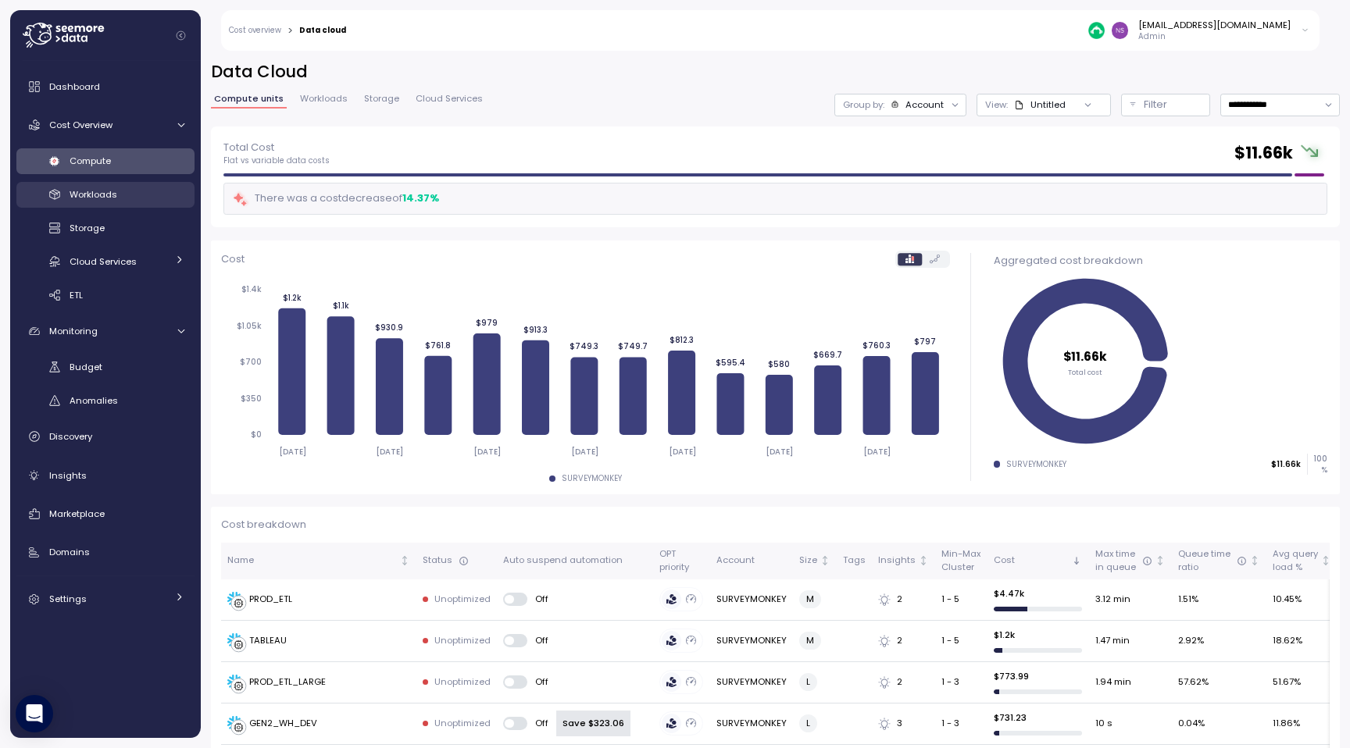
click at [118, 194] on div "Workloads" at bounding box center [127, 195] width 115 height 16
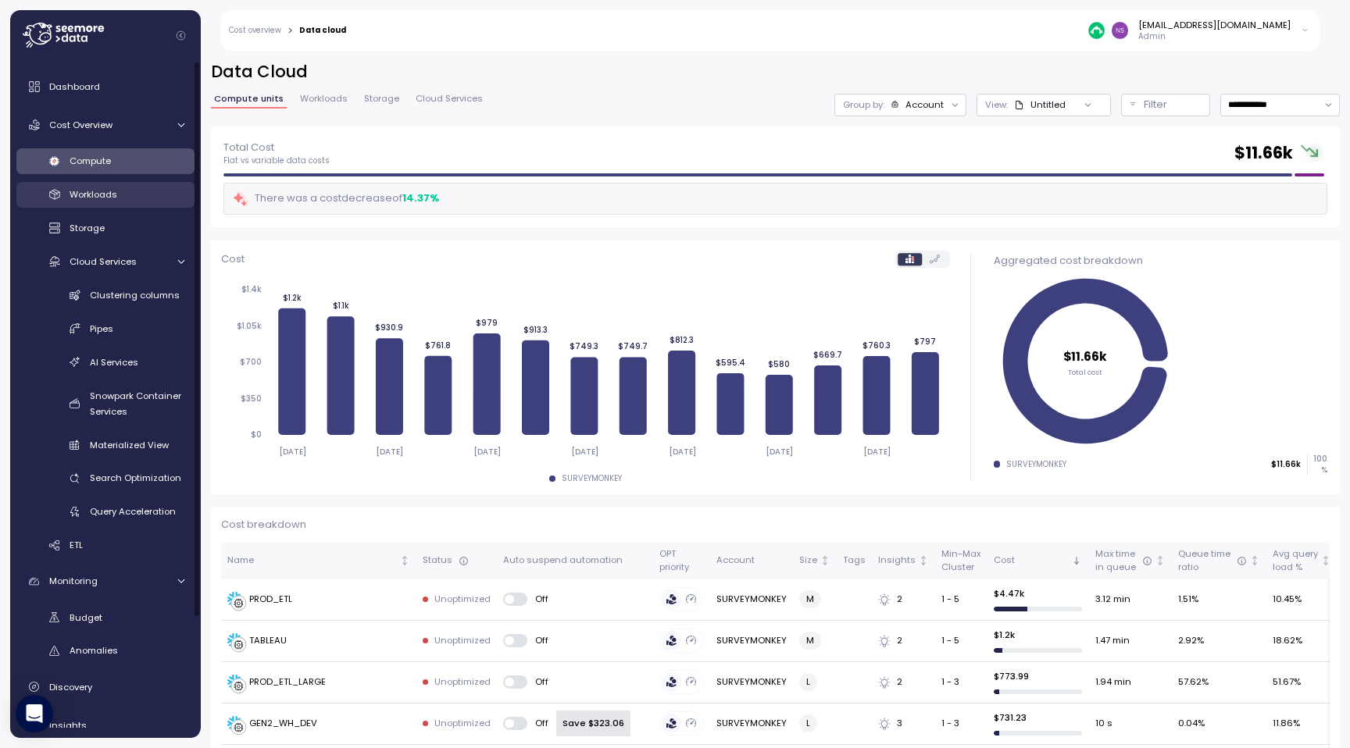
click at [117, 198] on div "Workloads" at bounding box center [127, 195] width 115 height 16
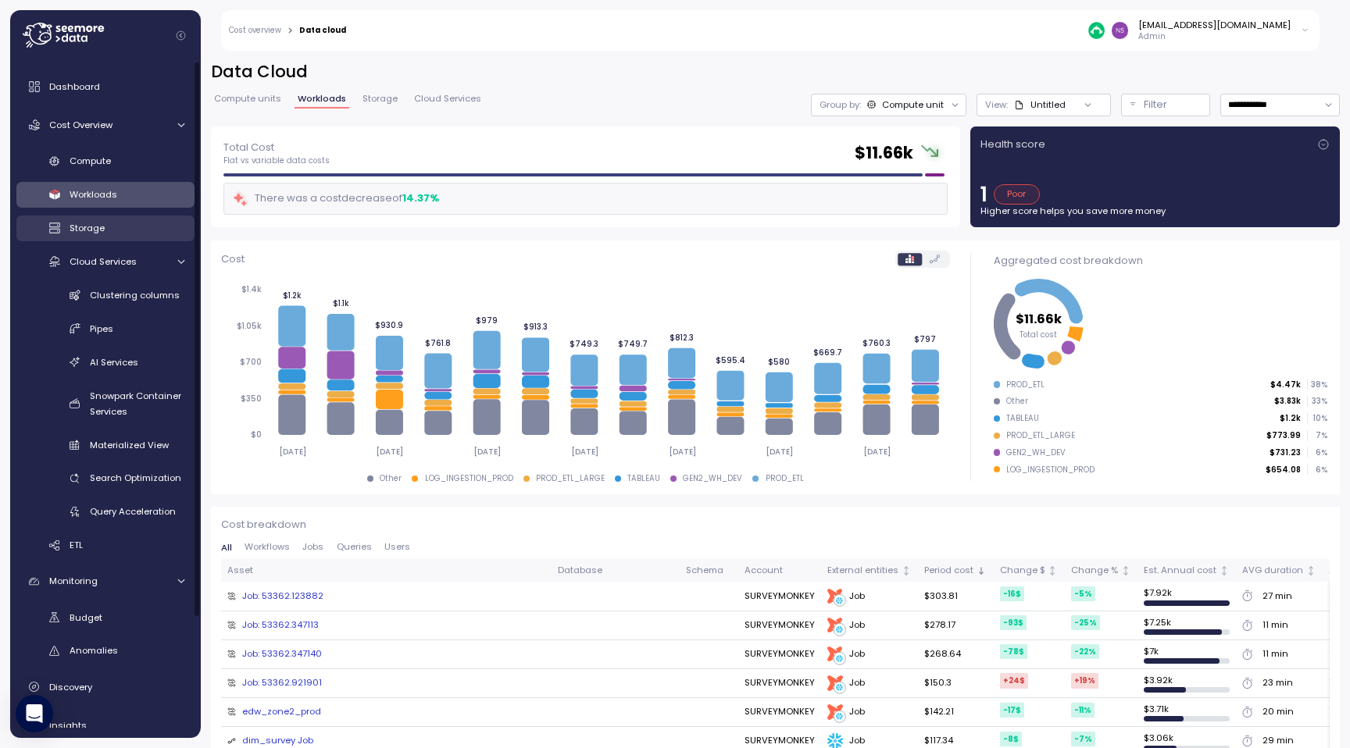
click at [120, 223] on div "Storage" at bounding box center [127, 228] width 115 height 16
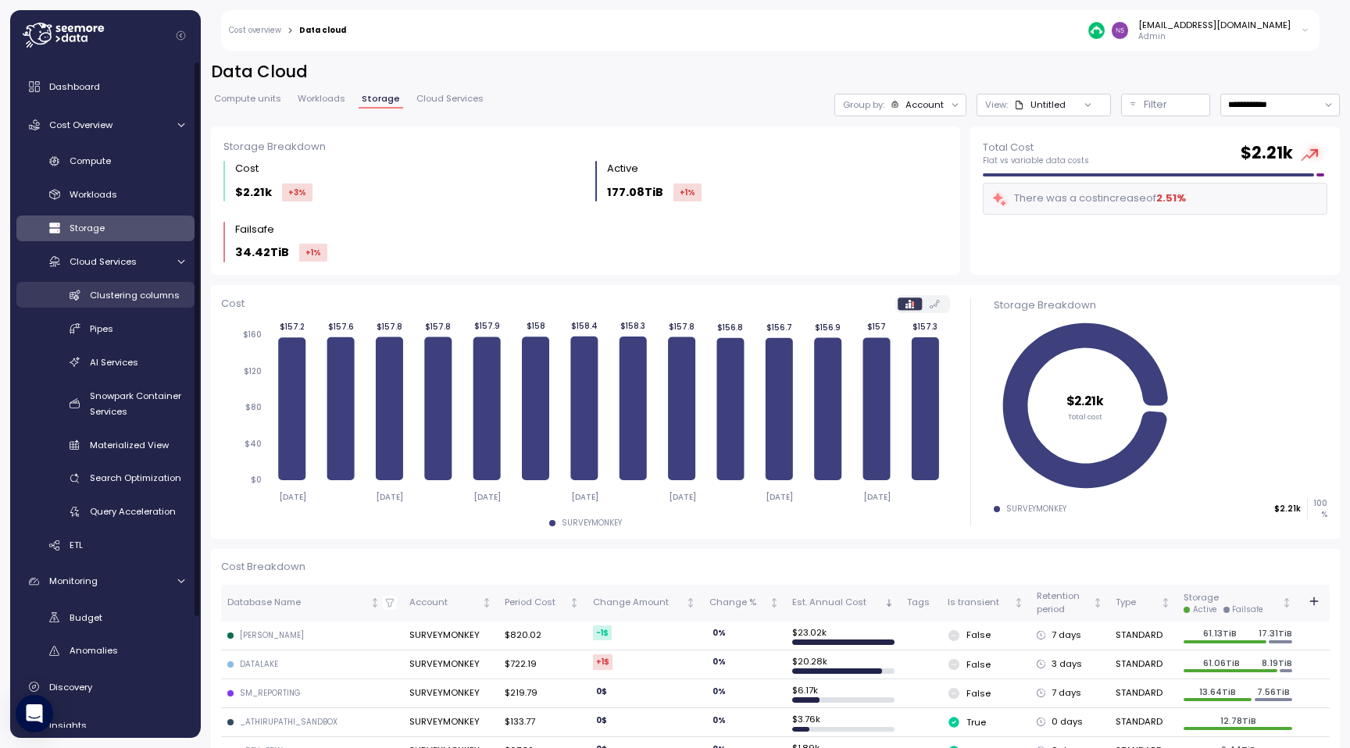
click at [119, 287] on link "Clustering columns" at bounding box center [105, 295] width 178 height 26
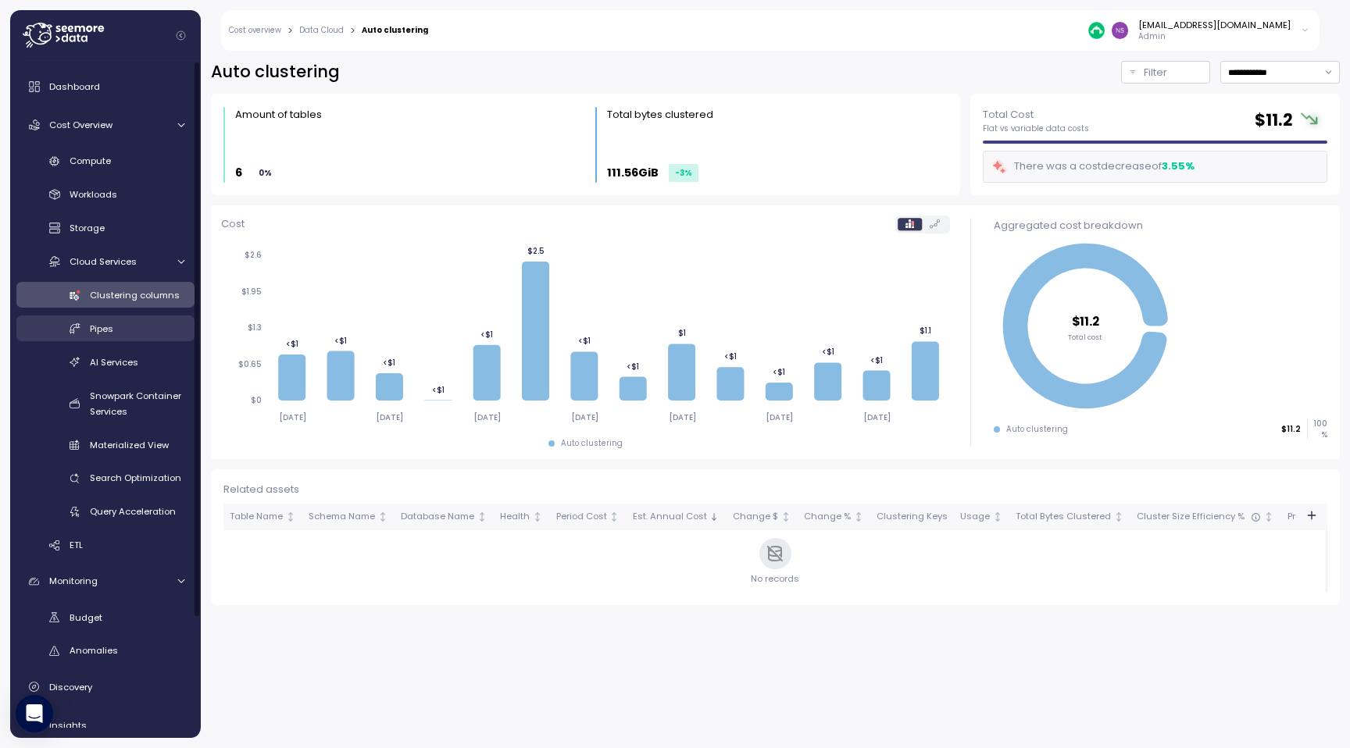
click at [127, 318] on link "Pipes" at bounding box center [105, 329] width 178 height 26
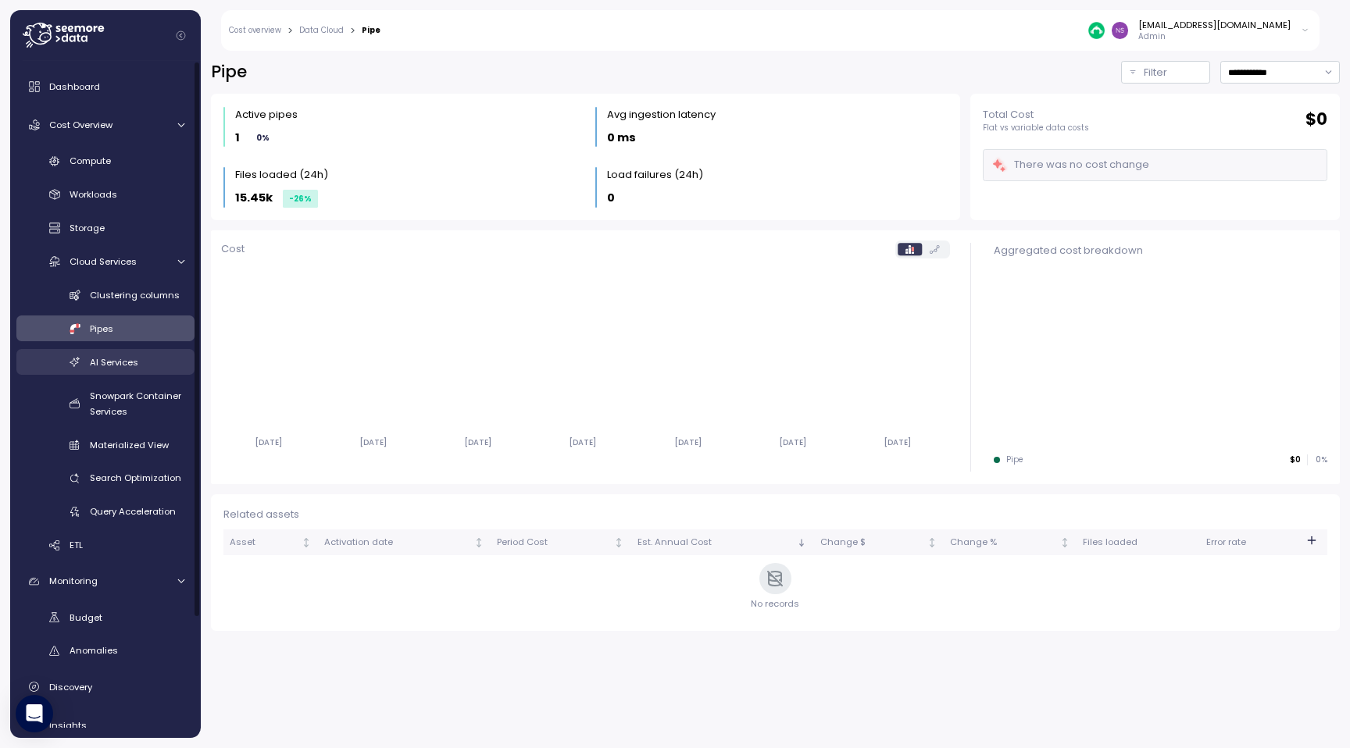
click at [127, 362] on span "AI Services" at bounding box center [114, 362] width 48 height 12
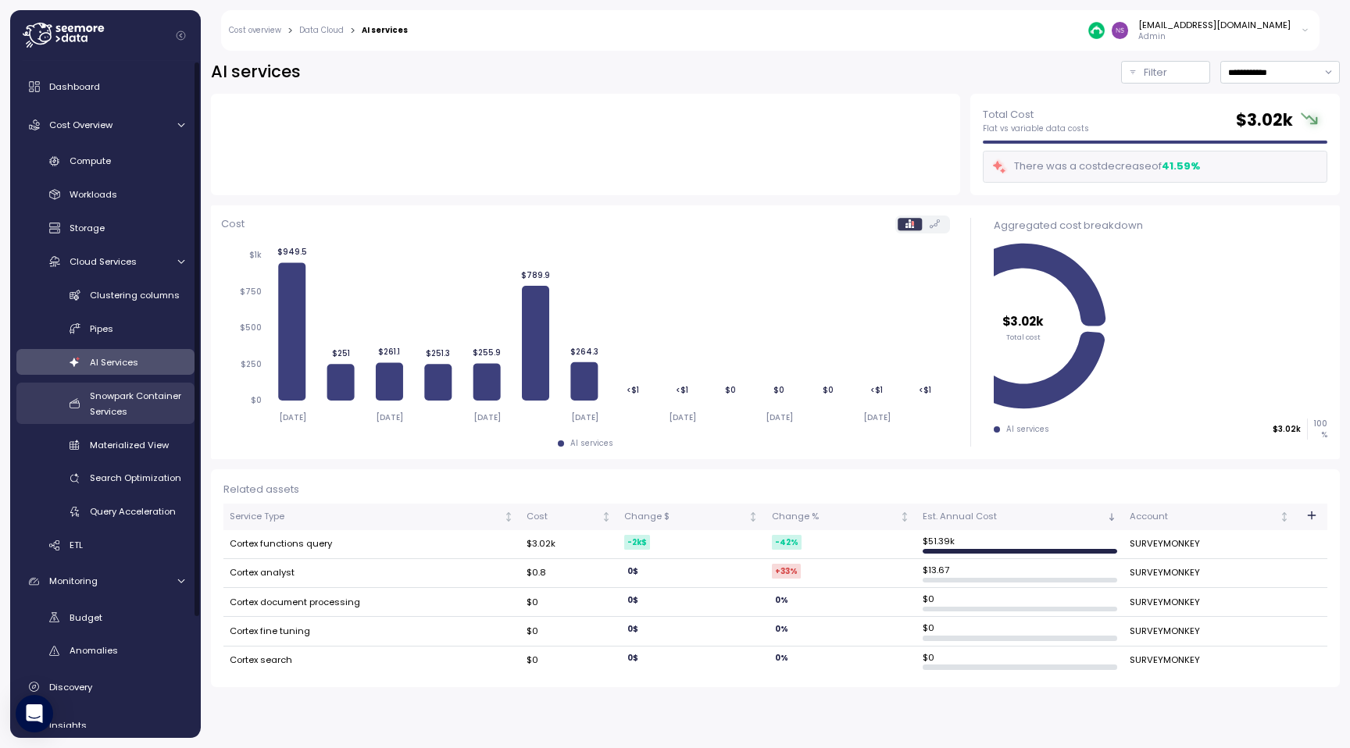
click at [134, 388] on div "Snowpark Container Services" at bounding box center [137, 403] width 95 height 31
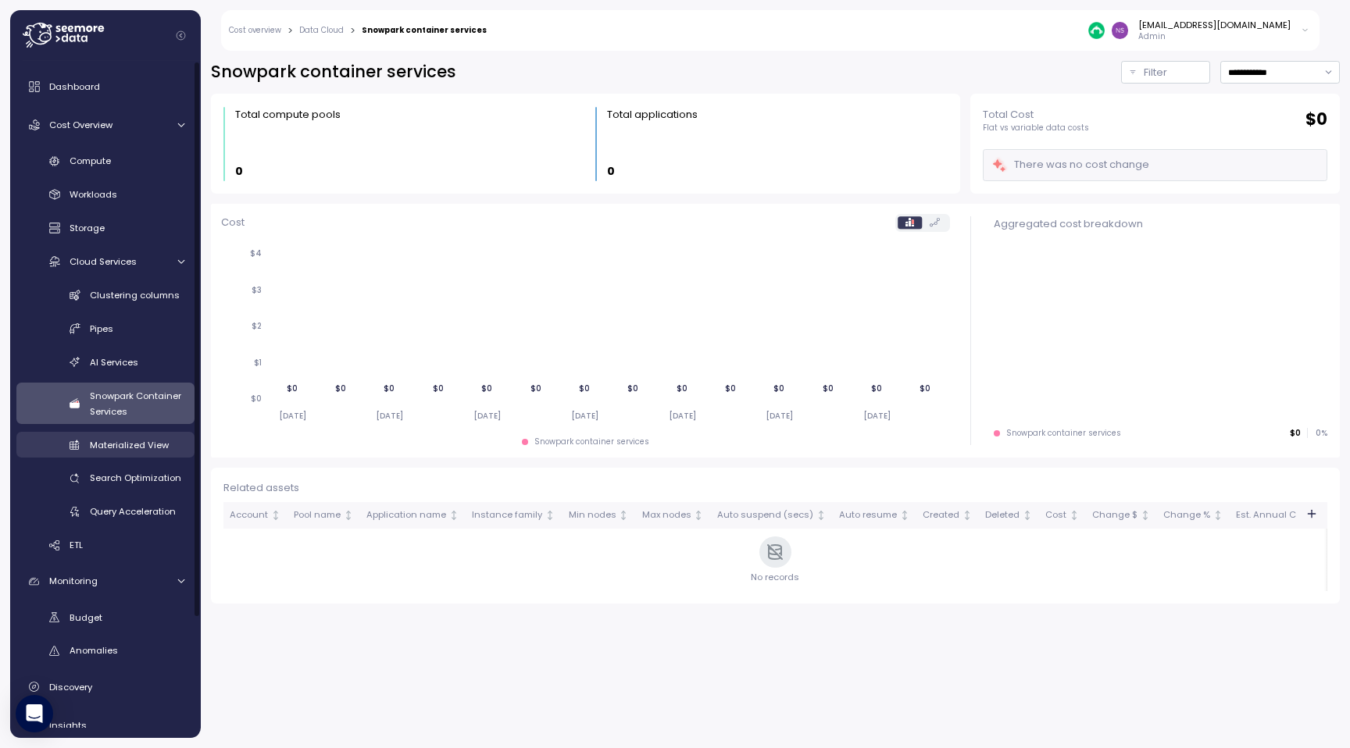
click at [139, 439] on span "Materialized View" at bounding box center [129, 445] width 79 height 12
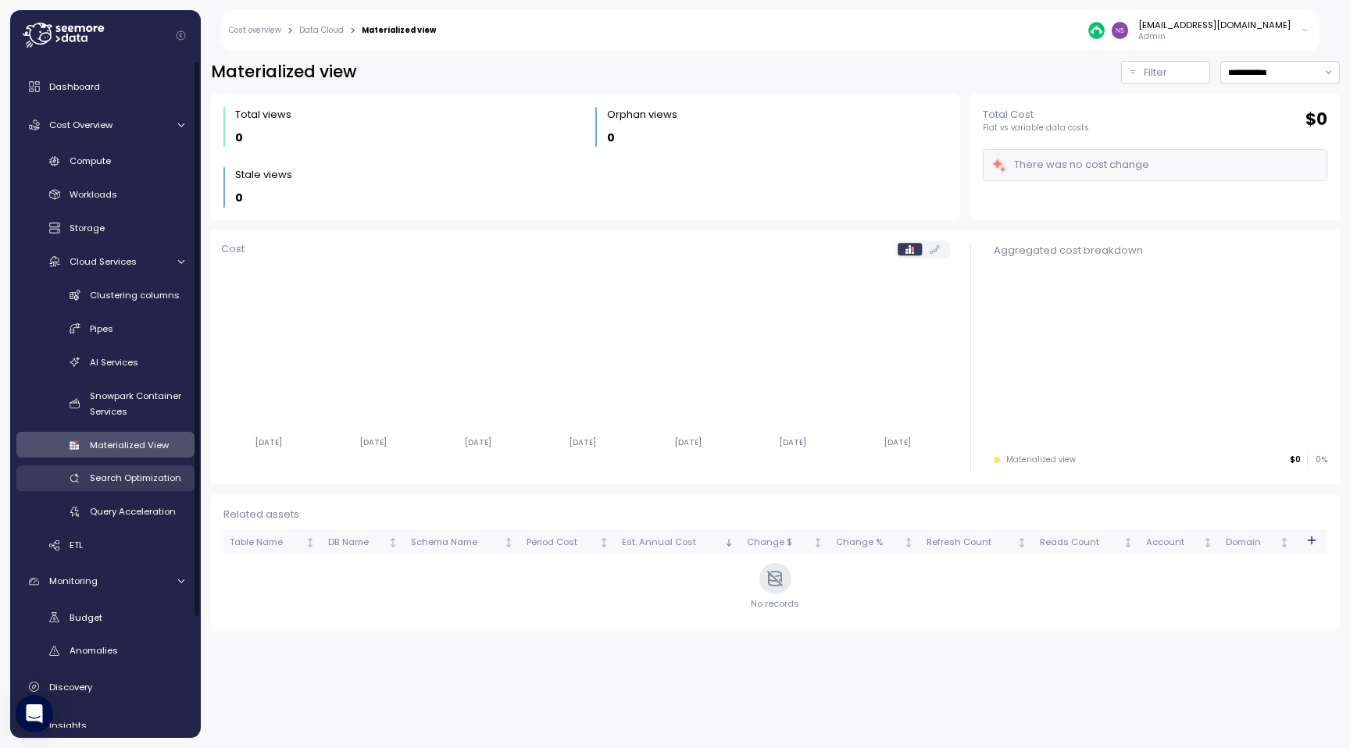
click at [144, 471] on div "Search Optimization" at bounding box center [137, 478] width 95 height 16
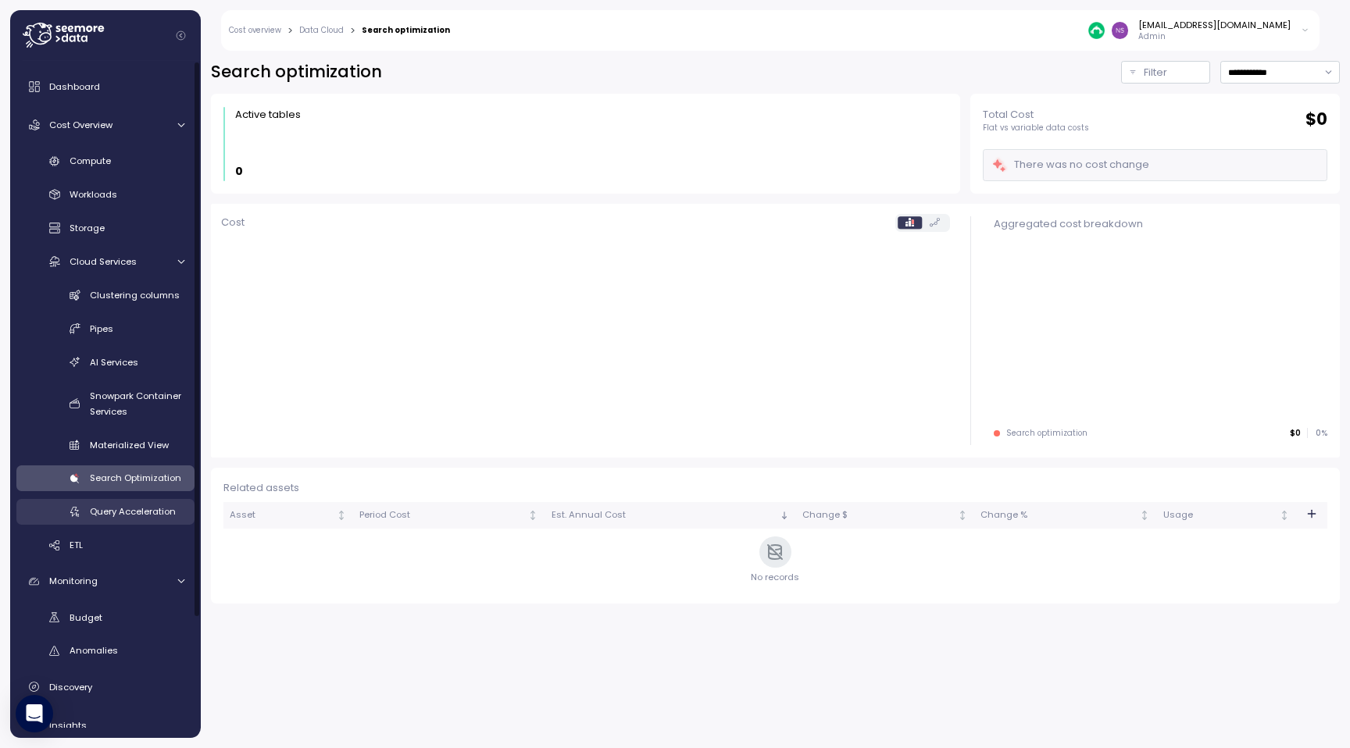
click at [148, 506] on span "Query Acceleration" at bounding box center [133, 511] width 86 height 12
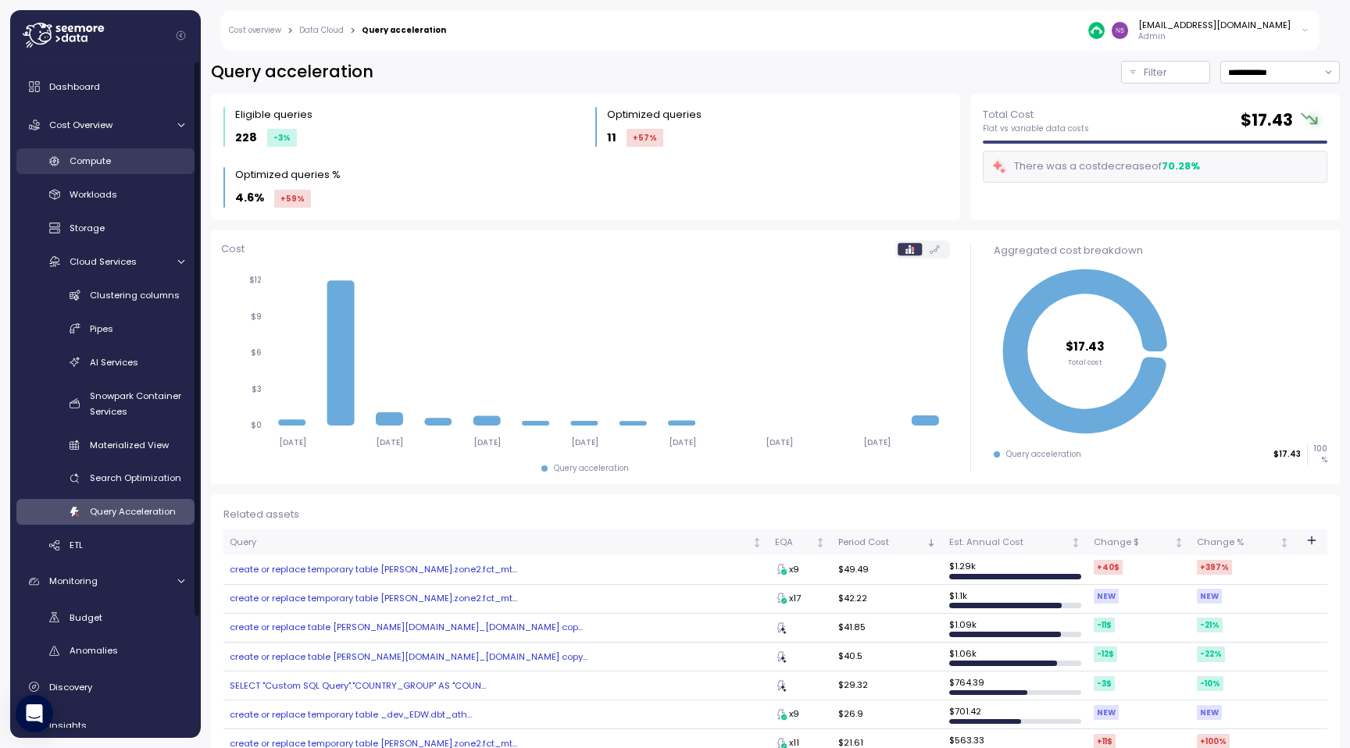
click at [152, 160] on div "Compute" at bounding box center [127, 161] width 115 height 16
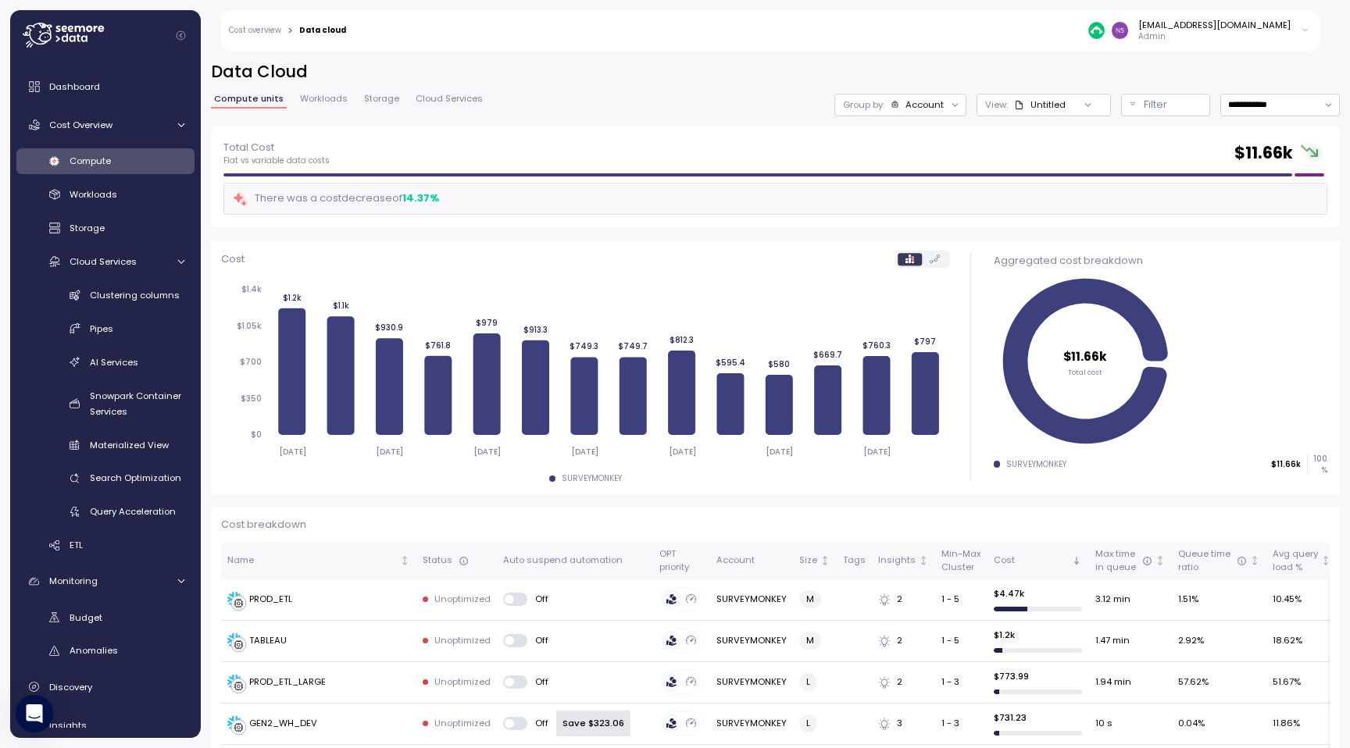
click at [320, 105] on link "Workloads" at bounding box center [324, 101] width 54 height 13
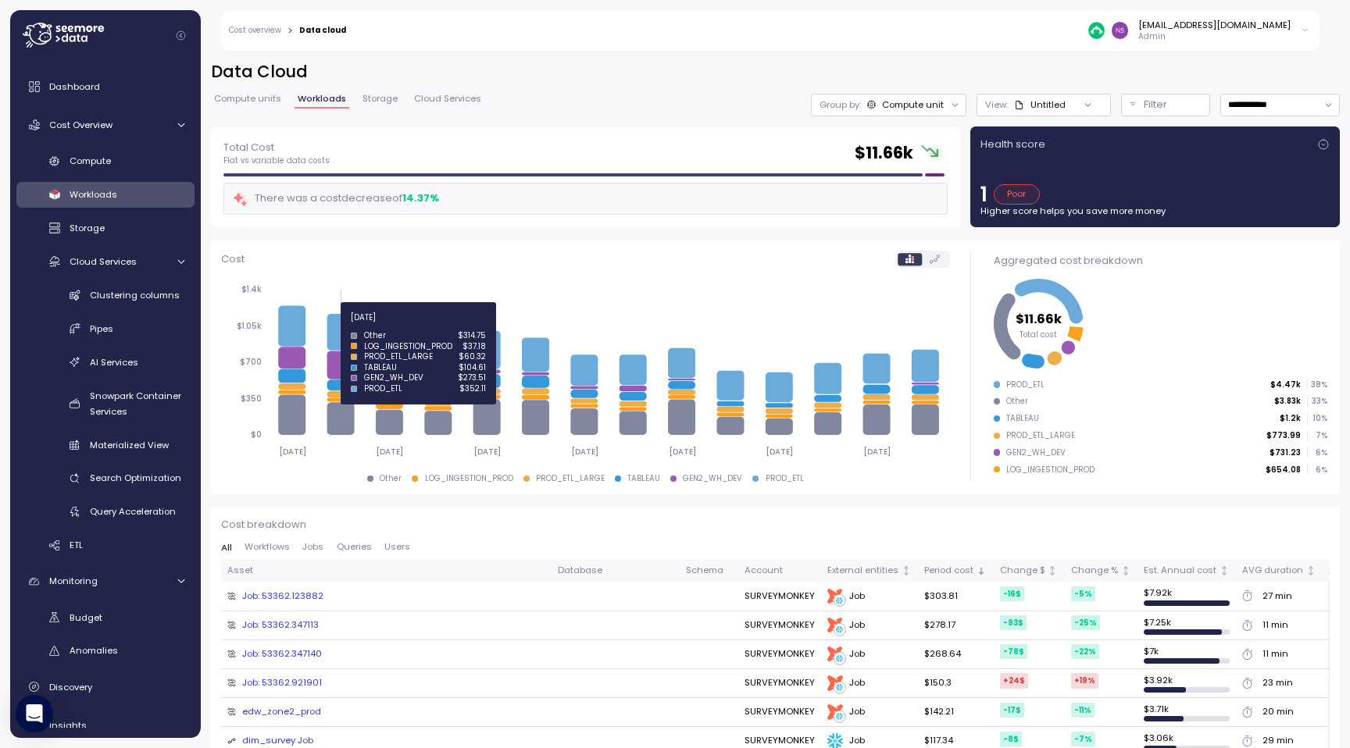
scroll to position [339, 0]
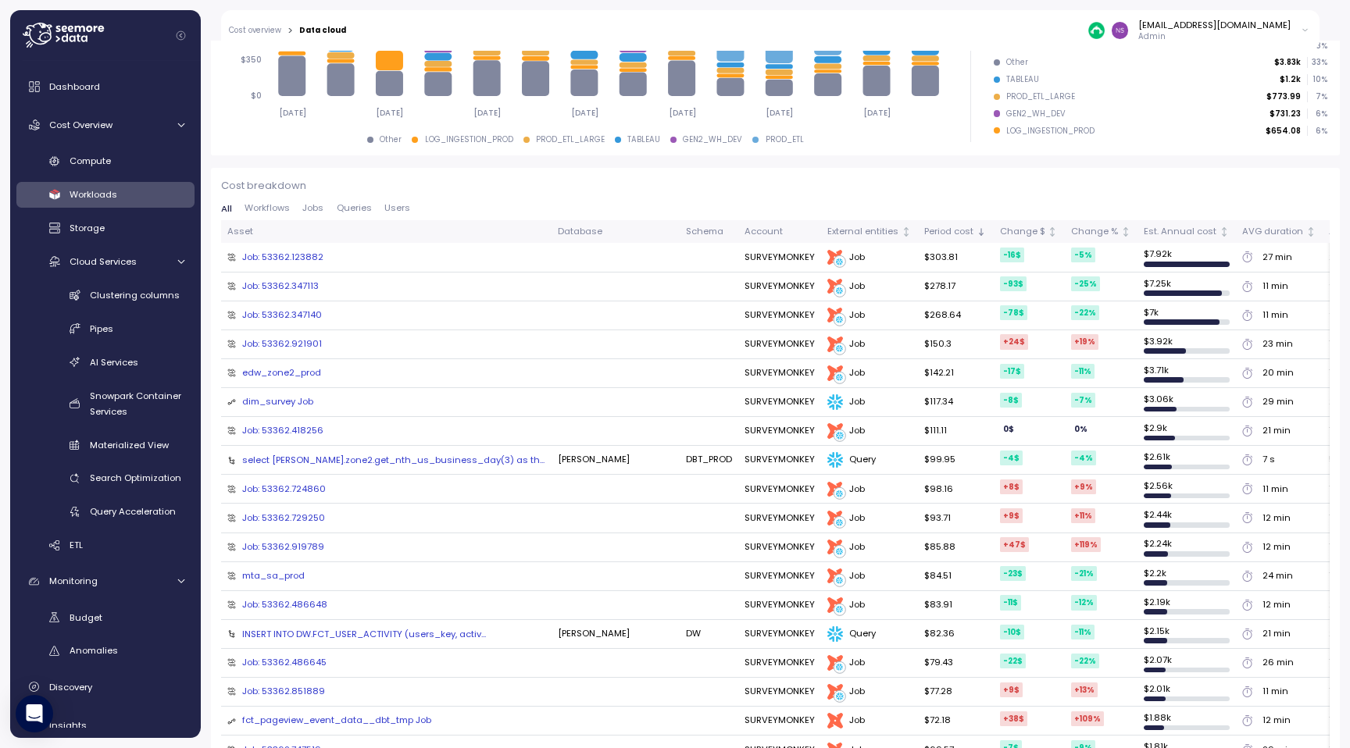
click at [314, 211] on span "Jobs" at bounding box center [312, 208] width 21 height 9
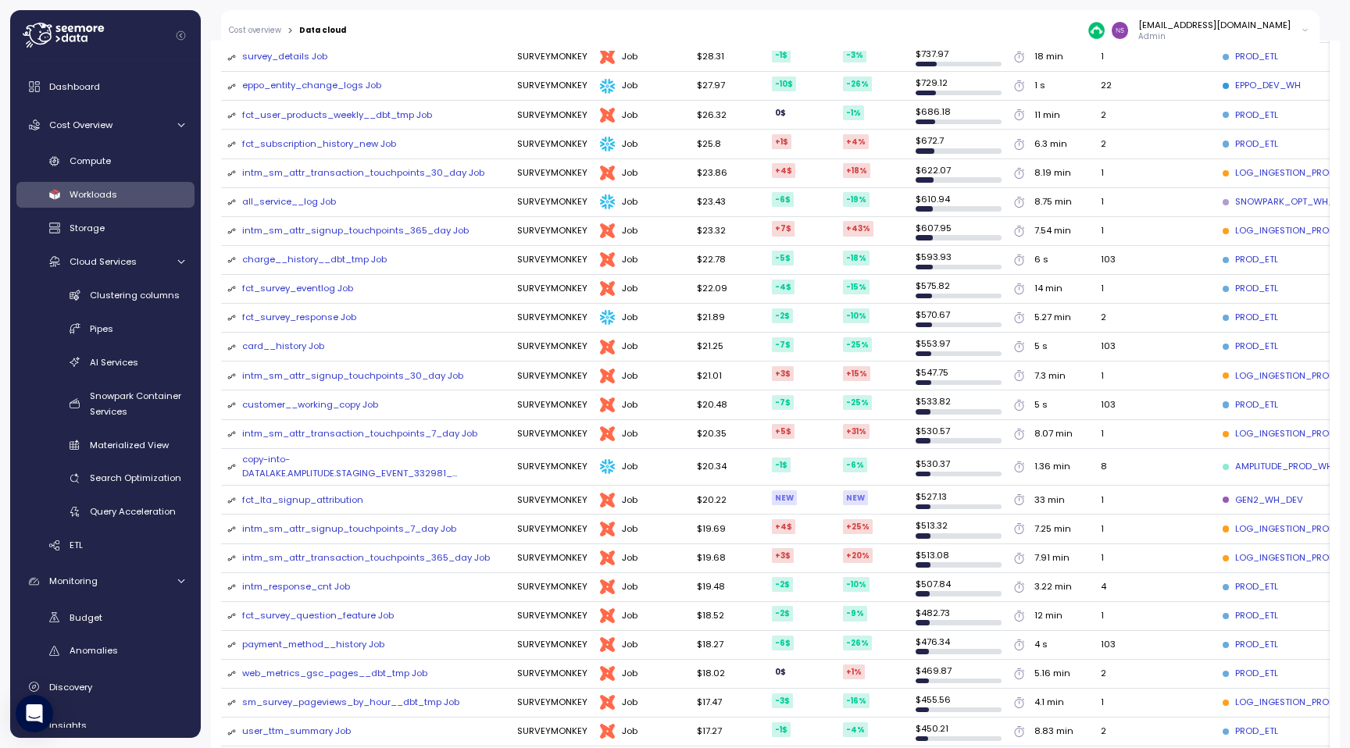
scroll to position [0, 0]
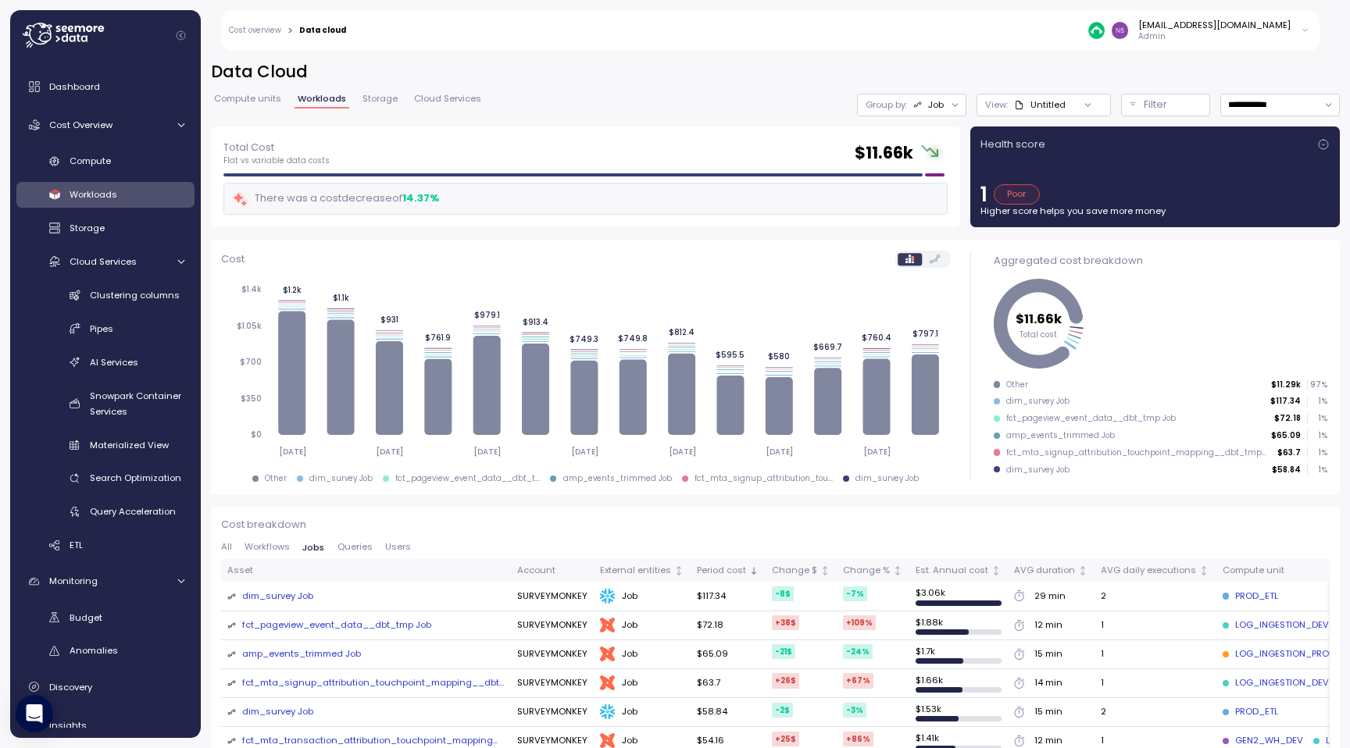
click at [380, 108] on link "Storage" at bounding box center [379, 101] width 41 height 13
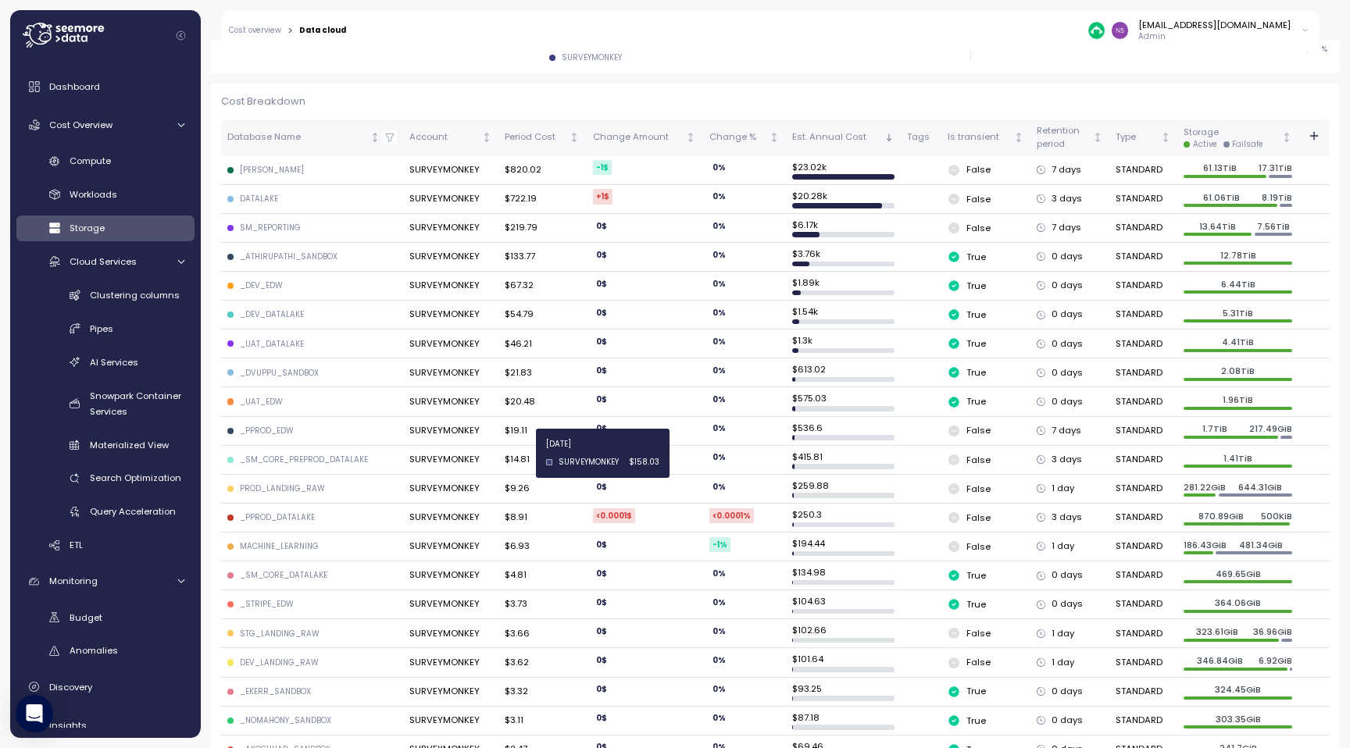
scroll to position [466, 0]
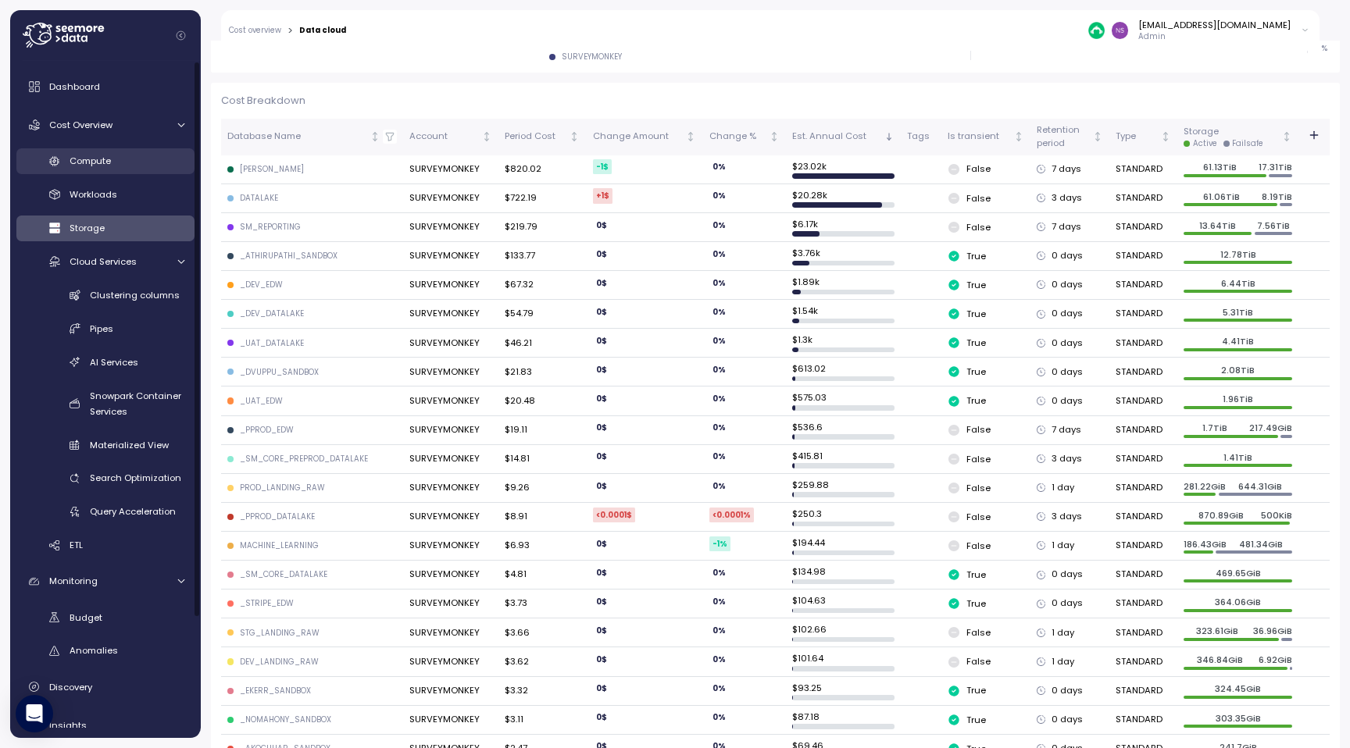
click at [130, 169] on link "Compute" at bounding box center [105, 161] width 178 height 26
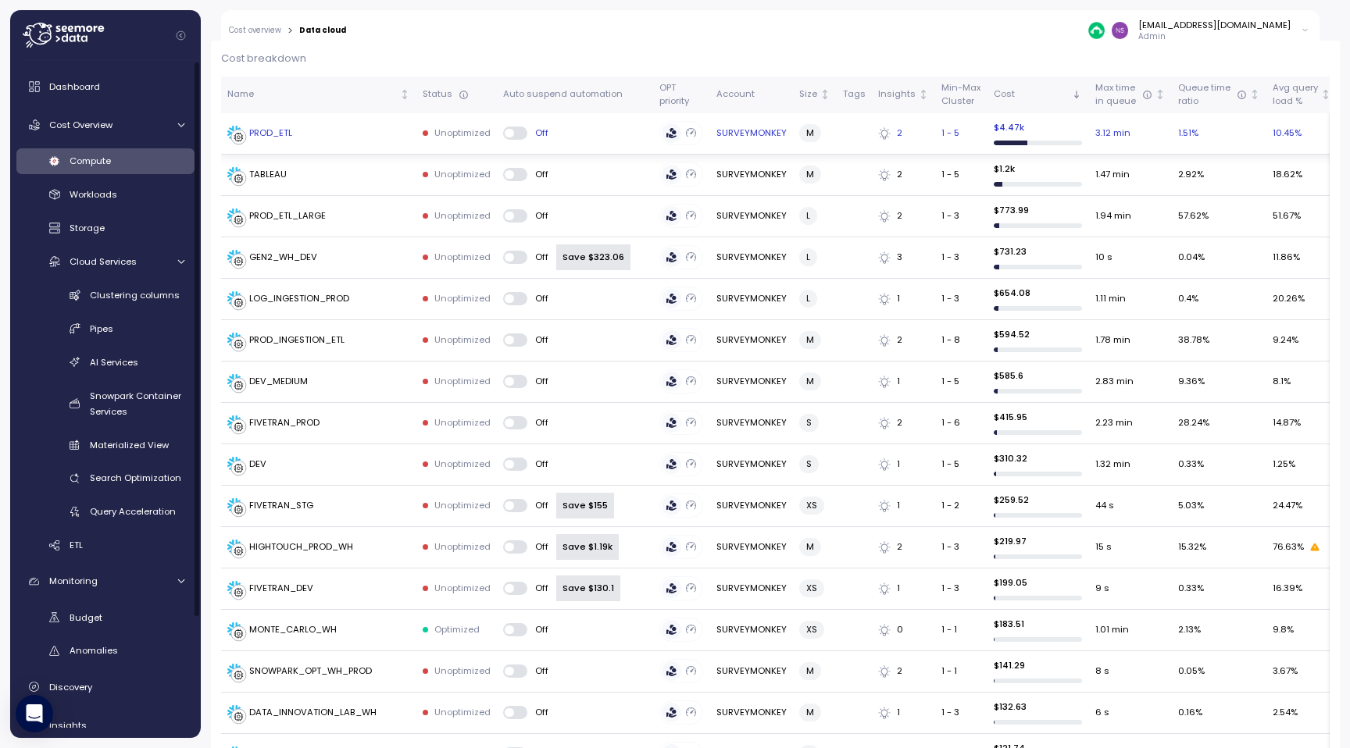
click at [287, 133] on div "PROD_ETL" at bounding box center [270, 134] width 43 height 14
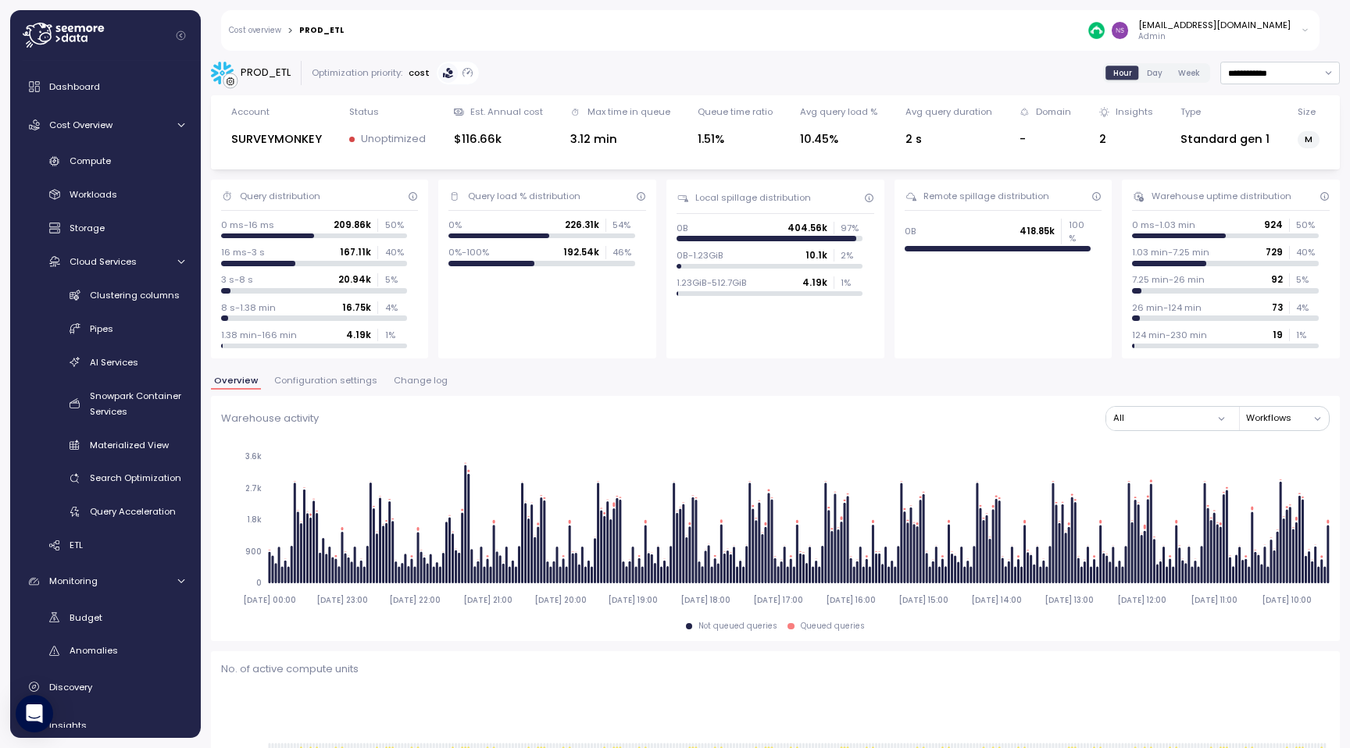
click at [344, 387] on button "Configuration settings" at bounding box center [325, 382] width 109 height 13
click at [125, 362] on span "AI Services" at bounding box center [114, 362] width 48 height 12
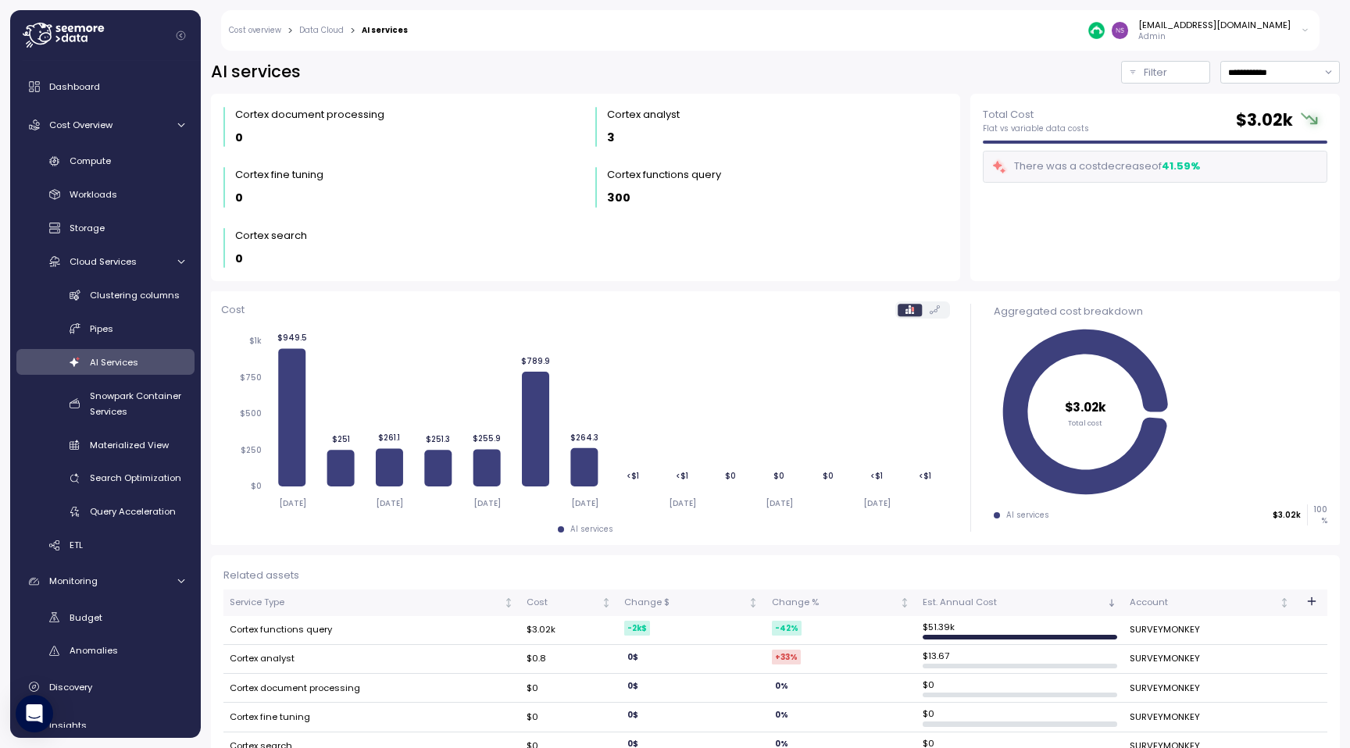
scroll to position [31, 0]
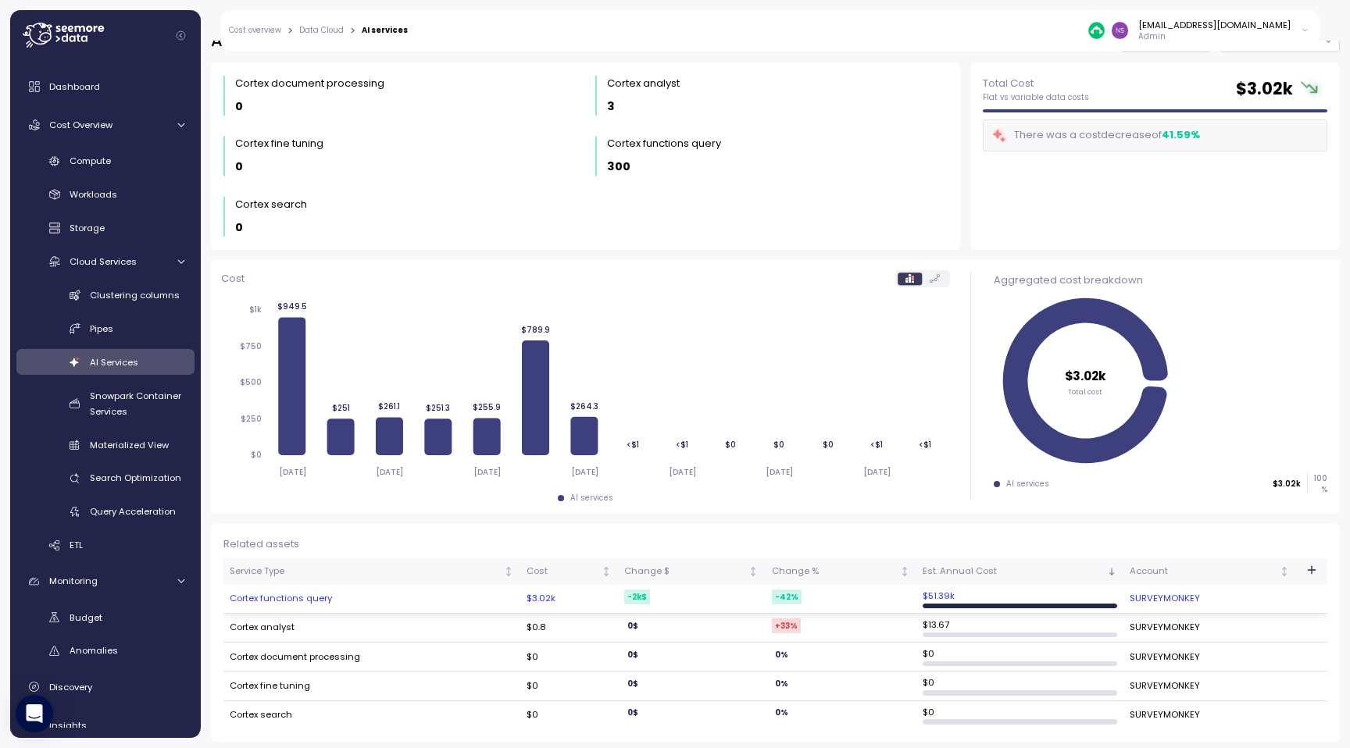
click at [862, 602] on td "-42 %" at bounding box center [840, 599] width 151 height 29
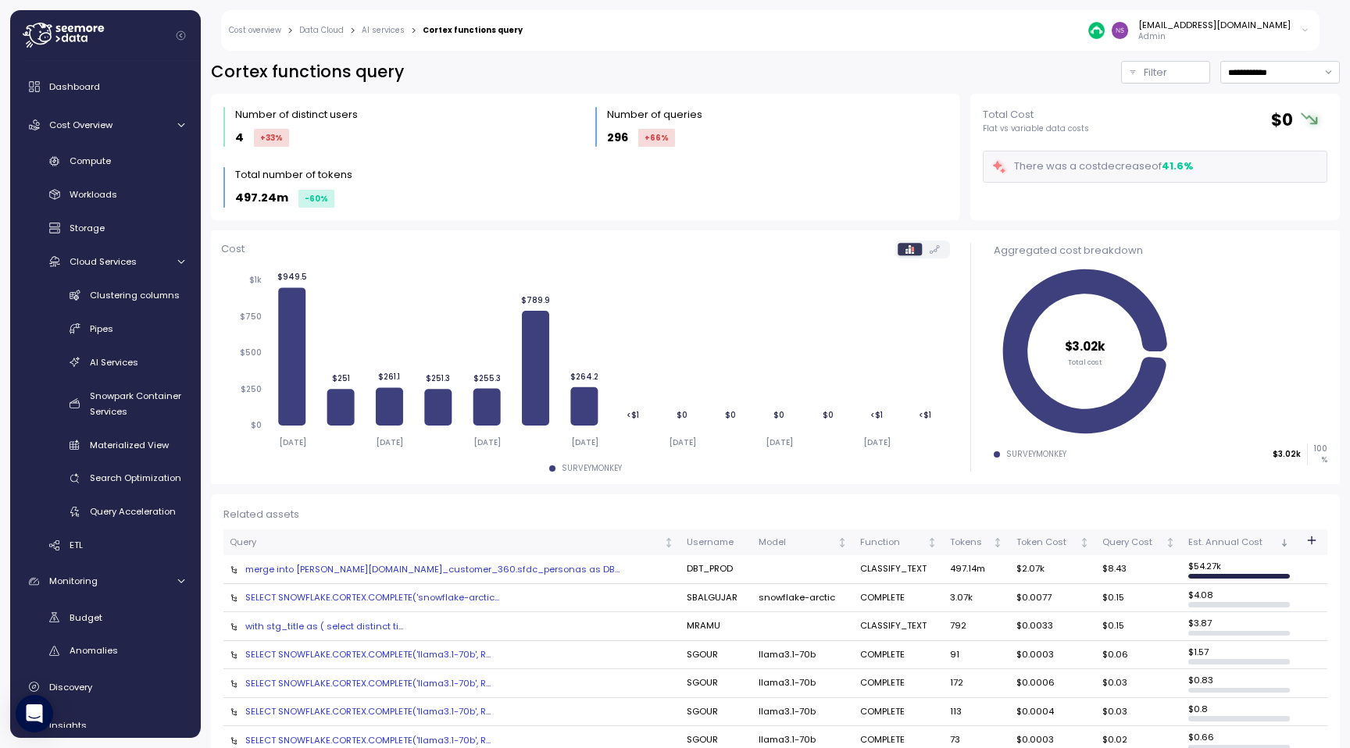
click at [847, 60] on div "**********" at bounding box center [775, 395] width 1149 height 708
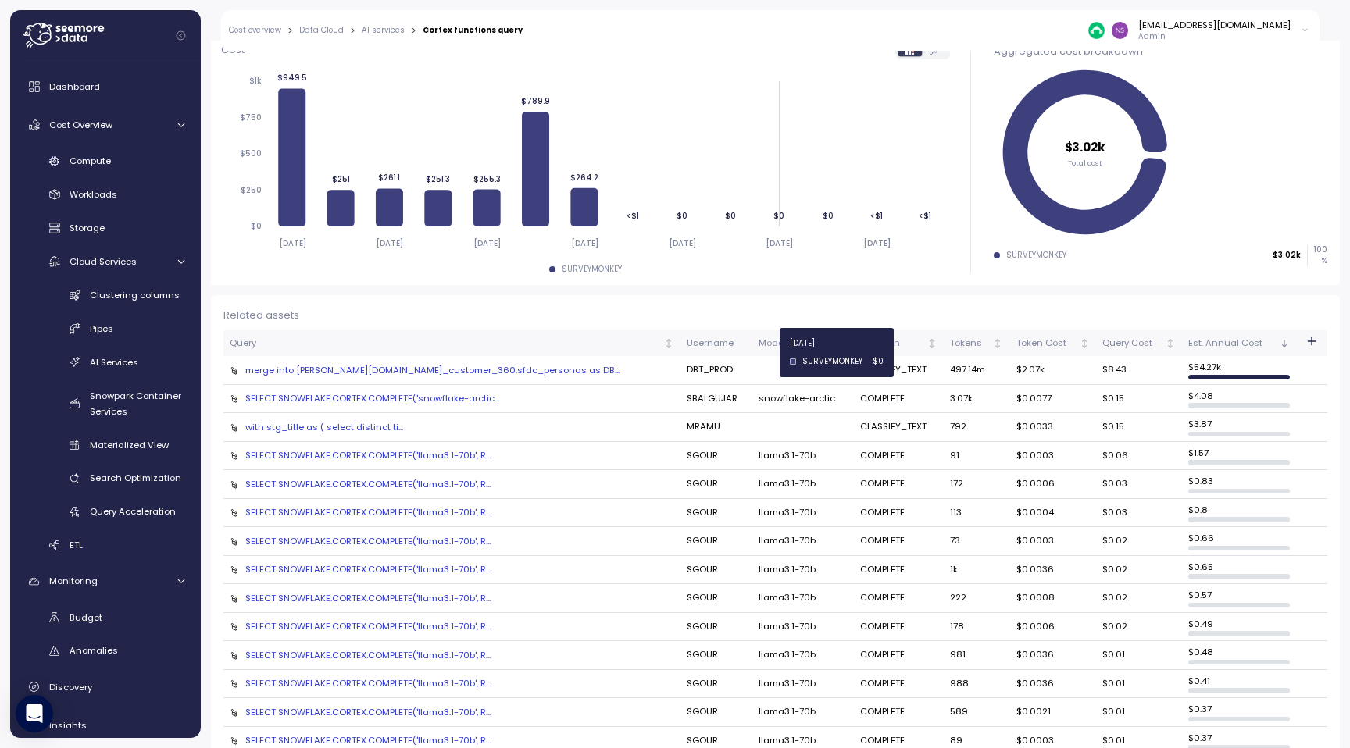
scroll to position [205, 0]
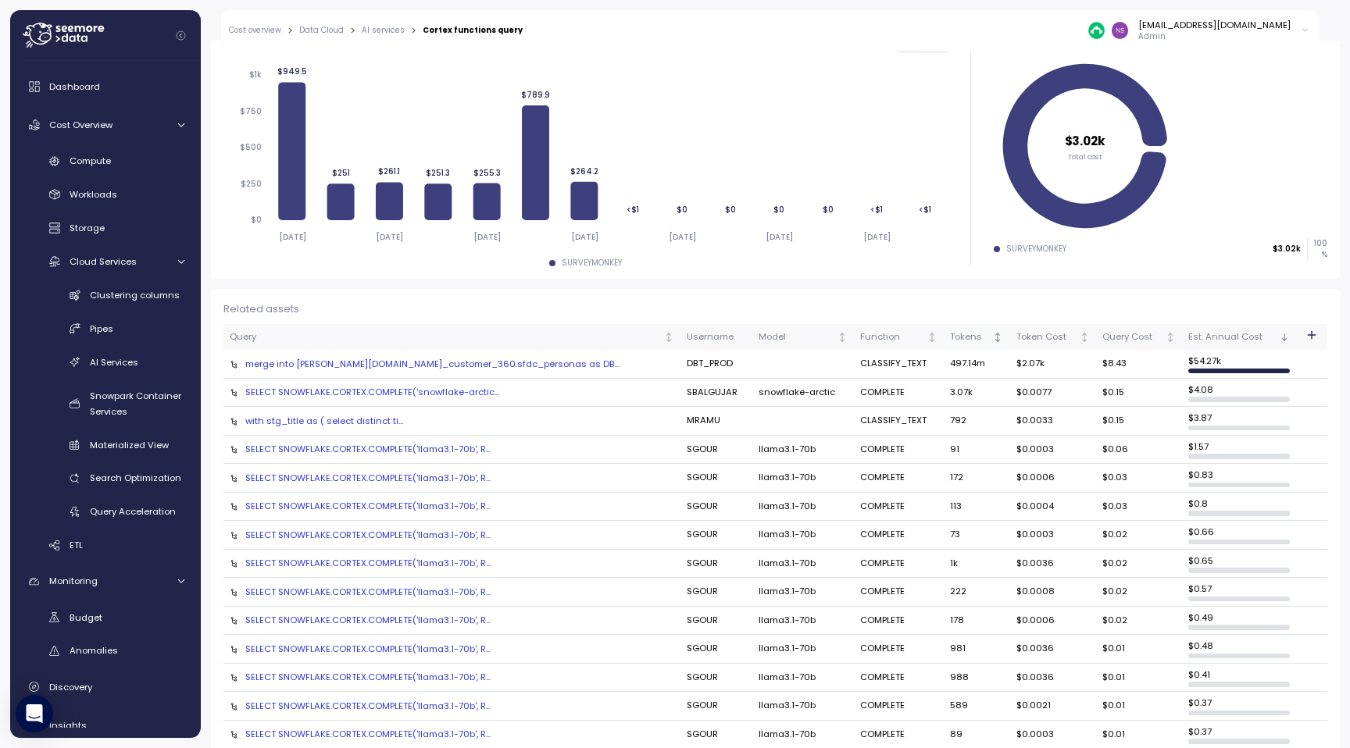
click at [950, 330] on div "Tokens" at bounding box center [970, 337] width 40 height 14
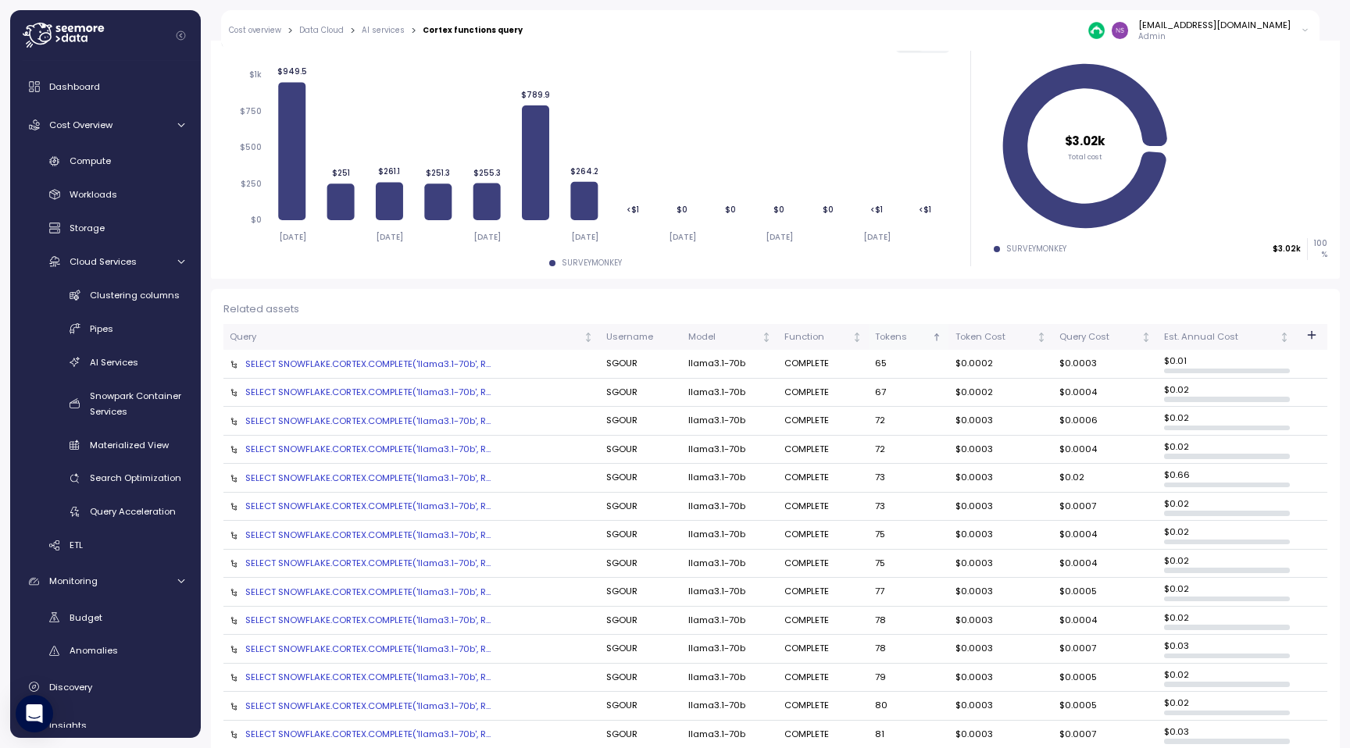
click at [884, 342] on div "Tokens" at bounding box center [902, 337] width 54 height 14
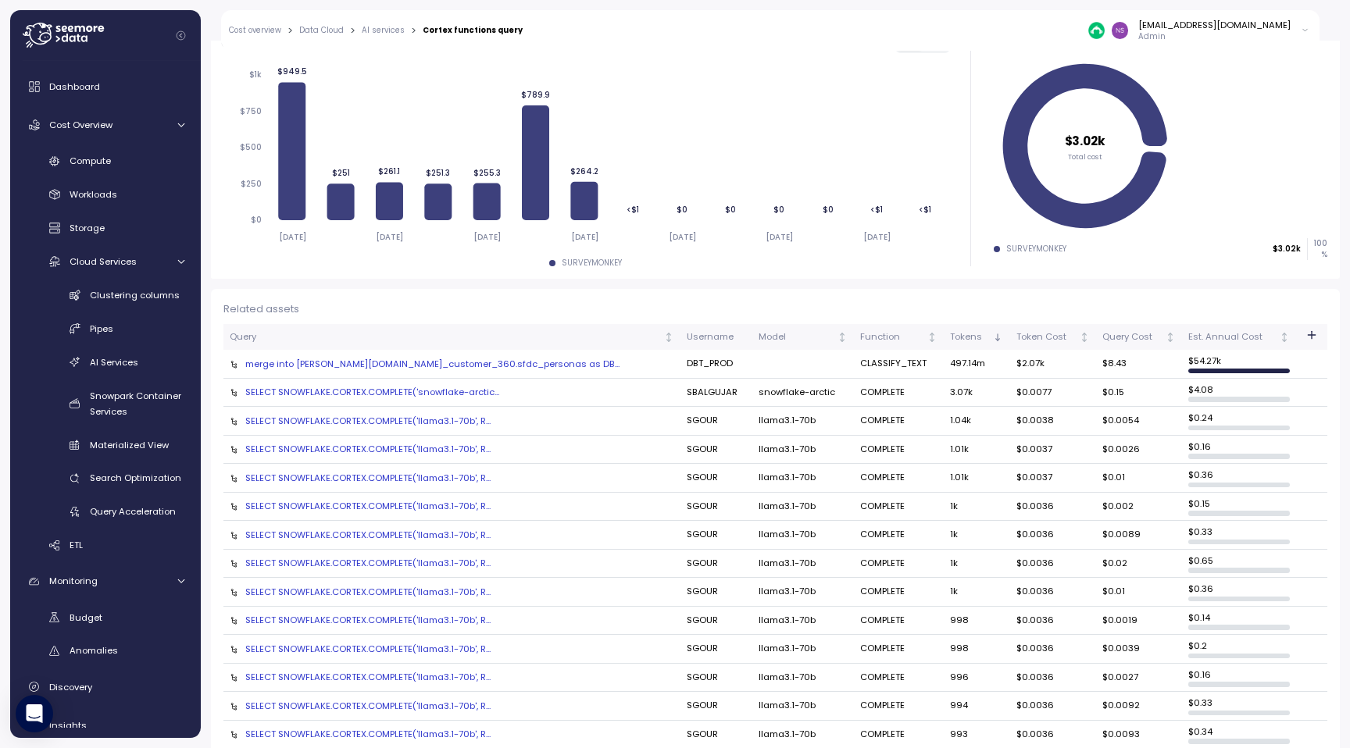
scroll to position [0, 0]
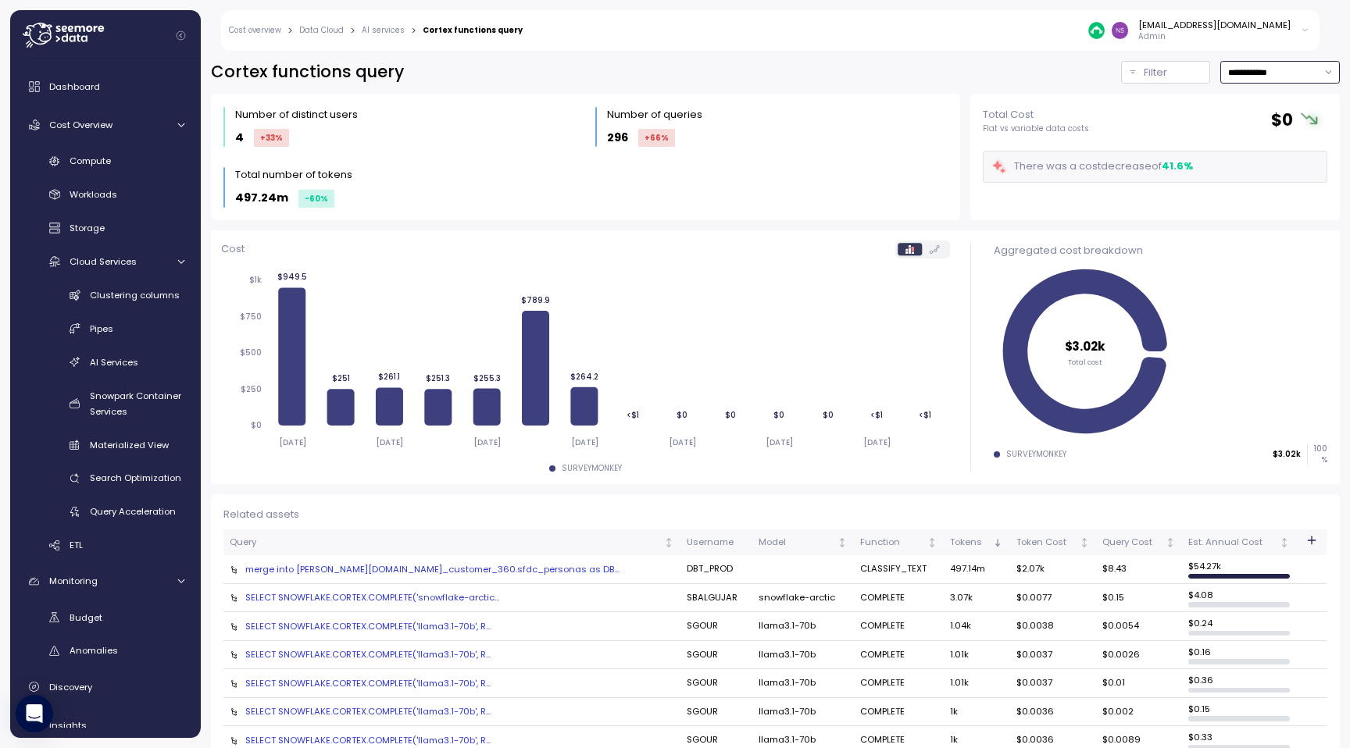
click at [1257, 69] on input "**********" at bounding box center [1280, 72] width 120 height 23
click at [1277, 183] on div "Last 30 days" at bounding box center [1275, 185] width 58 height 12
type input "**********"
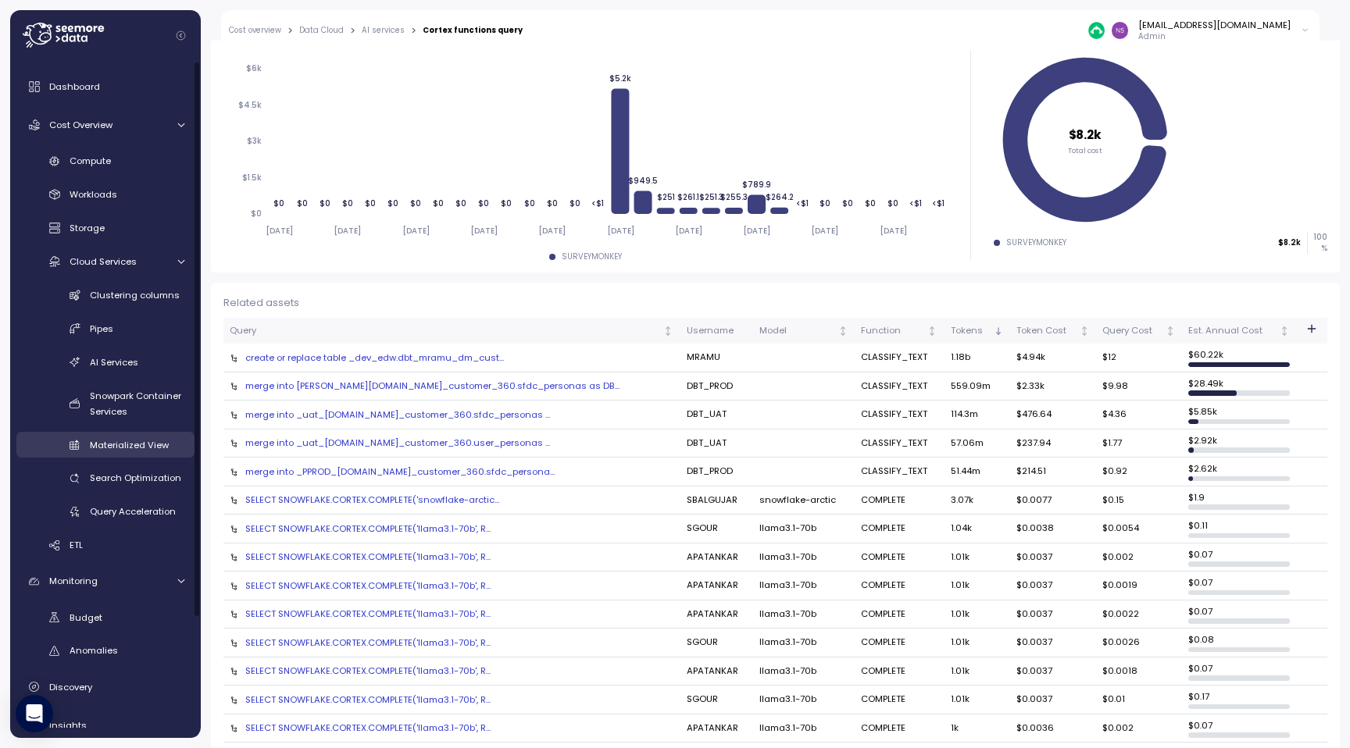
scroll to position [144, 0]
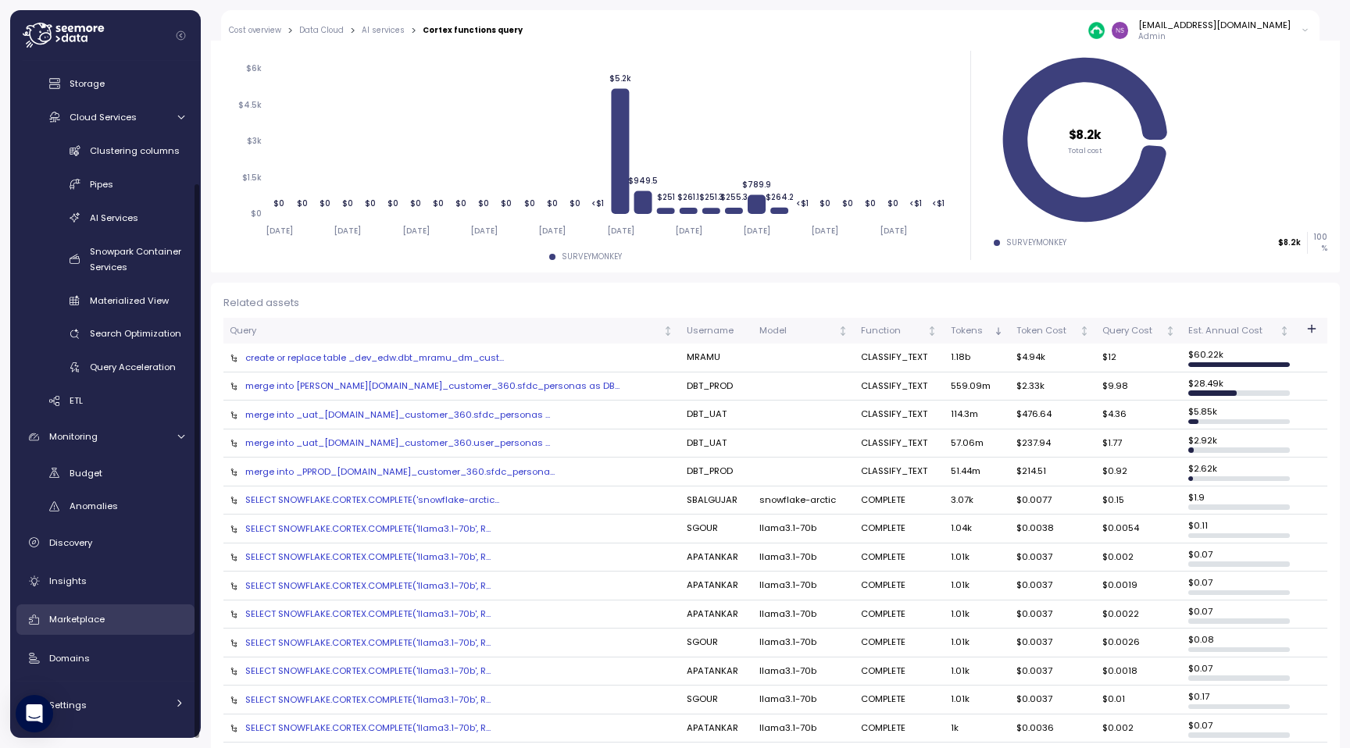
click at [95, 619] on span "Marketplace" at bounding box center [76, 619] width 55 height 12
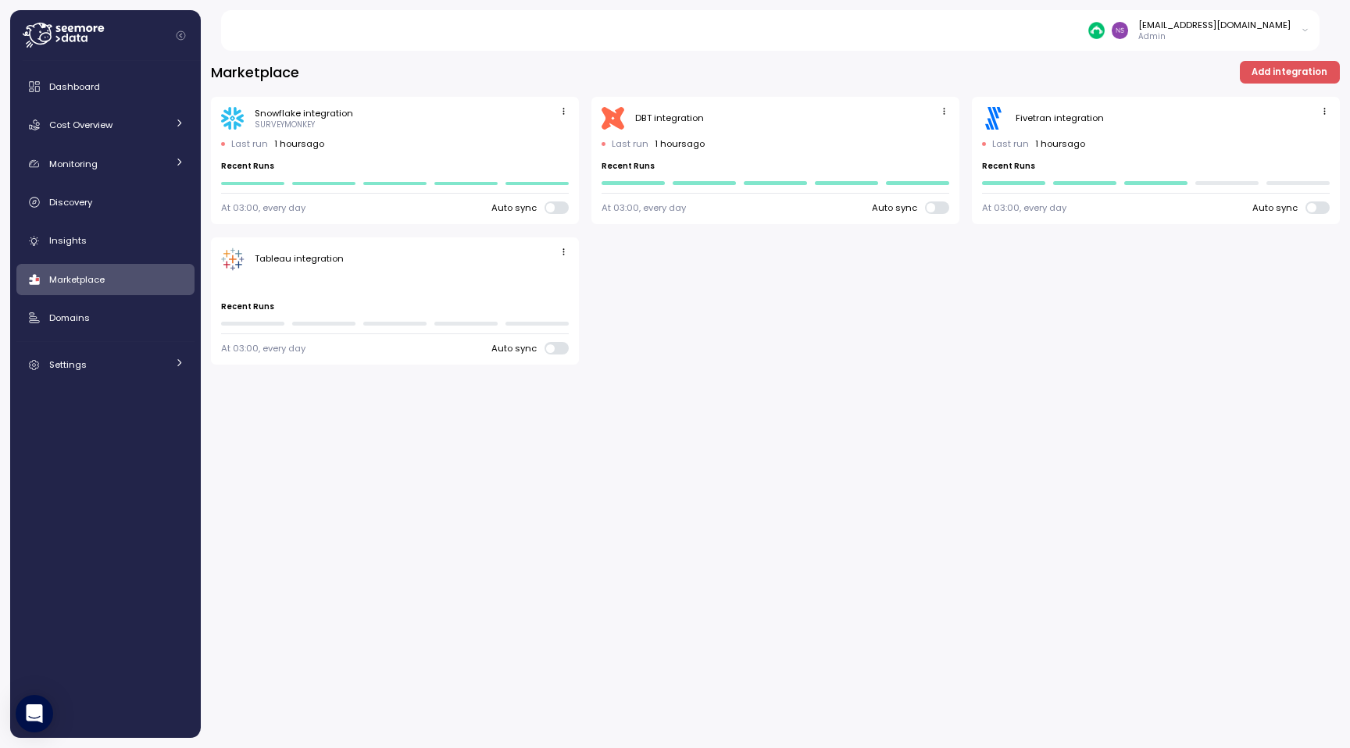
click at [561, 257] on icon "button" at bounding box center [563, 252] width 10 height 10
click at [554, 299] on div "Delete" at bounding box center [547, 304] width 28 height 14
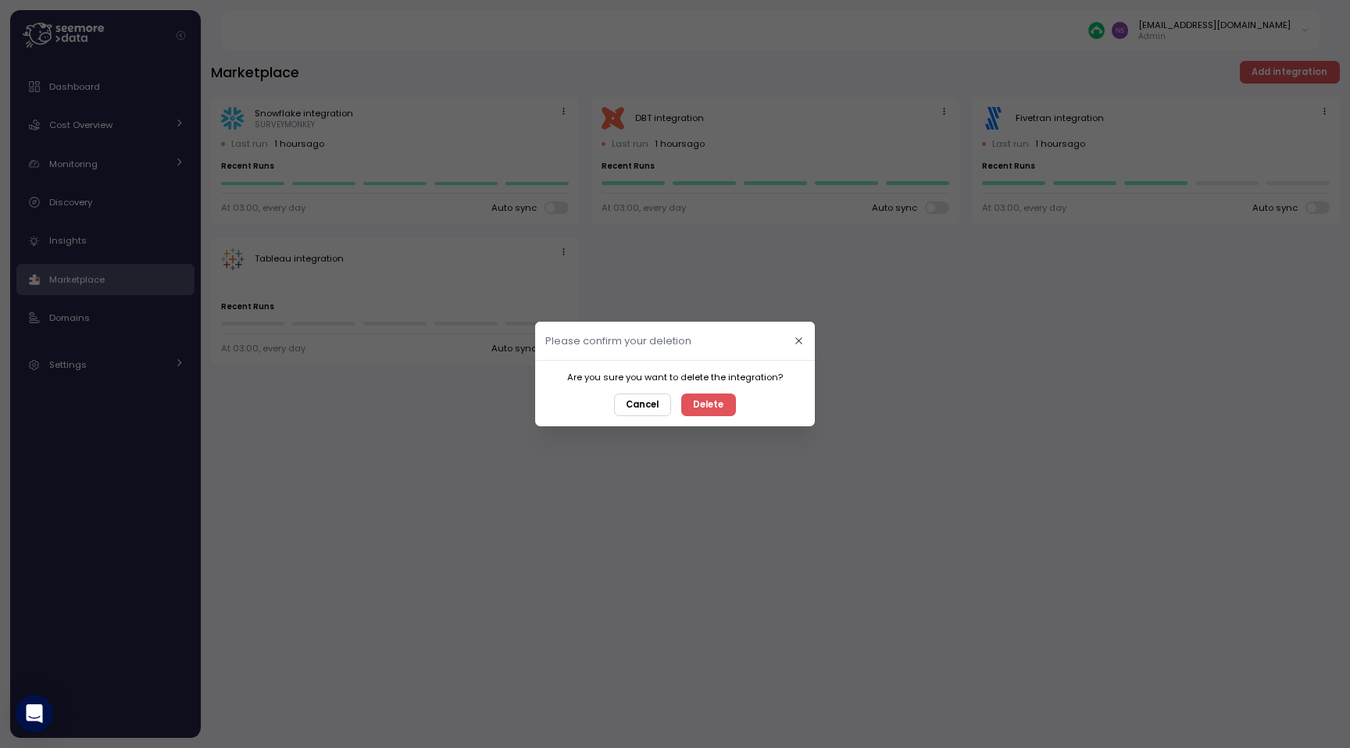
click at [722, 405] on button "Delete" at bounding box center [708, 405] width 55 height 23
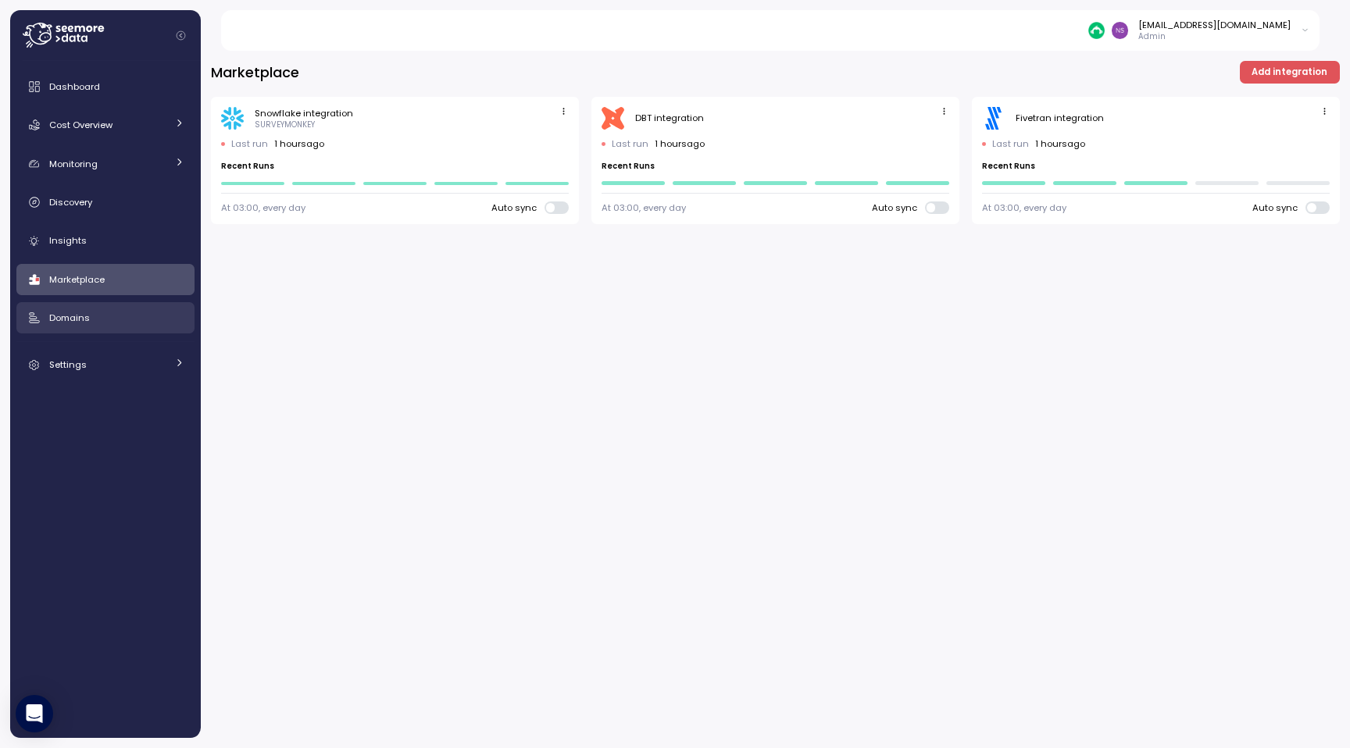
click at [148, 312] on div "Domains" at bounding box center [116, 318] width 135 height 16
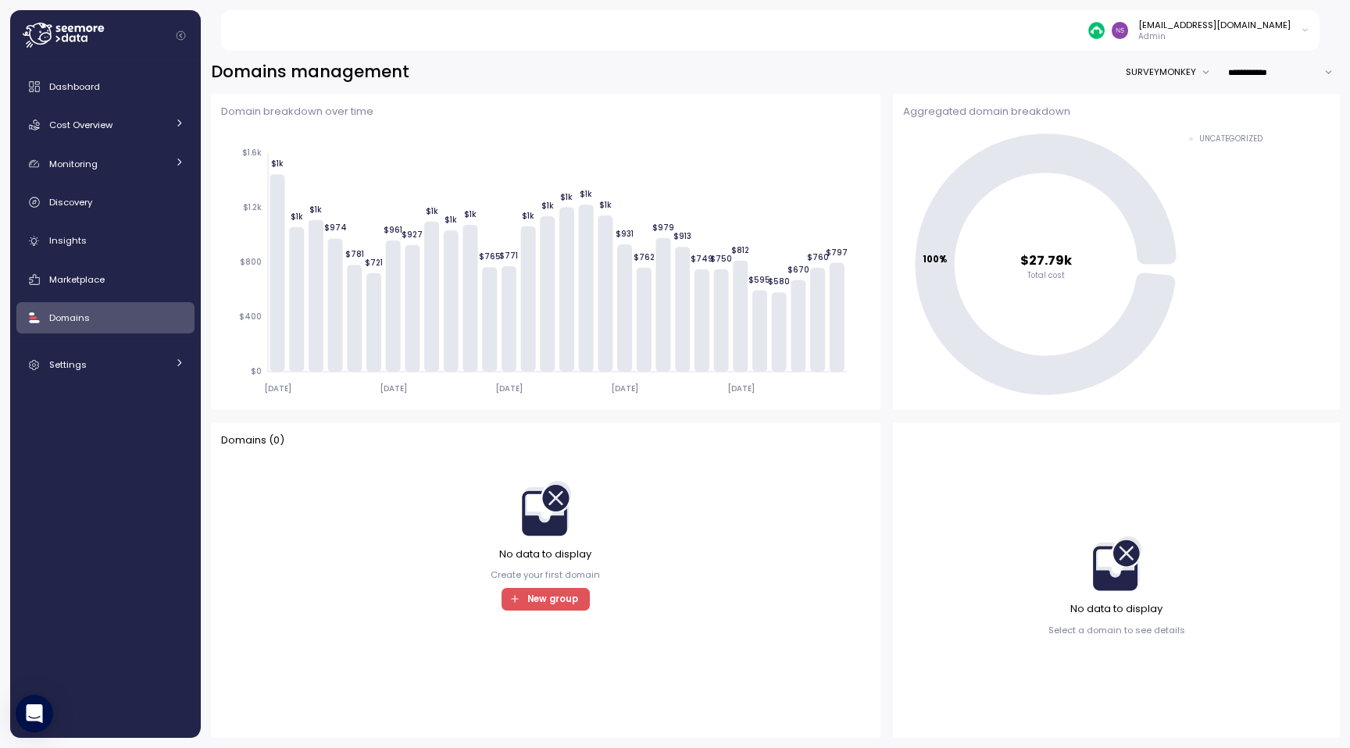
click at [540, 604] on span "New group" at bounding box center [552, 599] width 51 height 21
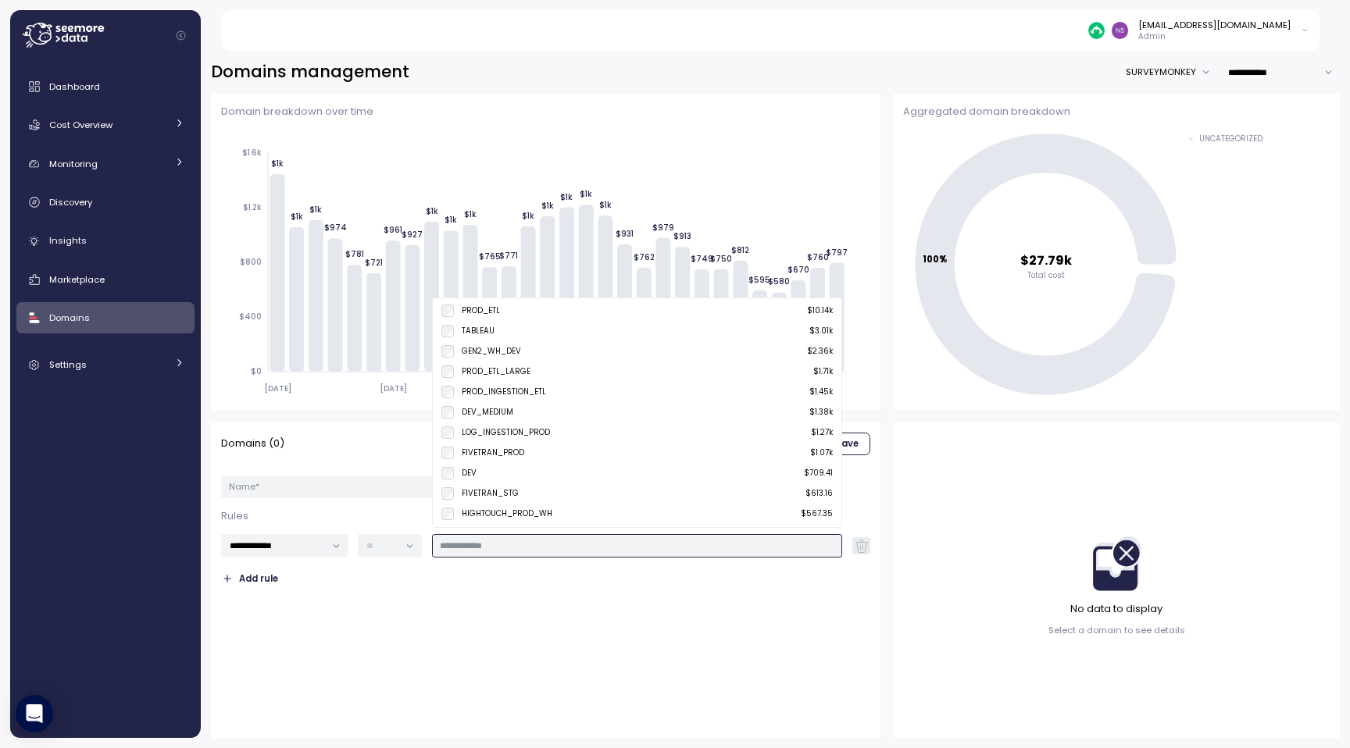
click at [445, 543] on input "text" at bounding box center [637, 546] width 394 height 14
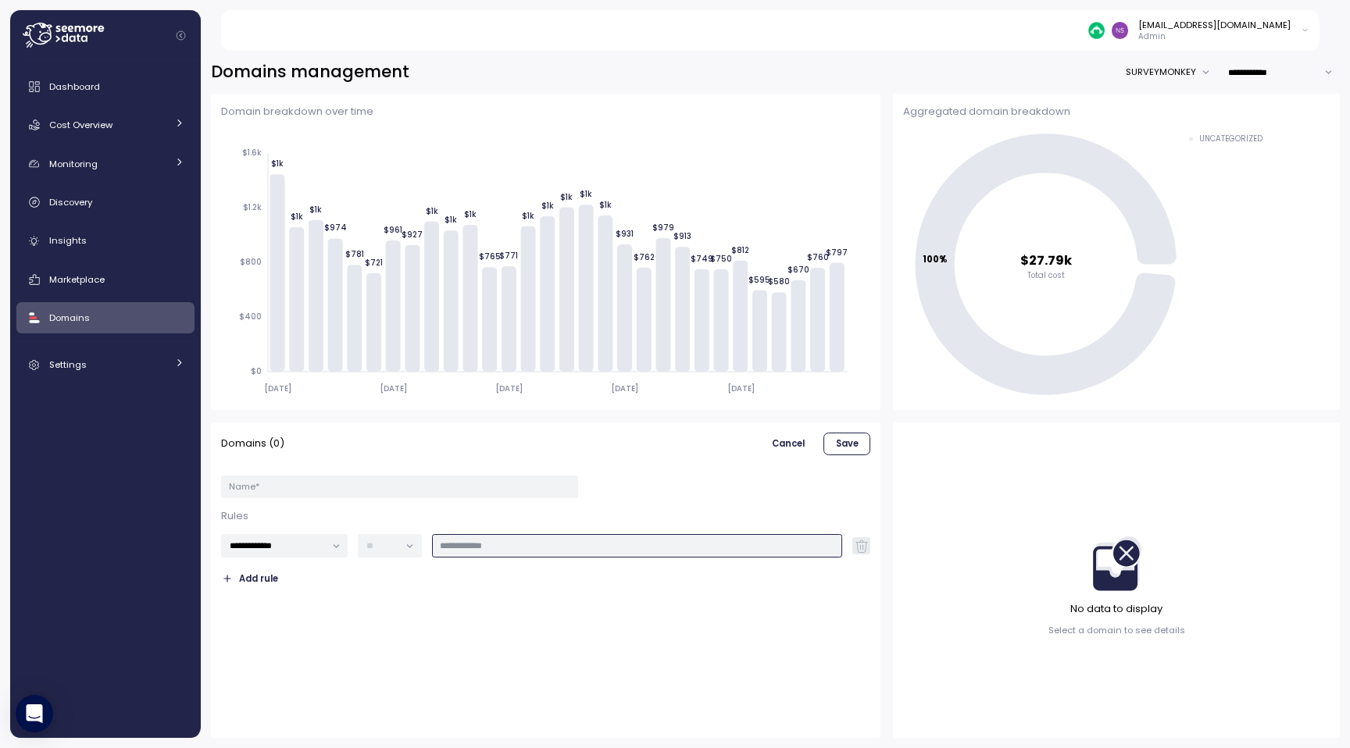
click at [501, 548] on input "text" at bounding box center [637, 546] width 394 height 14
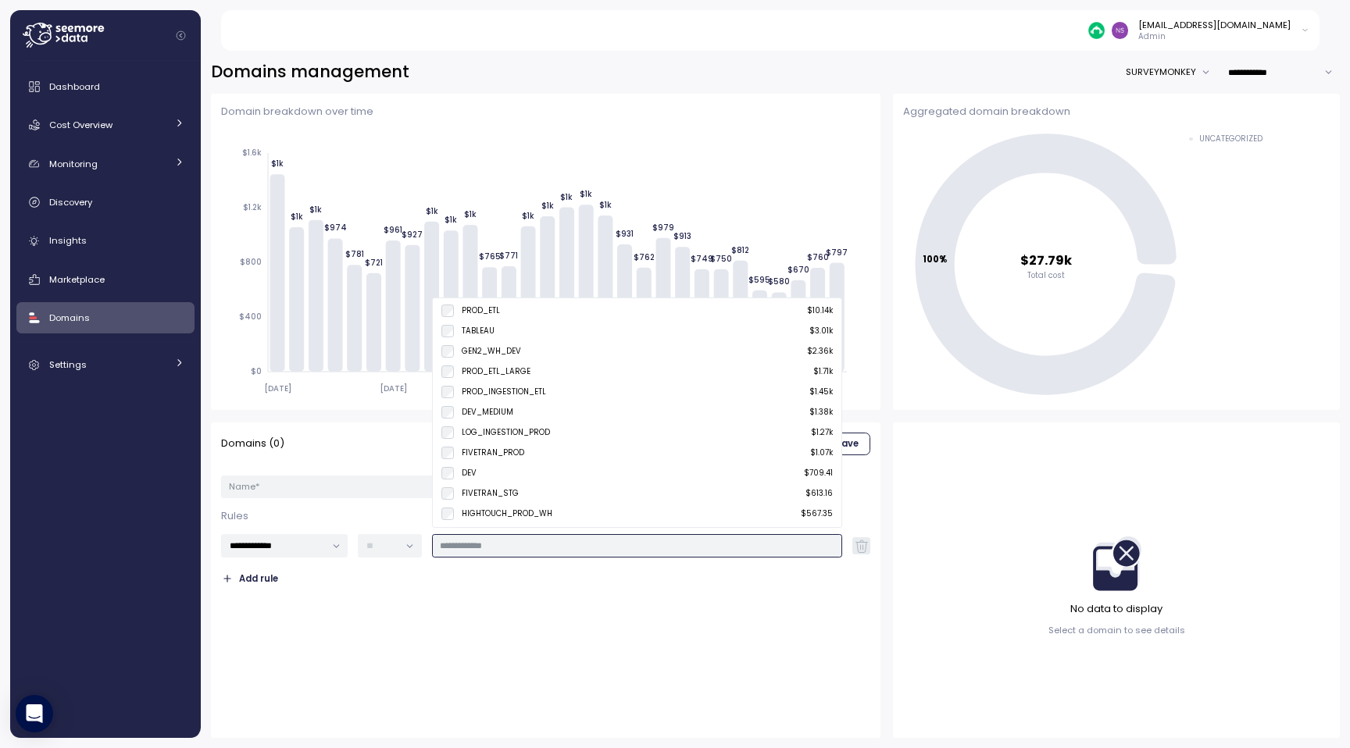
click at [501, 548] on input "text" at bounding box center [637, 546] width 394 height 14
click at [527, 577] on div "Add rule" at bounding box center [545, 579] width 649 height 23
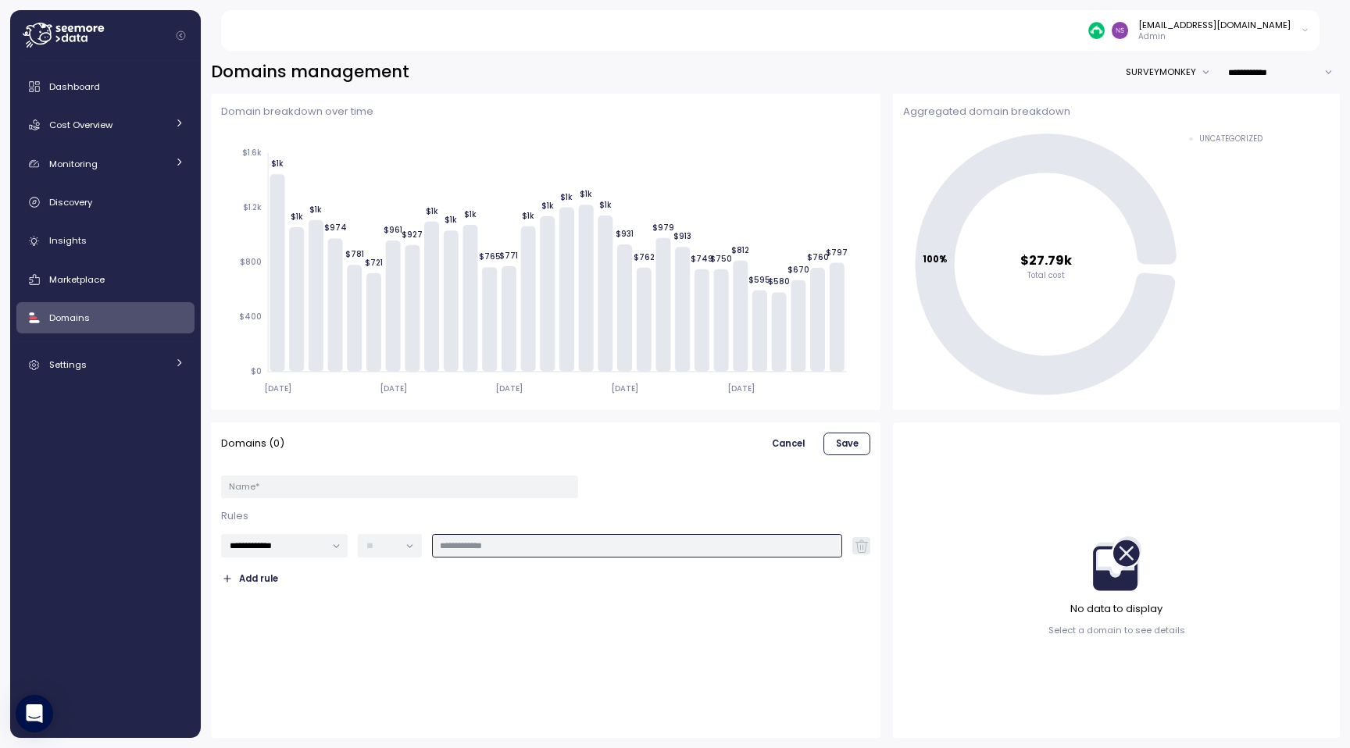
click at [546, 550] on input "text" at bounding box center [637, 546] width 394 height 14
click at [508, 626] on div "**********" at bounding box center [545, 580] width 649 height 295
click at [124, 92] on div "Dashboard" at bounding box center [116, 87] width 135 height 16
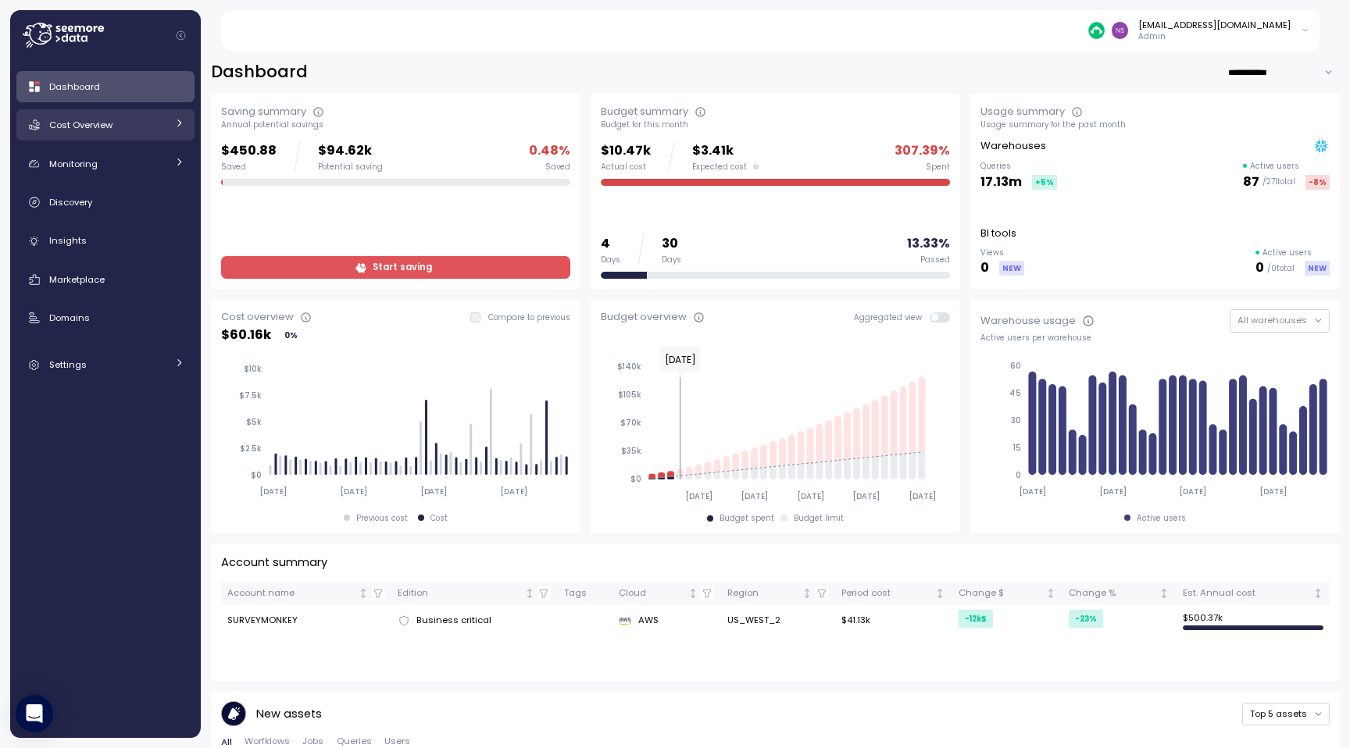
click at [144, 121] on div "Cost Overview" at bounding box center [107, 125] width 117 height 16
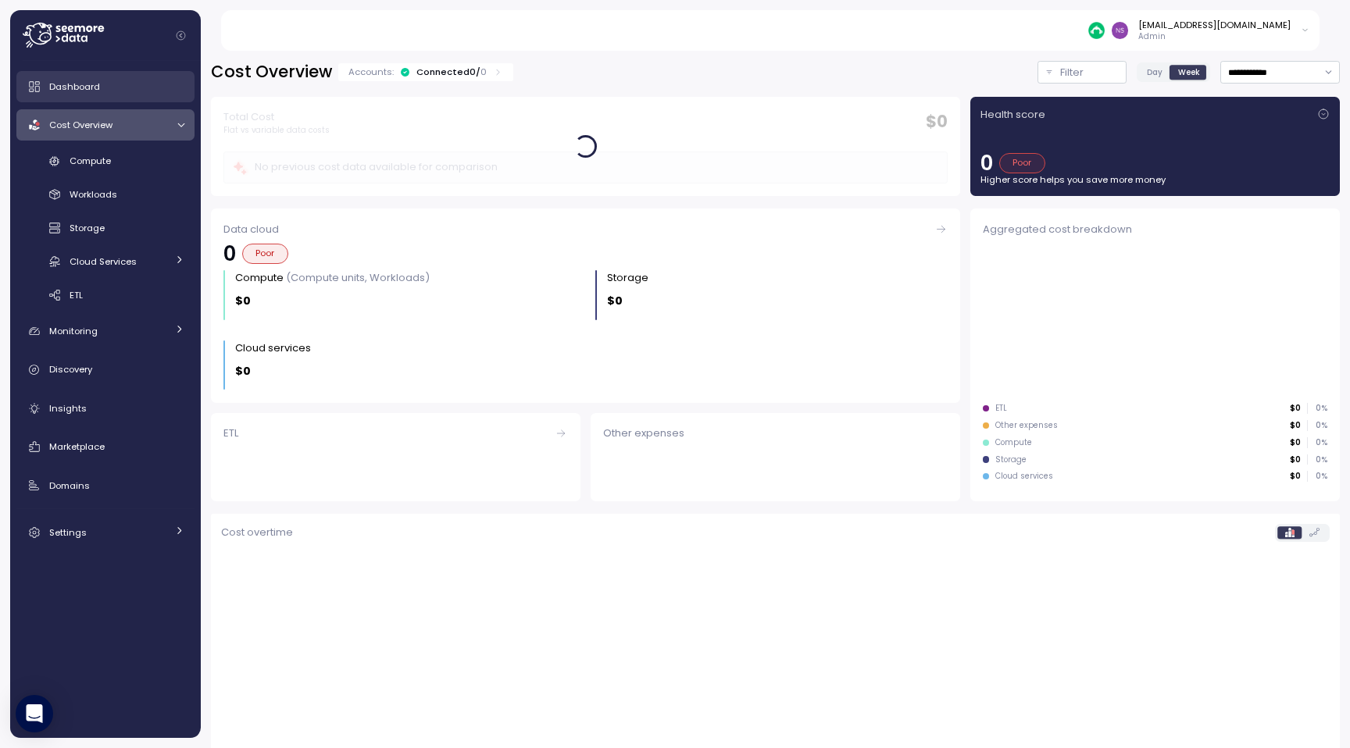
click at [107, 91] on div "Dashboard" at bounding box center [116, 87] width 135 height 16
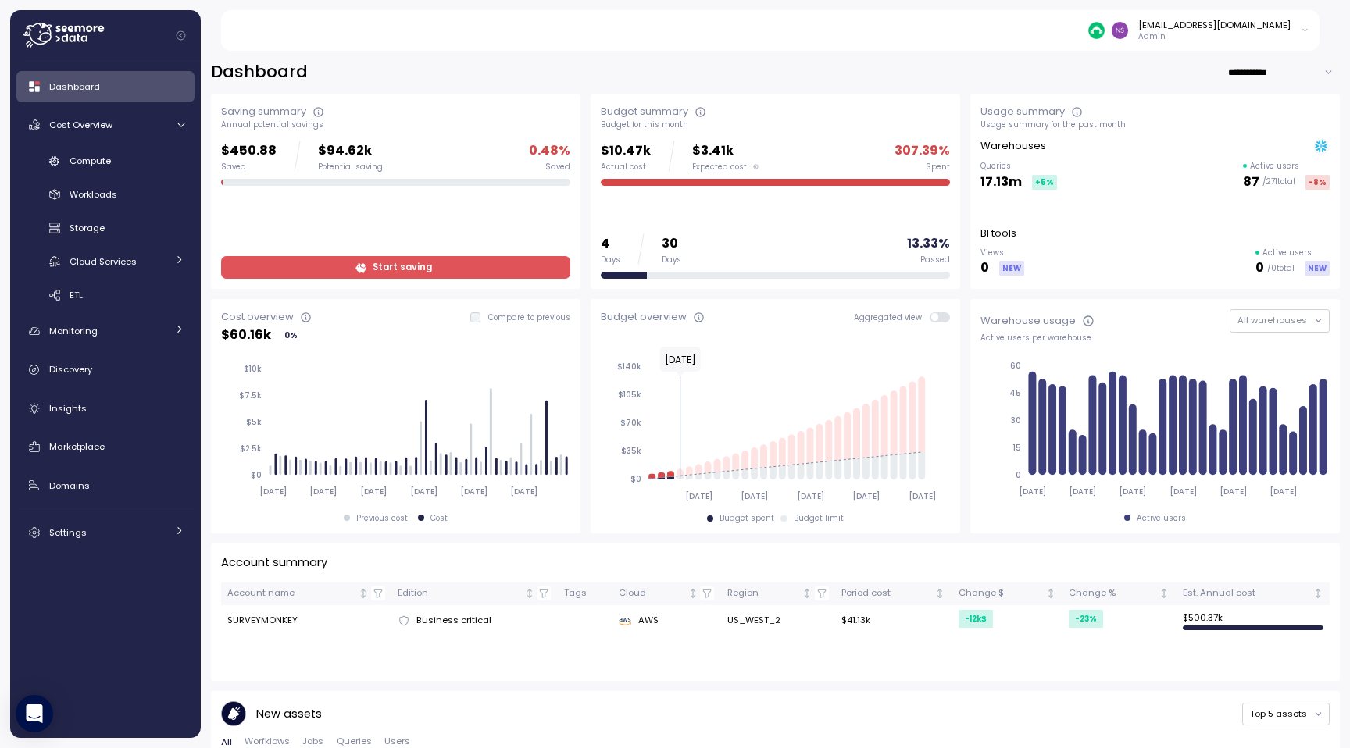
click at [379, 267] on span "Start saving" at bounding box center [402, 267] width 59 height 21
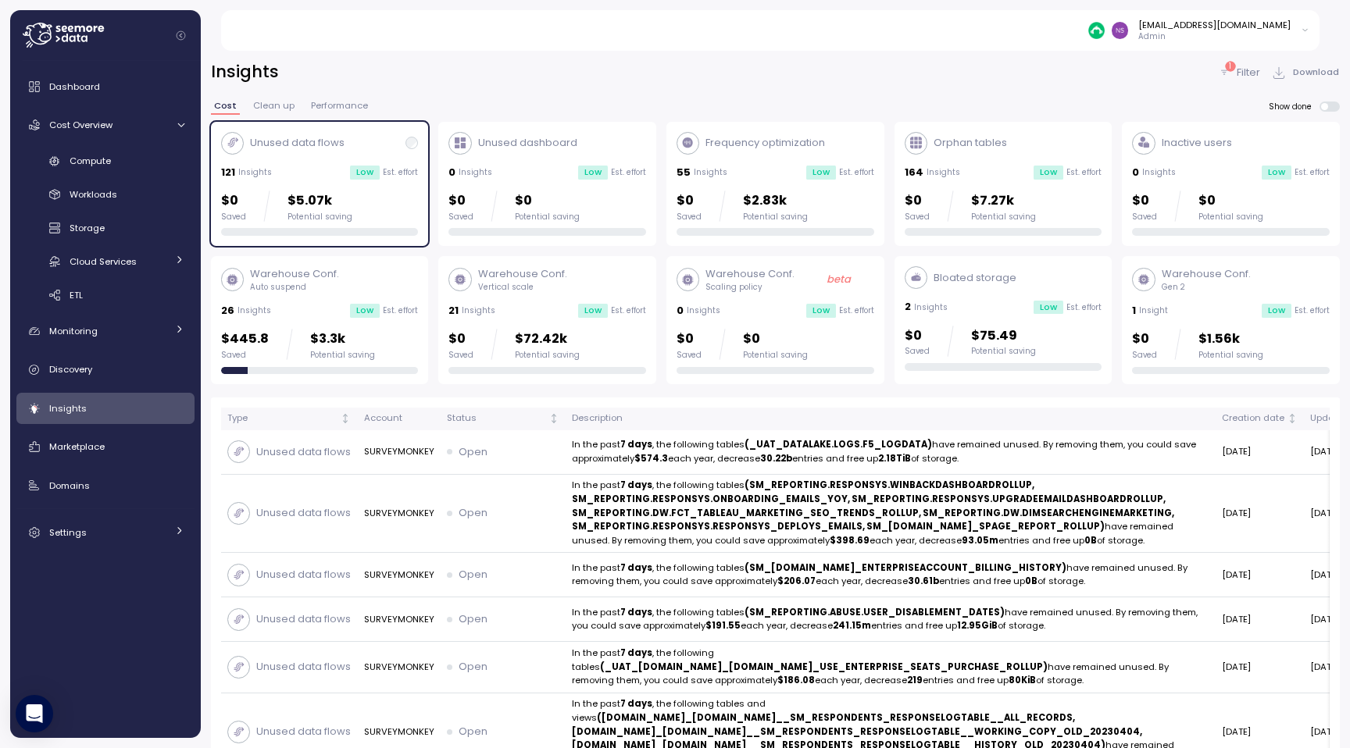
click at [259, 108] on span "Clean up" at bounding box center [273, 106] width 41 height 9
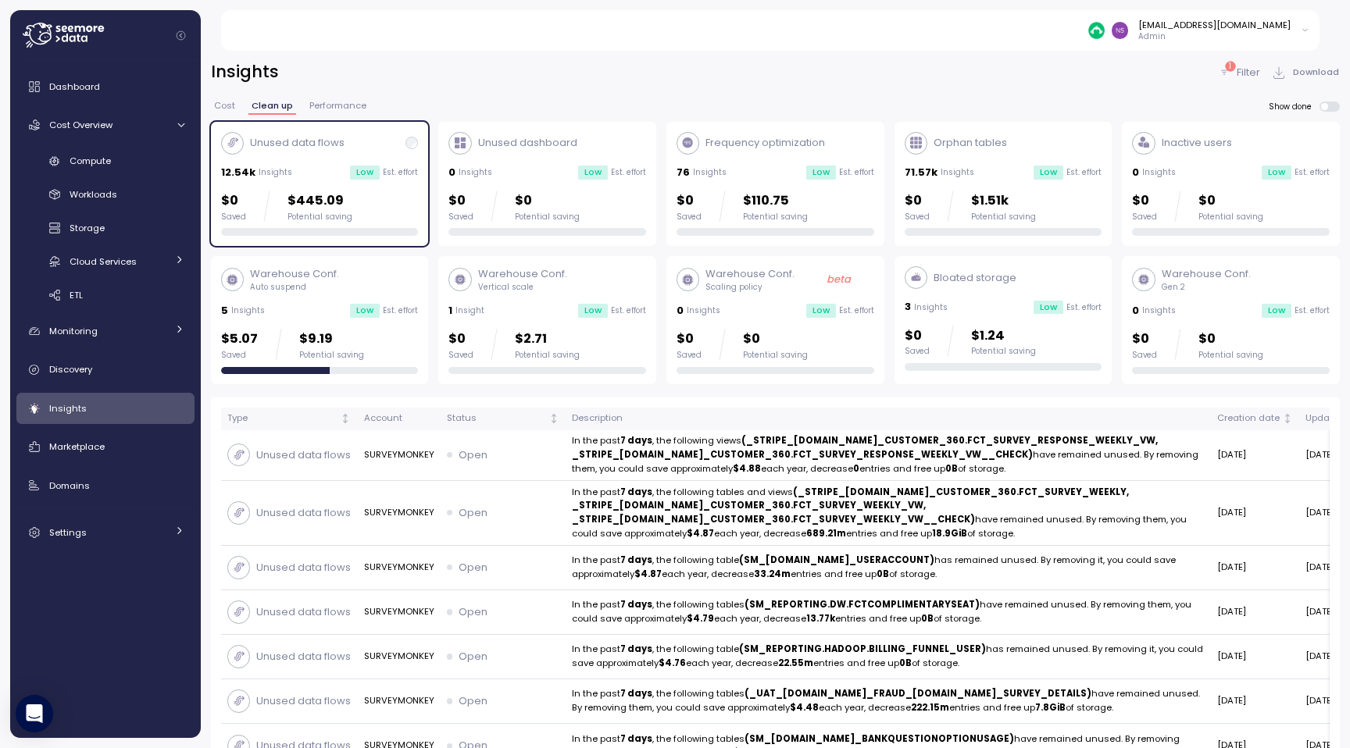
click at [1291, 22] on div "nsrinivas@surveymonkey.com Admin" at bounding box center [1198, 30] width 221 height 23
click at [1268, 31] on p "Admin" at bounding box center [1214, 36] width 152 height 11
click at [1315, 31] on div "nsrinivas@surveymonkey.com Admin" at bounding box center [779, 30] width 1081 height 41
click at [1305, 31] on icon at bounding box center [1304, 30] width 9 height 19
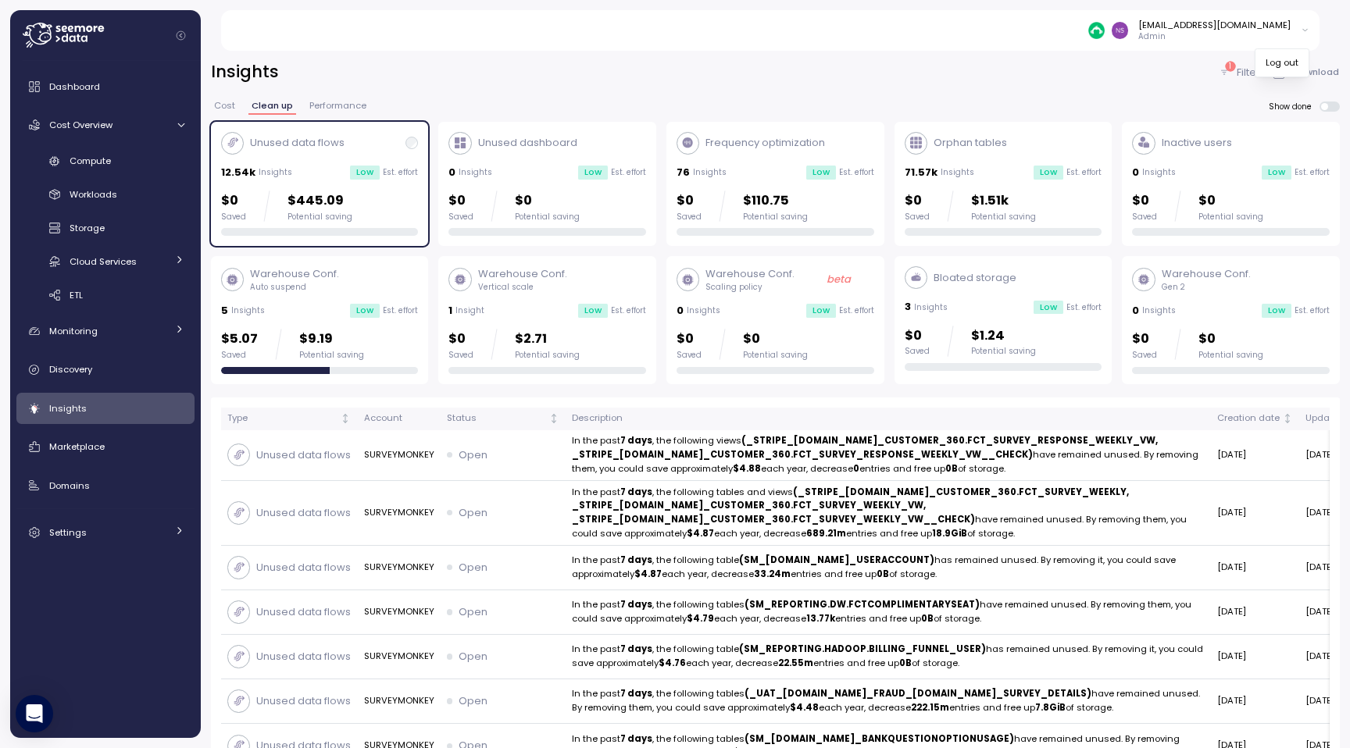
click at [1297, 31] on div "nsrinivas@surveymonkey.com Admin" at bounding box center [1198, 30] width 221 height 23
click at [1102, 30] on div "nsrinivas@surveymonkey.com Admin" at bounding box center [779, 30] width 1081 height 41
click at [1127, 30] on div at bounding box center [1107, 30] width 39 height 16
click at [132, 531] on div "Settings" at bounding box center [107, 533] width 117 height 16
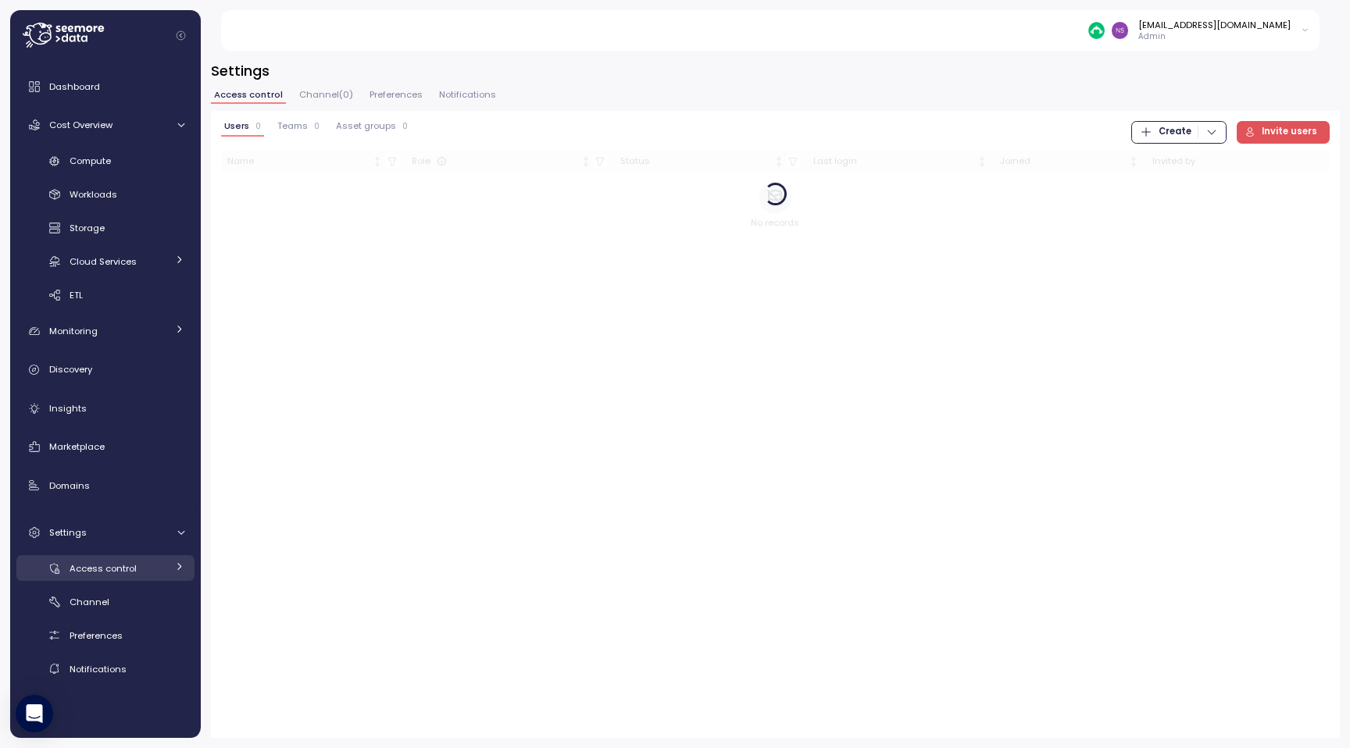
click at [133, 571] on span "Access control" at bounding box center [103, 568] width 67 height 12
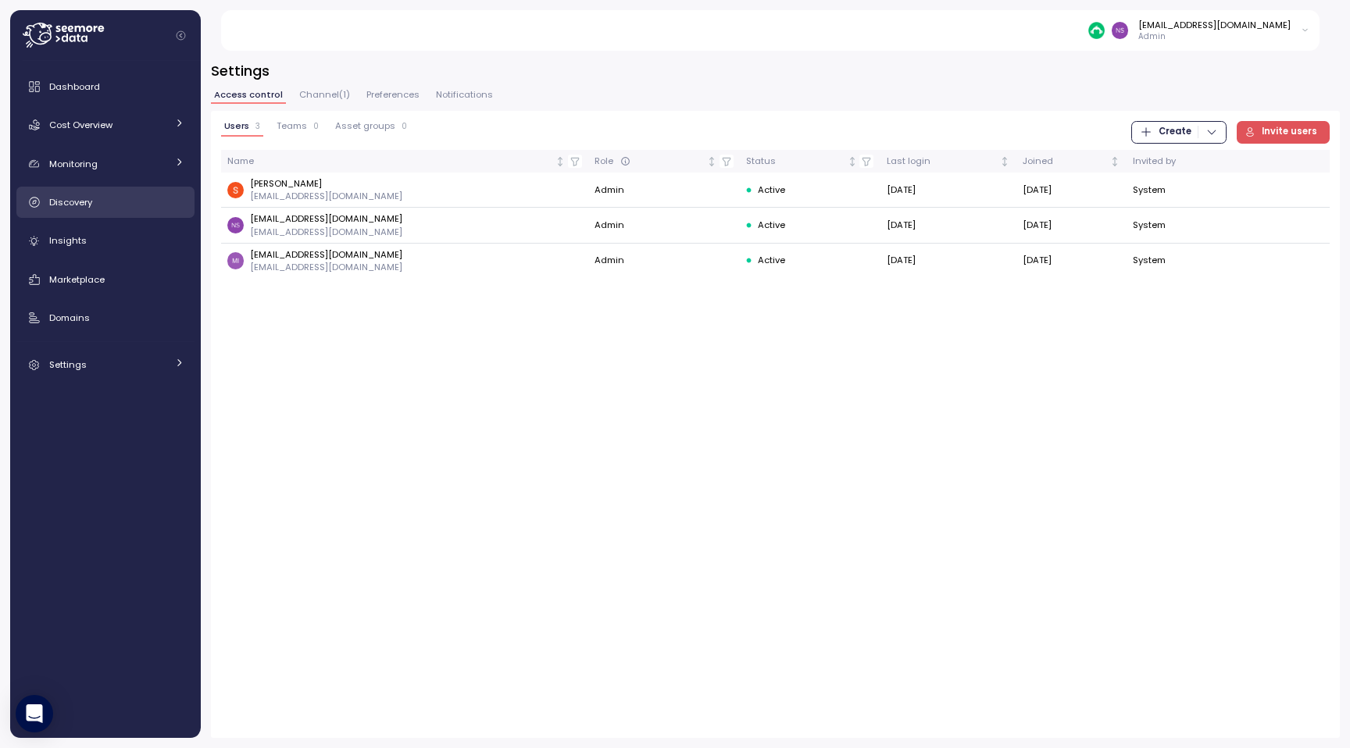
click at [142, 198] on div "Discovery" at bounding box center [116, 202] width 135 height 16
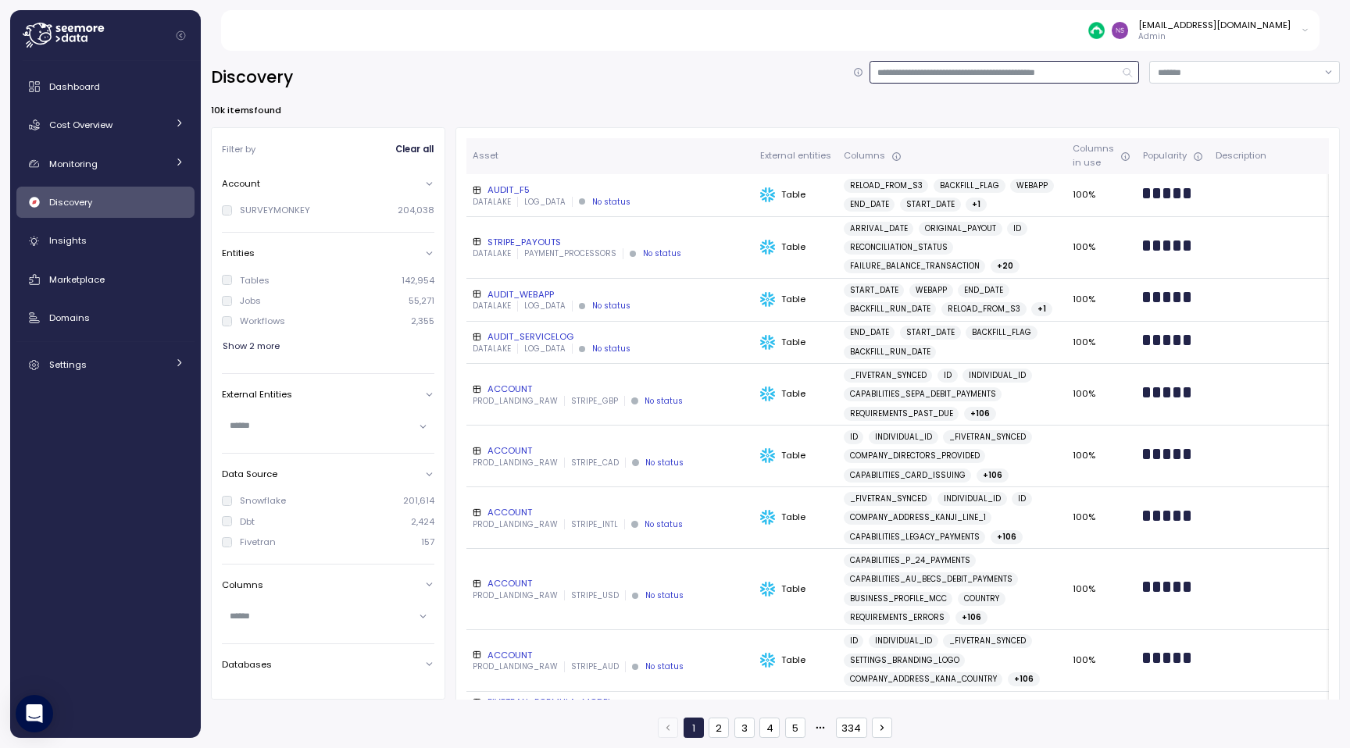
click at [907, 70] on input at bounding box center [1004, 72] width 270 height 23
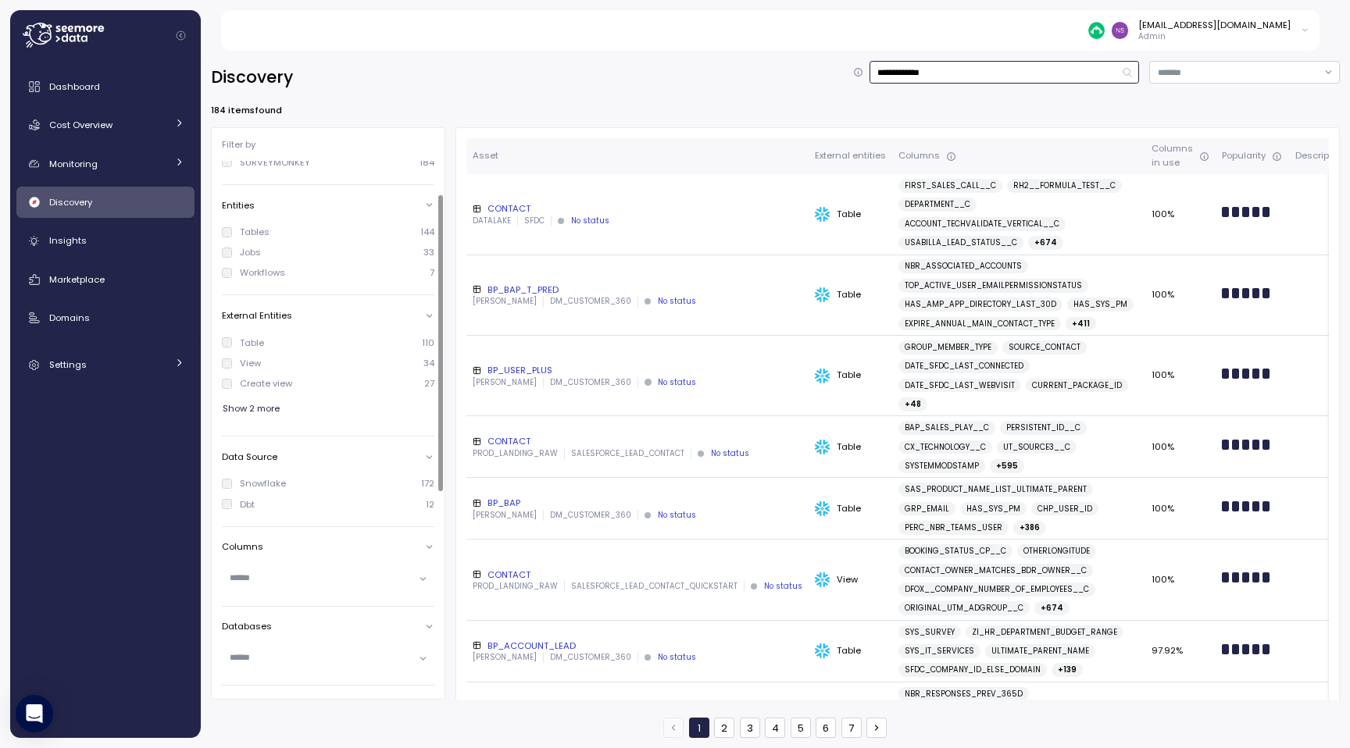
scroll to position [65, 0]
type input "**********"
click at [245, 474] on div "Dbt" at bounding box center [247, 478] width 15 height 12
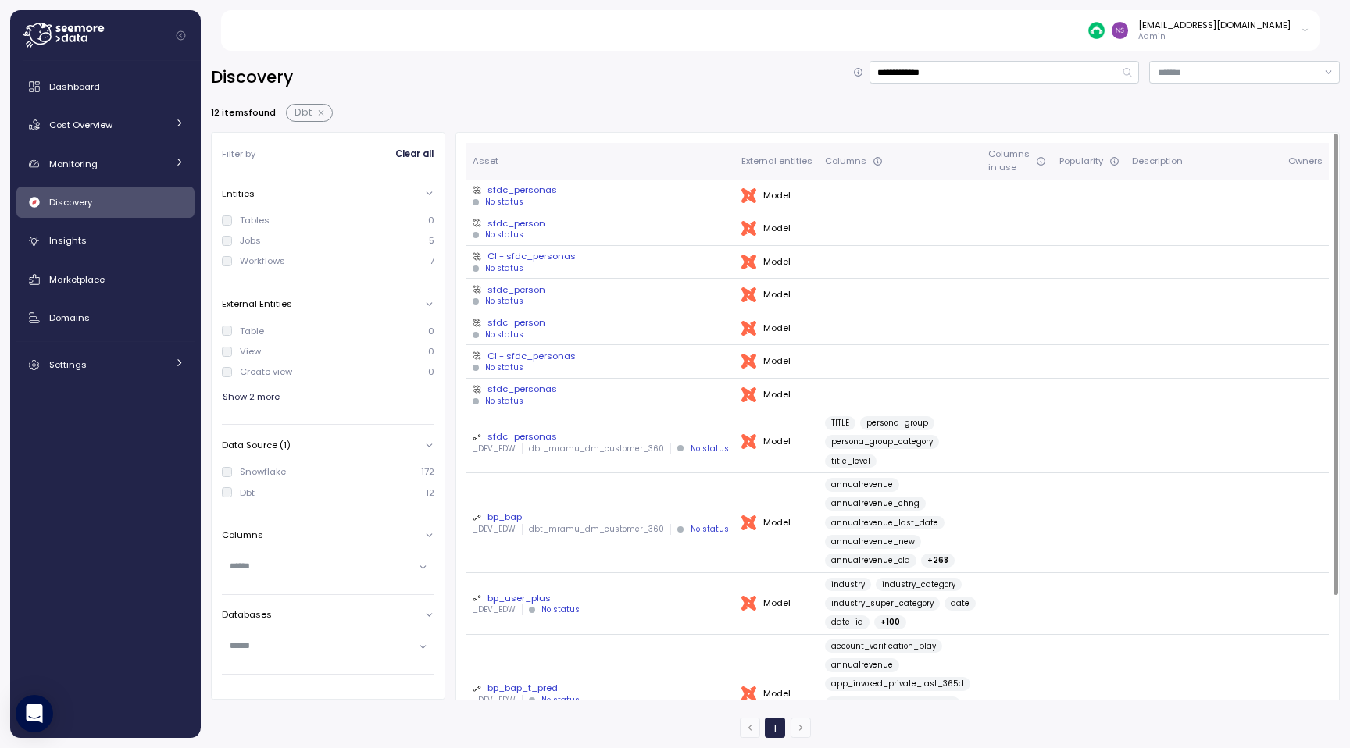
click at [520, 190] on div "sfdc_personas" at bounding box center [601, 190] width 256 height 12
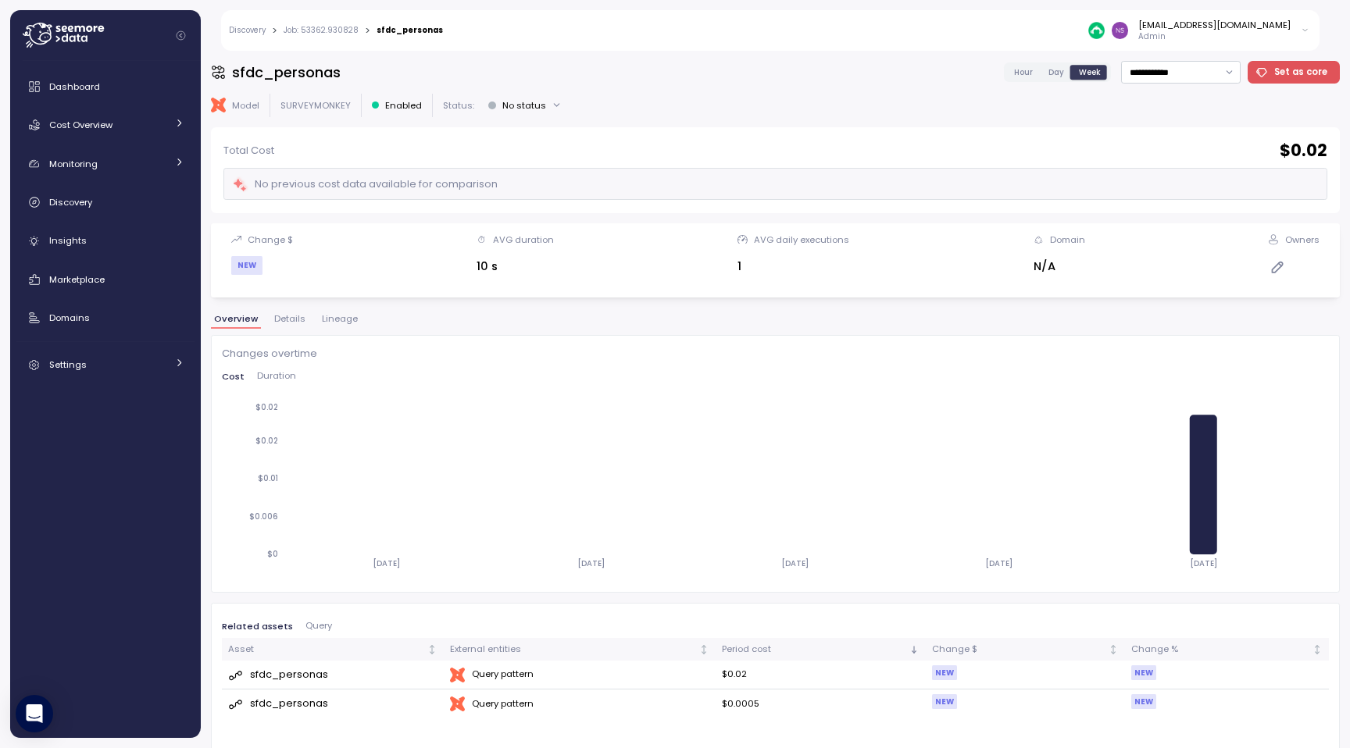
click at [1058, 73] on span "Day" at bounding box center [1056, 72] width 16 height 12
click at [1033, 73] on span "Hour" at bounding box center [1023, 72] width 19 height 12
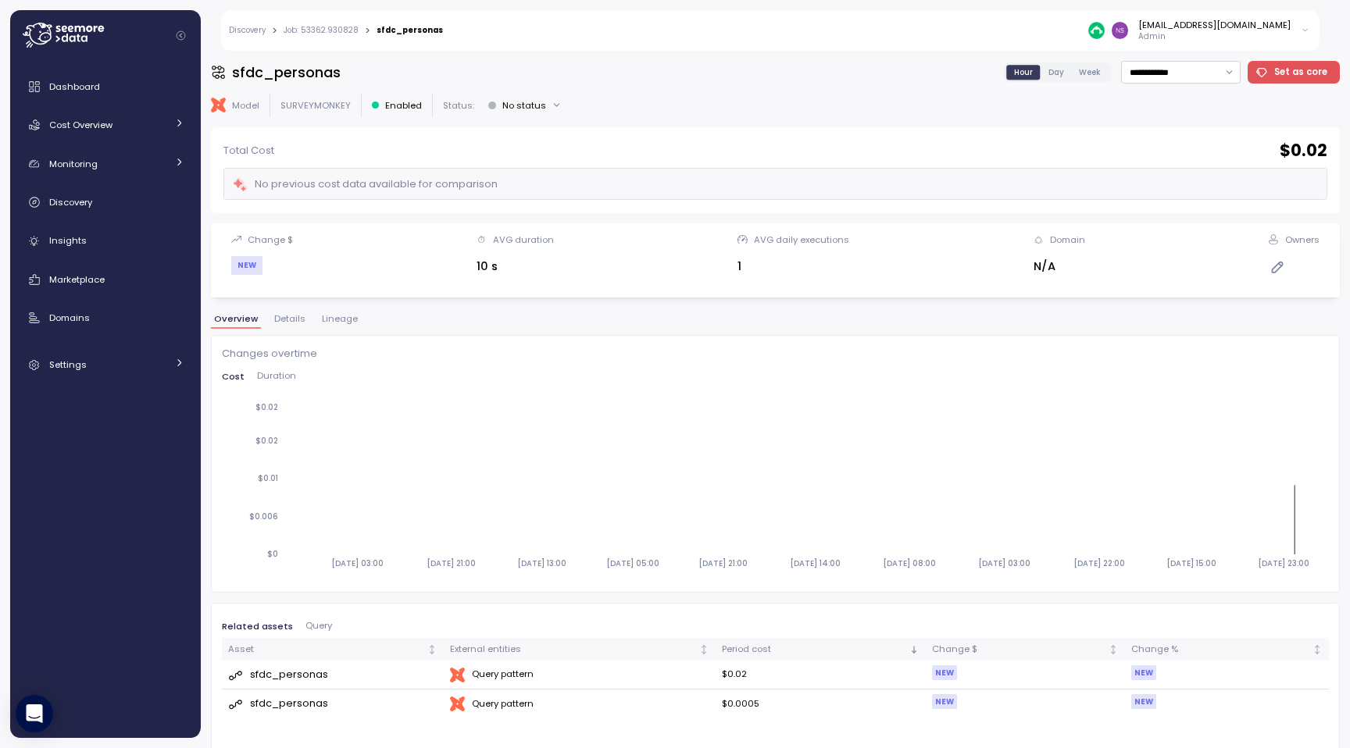
click at [502, 102] on div "No status" at bounding box center [524, 105] width 44 height 12
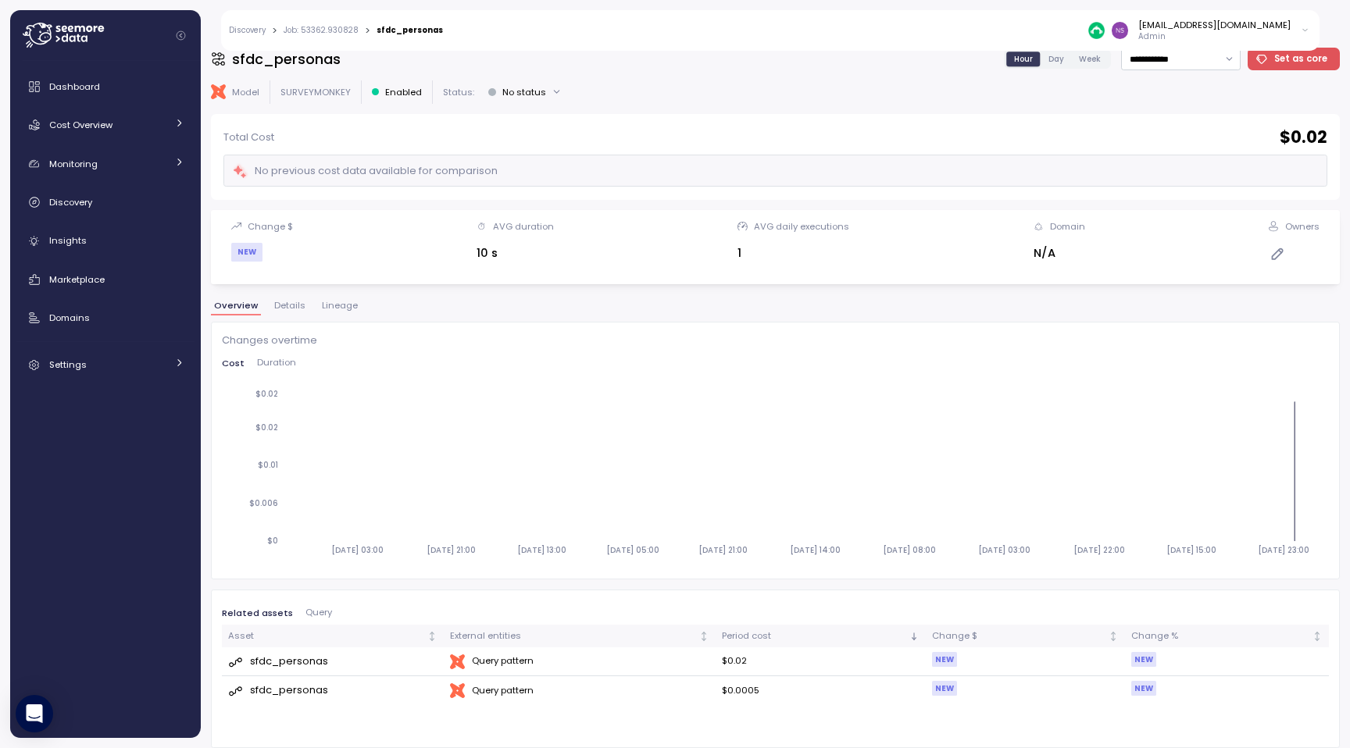
click at [301, 305] on span "Details" at bounding box center [289, 305] width 31 height 9
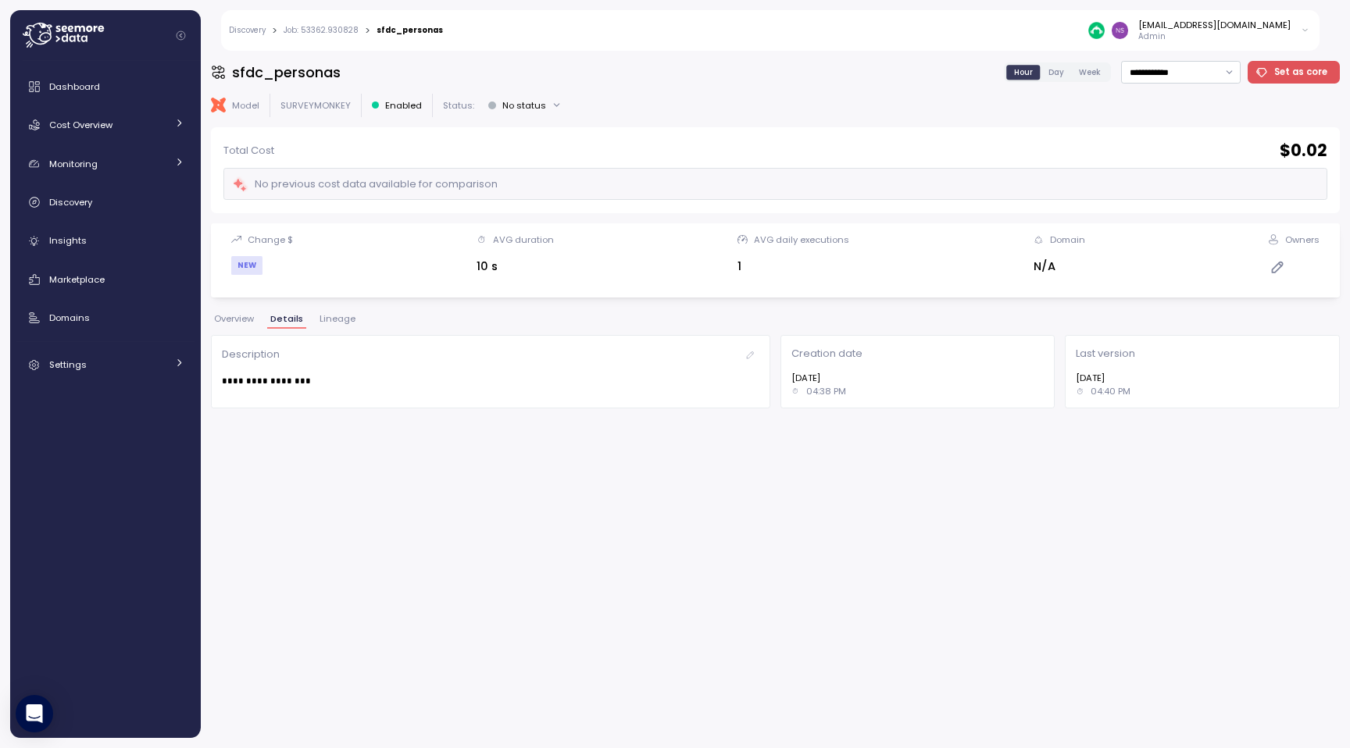
click at [342, 326] on button "Lineage" at bounding box center [337, 321] width 42 height 13
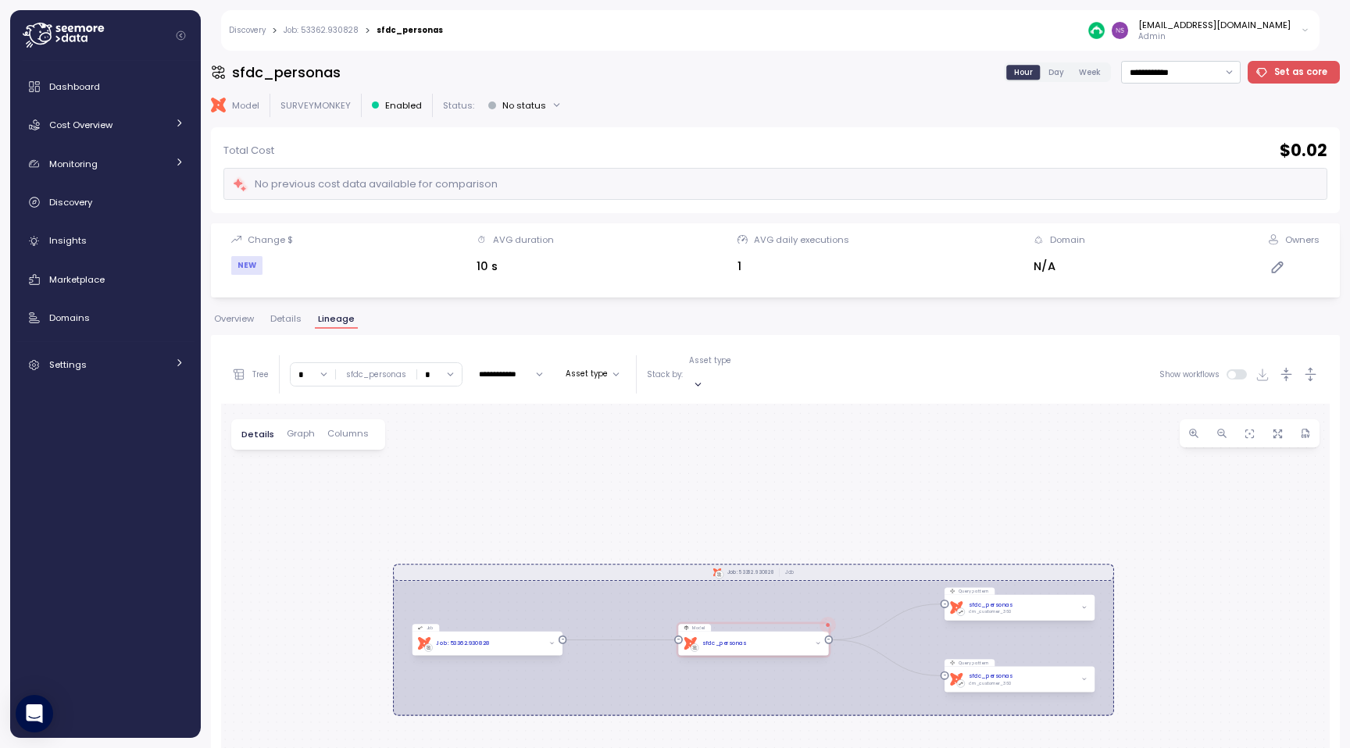
scroll to position [11, 0]
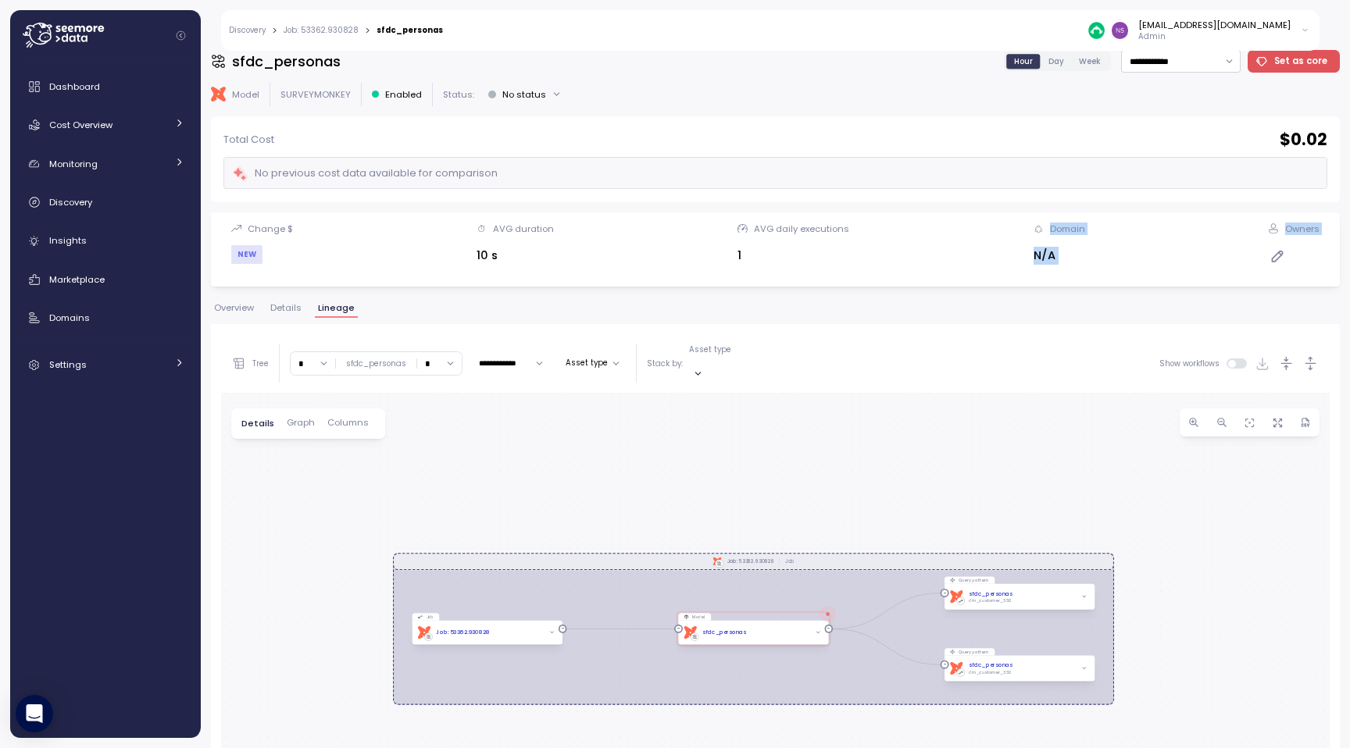
drag, startPoint x: 810, startPoint y: 319, endPoint x: 810, endPoint y: 278, distance: 40.6
click at [810, 278] on div "**********" at bounding box center [775, 388] width 1129 height 677
click at [805, 289] on div "**********" at bounding box center [775, 388] width 1129 height 677
click at [747, 626] on div "dbt sfdc_personas" at bounding box center [753, 633] width 150 height 24
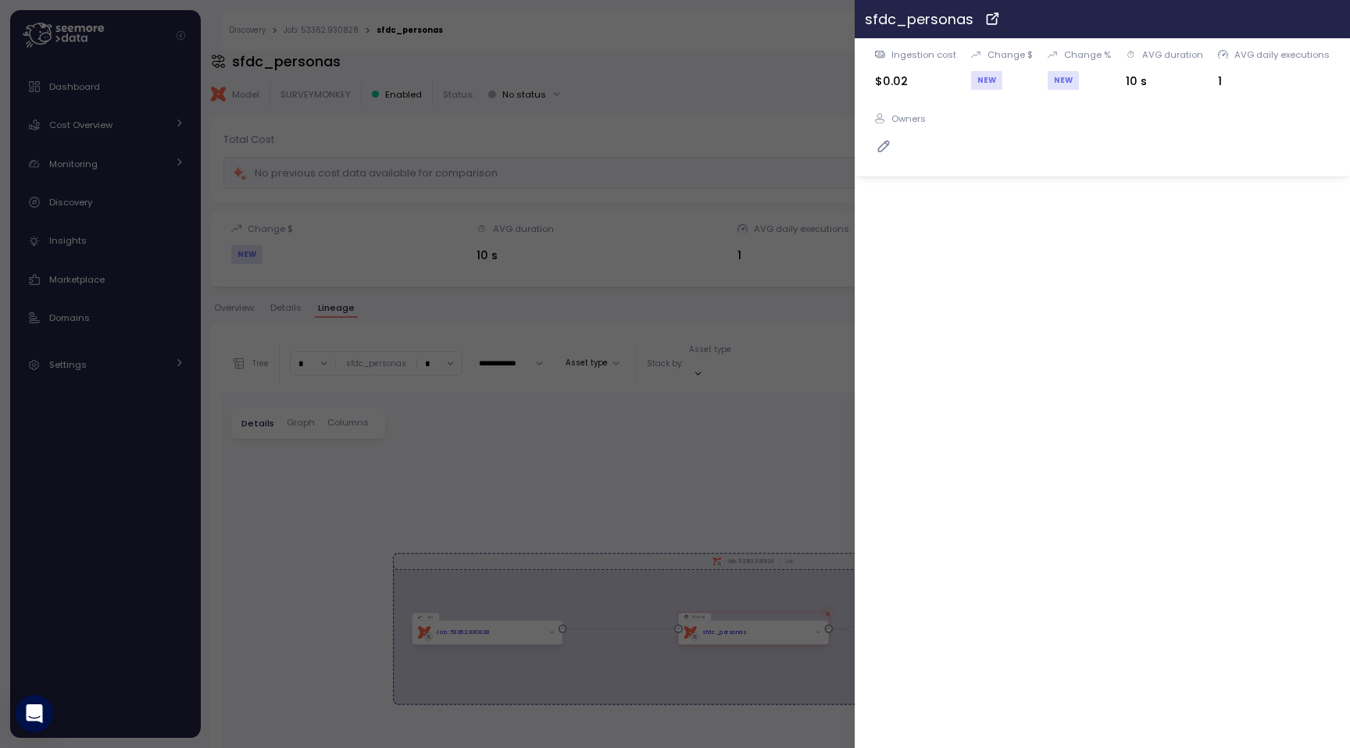
click at [1333, 24] on icon "button" at bounding box center [1334, 18] width 12 height 12
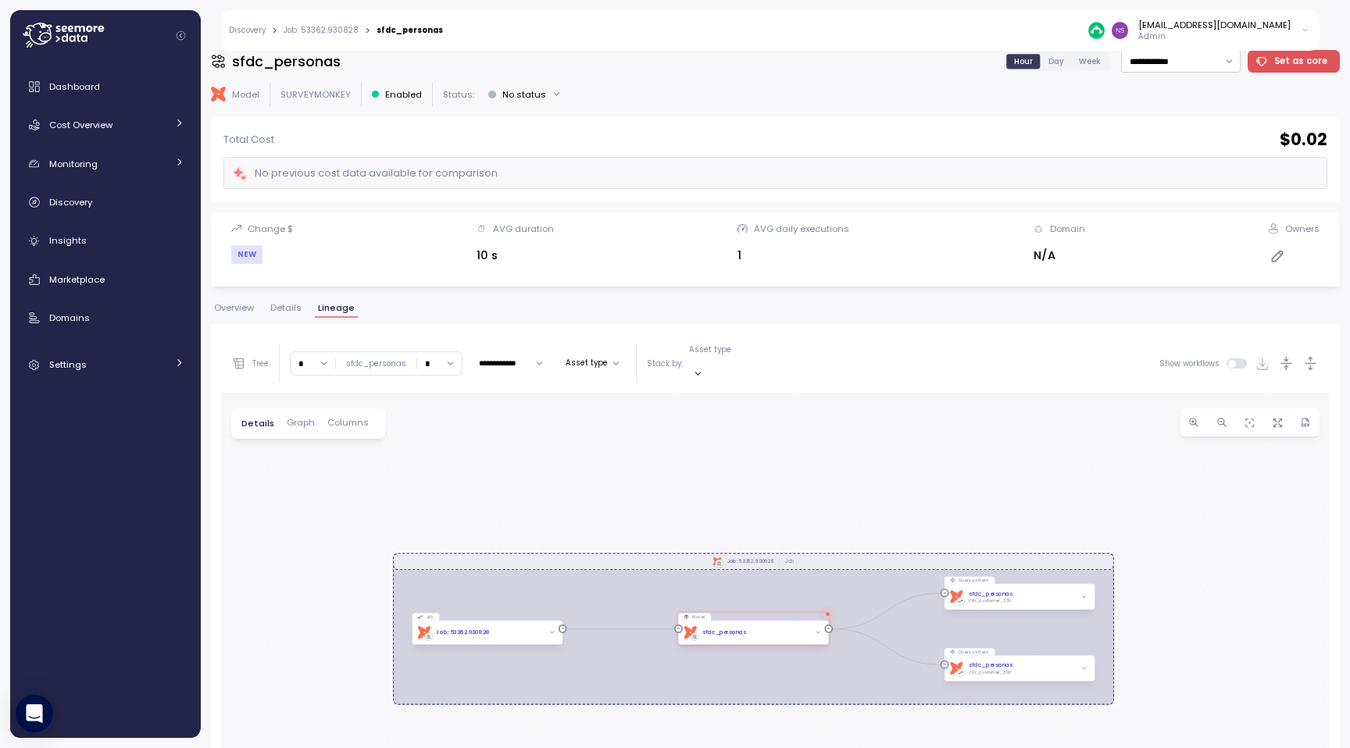
scroll to position [0, 0]
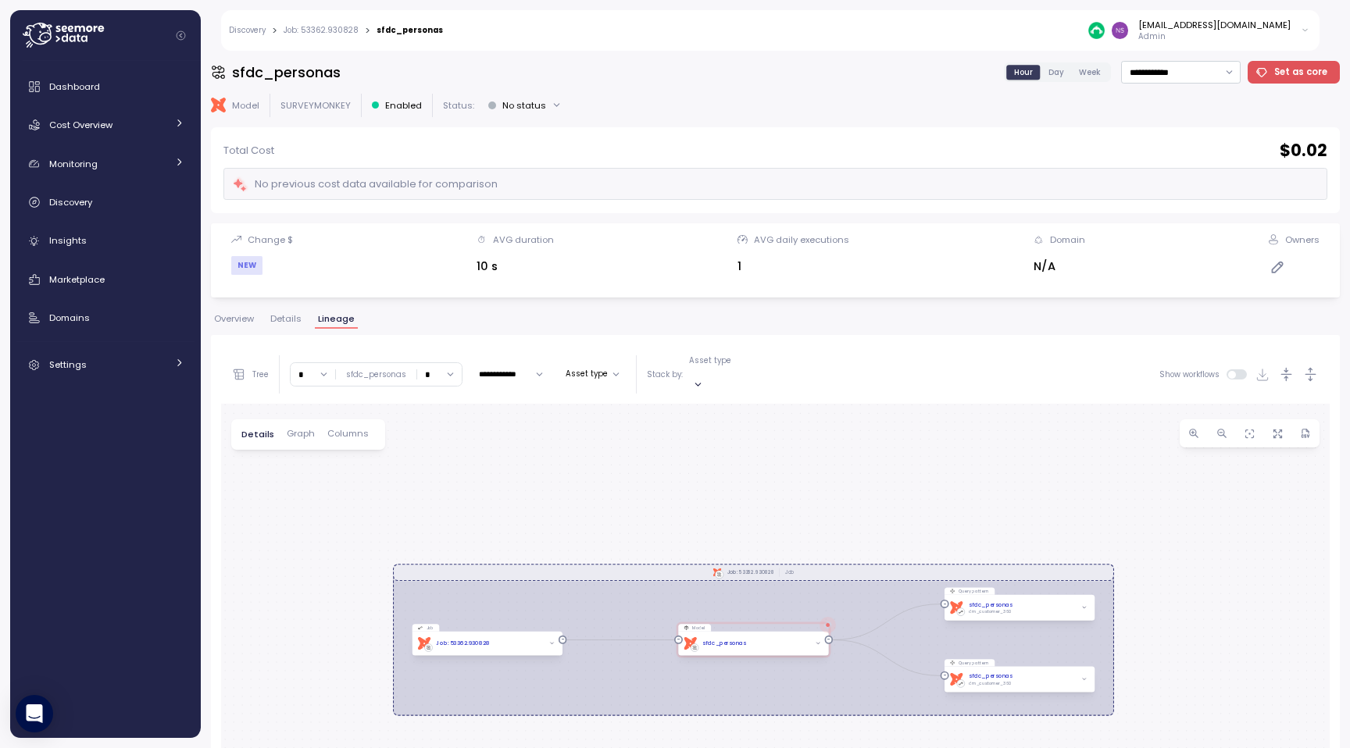
click at [1258, 70] on button "Set as core" at bounding box center [1293, 72] width 93 height 23
click at [1283, 72] on span "Remove from core" at bounding box center [1283, 72] width 87 height 21
click at [291, 326] on button "Details" at bounding box center [285, 321] width 37 height 13
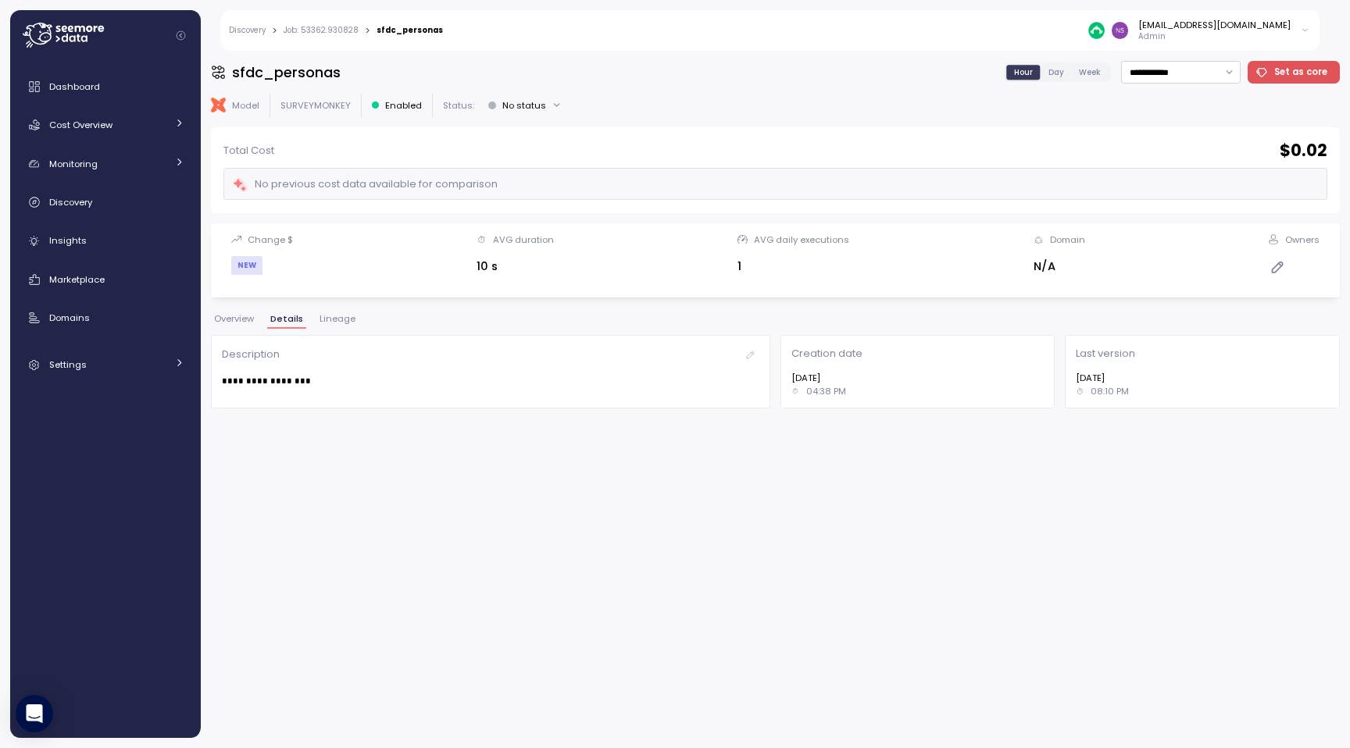
click at [239, 323] on span "Overview" at bounding box center [234, 319] width 40 height 9
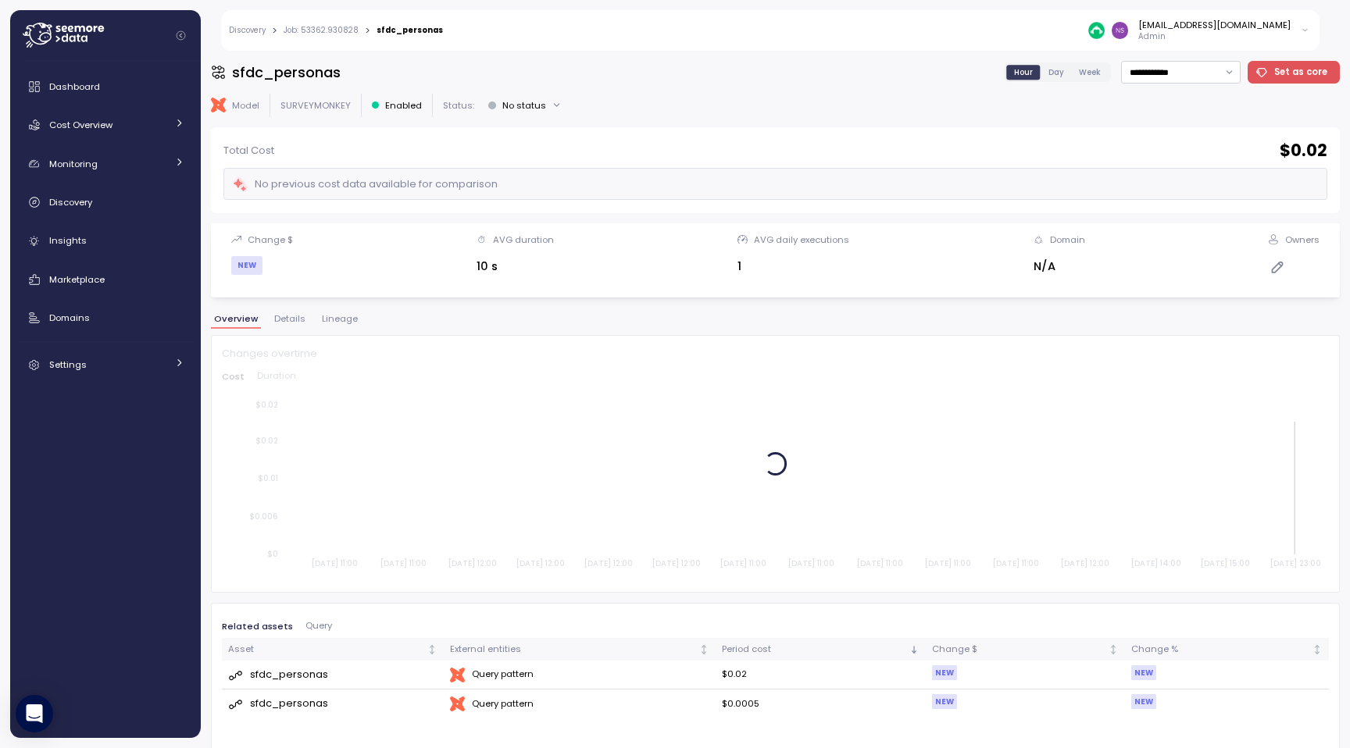
click at [346, 326] on button "Lineage" at bounding box center [340, 321] width 42 height 13
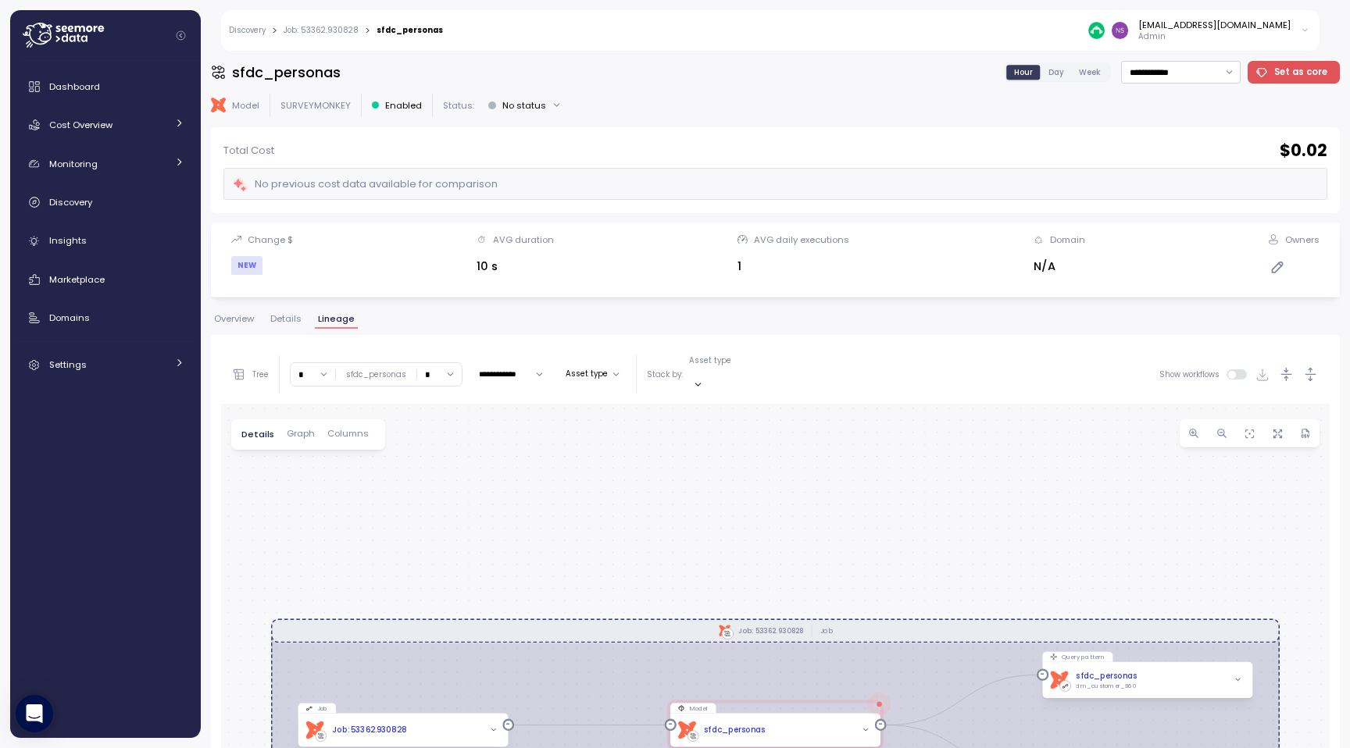
scroll to position [294, 0]
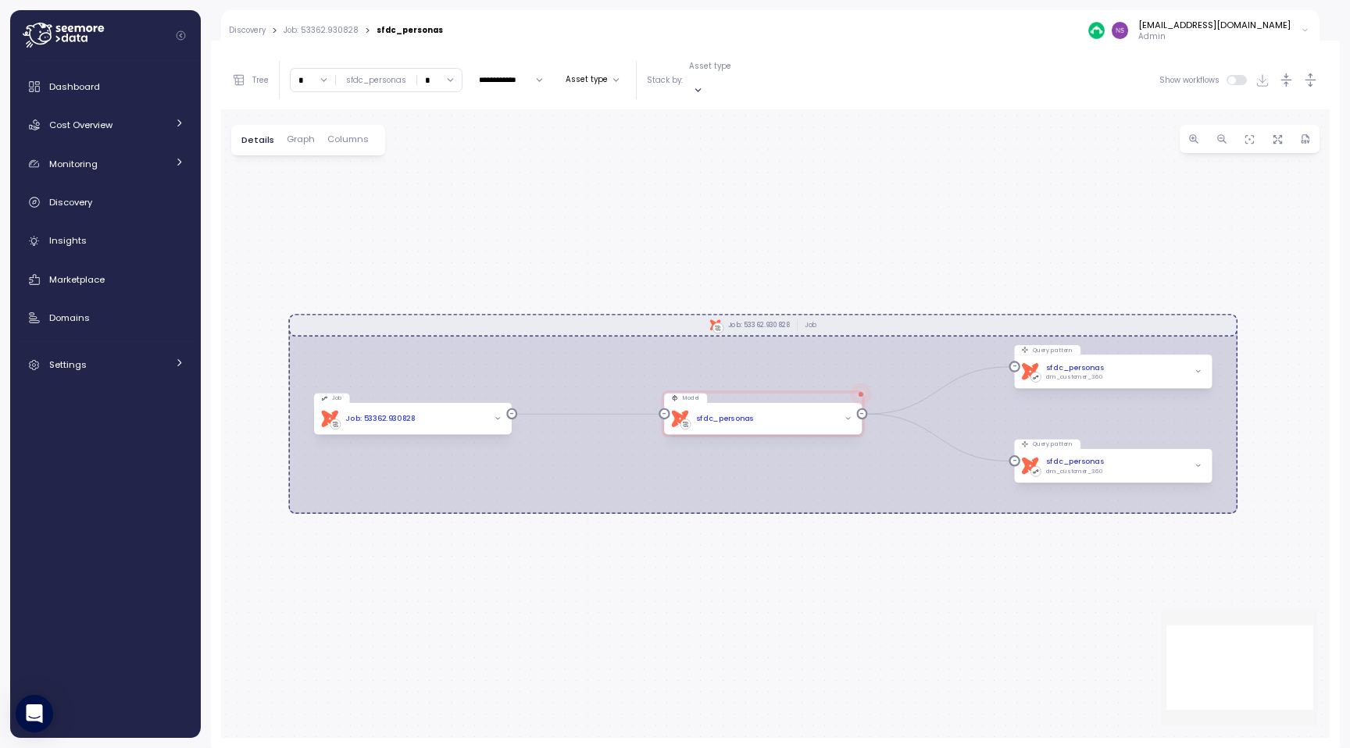
click at [322, 28] on link "Job: 53362.930828" at bounding box center [321, 31] width 75 height 8
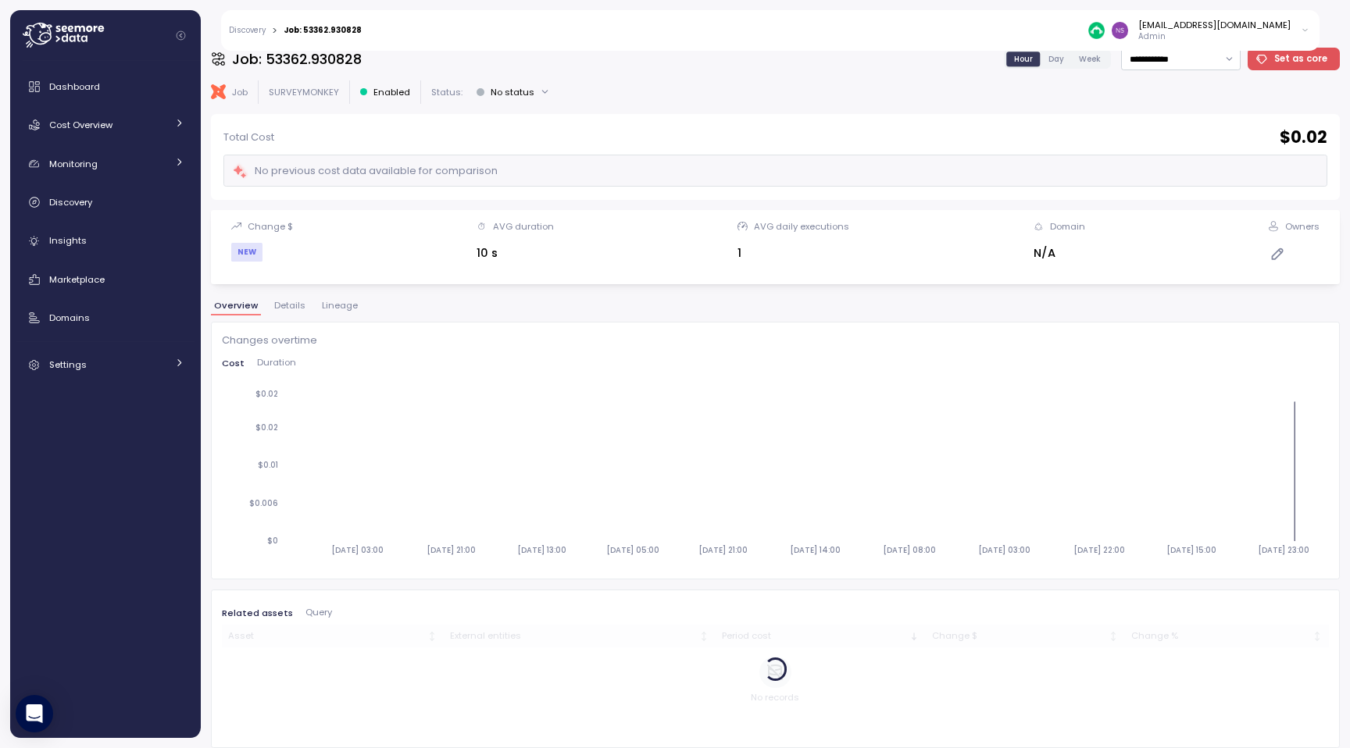
click at [284, 306] on span "Details" at bounding box center [289, 305] width 31 height 9
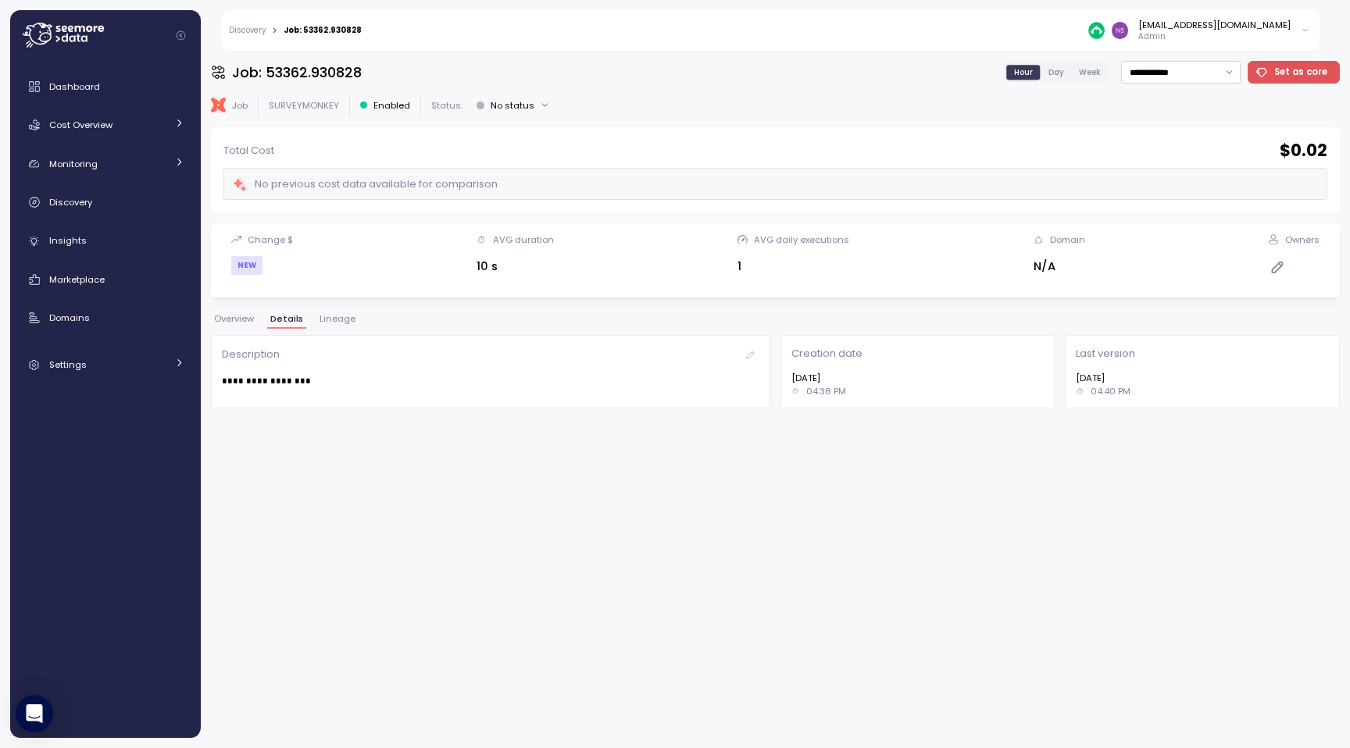
click at [326, 318] on span "Lineage" at bounding box center [337, 319] width 36 height 9
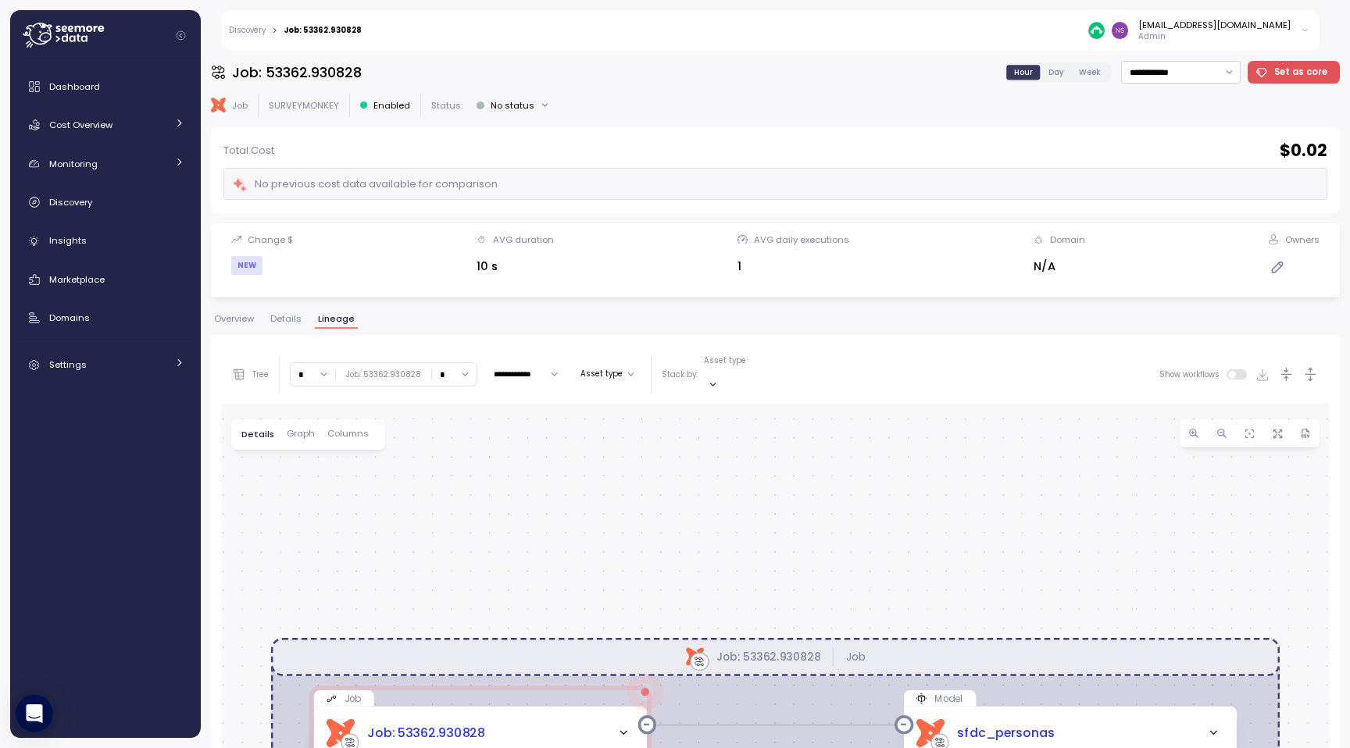
click at [250, 319] on span "Overview" at bounding box center [234, 319] width 40 height 9
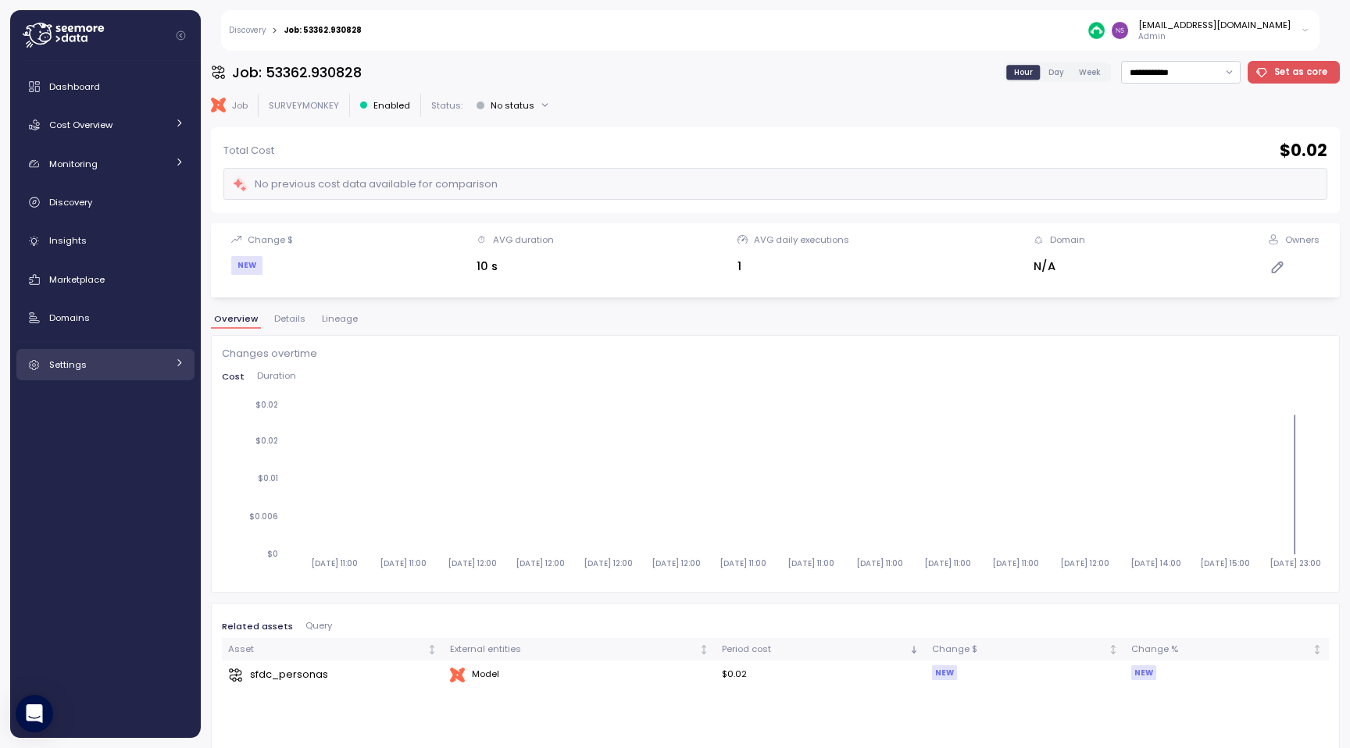
click at [116, 367] on div "Settings" at bounding box center [107, 365] width 117 height 16
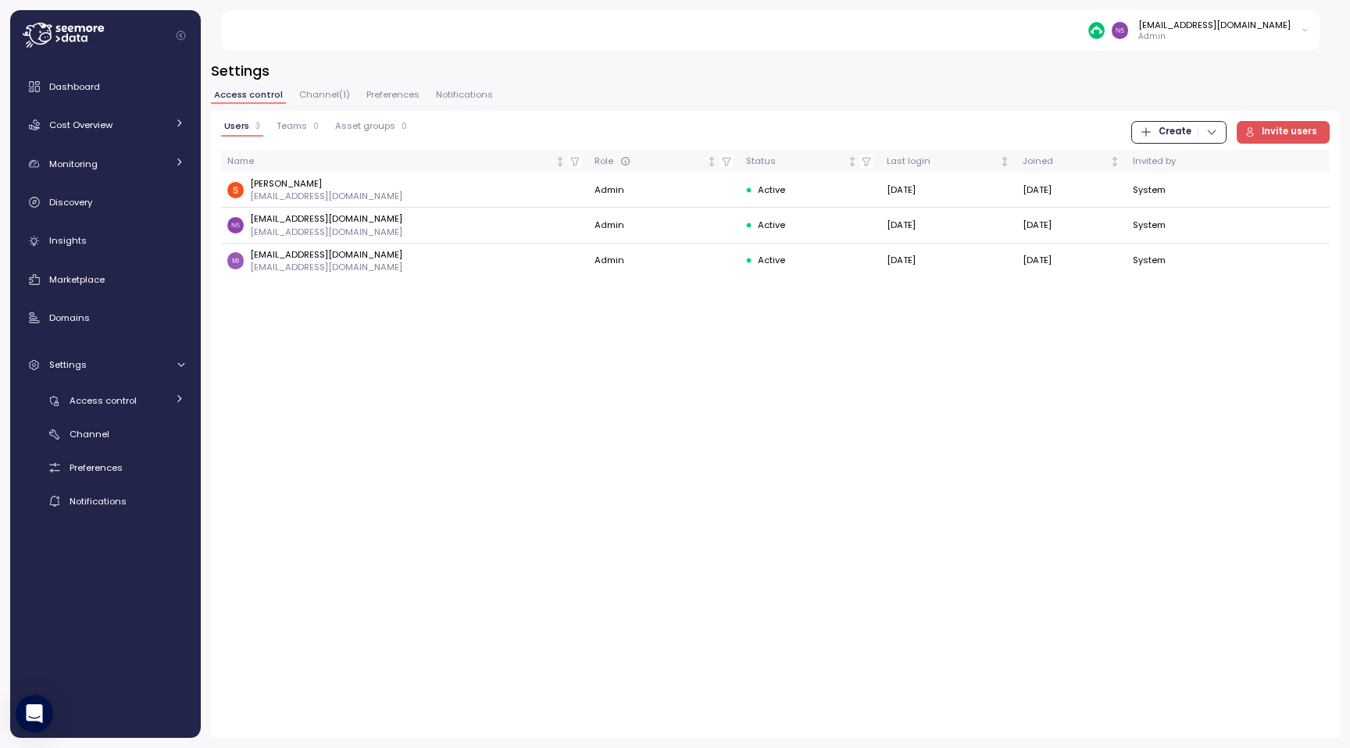
click at [1283, 131] on span "Invite users" at bounding box center [1288, 132] width 55 height 21
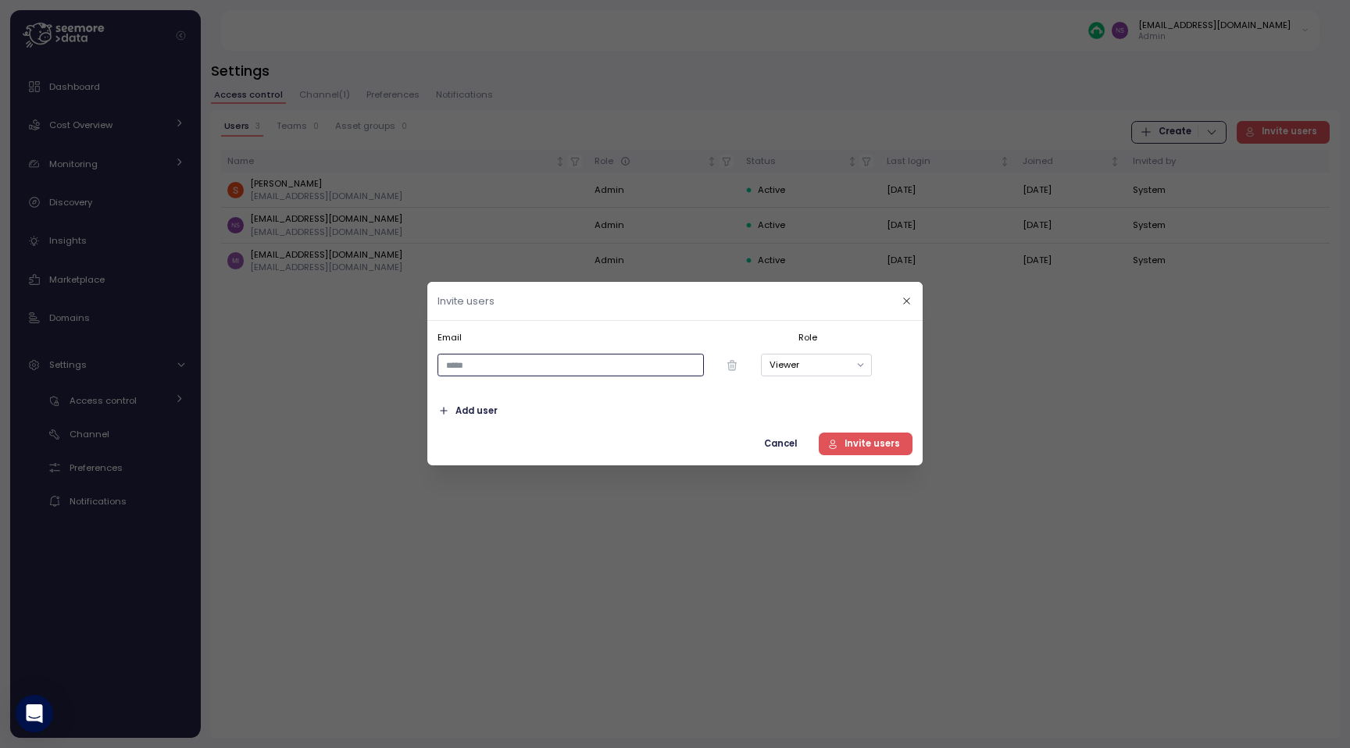
click at [654, 358] on input "email" at bounding box center [570, 366] width 266 height 23
click at [908, 303] on icon "button" at bounding box center [906, 301] width 6 height 6
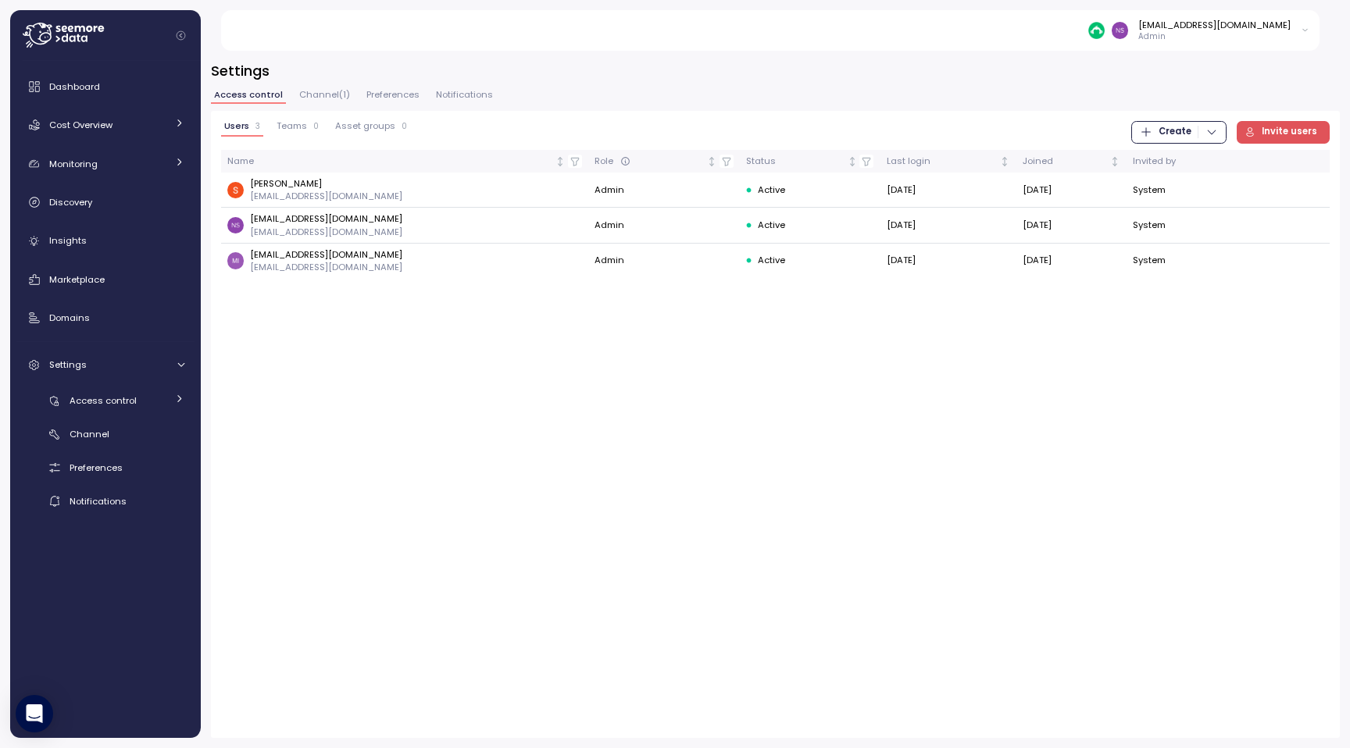
click at [316, 93] on span "Channel ( 1 )" at bounding box center [324, 95] width 51 height 9
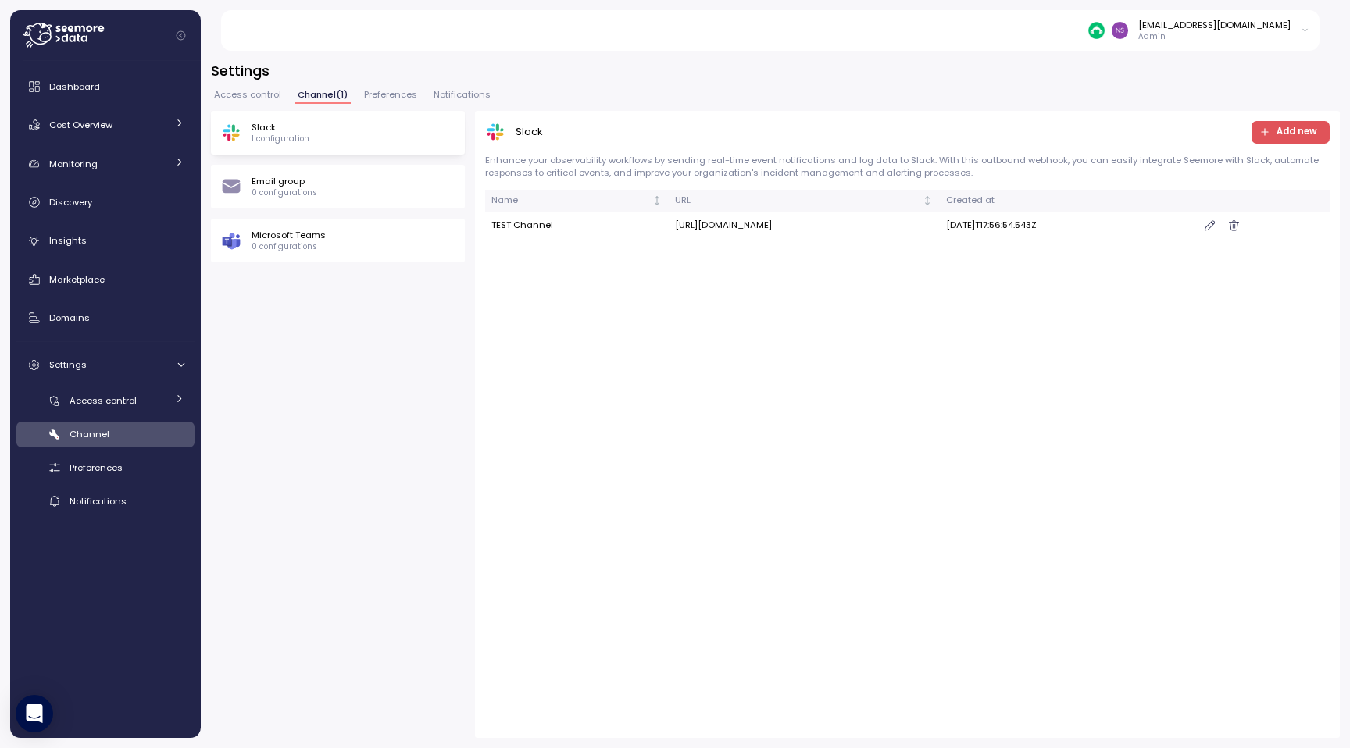
click at [395, 92] on span "Preferences" at bounding box center [390, 95] width 53 height 9
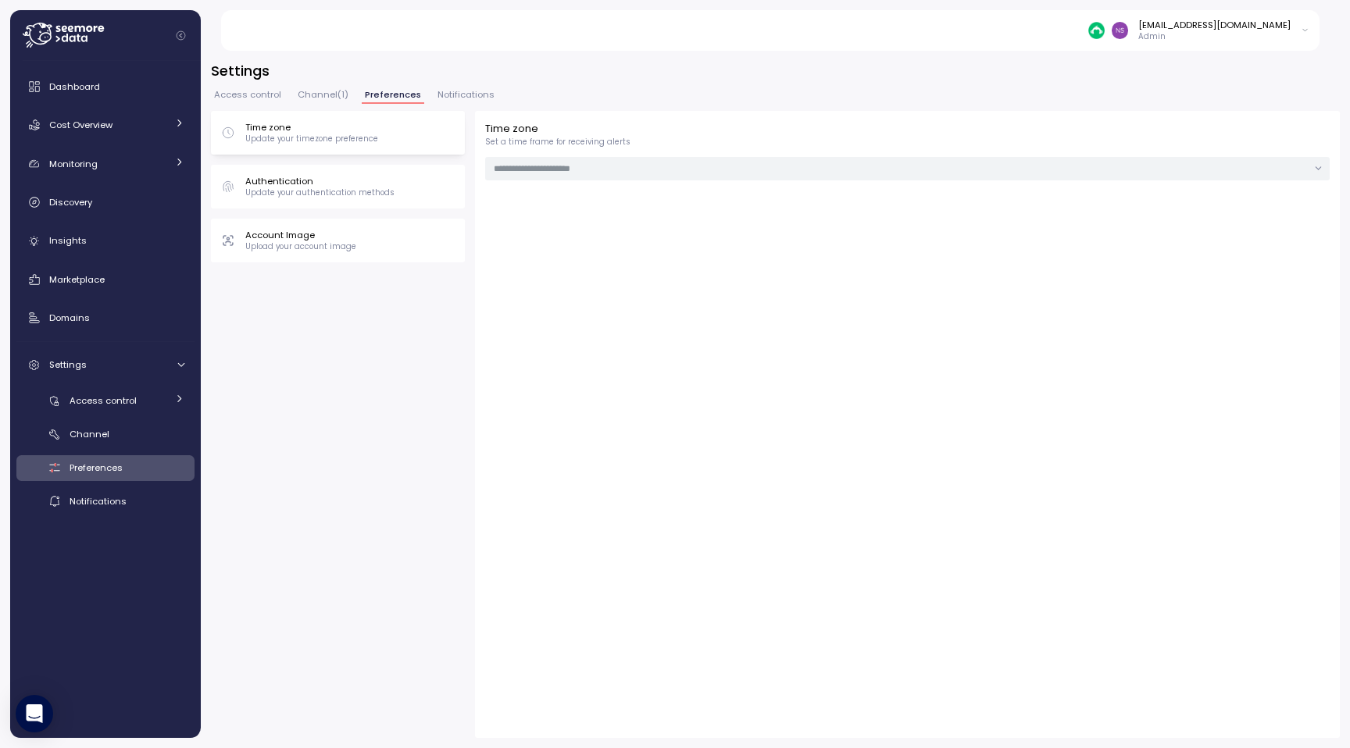
click at [470, 95] on span "Notifications" at bounding box center [465, 95] width 57 height 9
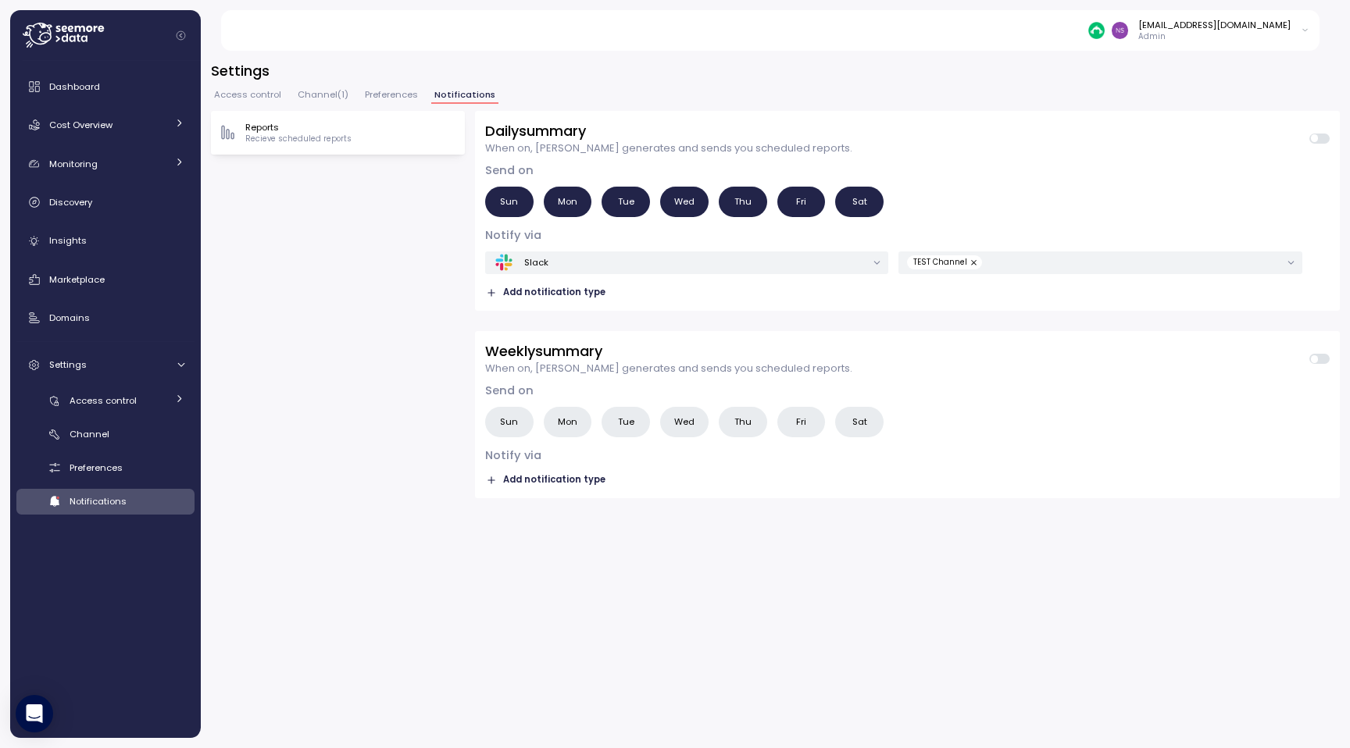
click at [223, 92] on span "Access control" at bounding box center [247, 95] width 67 height 9
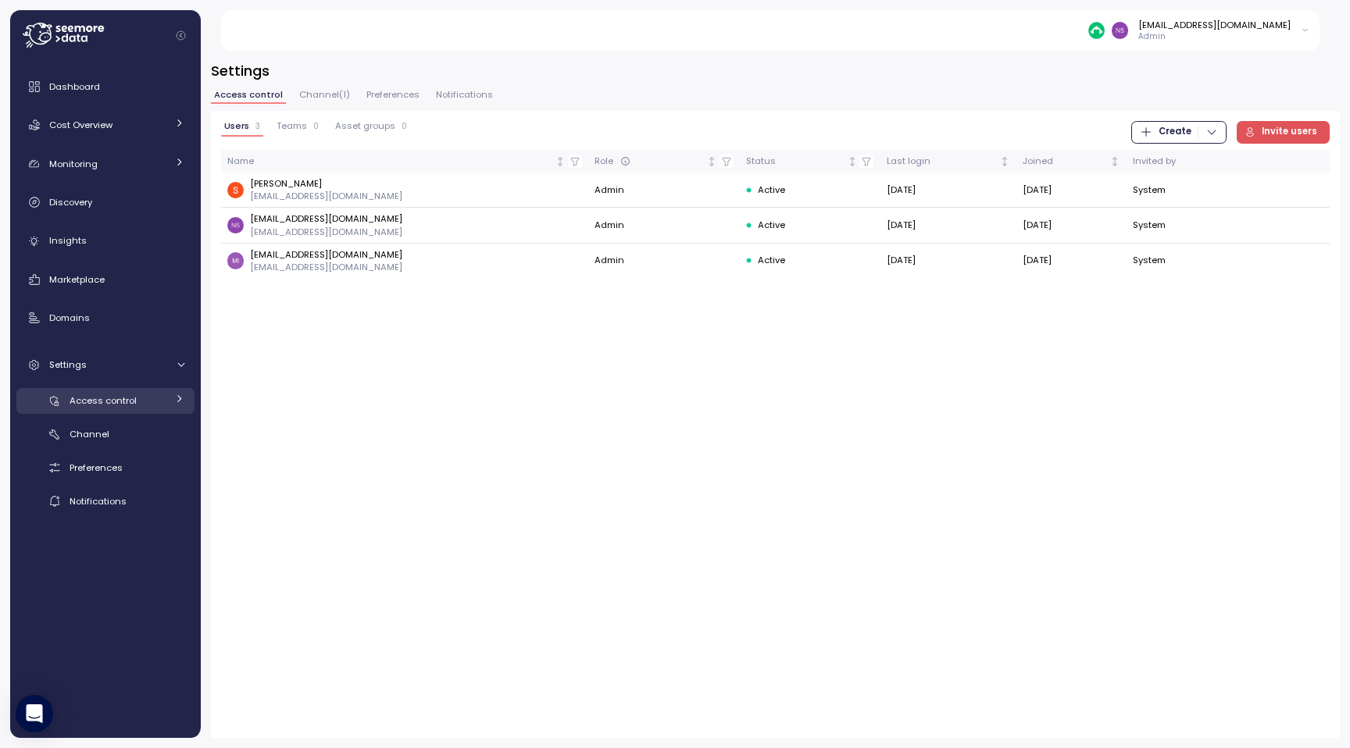
click at [128, 404] on span "Access control" at bounding box center [103, 400] width 67 height 12
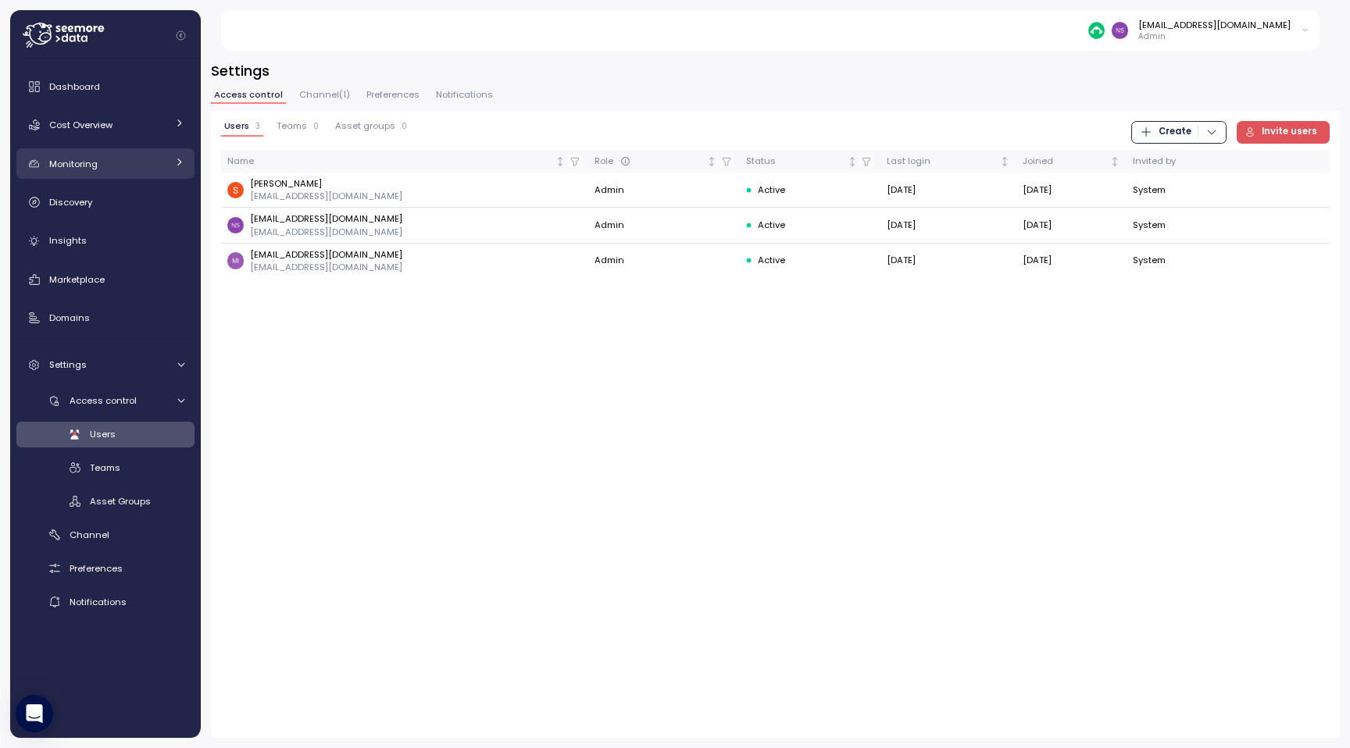
click at [129, 162] on div "Monitoring" at bounding box center [107, 164] width 117 height 16
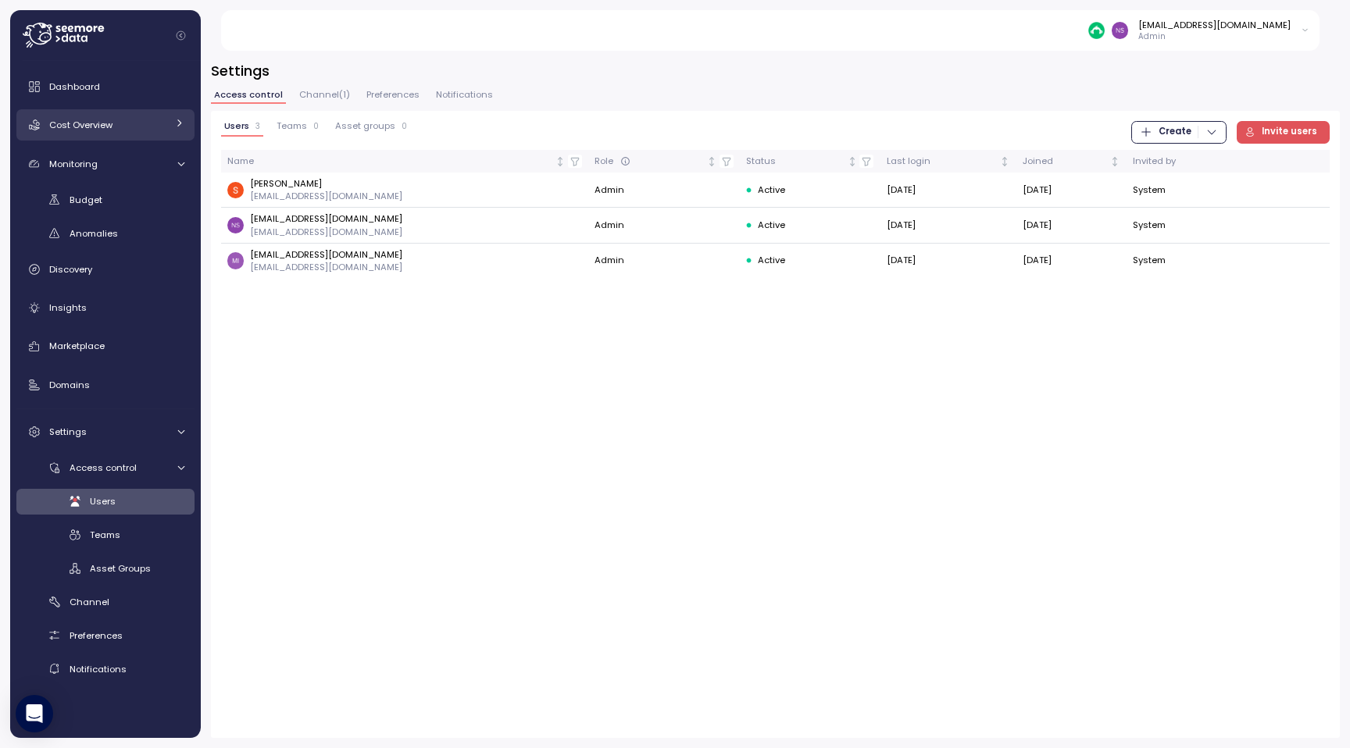
click at [136, 118] on div "Cost Overview" at bounding box center [107, 125] width 117 height 16
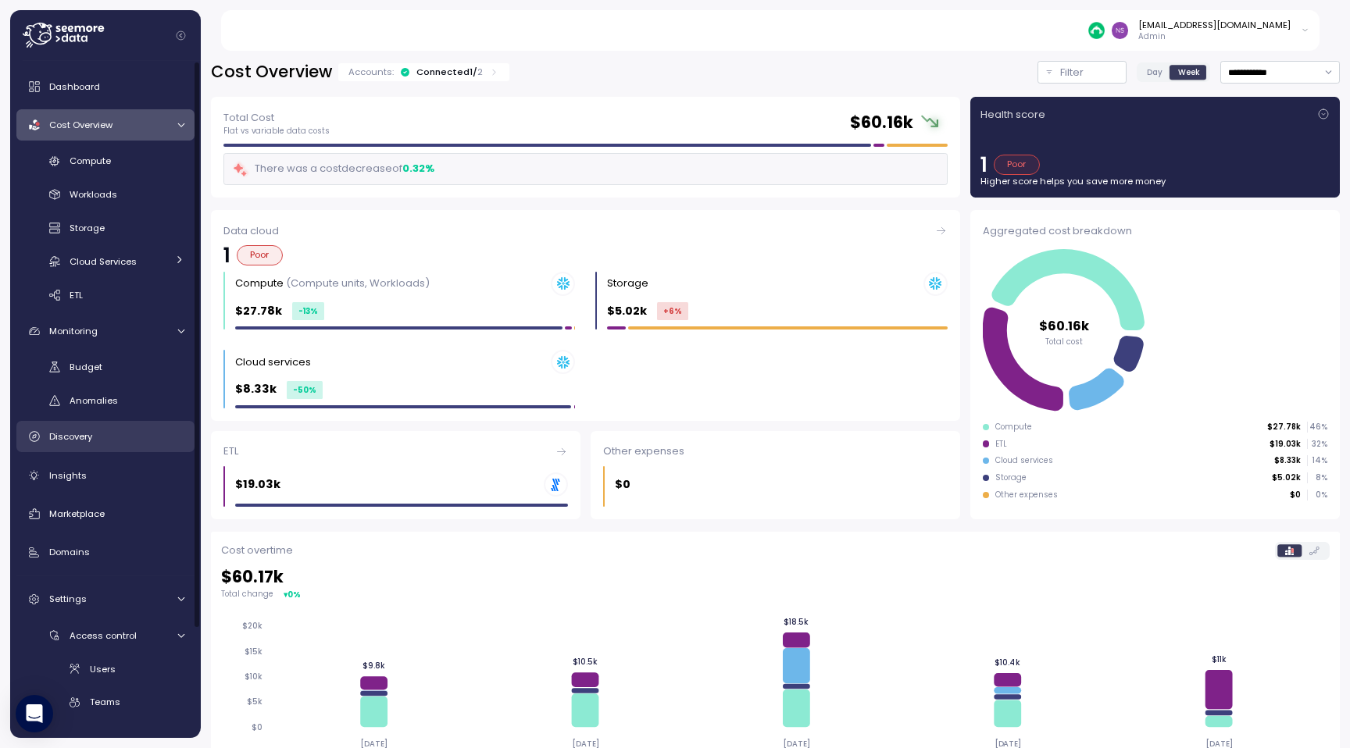
click at [100, 444] on div "Discovery" at bounding box center [116, 437] width 135 height 16
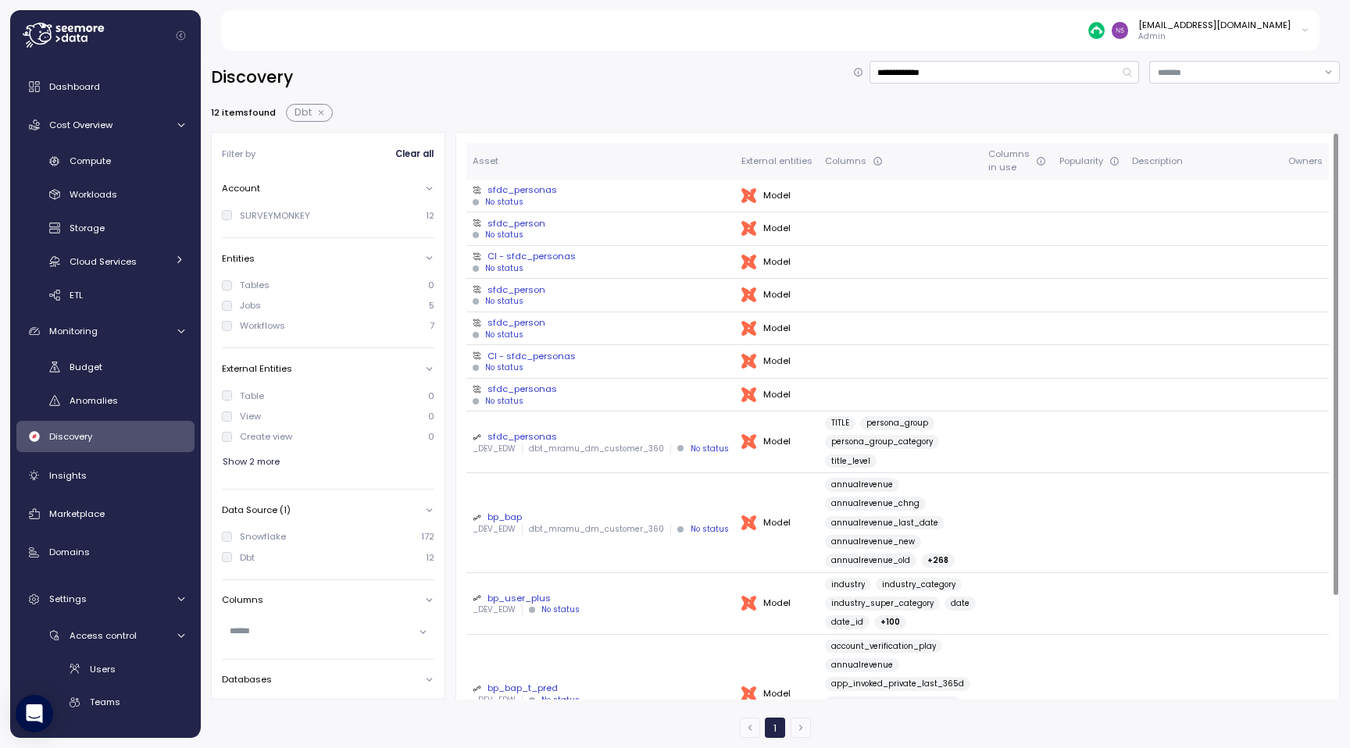
click at [524, 191] on div "sfdc_personas" at bounding box center [601, 190] width 256 height 12
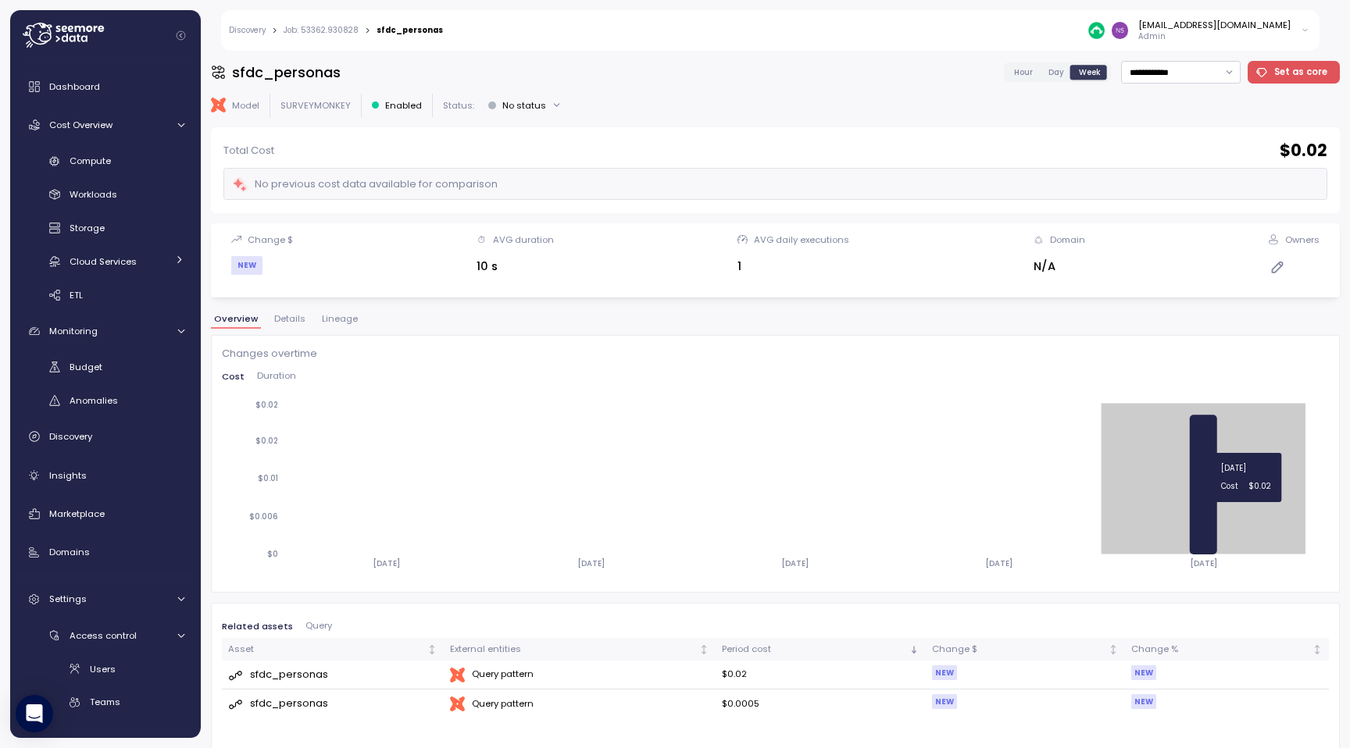
click at [1194, 445] on icon at bounding box center [1202, 485] width 27 height 140
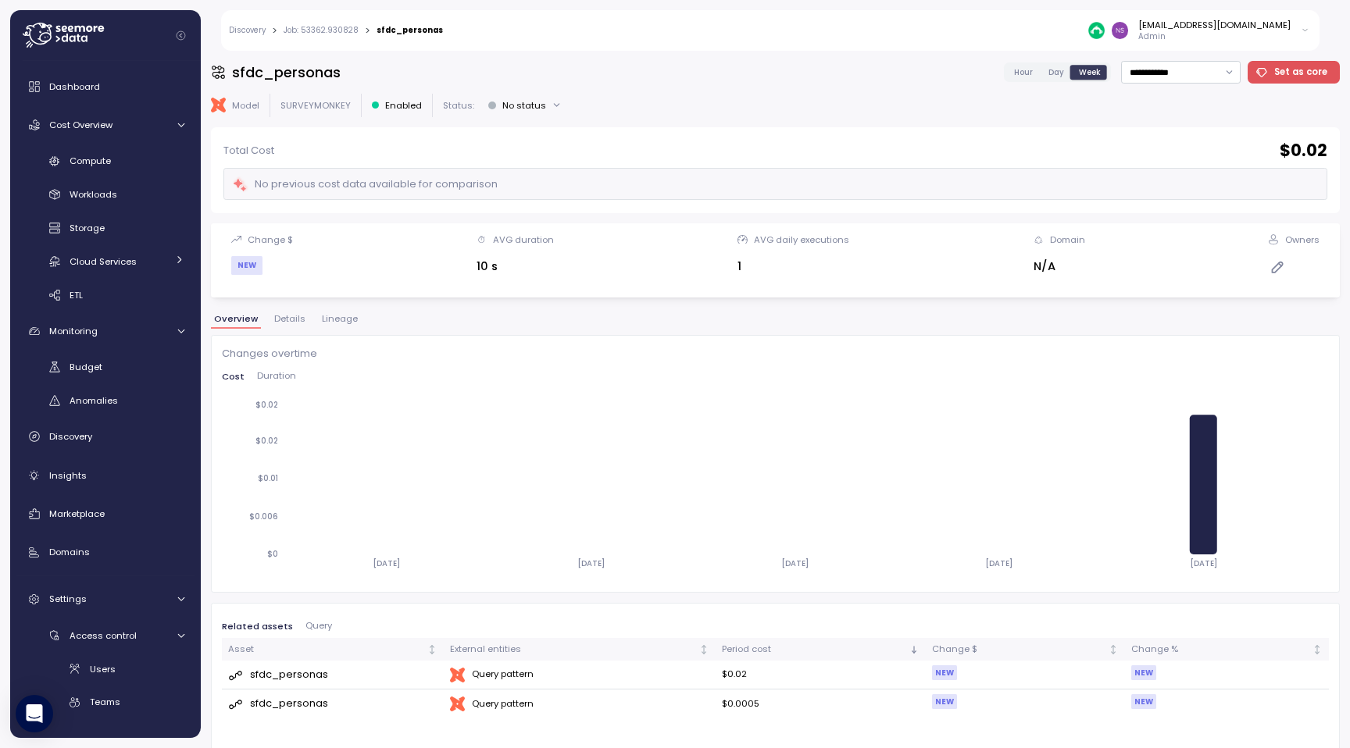
click at [291, 323] on span "Details" at bounding box center [289, 319] width 31 height 9
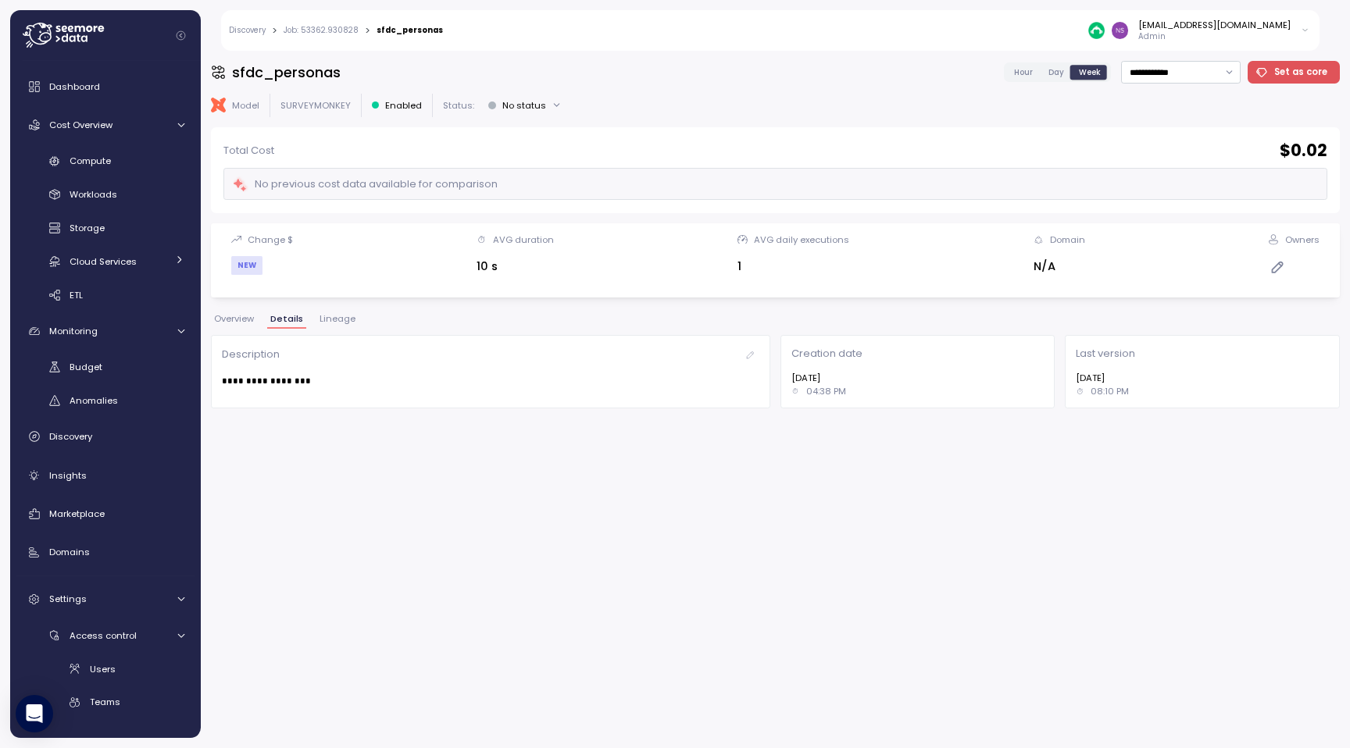
click at [329, 323] on span "Lineage" at bounding box center [337, 319] width 36 height 9
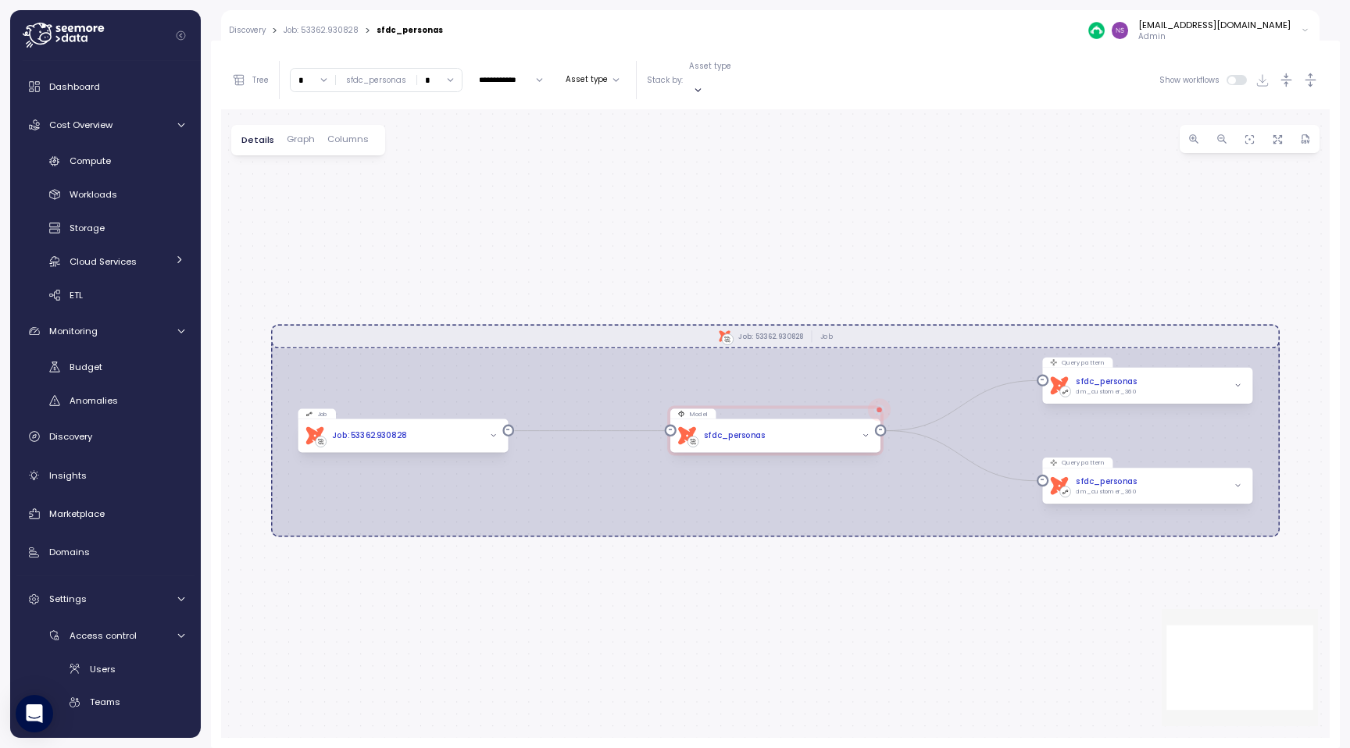
scroll to position [294, 0]
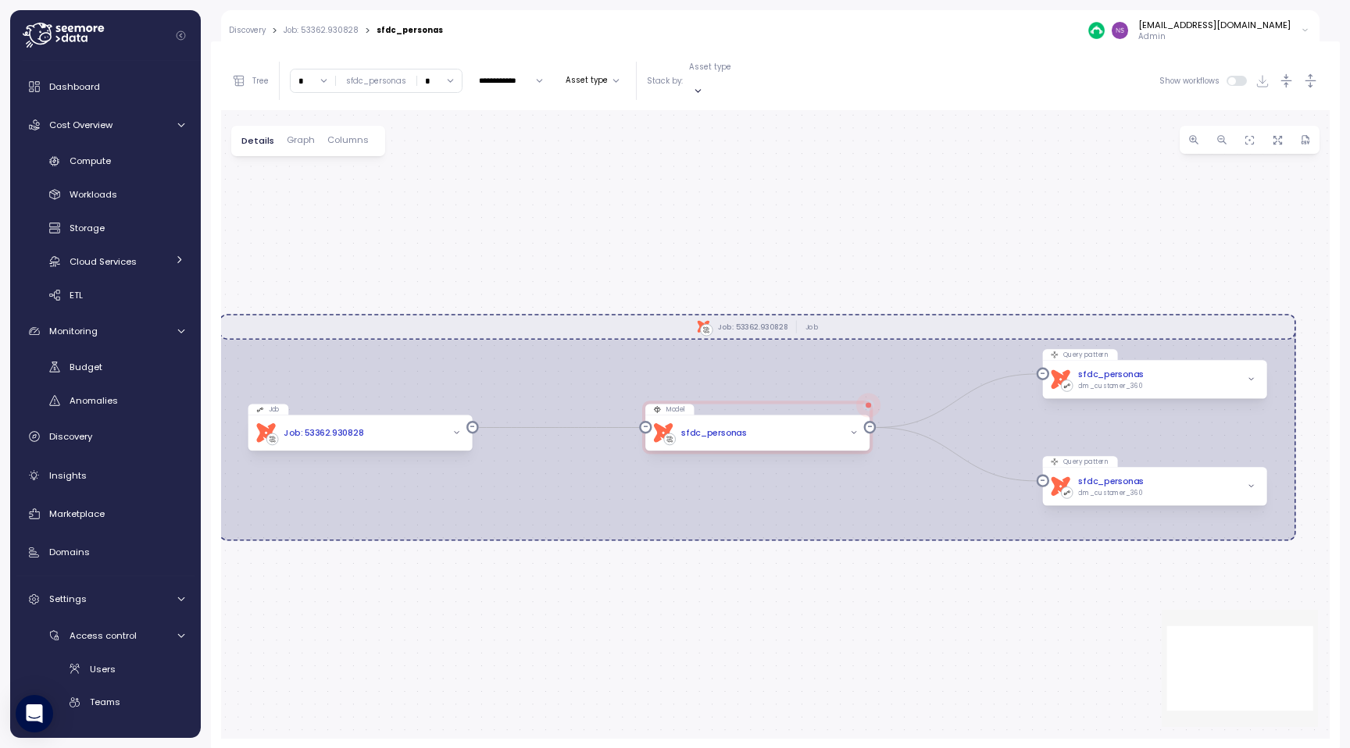
click at [248, 37] on div "Discovery > Job: 53362.930828 > sfdc_personas nsrinivas@surveymonkey.com Admin" at bounding box center [770, 30] width 1098 height 41
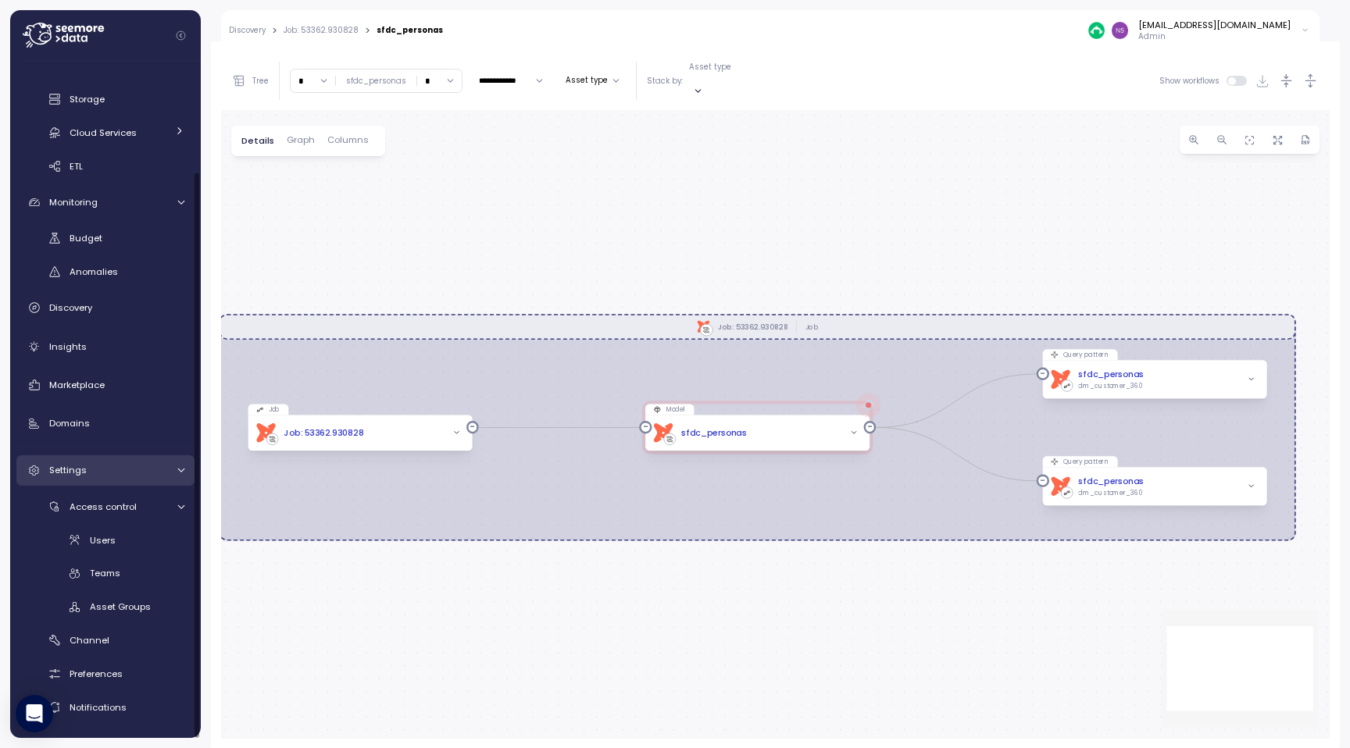
scroll to position [127, 0]
click at [113, 390] on div "Marketplace" at bounding box center [116, 388] width 135 height 16
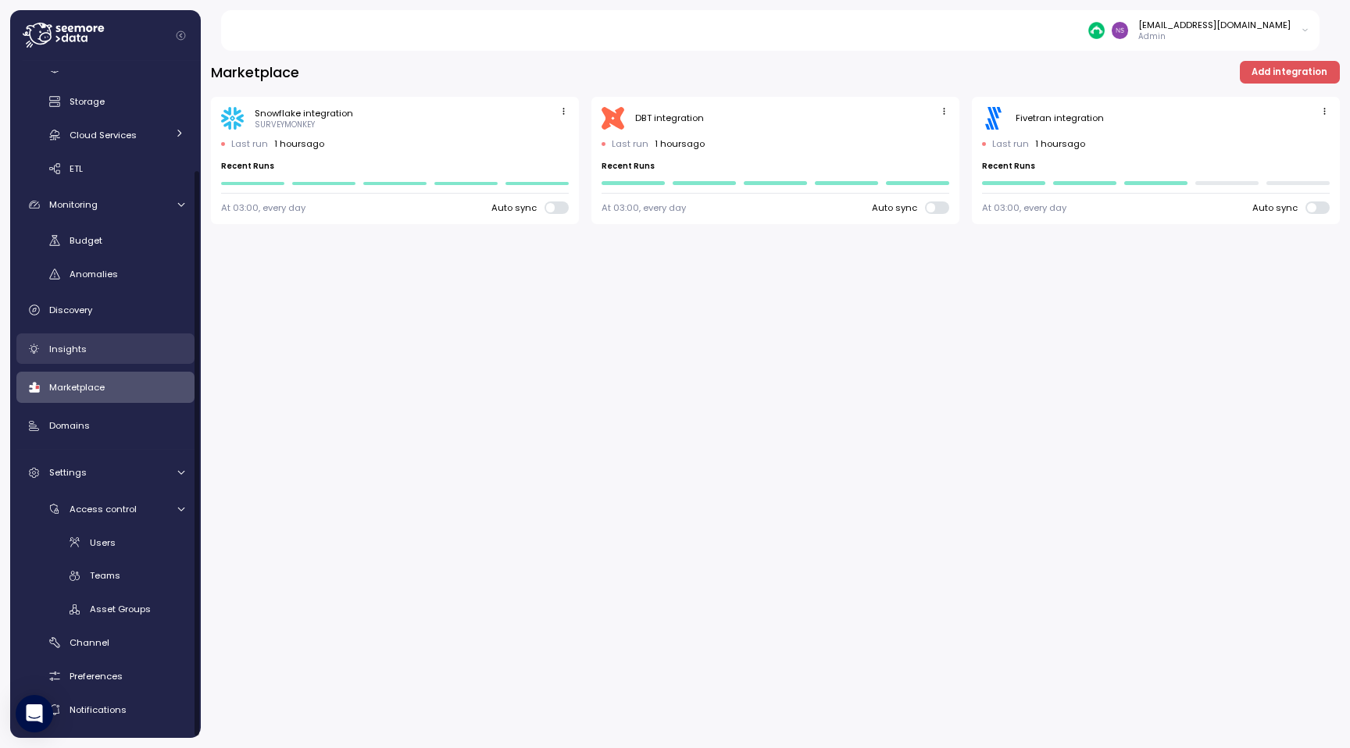
click at [122, 359] on link "Insights" at bounding box center [105, 349] width 178 height 31
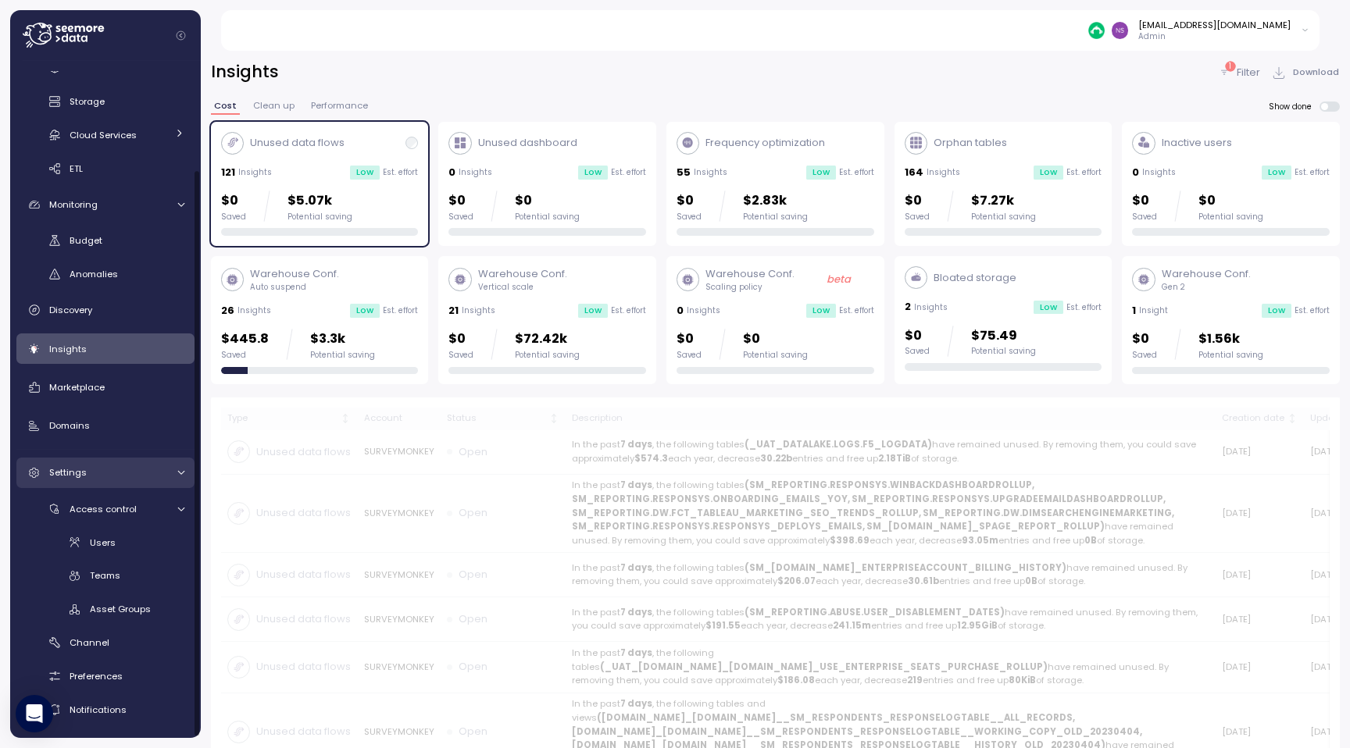
scroll to position [129, 0]
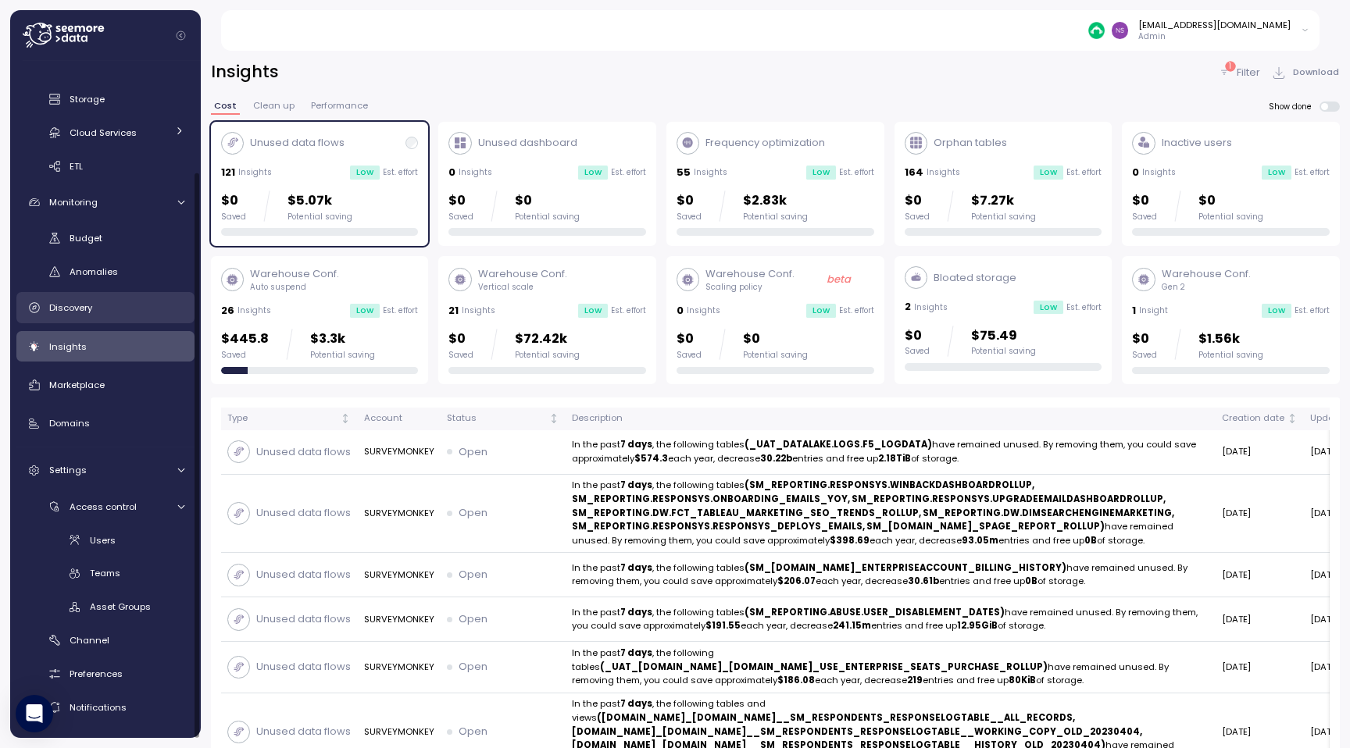
click at [148, 301] on div "Discovery" at bounding box center [116, 308] width 135 height 16
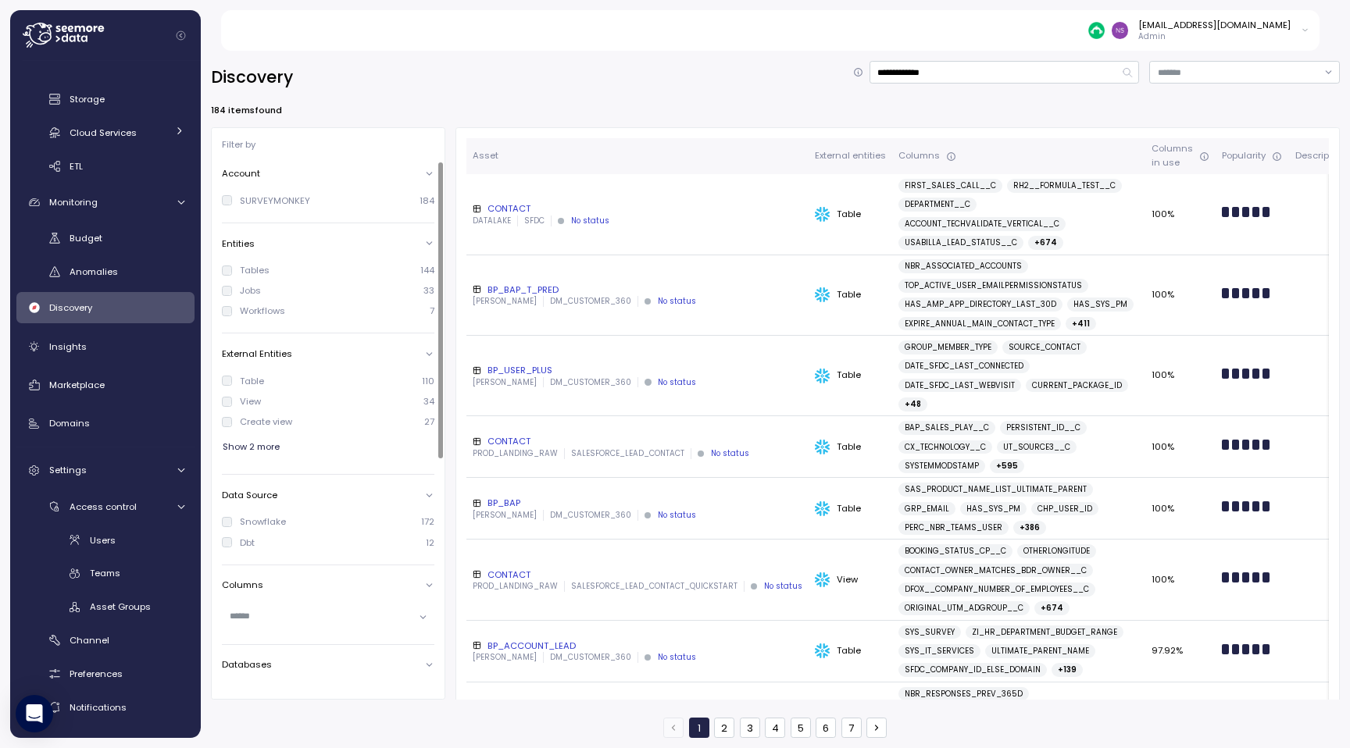
click at [244, 290] on div "Jobs" at bounding box center [250, 290] width 21 height 12
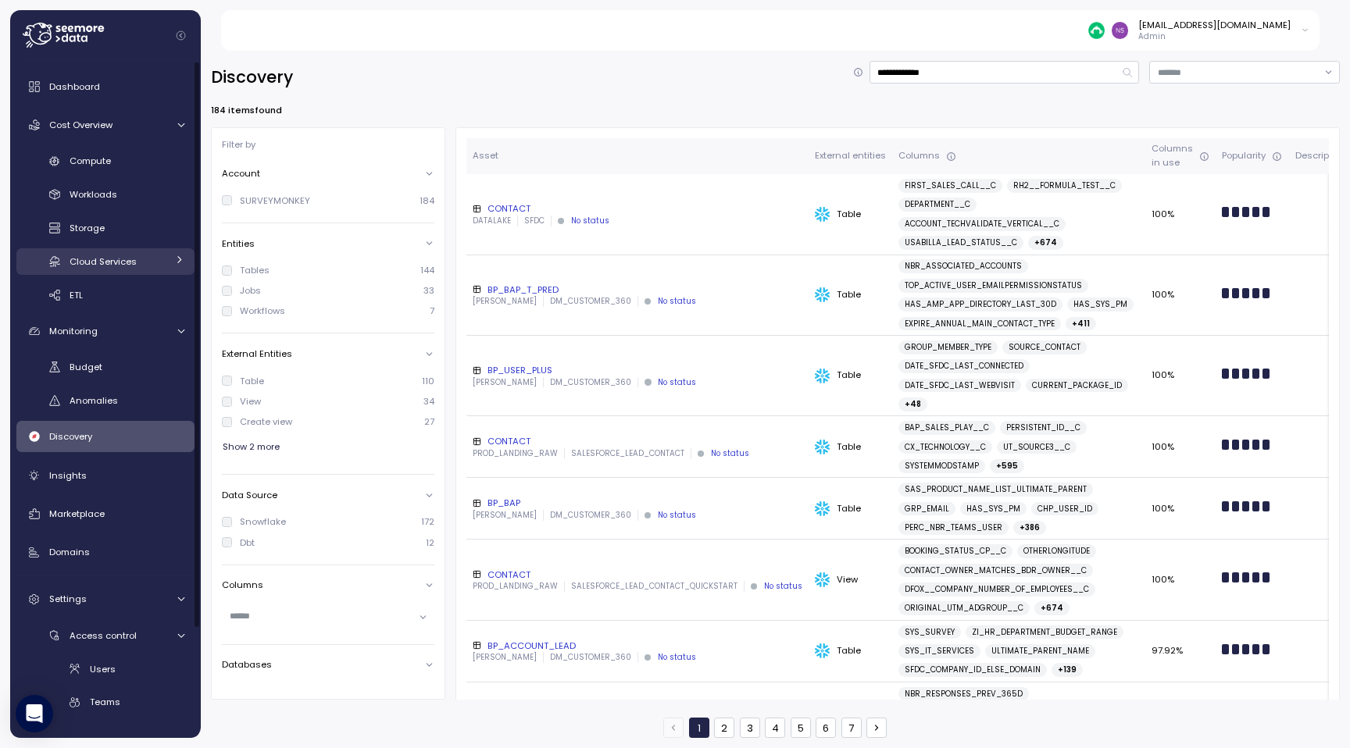
click at [166, 260] on link "Cloud Services" at bounding box center [105, 261] width 178 height 26
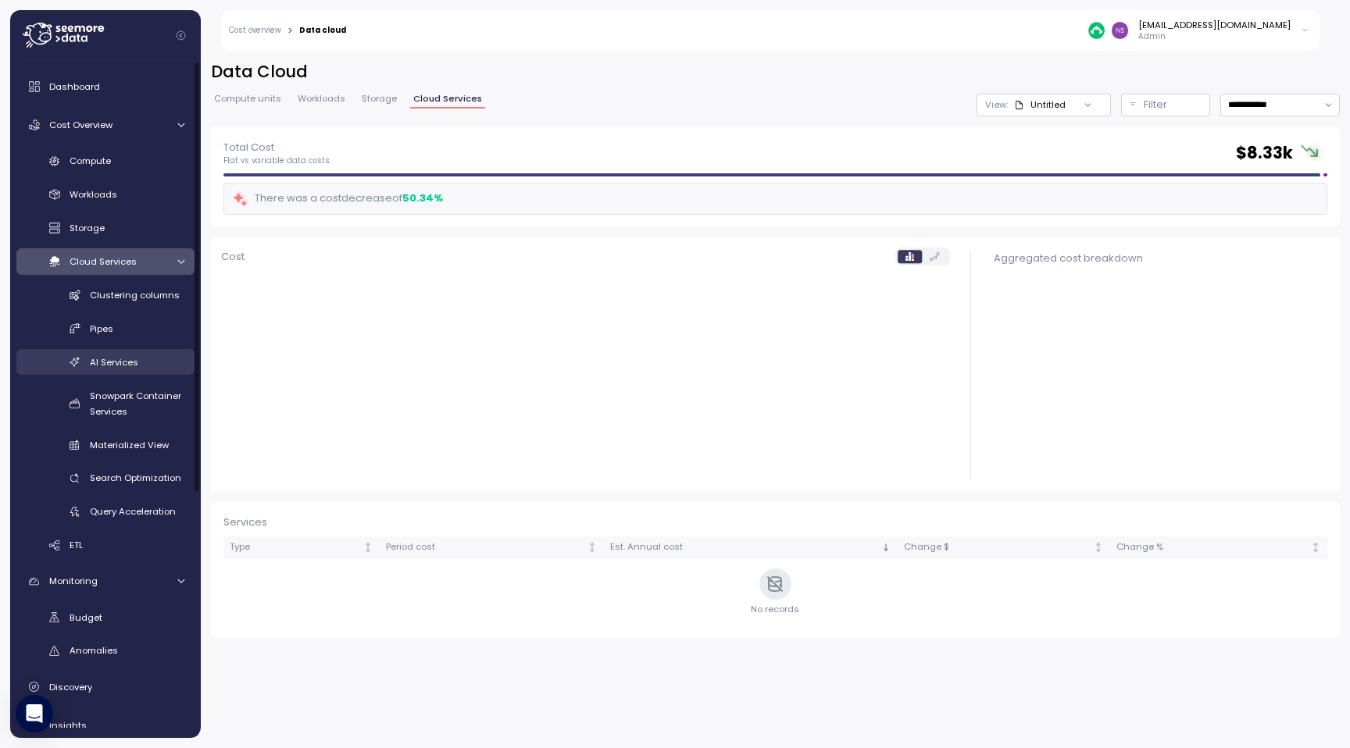
click at [153, 351] on link "AI Services" at bounding box center [105, 362] width 178 height 26
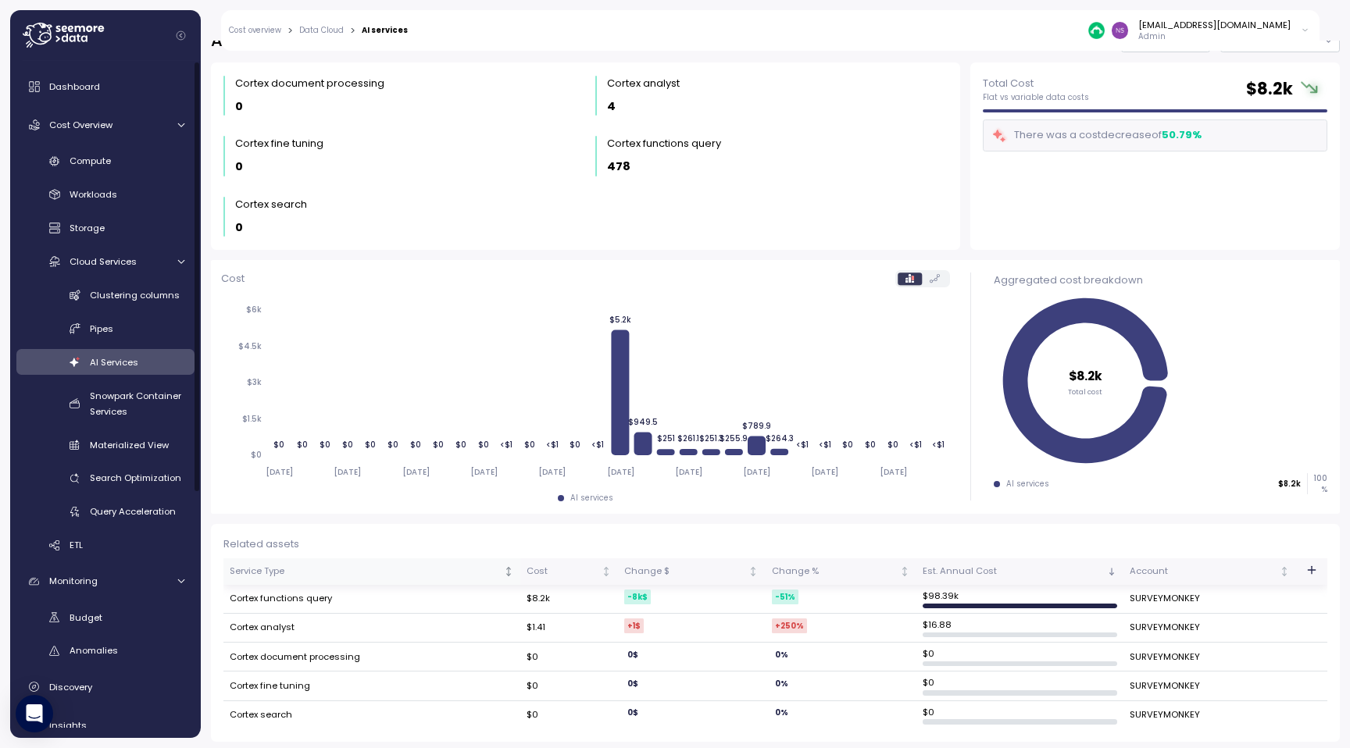
scroll to position [30, 0]
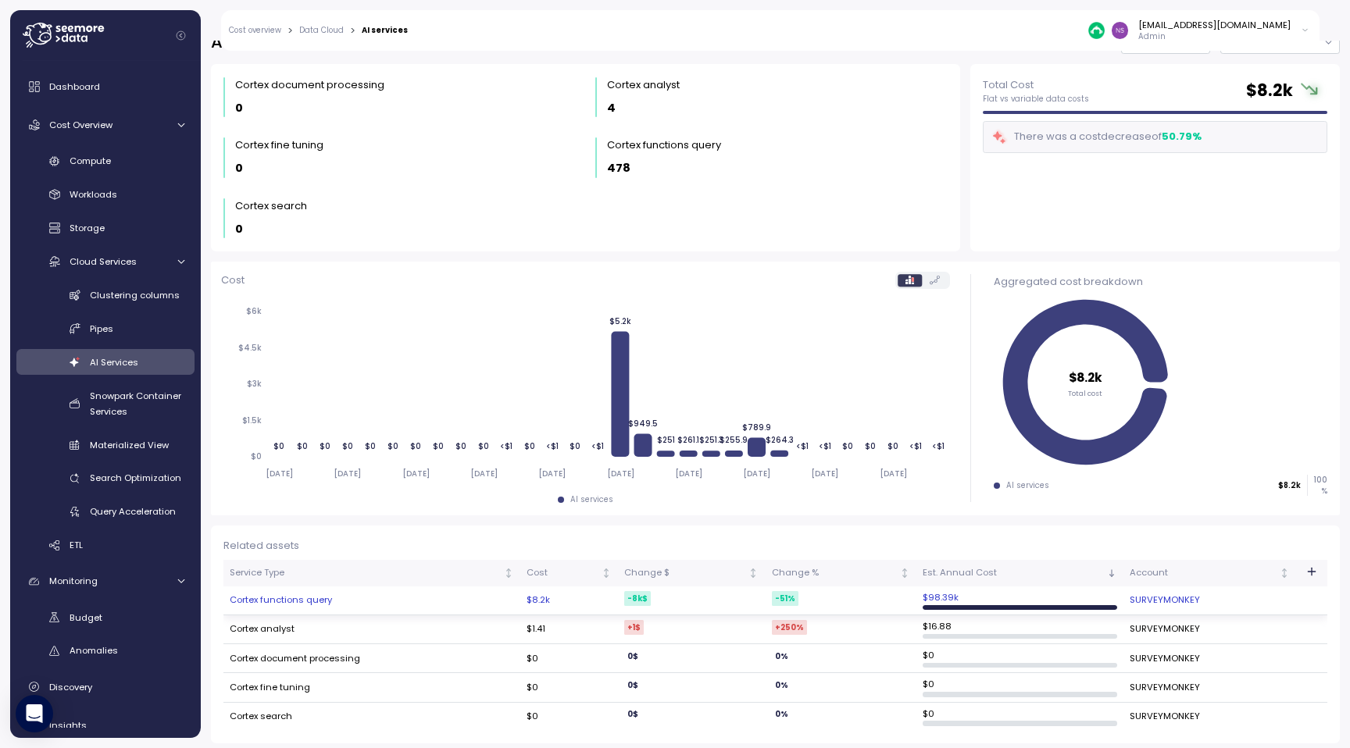
click at [337, 596] on td "Cortex functions query" at bounding box center [371, 601] width 297 height 29
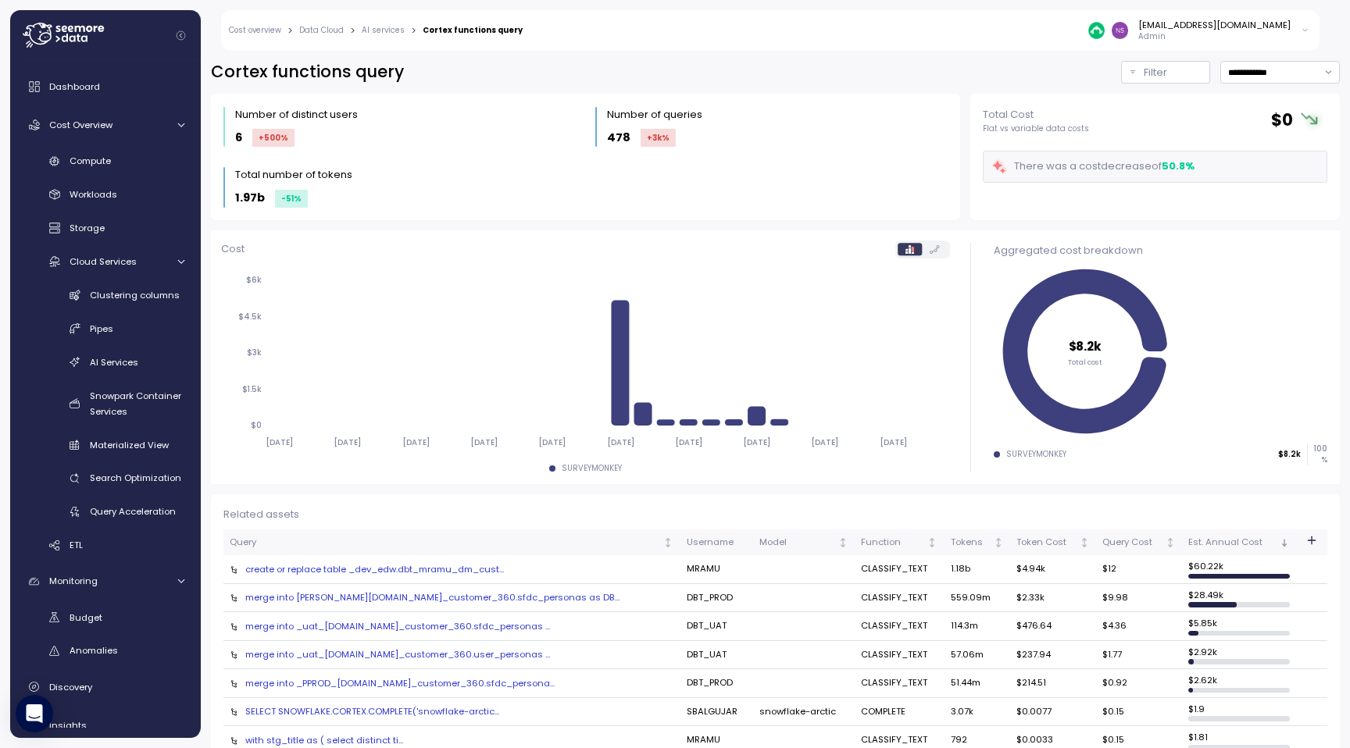
scroll to position [203, 0]
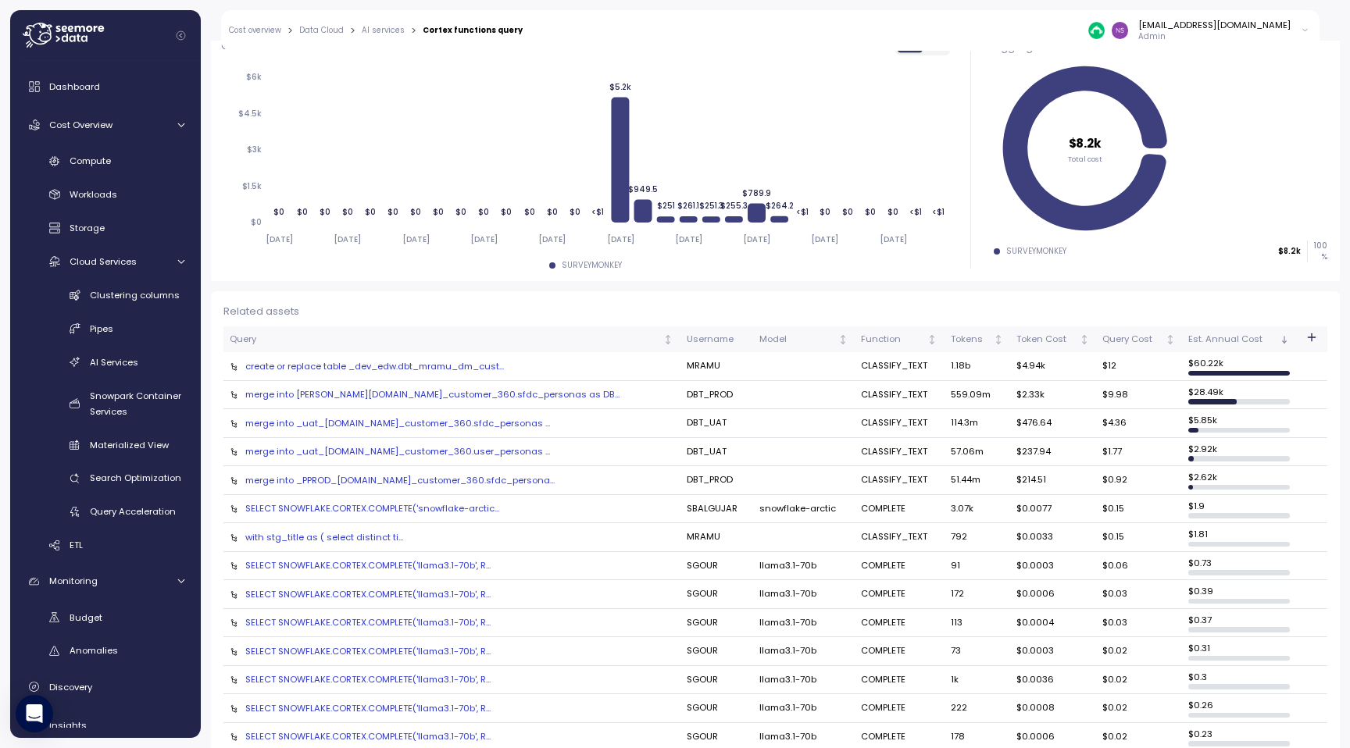
click at [416, 366] on div "create or replace table _dev_edw.dbt_mramu_dm_cust..." at bounding box center [452, 366] width 444 height 12
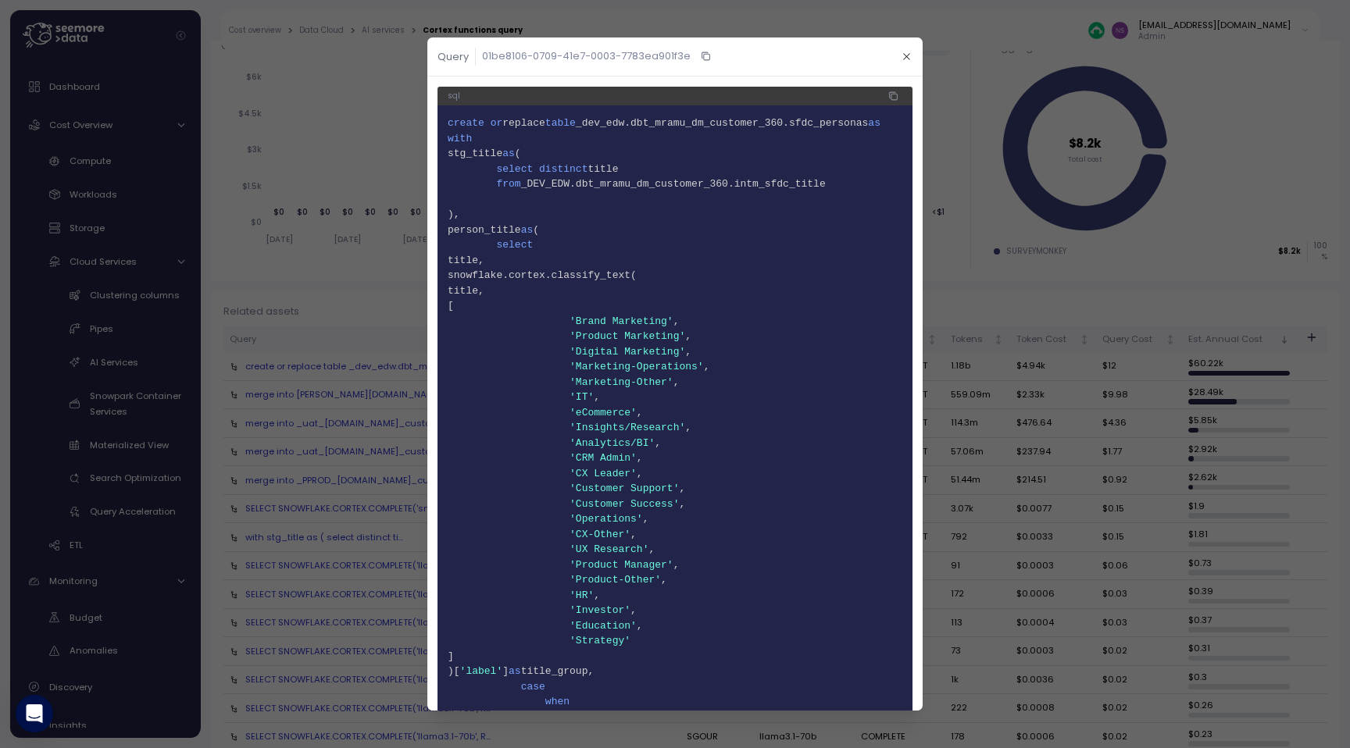
click at [1135, 343] on div at bounding box center [675, 374] width 1350 height 748
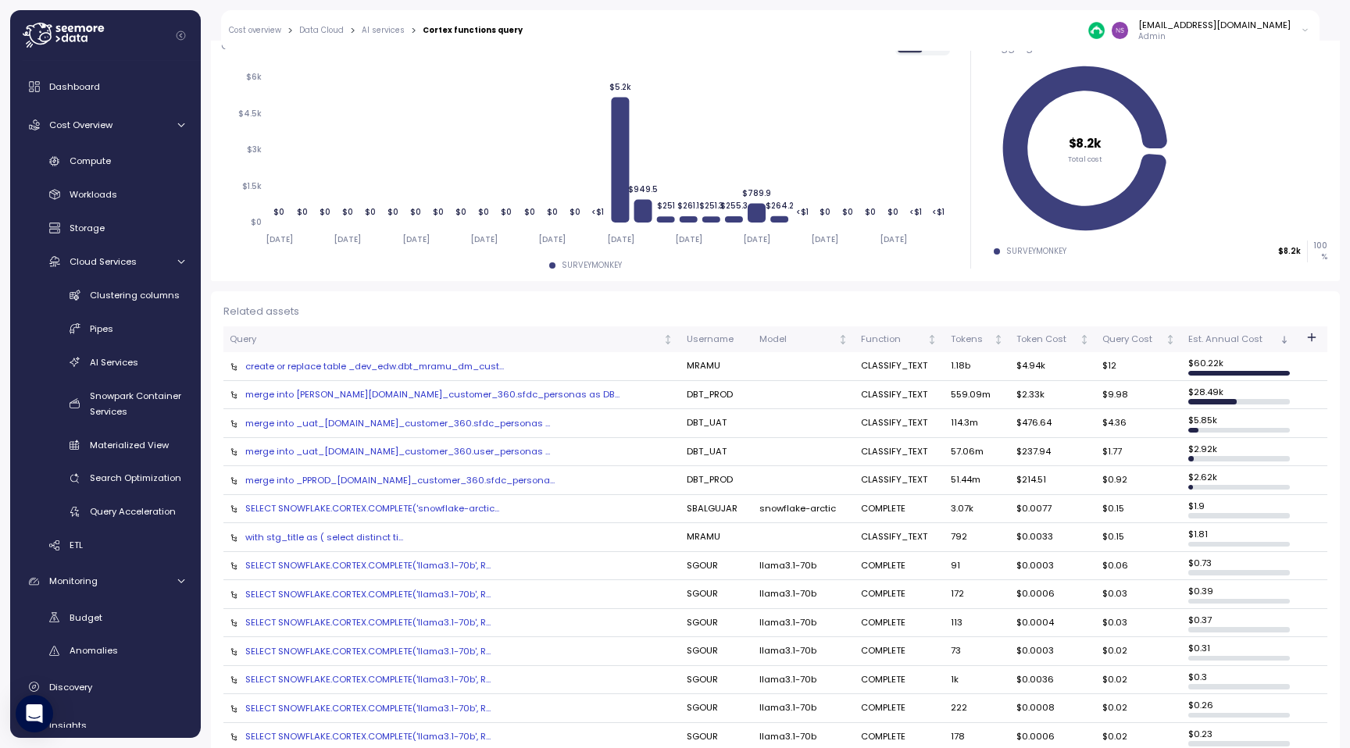
click at [1234, 366] on td "$ 60.22k" at bounding box center [1239, 366] width 114 height 29
click at [1197, 366] on td "$ 60.22k" at bounding box center [1239, 366] width 114 height 29
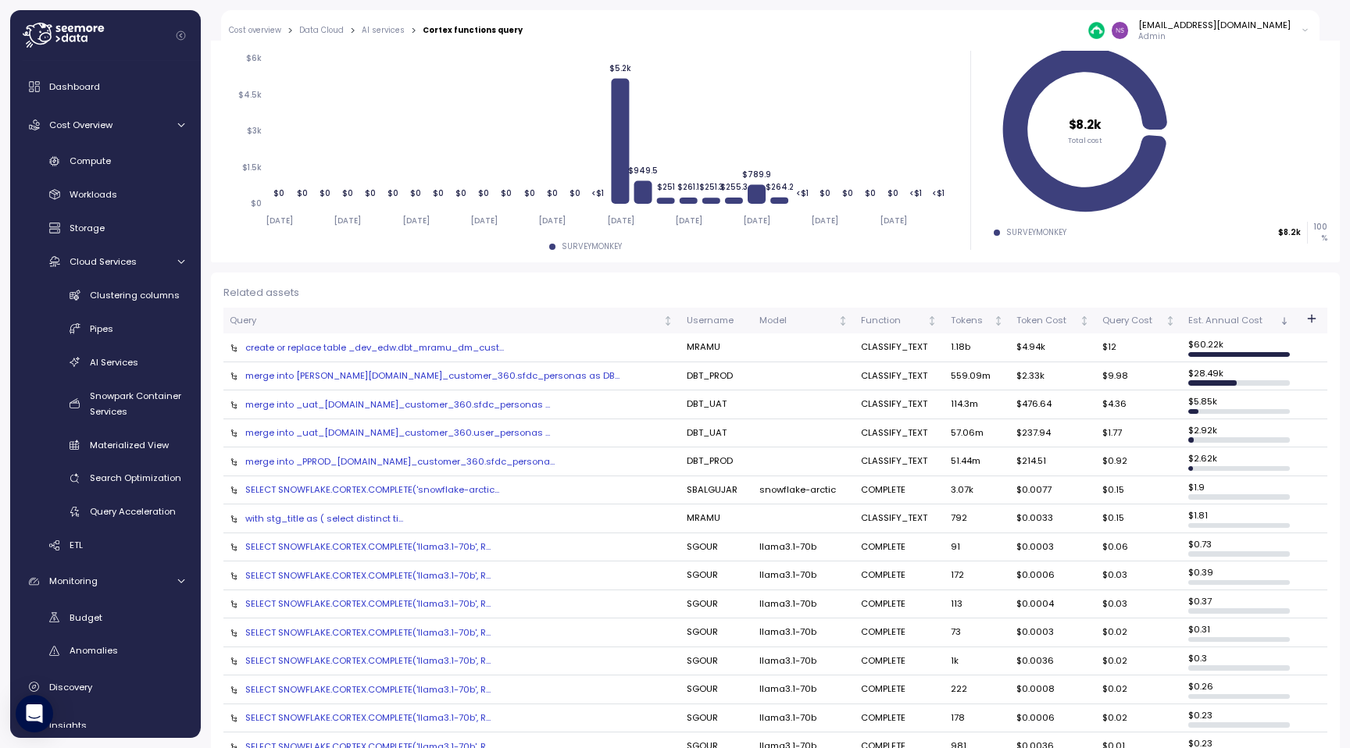
scroll to position [192, 0]
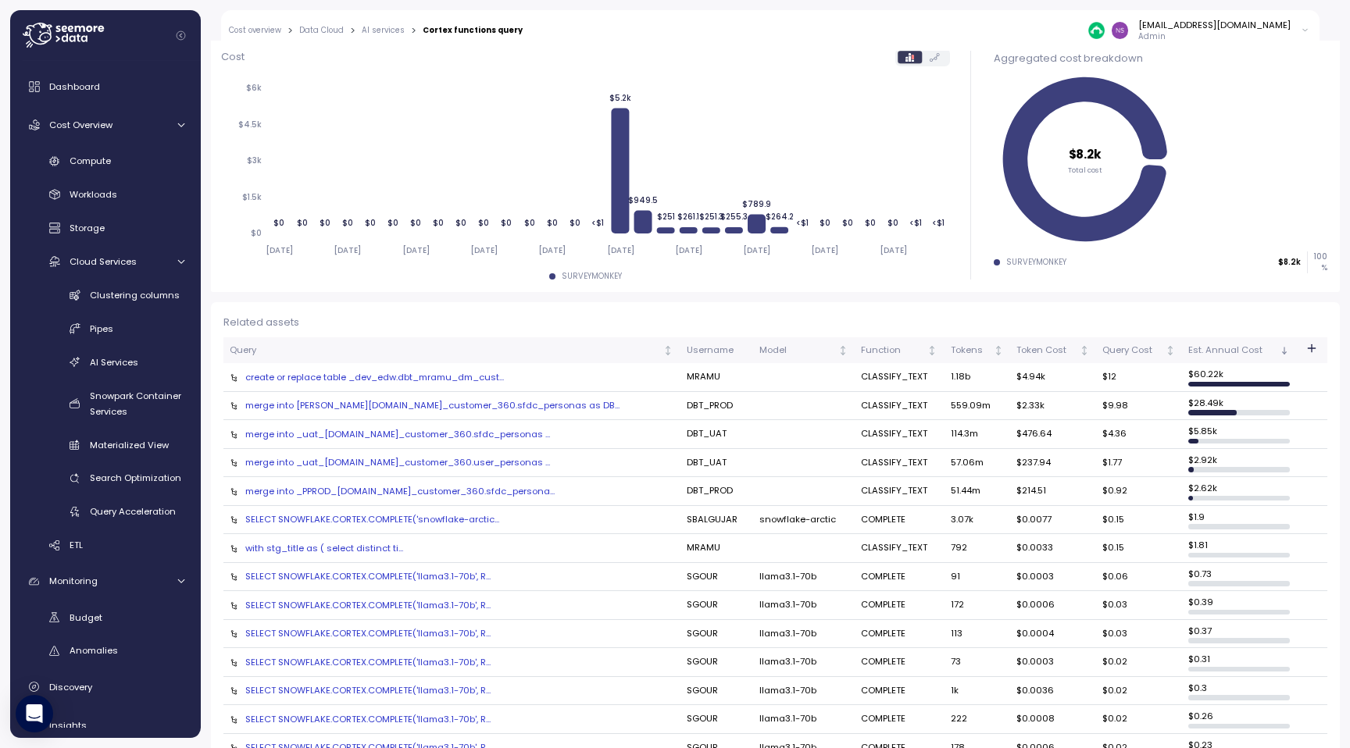
click at [307, 379] on div "create or replace table _dev_edw.dbt_mramu_dm_cust..." at bounding box center [452, 377] width 444 height 12
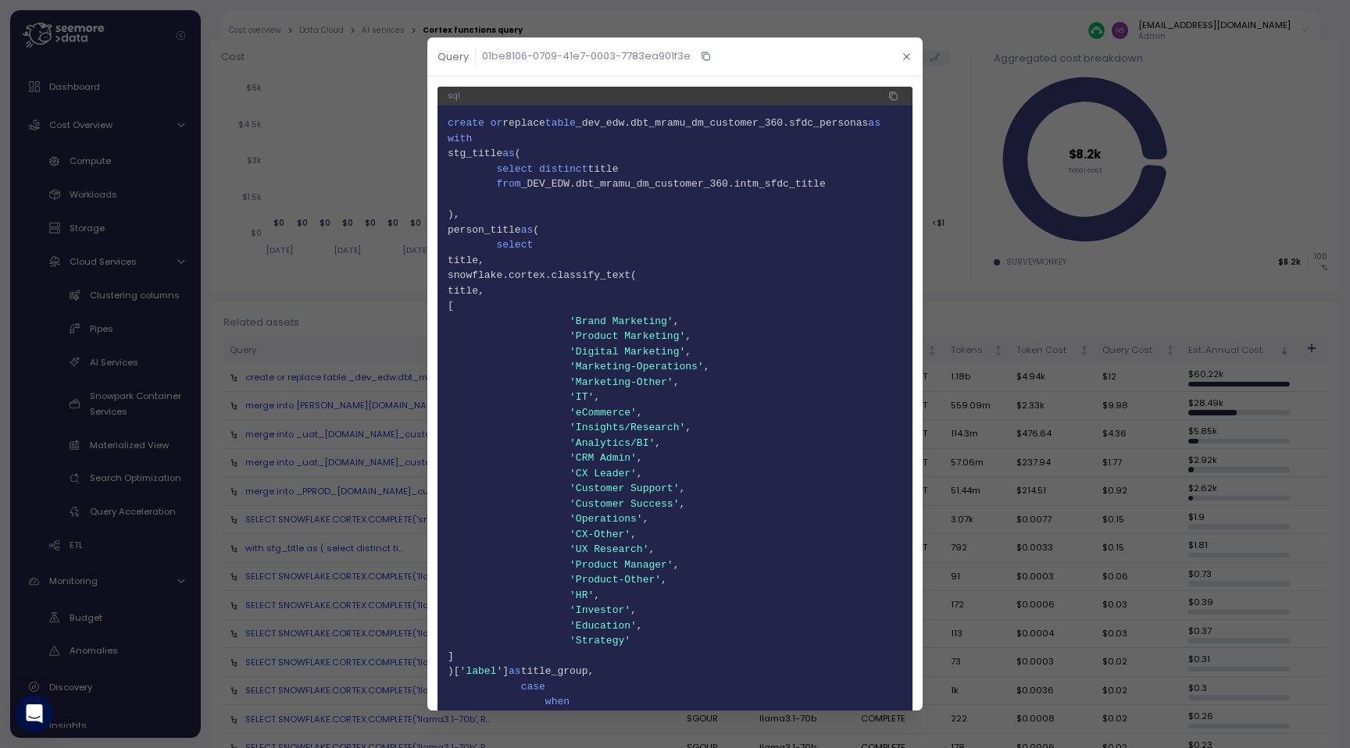
click at [902, 53] on icon "button" at bounding box center [906, 57] width 10 height 10
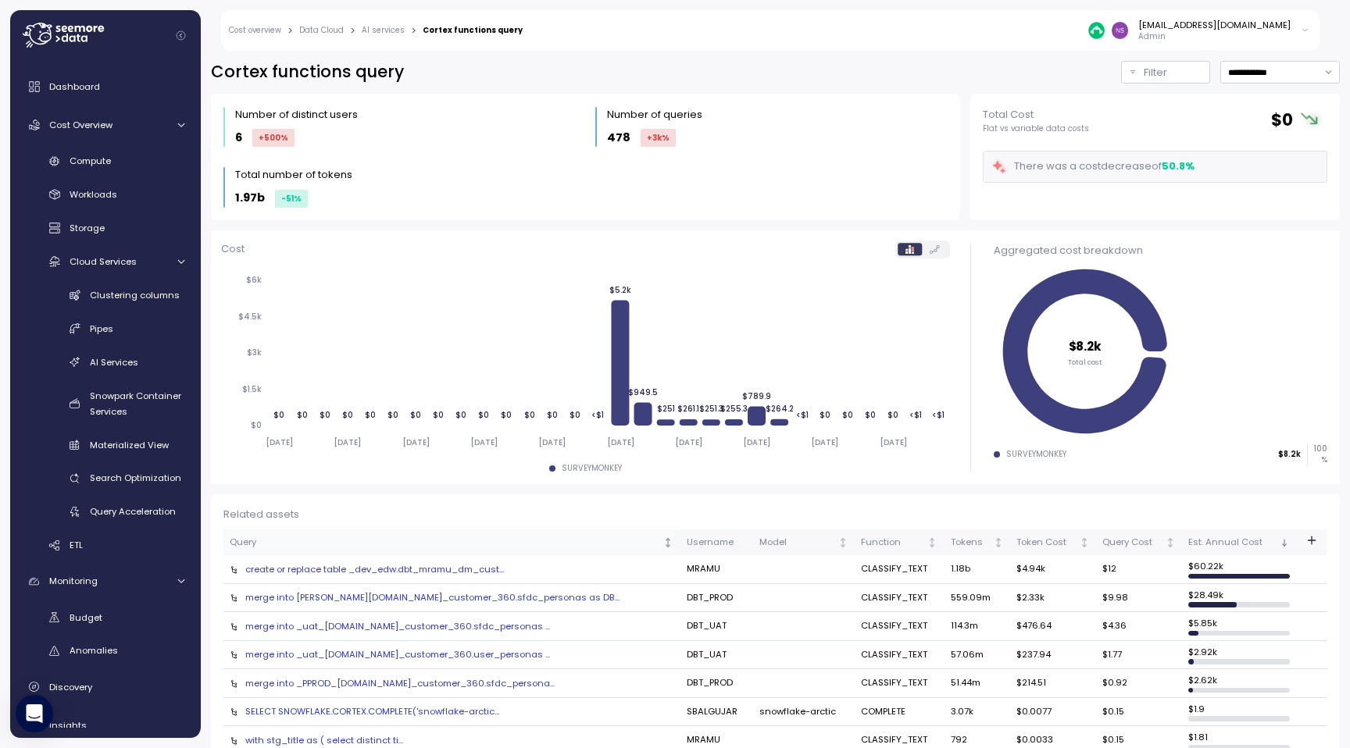
scroll to position [36, 0]
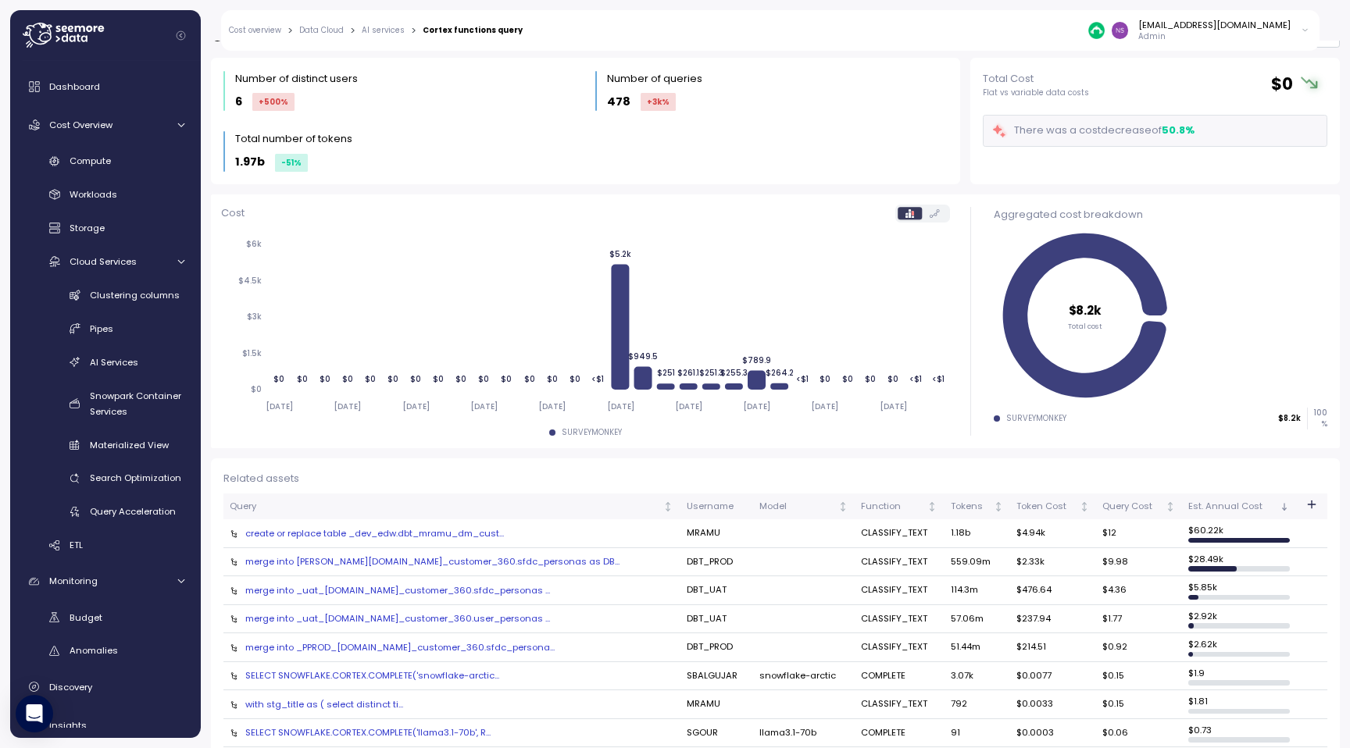
click at [401, 533] on div "create or replace table _dev_edw.dbt_mramu_dm_cust..." at bounding box center [452, 533] width 444 height 12
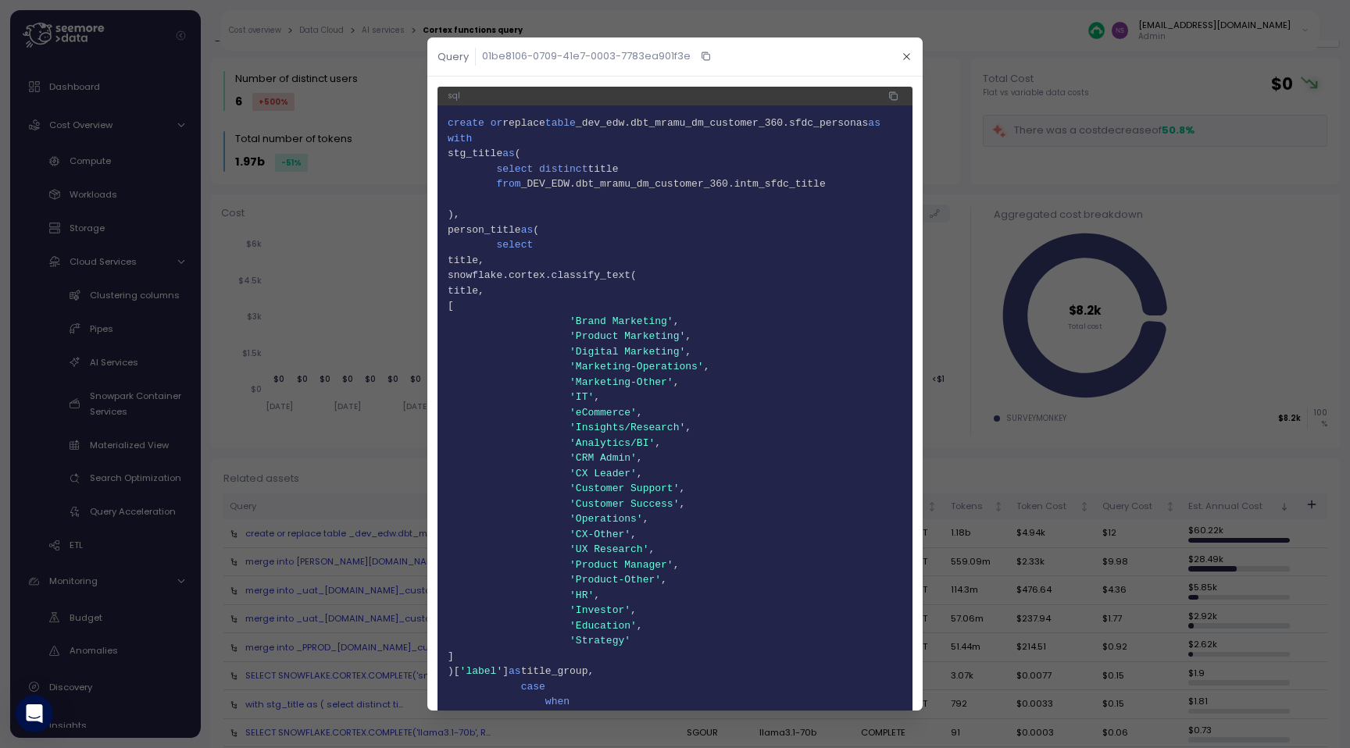
click at [370, 399] on div at bounding box center [675, 374] width 1350 height 748
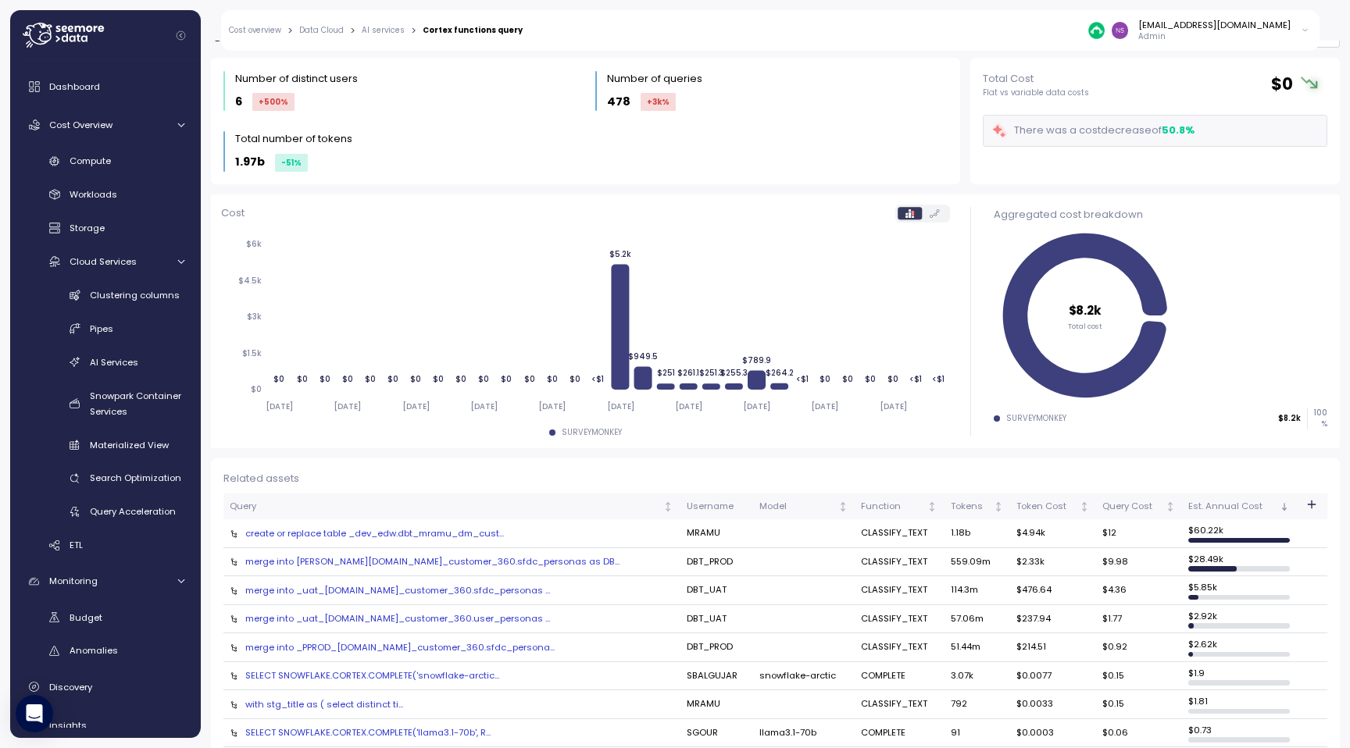
click at [432, 533] on div "create or replace table _dev_edw.dbt_mramu_dm_cust..." at bounding box center [452, 533] width 444 height 12
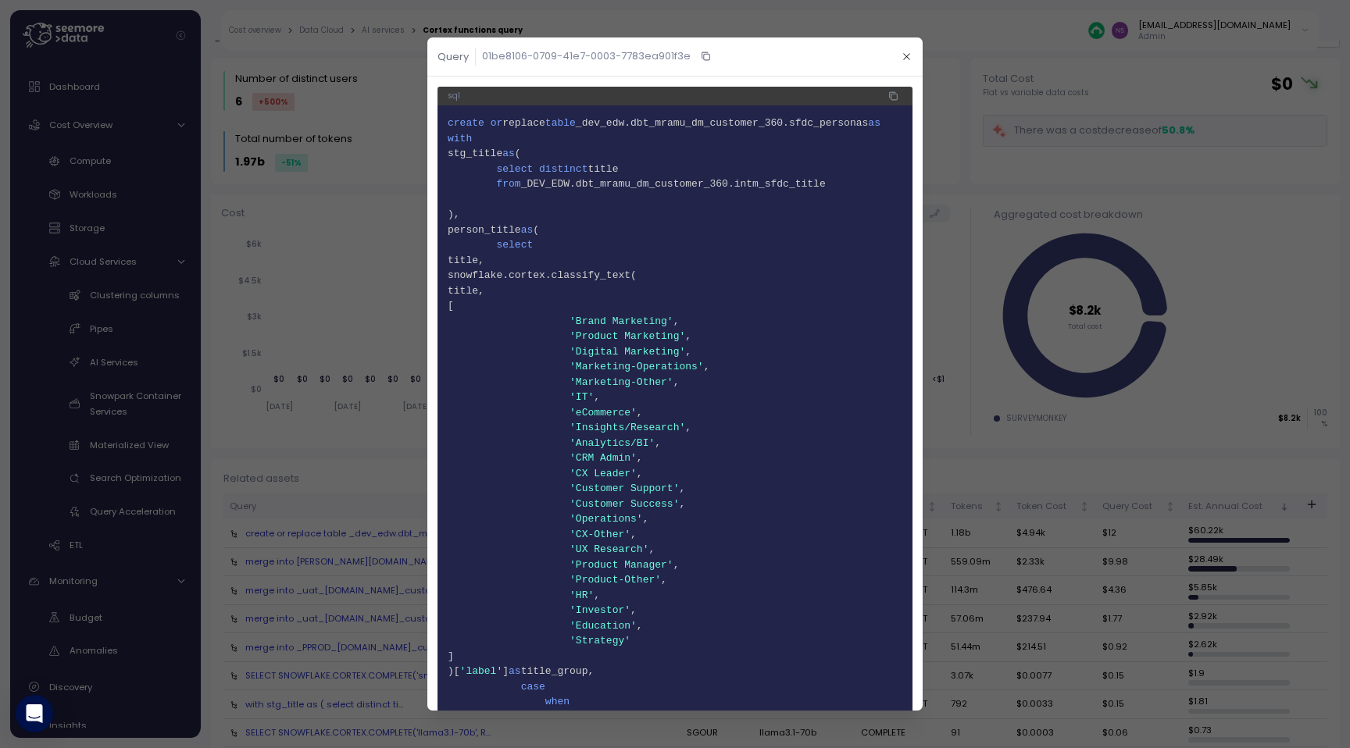
click at [337, 304] on div at bounding box center [675, 374] width 1350 height 748
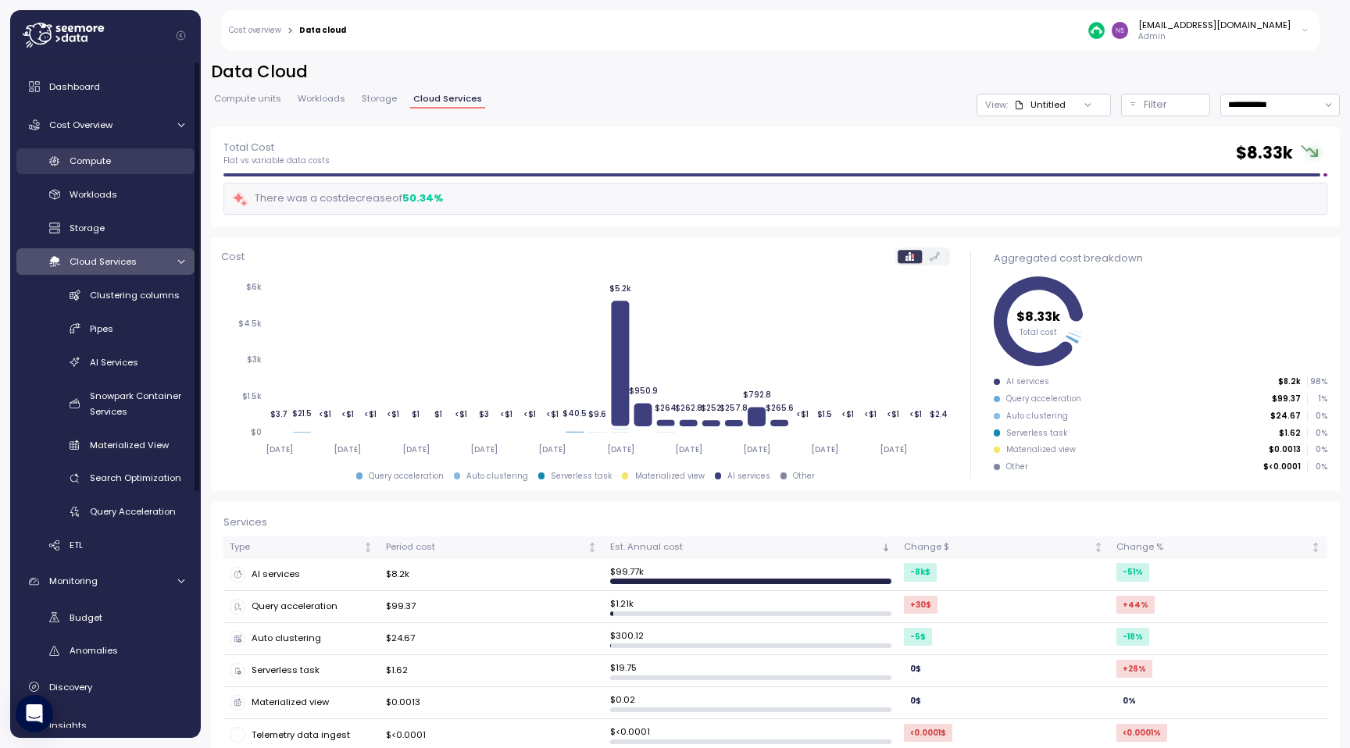
click at [144, 157] on div "Compute" at bounding box center [127, 161] width 115 height 16
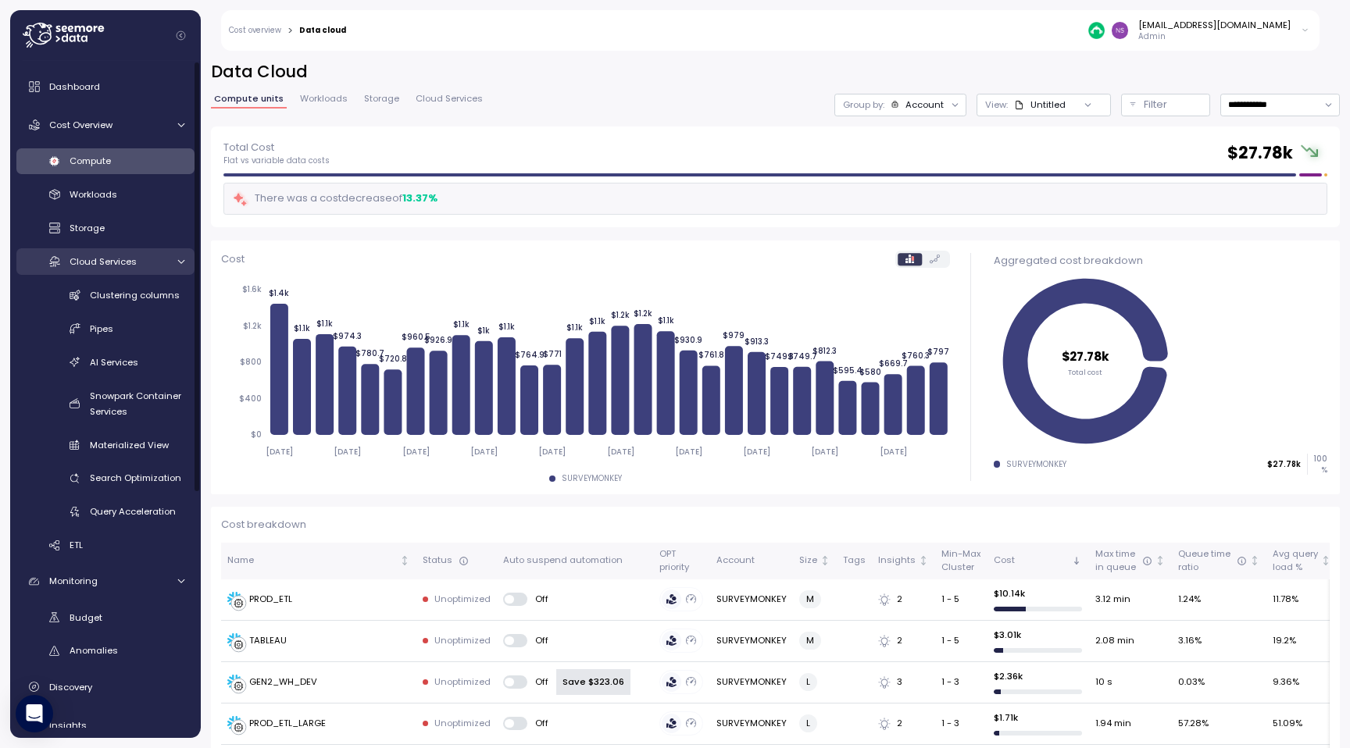
click at [148, 259] on div "Cloud Services" at bounding box center [118, 262] width 97 height 16
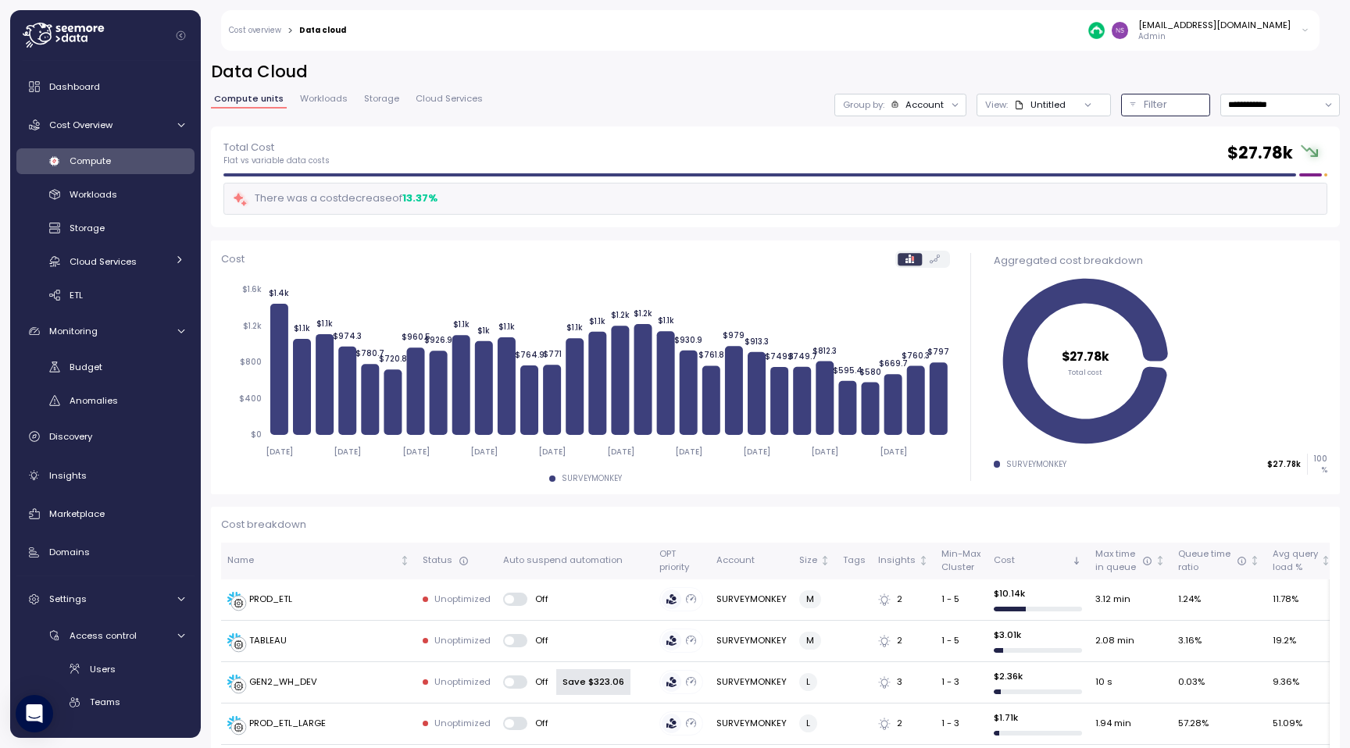
click at [1172, 112] on button "Filter" at bounding box center [1165, 105] width 89 height 23
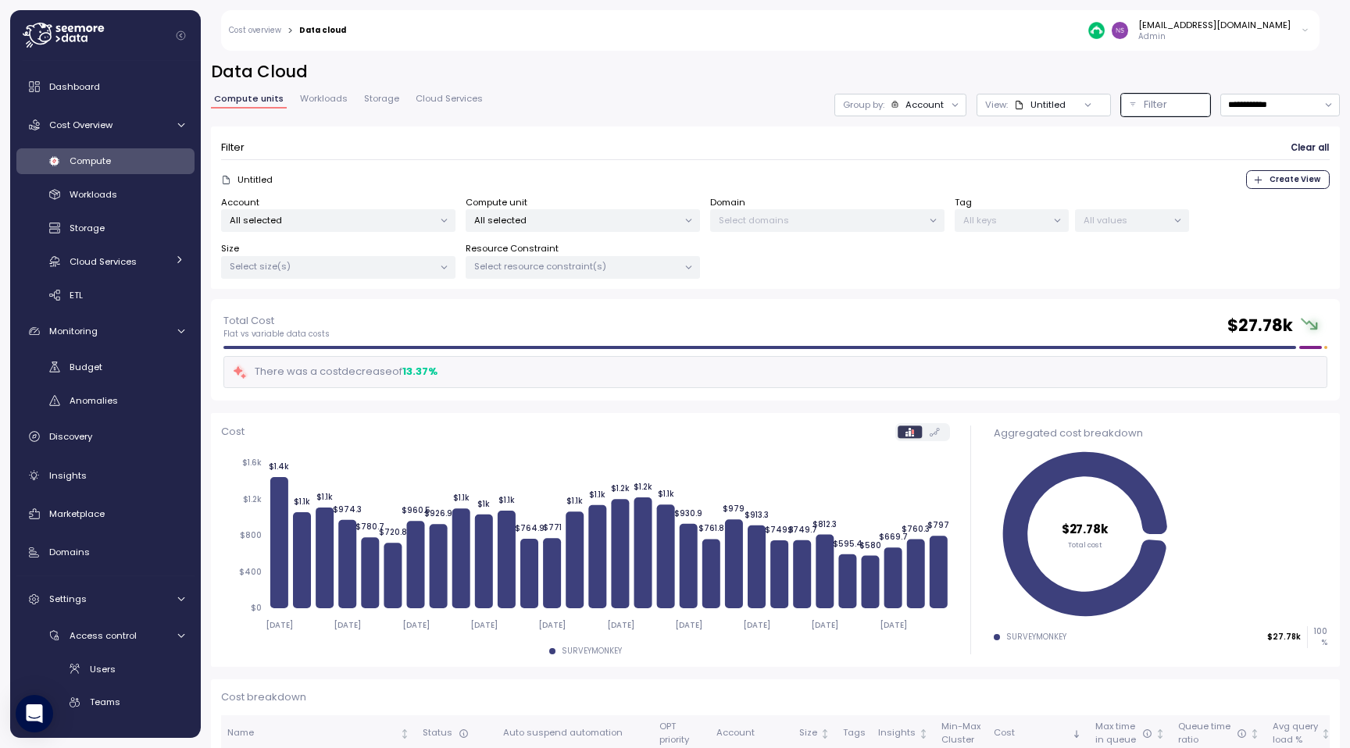
click at [1085, 109] on icon at bounding box center [1088, 105] width 10 height 10
click at [1061, 129] on div at bounding box center [1043, 141] width 124 height 36
click at [1060, 137] on input at bounding box center [1043, 139] width 102 height 19
click at [1070, 107] on div at bounding box center [1087, 105] width 45 height 22
click at [1094, 107] on div at bounding box center [1087, 105] width 45 height 22
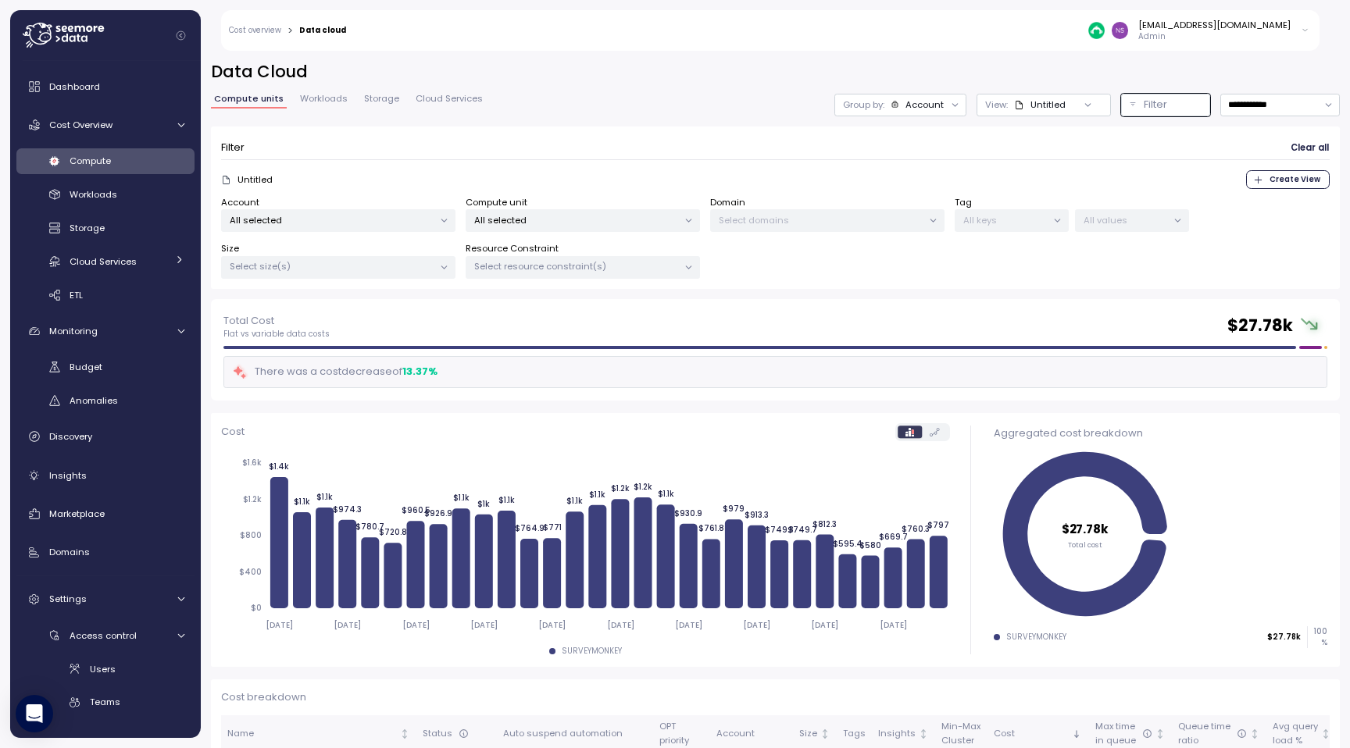
click at [1302, 149] on span "Clear all" at bounding box center [1309, 147] width 38 height 21
click at [1304, 144] on span "Clear all" at bounding box center [1309, 147] width 38 height 21
click at [1292, 39] on div "[EMAIL_ADDRESS][DOMAIN_NAME] Admin" at bounding box center [1198, 30] width 221 height 23
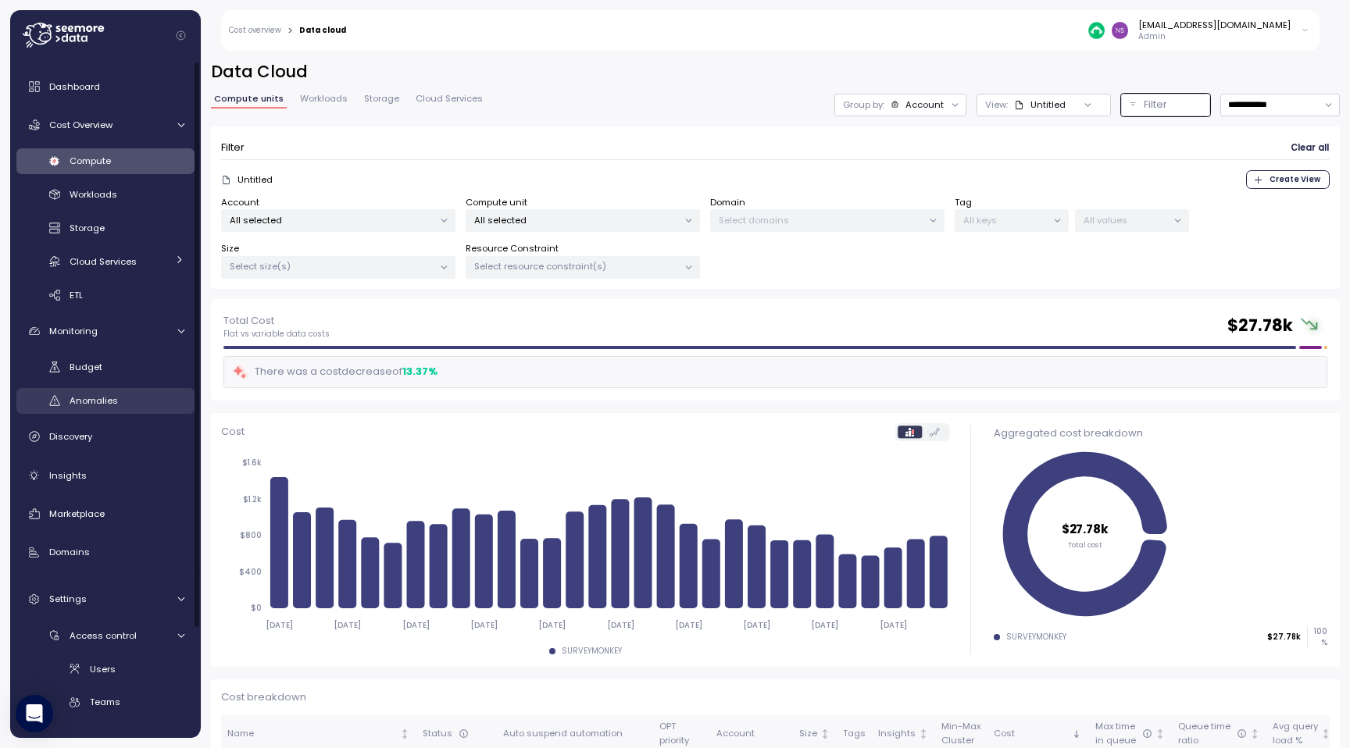
click at [97, 397] on span "Anomalies" at bounding box center [94, 400] width 48 height 12
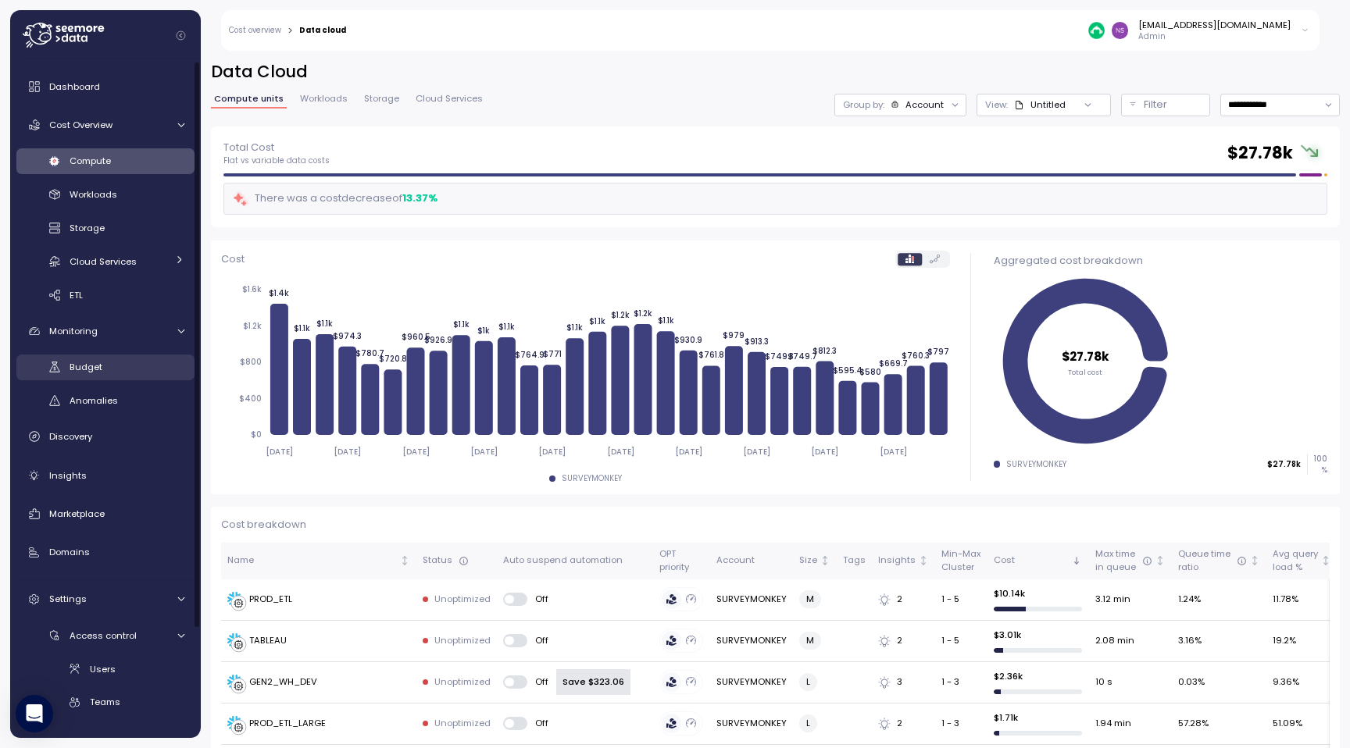
click at [120, 372] on div "Budget" at bounding box center [127, 367] width 115 height 16
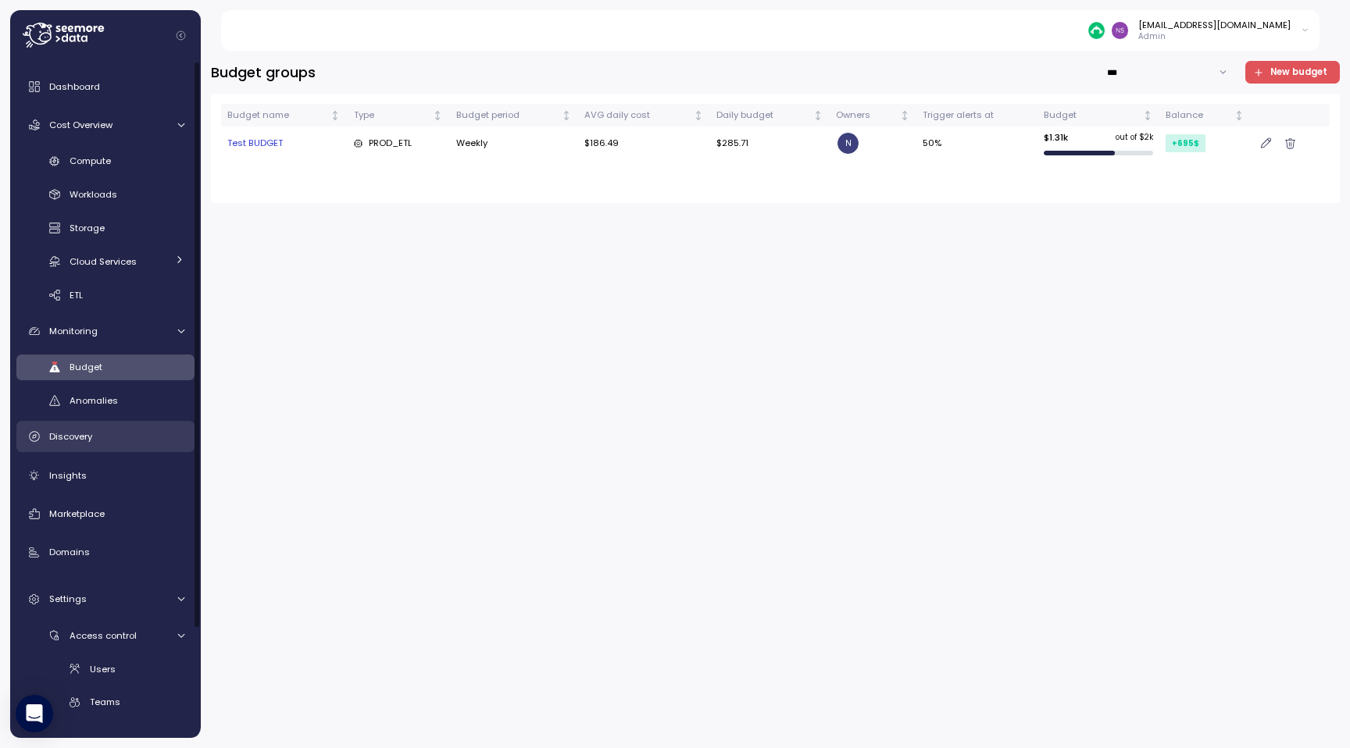
click at [135, 446] on link "Discovery" at bounding box center [105, 436] width 178 height 31
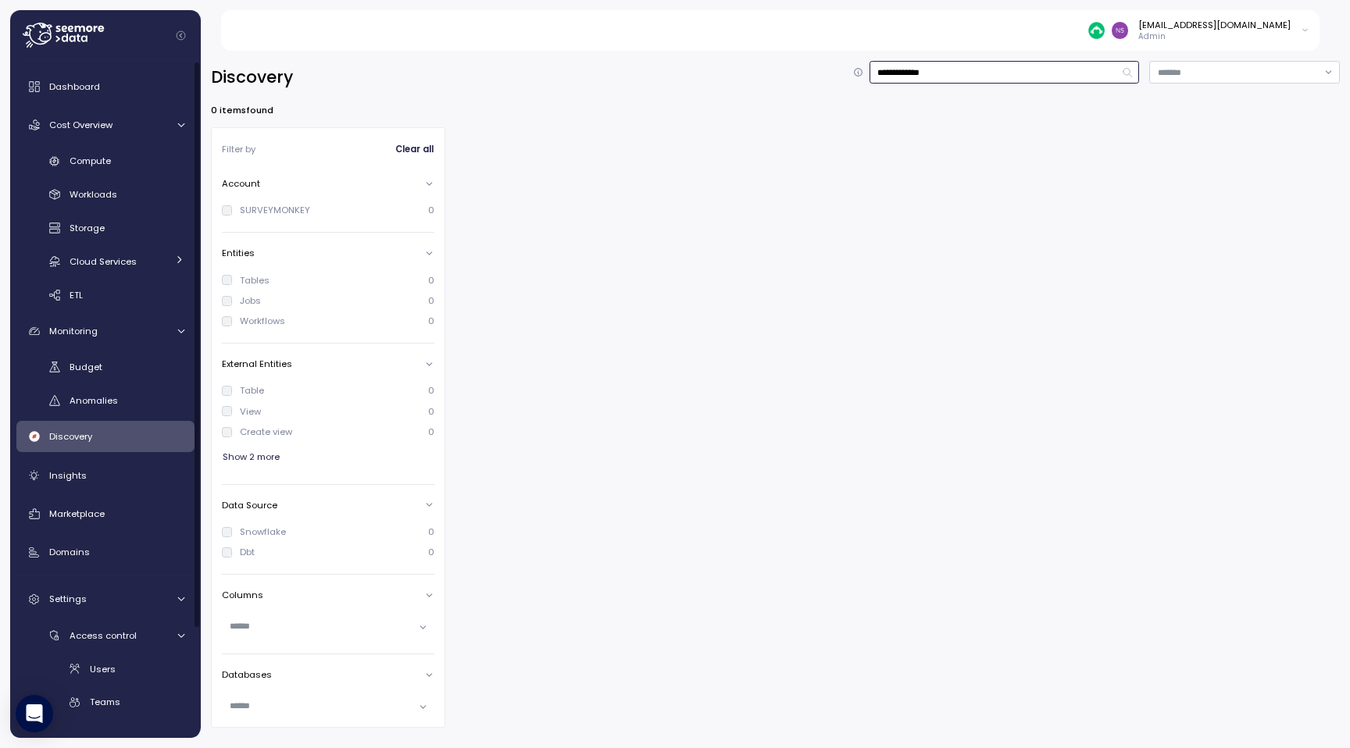
click at [1069, 70] on input "**********" at bounding box center [1004, 72] width 270 height 23
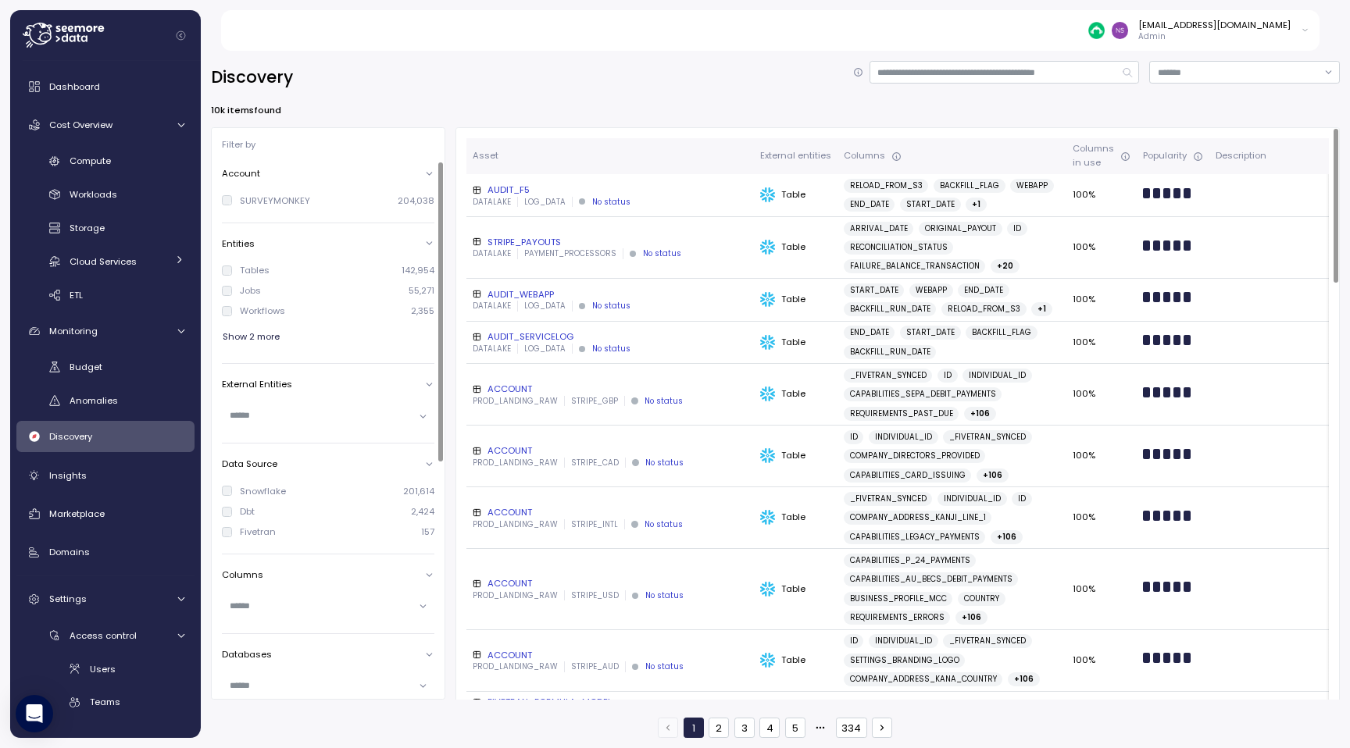
click at [240, 512] on div "Dbt" at bounding box center [247, 511] width 15 height 12
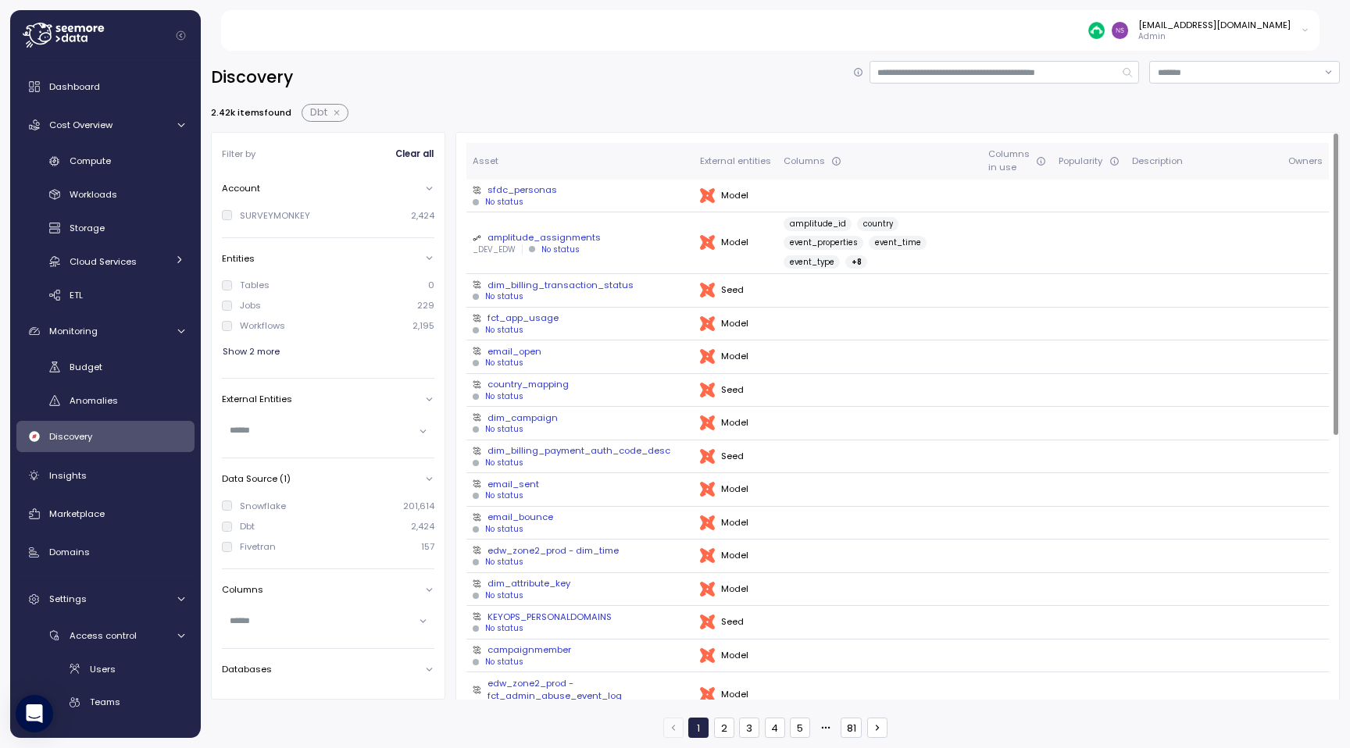
click at [533, 193] on div "sfdc_personas" at bounding box center [580, 190] width 214 height 12
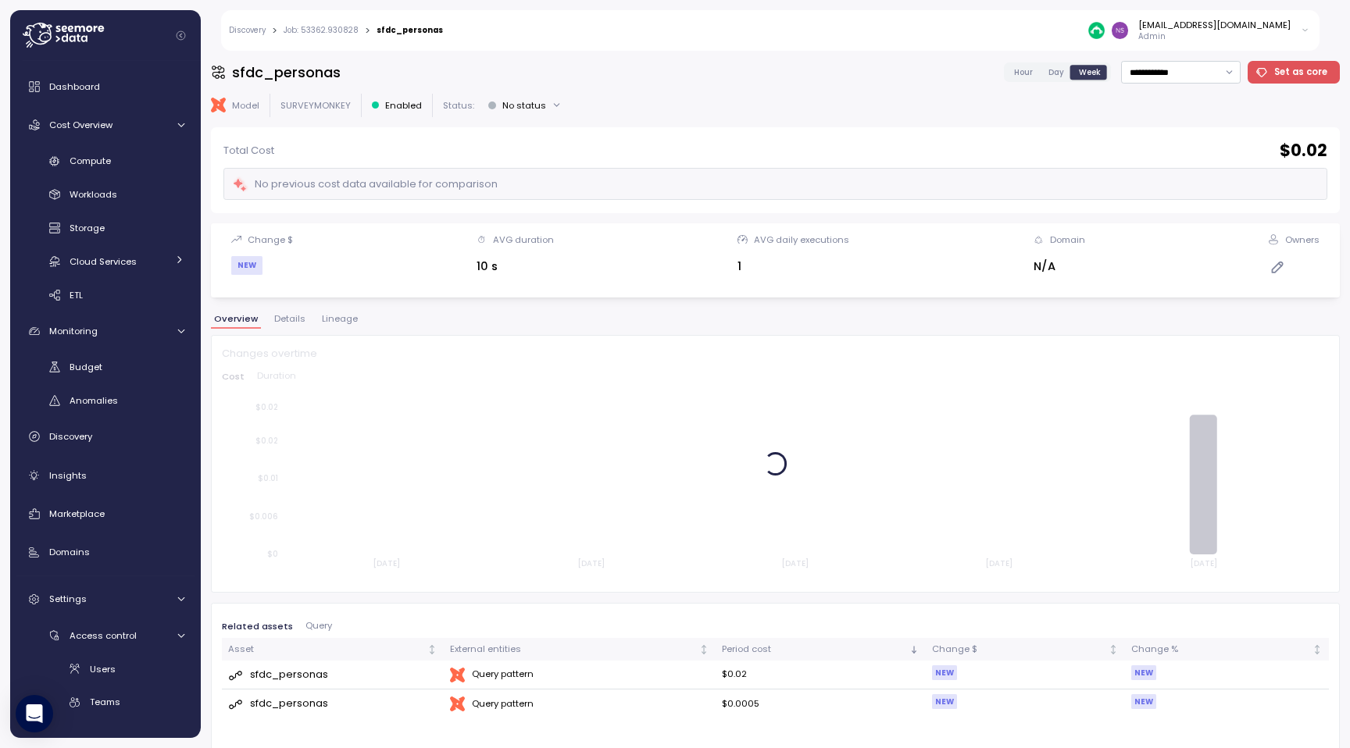
scroll to position [13, 0]
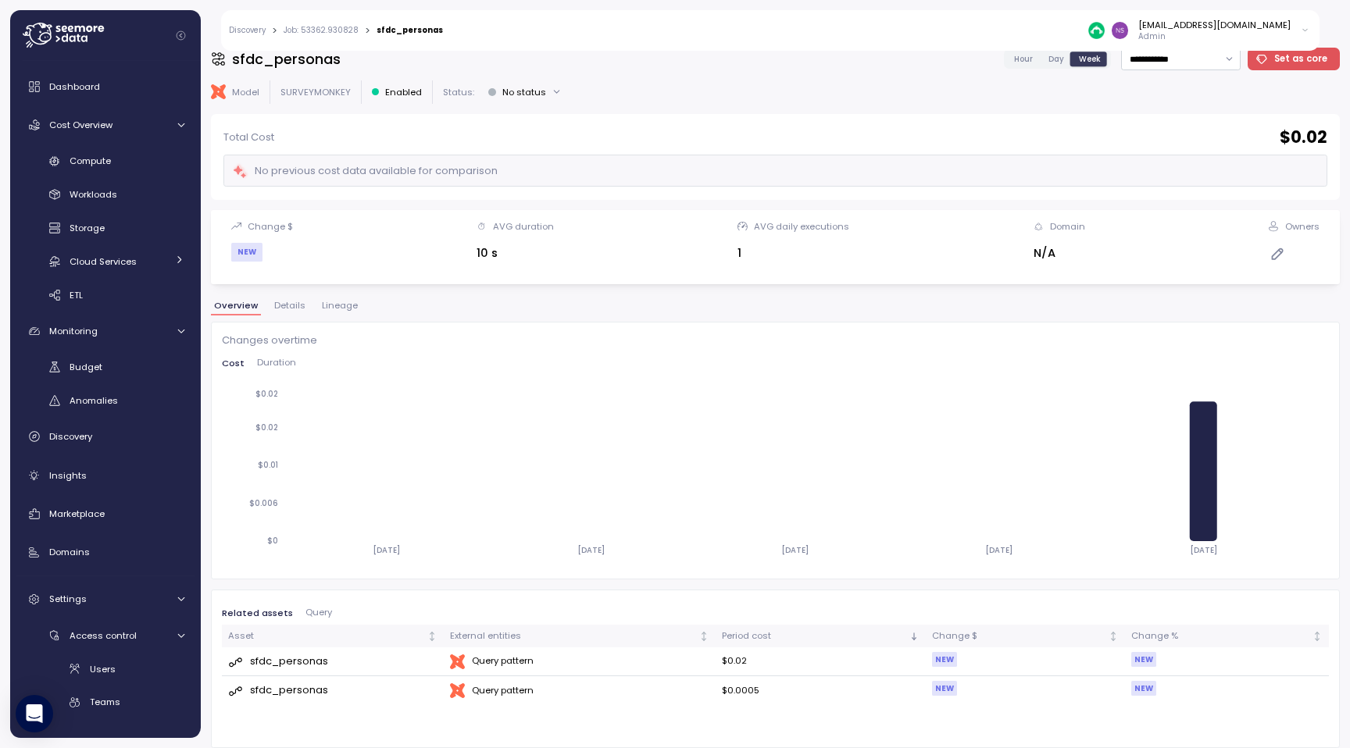
click at [316, 620] on div "Related assets Query" at bounding box center [775, 616] width 1107 height 17
click at [312, 613] on span "Query" at bounding box center [318, 612] width 27 height 9
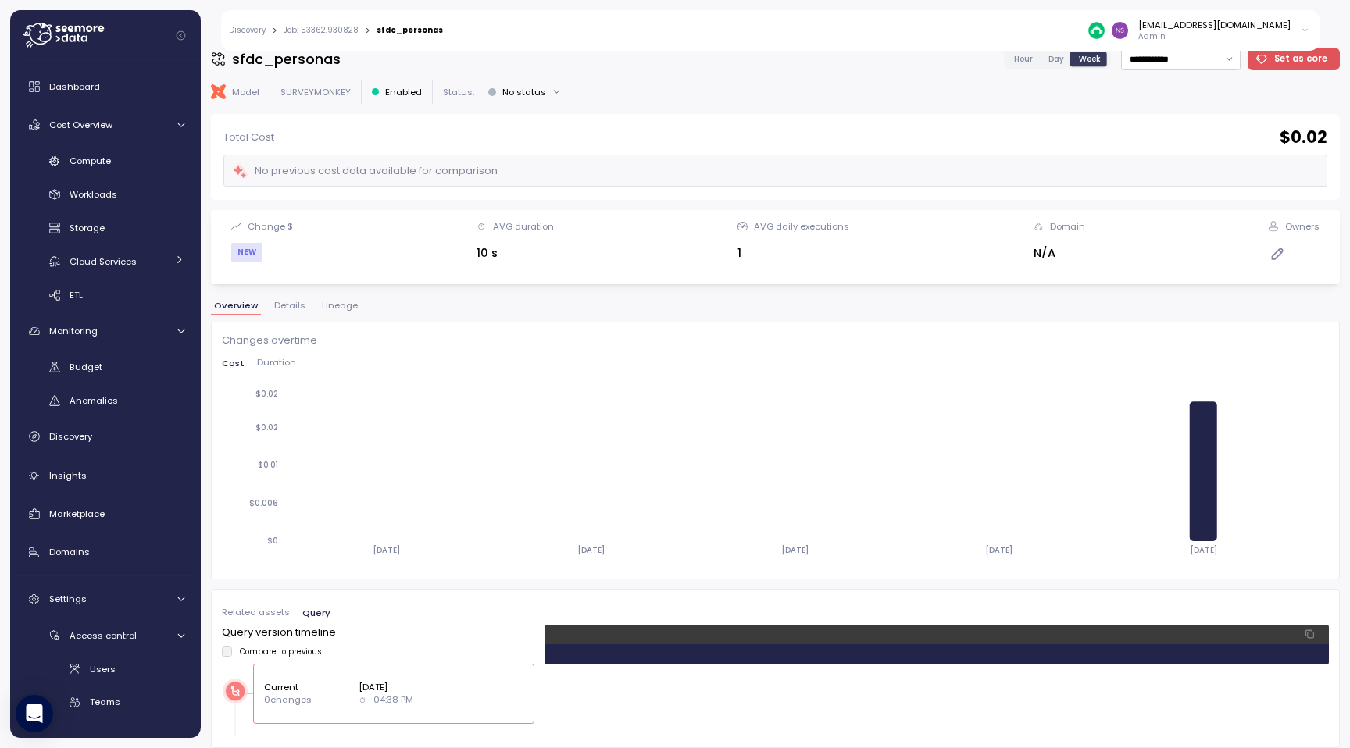
click at [1304, 29] on icon at bounding box center [1304, 30] width 9 height 19
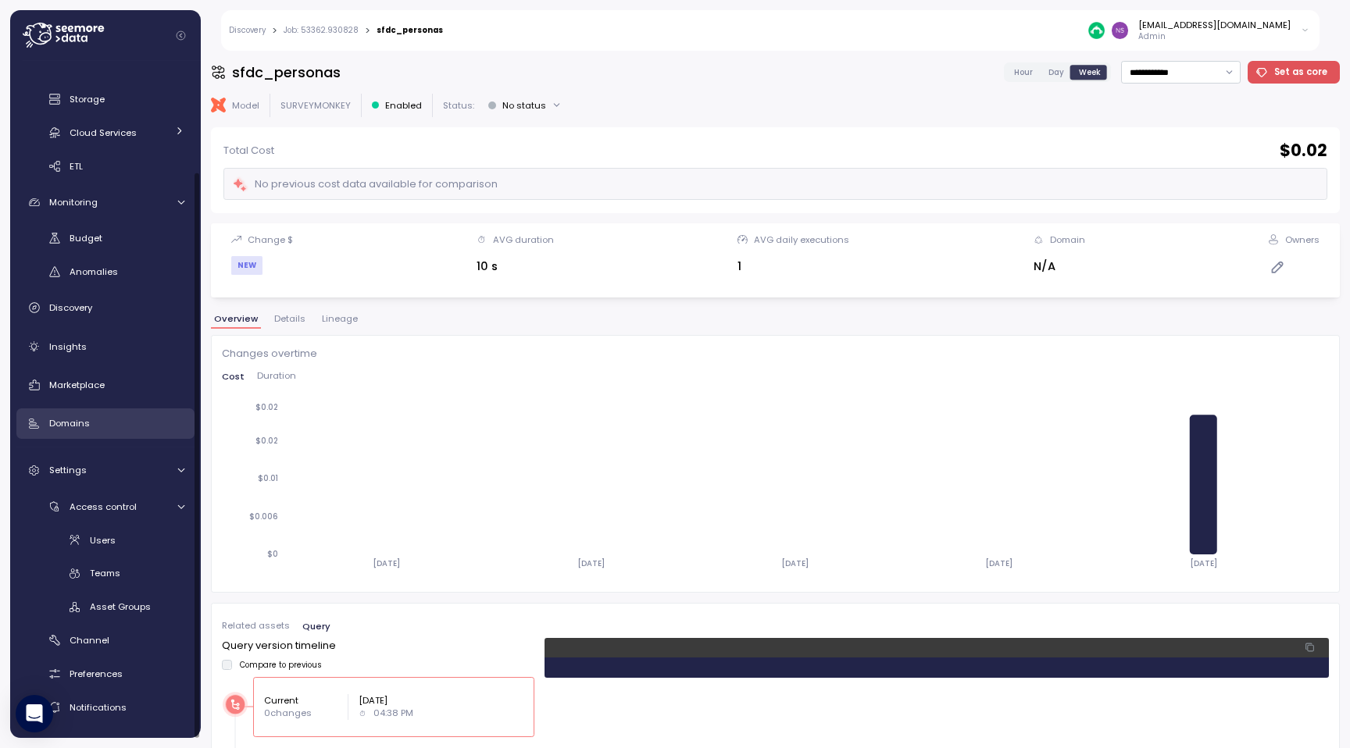
scroll to position [0, 0]
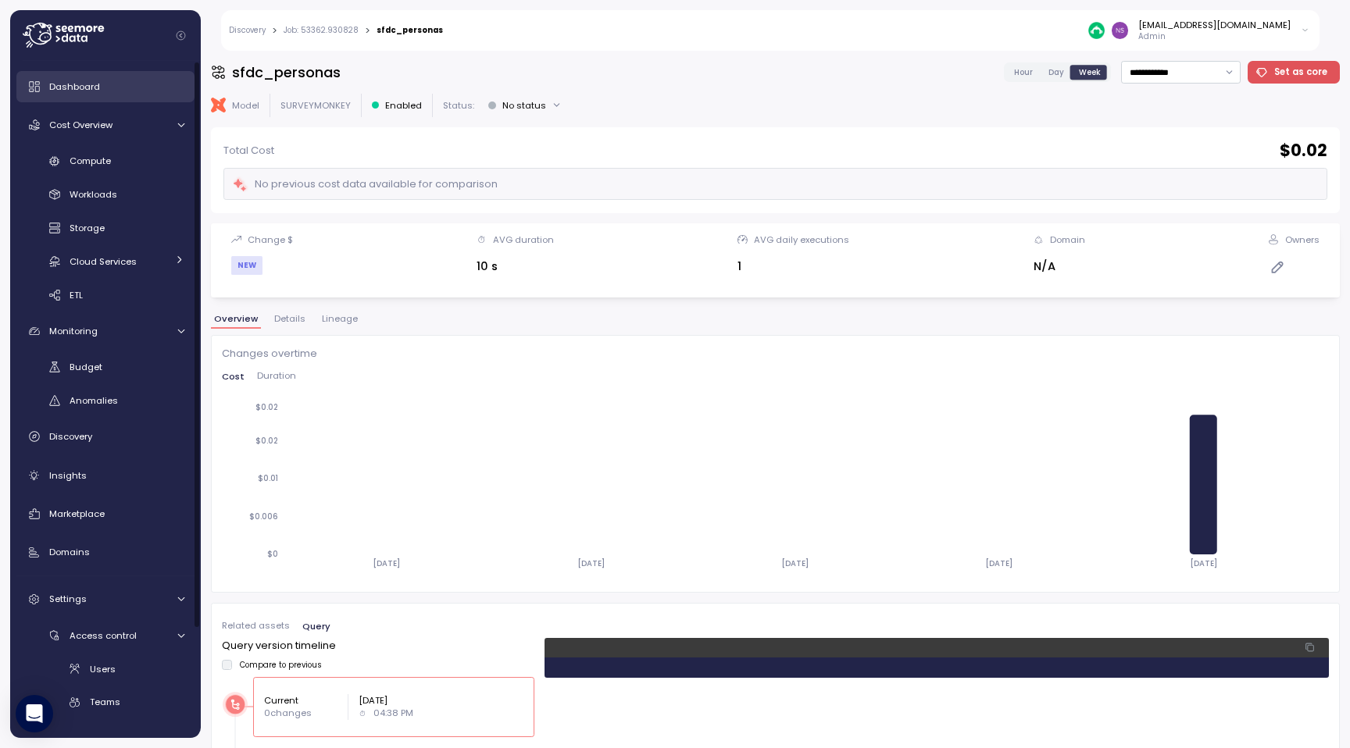
click at [122, 85] on div "Dashboard" at bounding box center [116, 87] width 135 height 16
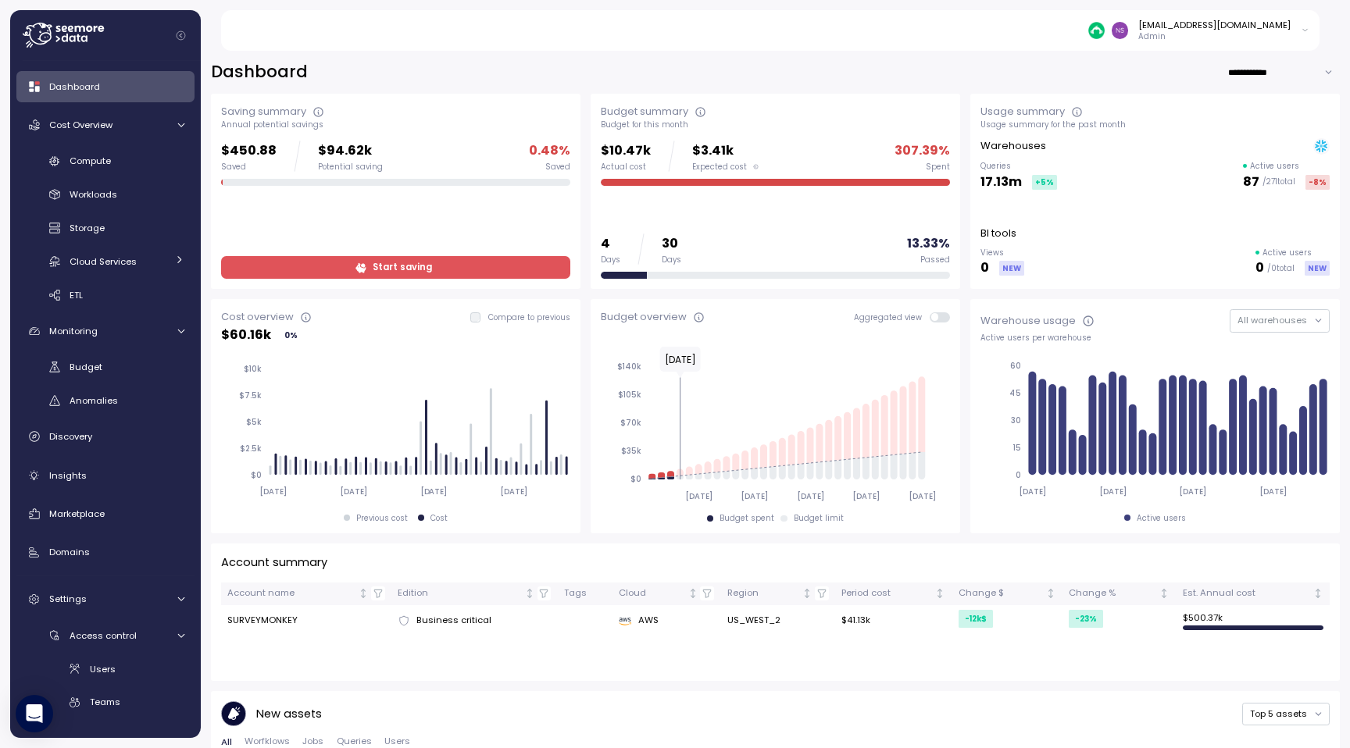
click at [418, 268] on span "Start saving" at bounding box center [402, 267] width 59 height 21
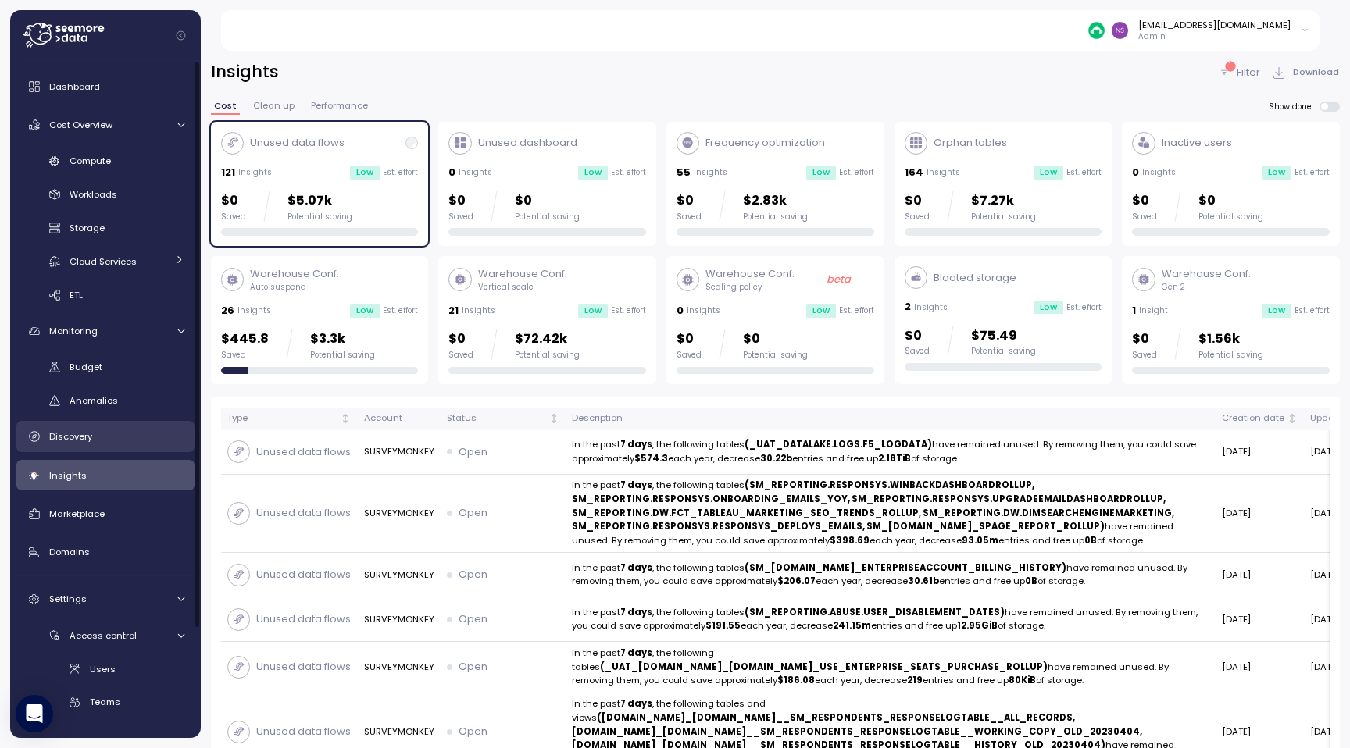
click at [81, 434] on span "Discovery" at bounding box center [70, 436] width 43 height 12
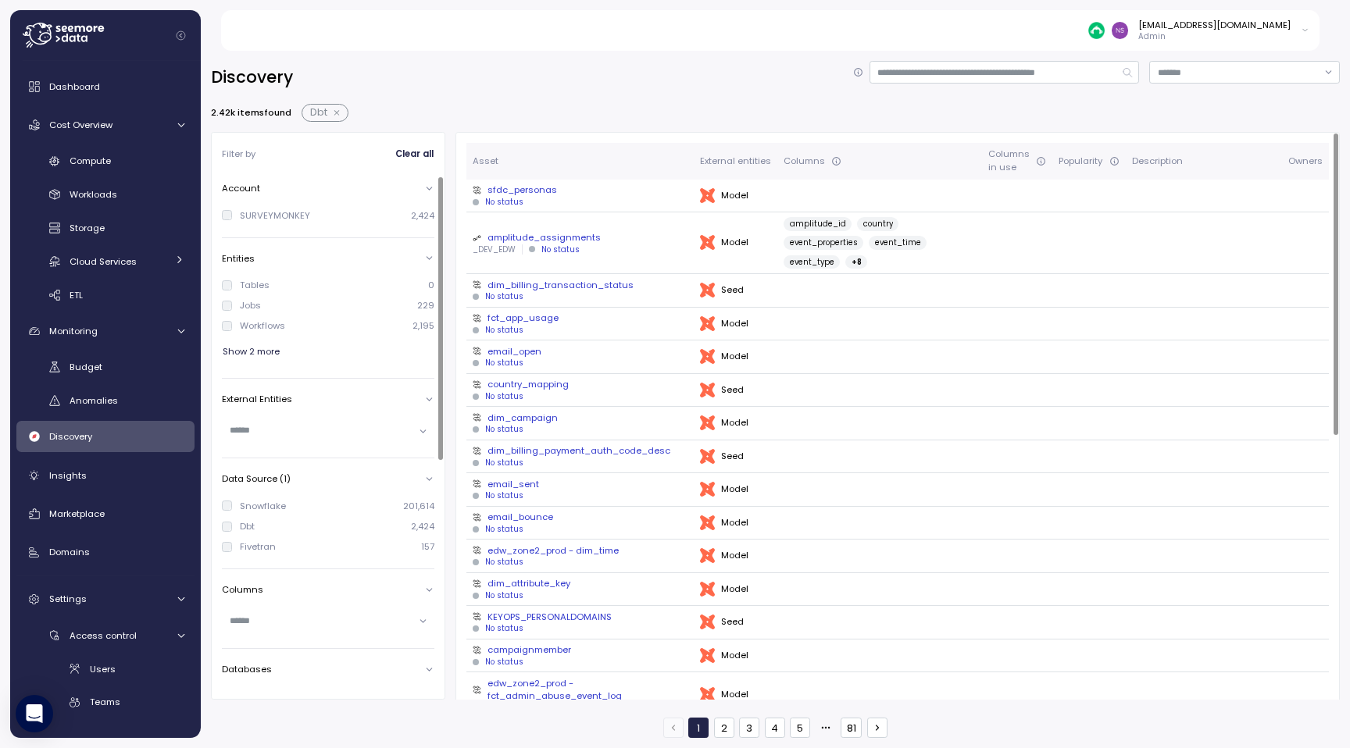
click at [526, 191] on div "sfdc_personas" at bounding box center [580, 190] width 214 height 12
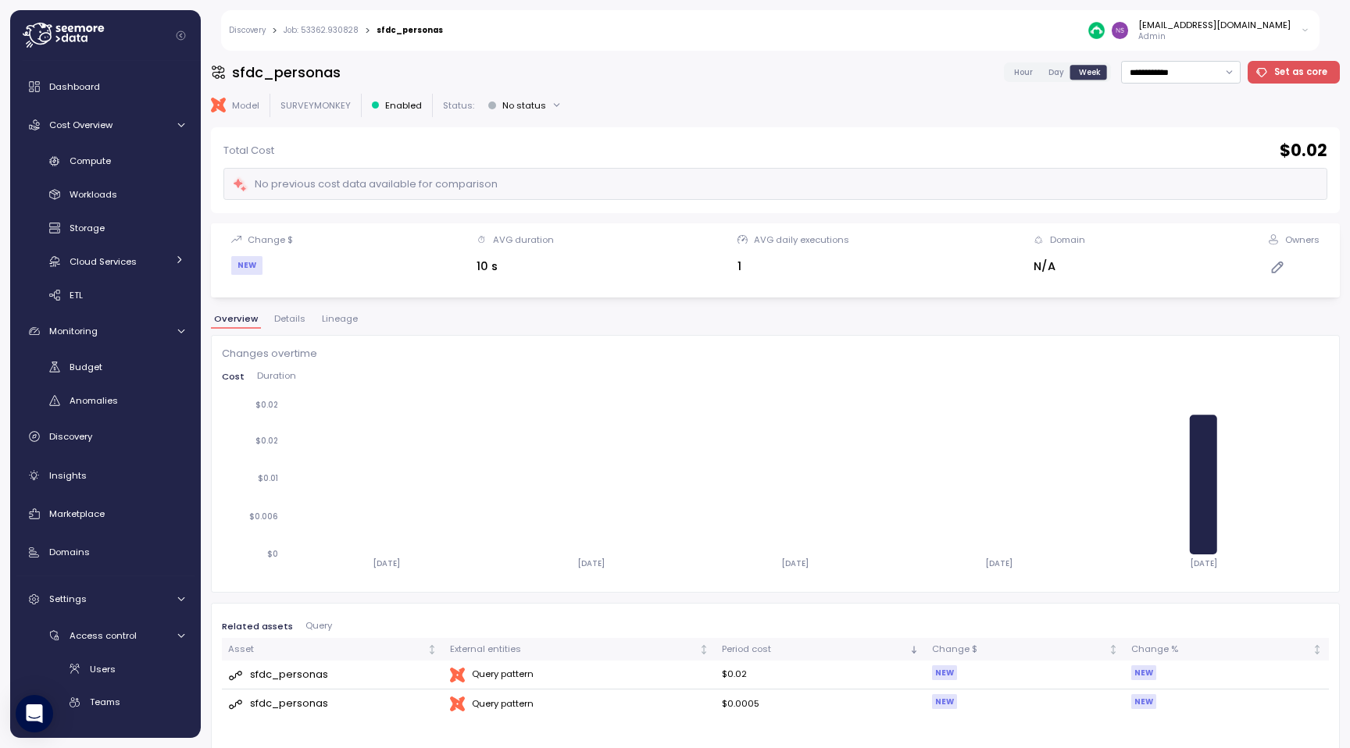
click at [294, 322] on span "Details" at bounding box center [289, 319] width 31 height 9
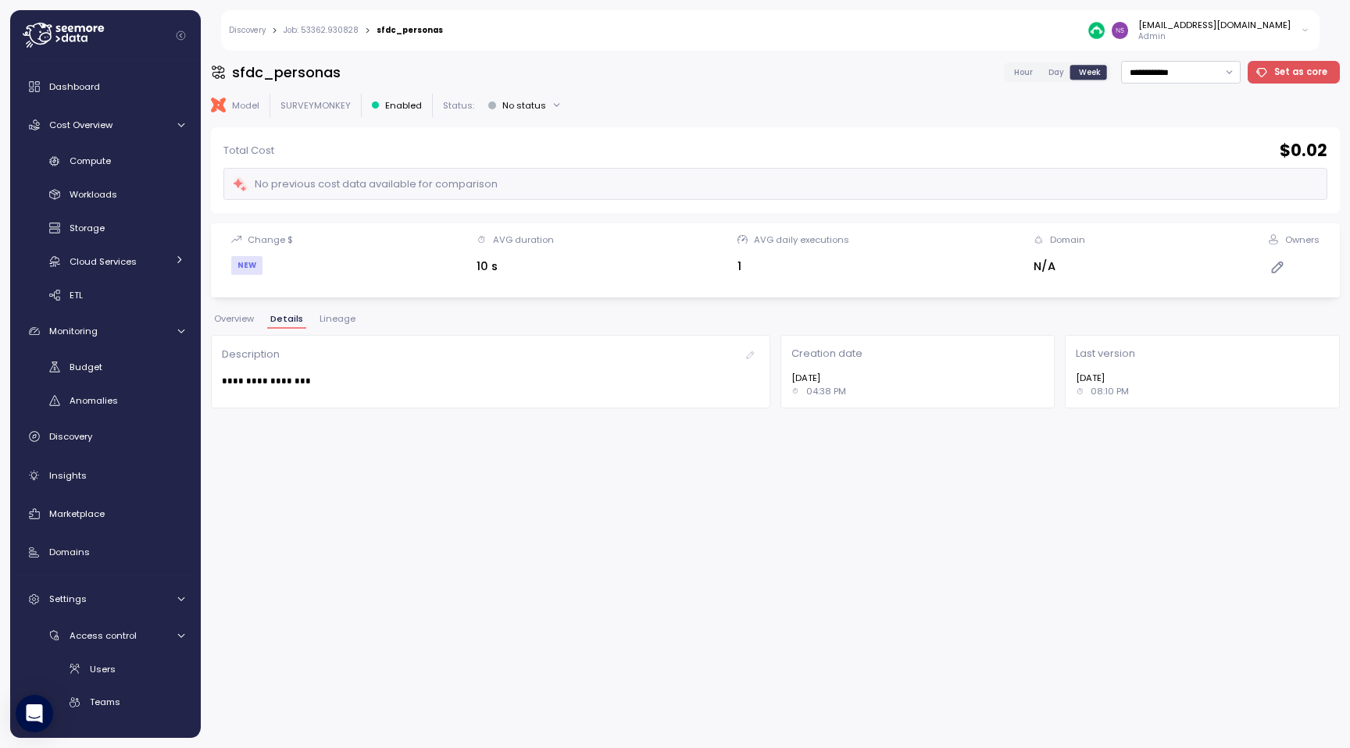
click at [342, 322] on span "Lineage" at bounding box center [337, 319] width 36 height 9
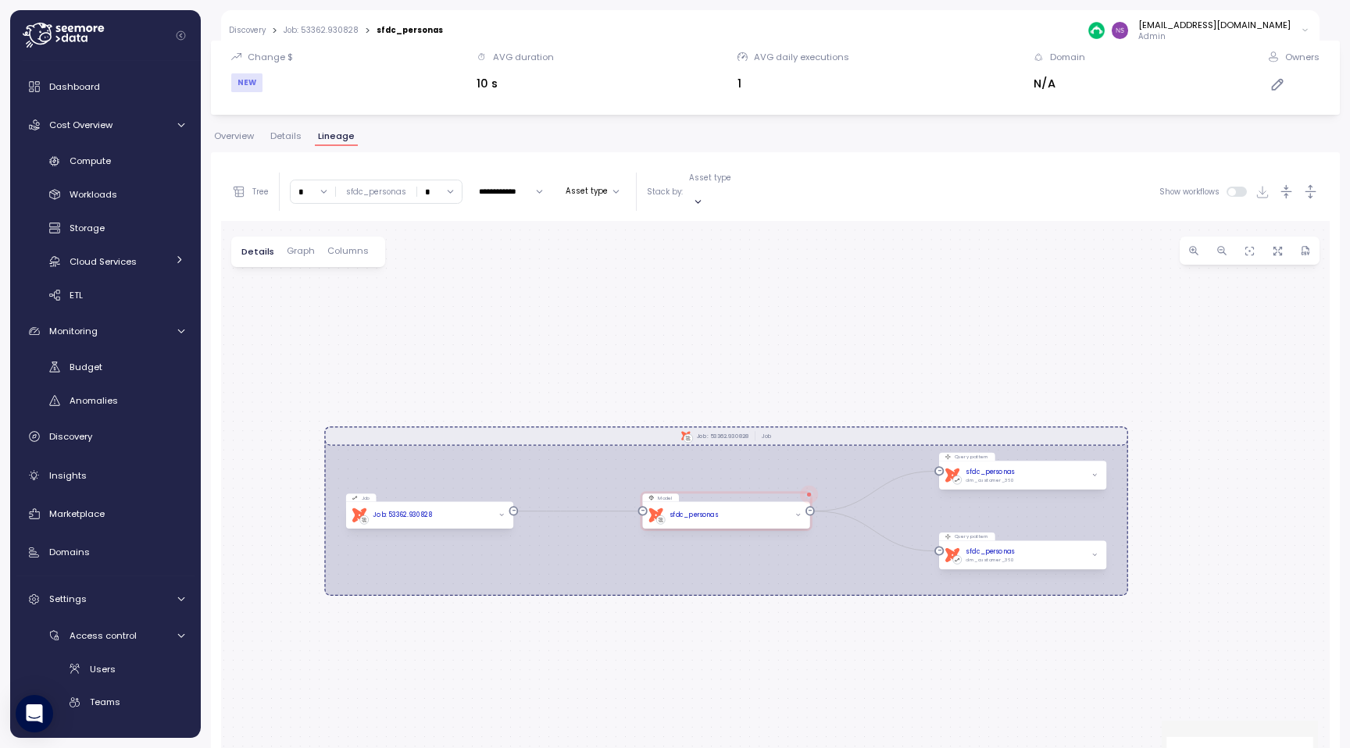
scroll to position [178, 0]
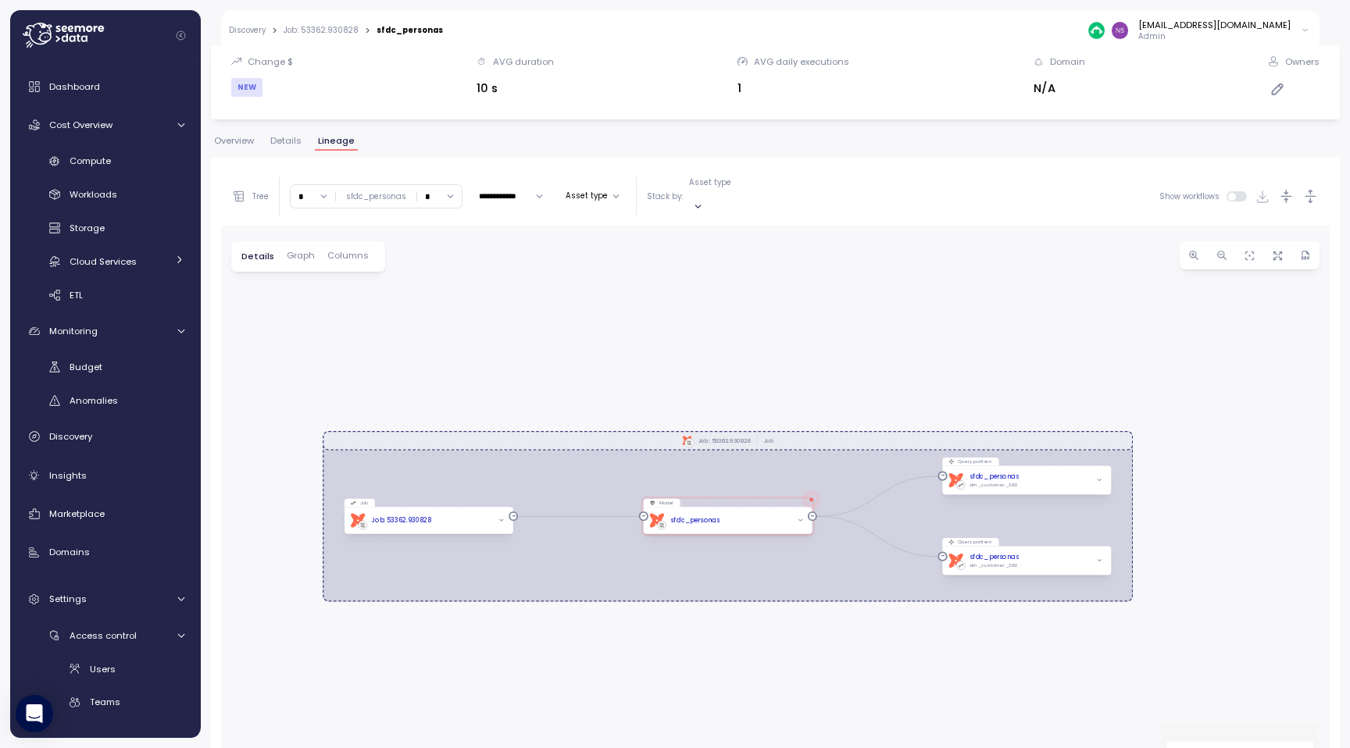
click at [602, 197] on button "Asset type" at bounding box center [592, 196] width 66 height 19
click at [441, 191] on input "*" at bounding box center [439, 196] width 45 height 23
click at [444, 300] on div "3" at bounding box center [443, 302] width 5 height 12
type input "*"
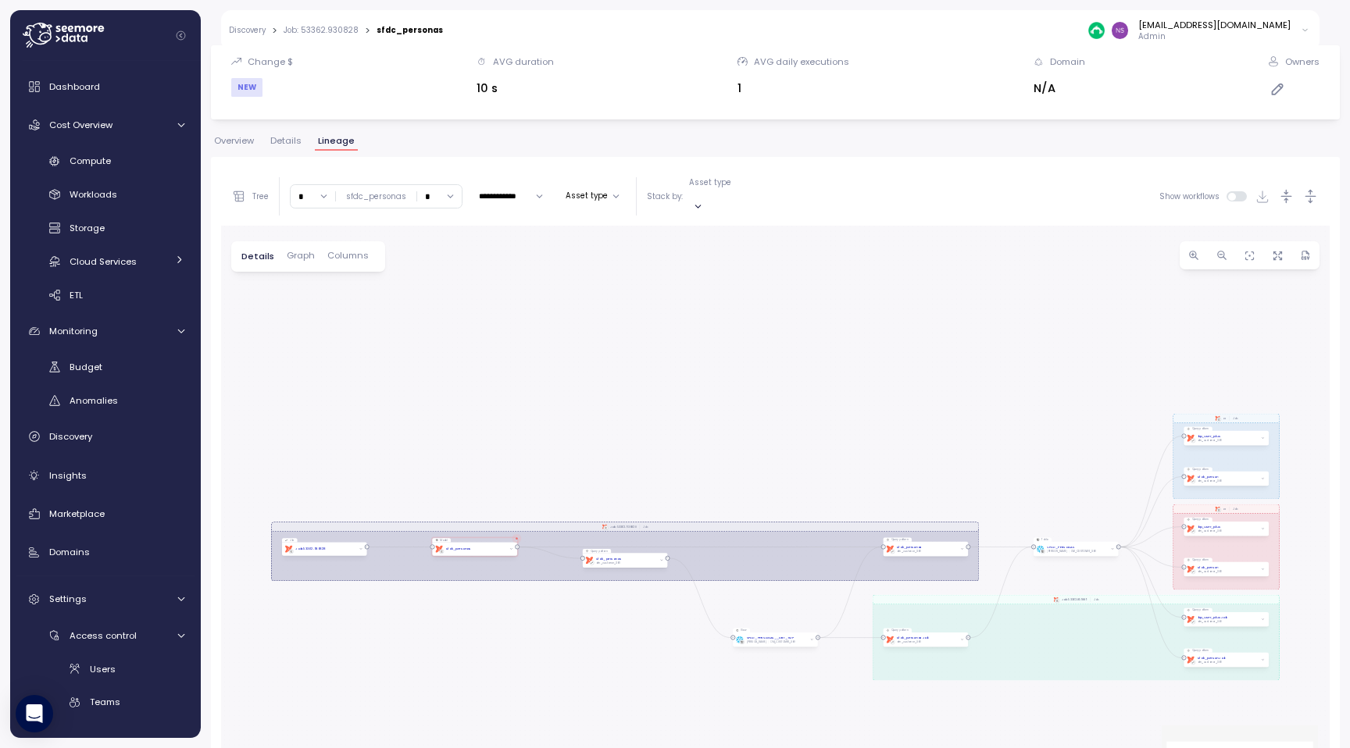
click at [437, 191] on input "*" at bounding box center [439, 196] width 45 height 23
click at [438, 191] on input "*" at bounding box center [439, 196] width 45 height 23
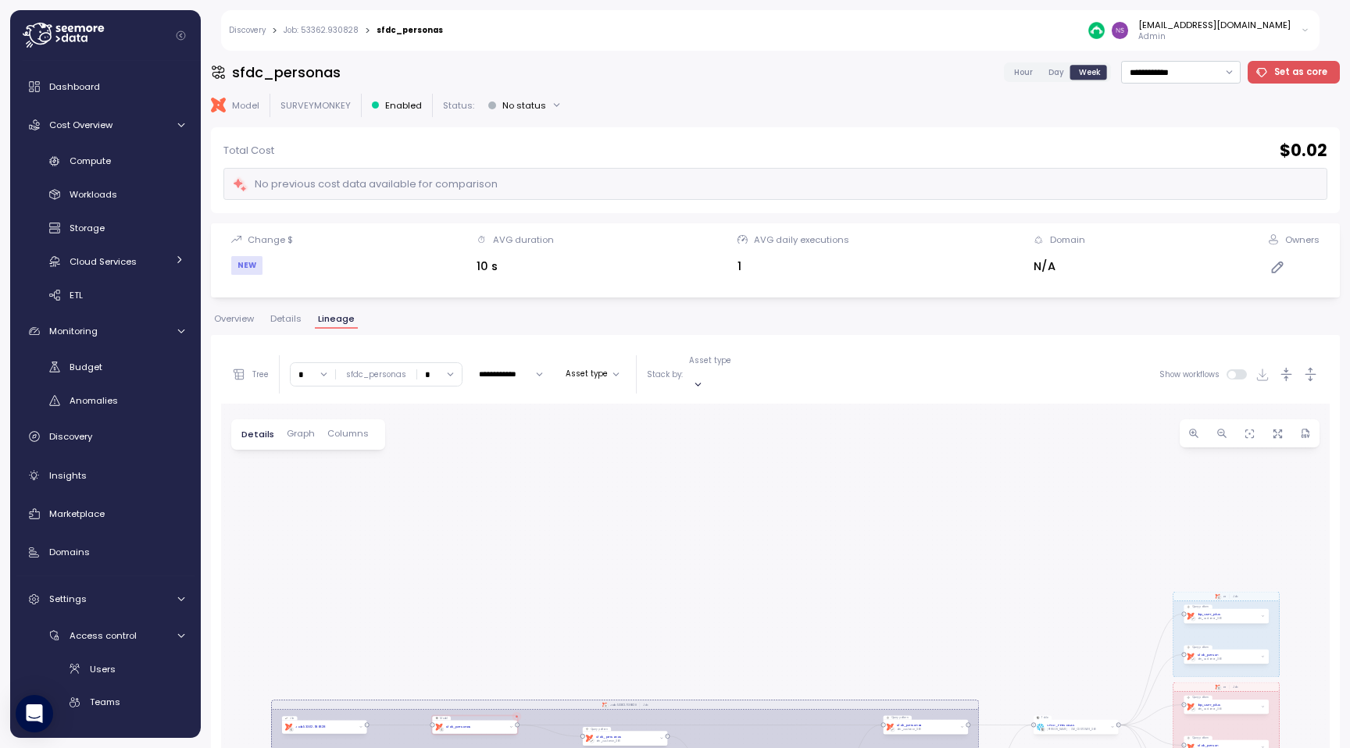
scroll to position [178, 0]
